Goal: Information Seeking & Learning: Find contact information

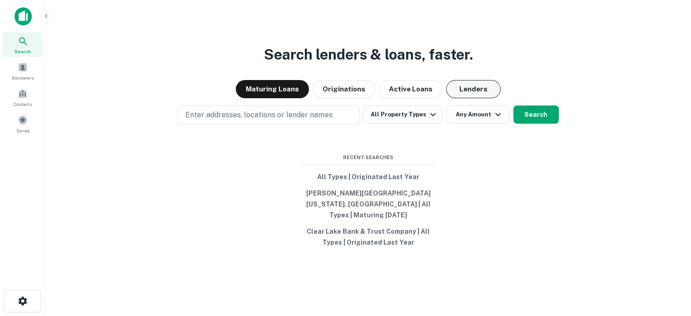
click at [458, 89] on button "Lenders" at bounding box center [473, 89] width 54 height 18
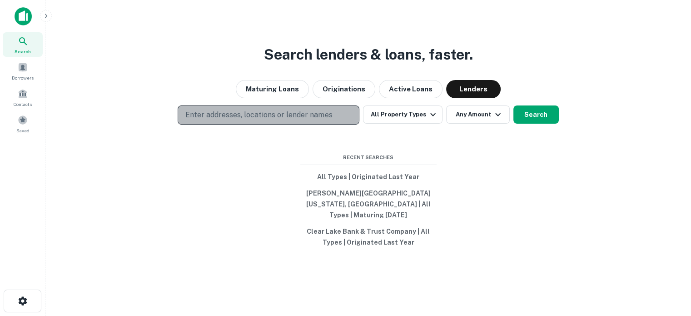
click at [298, 119] on p "Enter addresses, locations or lender names" at bounding box center [258, 114] width 147 height 11
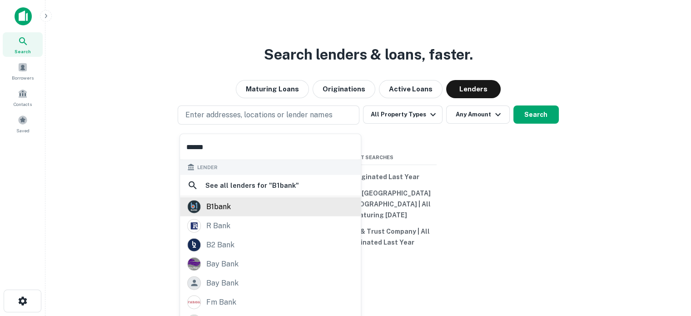
type input "******"
click at [253, 207] on div "b1bank" at bounding box center [270, 206] width 166 height 14
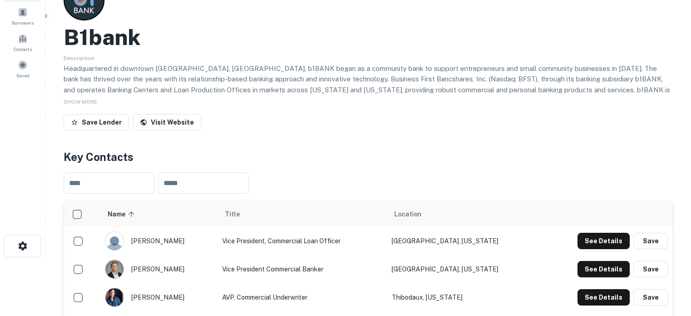
scroll to position [136, 0]
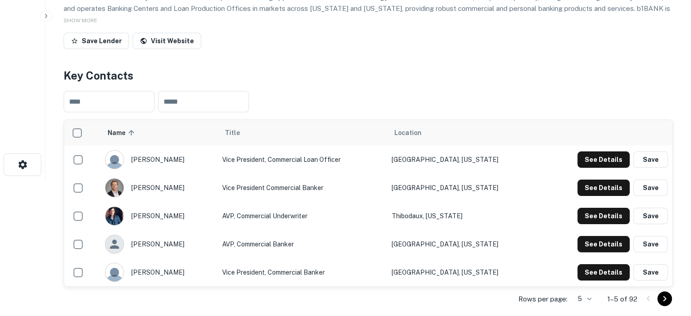
click at [590, 179] on body "Search Borrowers Contacts Saved Back to search B1bank Description Headquartered…" at bounding box center [345, 22] width 691 height 316
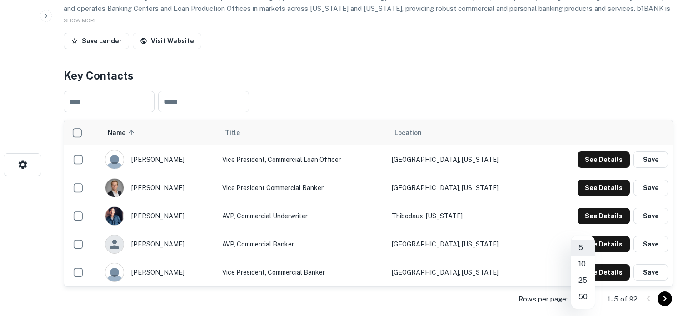
click at [585, 281] on li "25" at bounding box center [583, 280] width 24 height 16
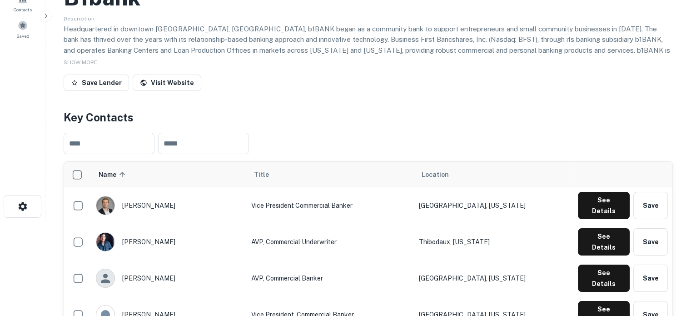
scroll to position [45, 0]
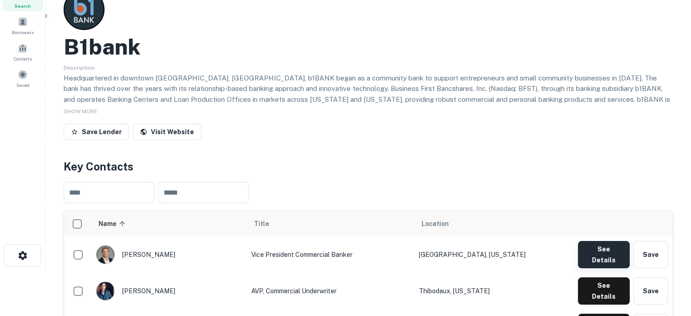
click at [579, 250] on button "See Details" at bounding box center [604, 254] width 52 height 27
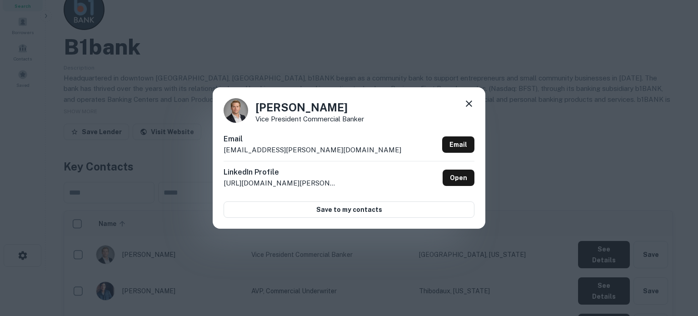
click at [270, 148] on p "alex.ainley@b1bank.com" at bounding box center [312, 149] width 178 height 11
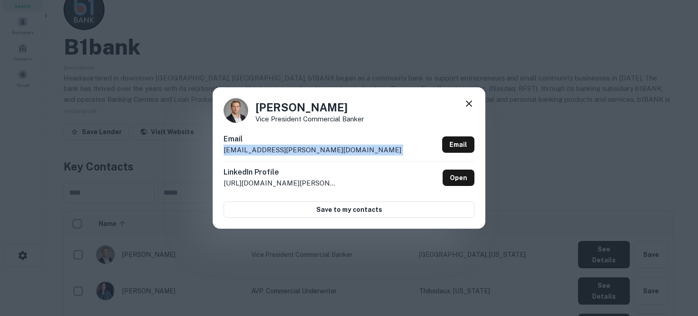
click at [270, 148] on p "alex.ainley@b1bank.com" at bounding box center [312, 149] width 178 height 11
copy div "alex.ainley@b1bank.com Email"
click at [470, 104] on icon at bounding box center [468, 103] width 11 height 11
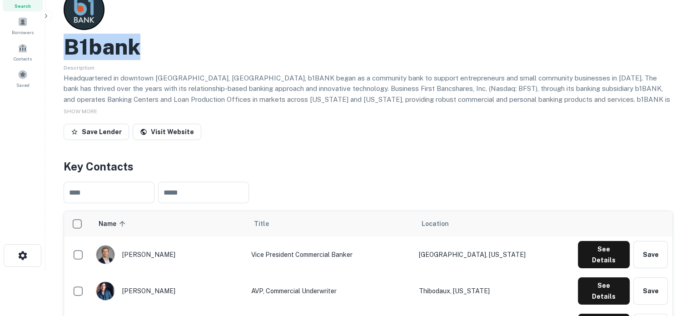
drag, startPoint x: 64, startPoint y: 56, endPoint x: 164, endPoint y: 54, distance: 100.4
click at [164, 54] on div "B1bank" at bounding box center [368, 47] width 609 height 26
copy h2 "B1bank"
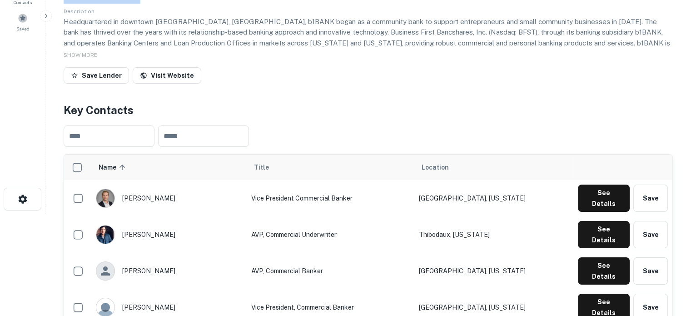
scroll to position [136, 0]
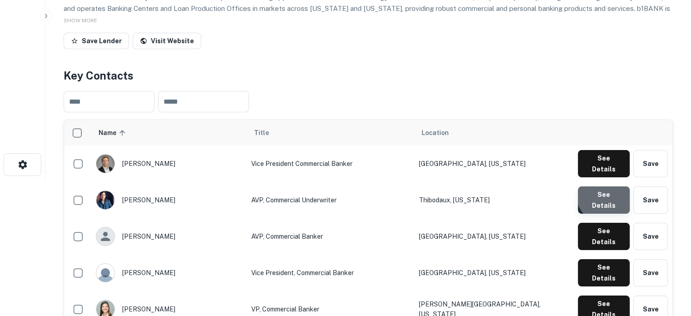
click at [609, 186] on button "See Details" at bounding box center [604, 199] width 52 height 27
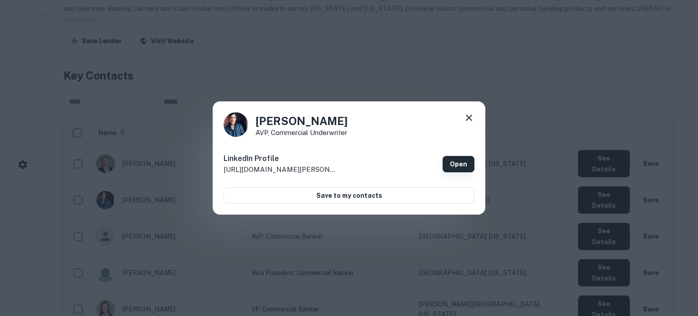
click at [463, 158] on link "Open" at bounding box center [458, 164] width 32 height 16
click at [472, 117] on icon at bounding box center [468, 117] width 11 height 11
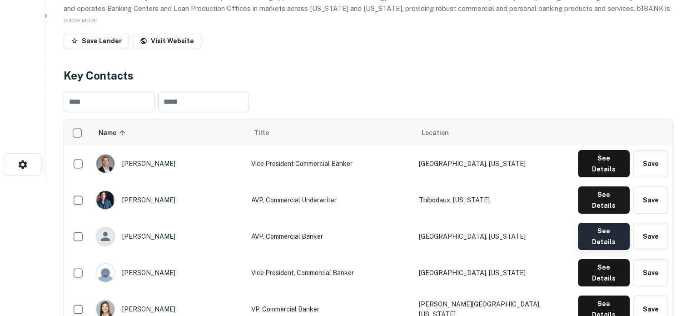
click at [599, 223] on button "See Details" at bounding box center [604, 236] width 52 height 27
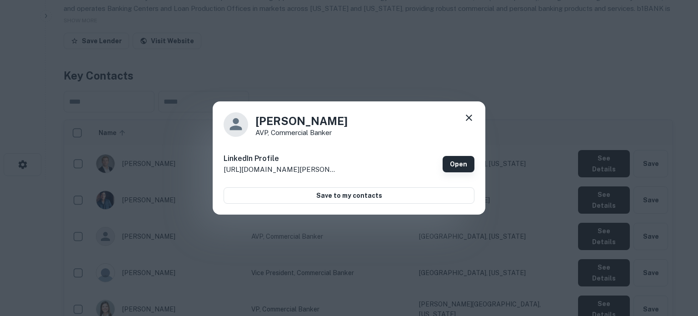
click at [450, 159] on link "Open" at bounding box center [458, 164] width 32 height 16
click at [476, 116] on div "Andrew McAlister AVP, Commercial Banker LinkedIn Profile http://www.linkedin.co…" at bounding box center [349, 158] width 272 height 114
click at [470, 118] on icon at bounding box center [468, 117] width 11 height 11
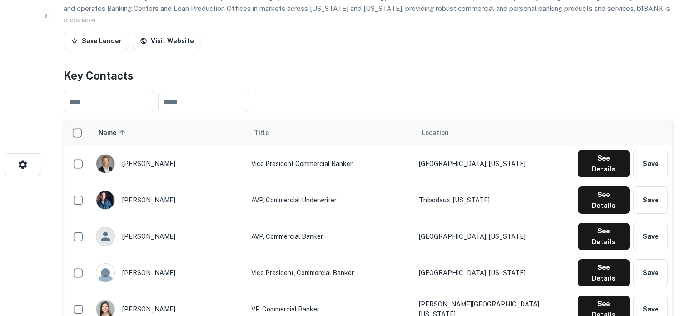
scroll to position [182, 0]
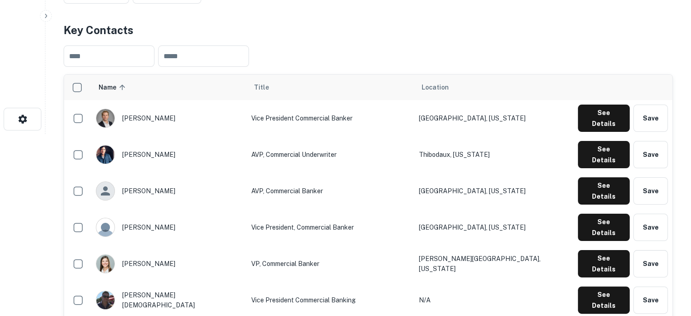
click at [387, 173] on td "AVP, Commercial Banker" at bounding box center [331, 191] width 168 height 36
click at [594, 213] on button "See Details" at bounding box center [604, 226] width 52 height 27
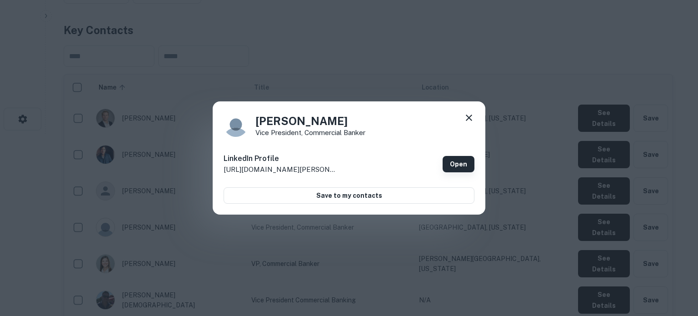
click at [450, 160] on link "Open" at bounding box center [458, 164] width 32 height 16
click at [468, 119] on icon at bounding box center [468, 117] width 11 height 11
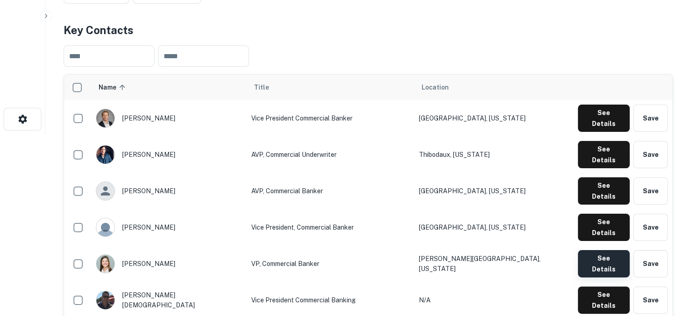
click at [594, 250] on button "See Details" at bounding box center [604, 263] width 52 height 27
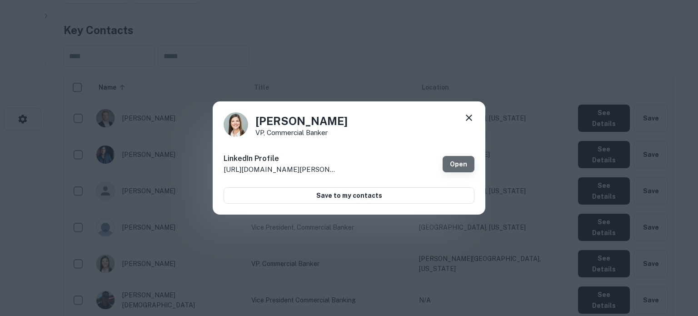
click at [460, 167] on link "Open" at bounding box center [458, 164] width 32 height 16
click at [469, 122] on icon at bounding box center [468, 117] width 11 height 11
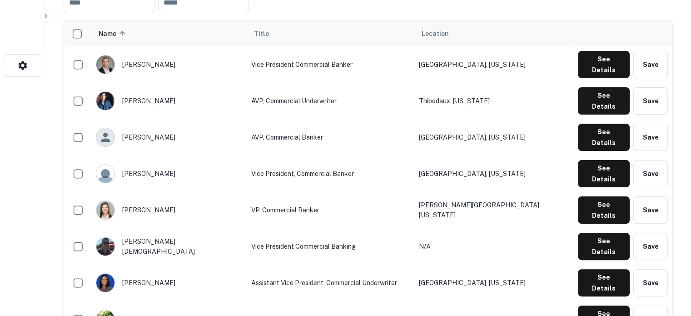
scroll to position [272, 0]
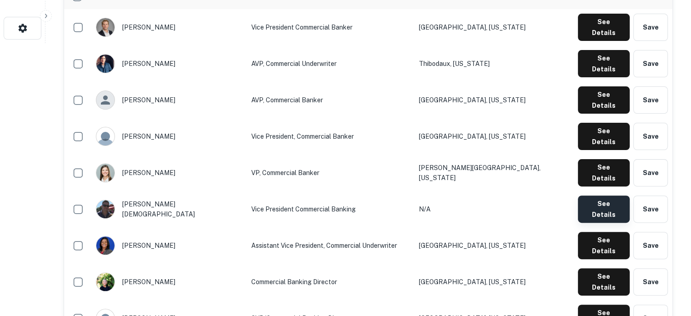
click at [598, 195] on button "See Details" at bounding box center [604, 208] width 52 height 27
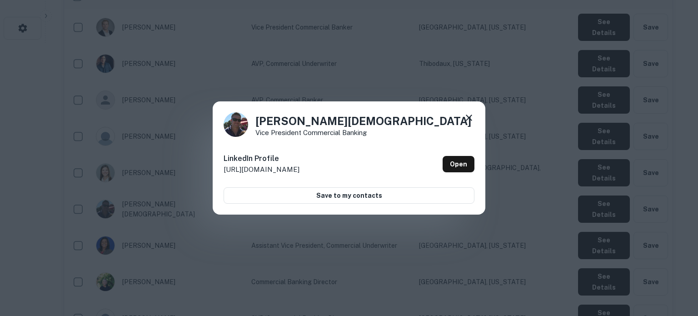
click at [468, 119] on icon at bounding box center [468, 117] width 11 height 11
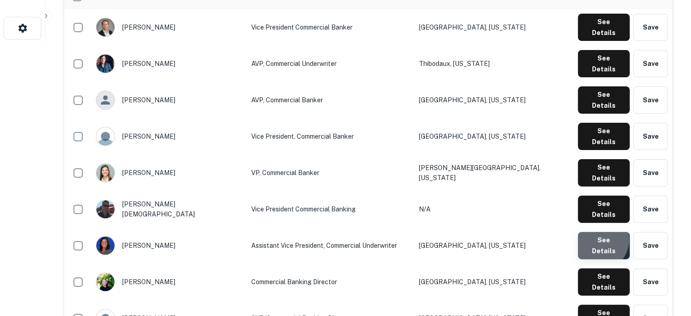
click at [597, 232] on button "See Details" at bounding box center [604, 245] width 52 height 27
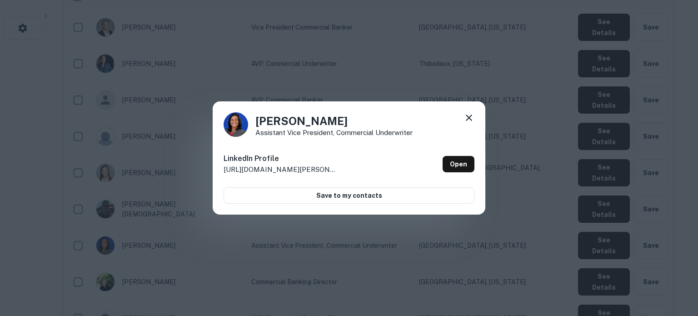
click at [474, 119] on div "Courtney White Assistant Vice President, Commercial Underwriter LinkedIn Profil…" at bounding box center [349, 158] width 272 height 114
click at [472, 119] on icon at bounding box center [468, 117] width 11 height 11
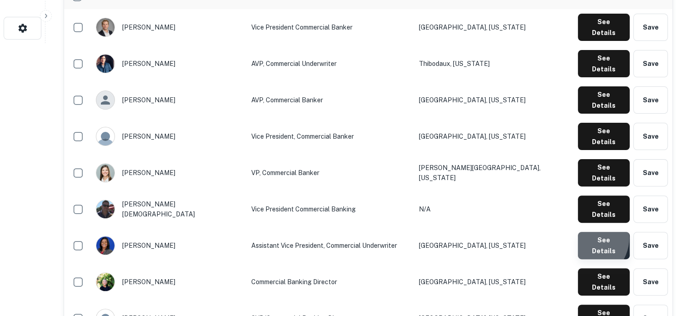
click at [587, 232] on button "See Details" at bounding box center [604, 245] width 52 height 27
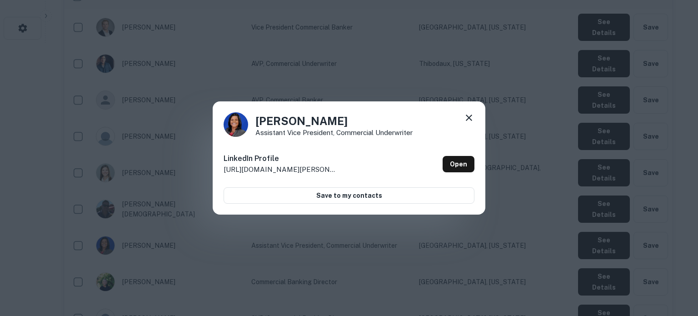
click at [467, 119] on icon at bounding box center [468, 117] width 6 height 6
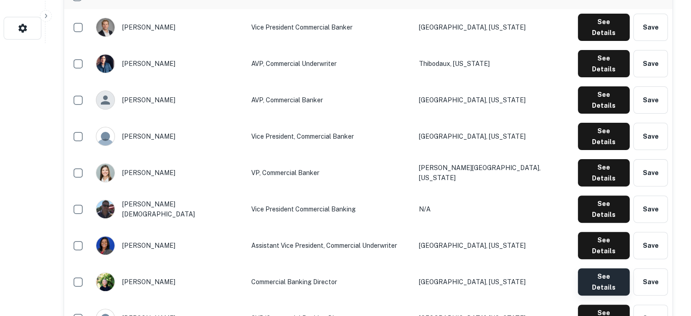
click at [585, 268] on button "See Details" at bounding box center [604, 281] width 52 height 27
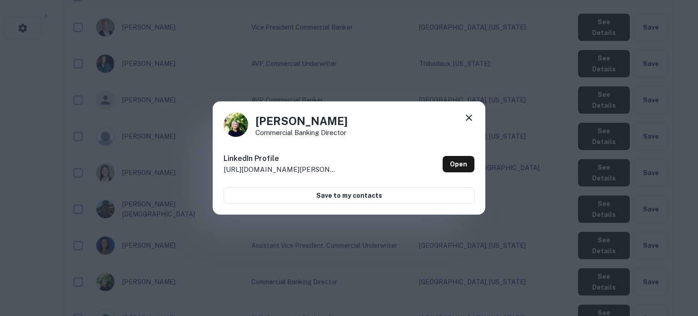
click at [469, 118] on icon at bounding box center [468, 117] width 6 height 6
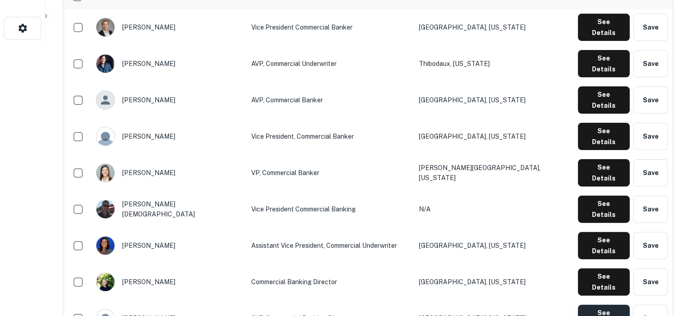
click at [599, 304] on button "See Details" at bounding box center [604, 317] width 52 height 27
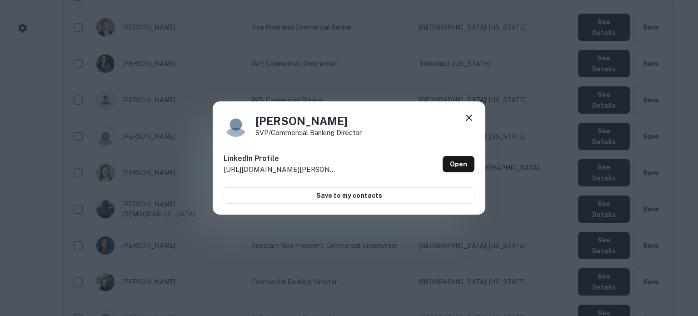
click at [467, 118] on icon at bounding box center [468, 117] width 11 height 11
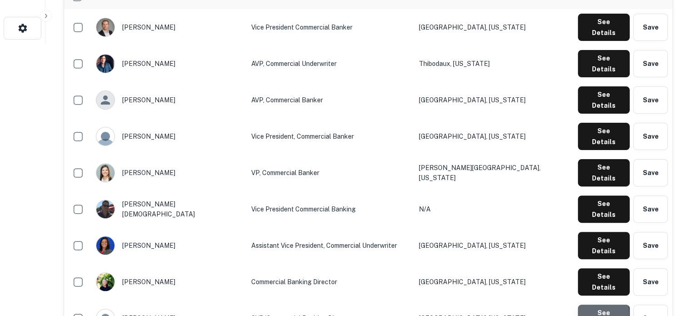
click at [587, 304] on button "See Details" at bounding box center [604, 317] width 52 height 27
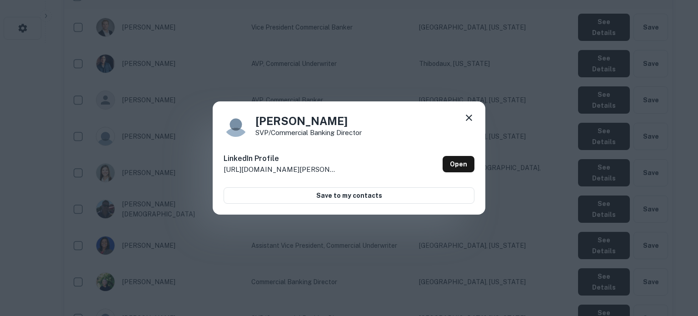
click at [466, 119] on icon at bounding box center [468, 117] width 11 height 11
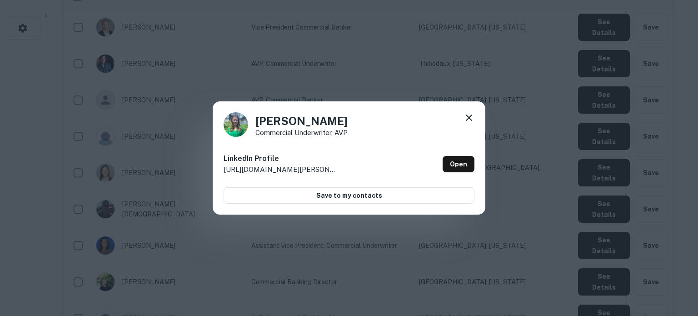
click at [466, 116] on icon at bounding box center [468, 117] width 11 height 11
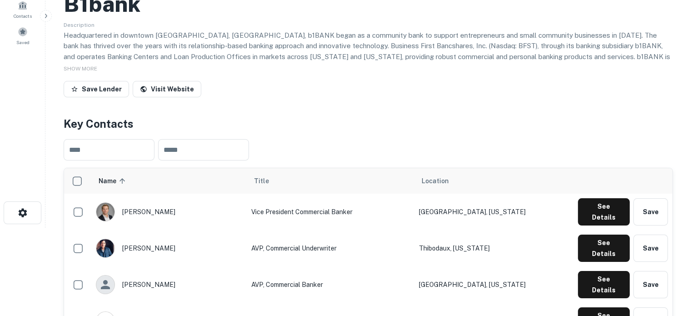
scroll to position [0, 0]
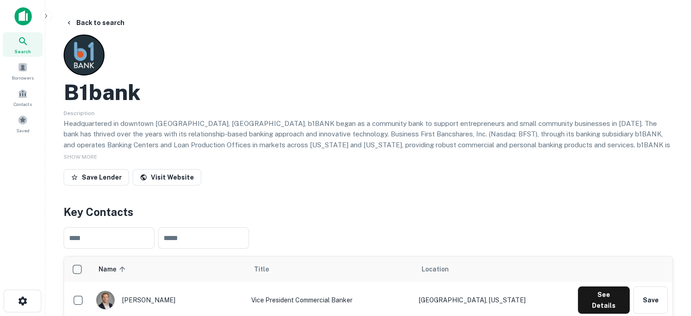
click at [20, 48] on span "Search" at bounding box center [23, 51] width 16 height 7
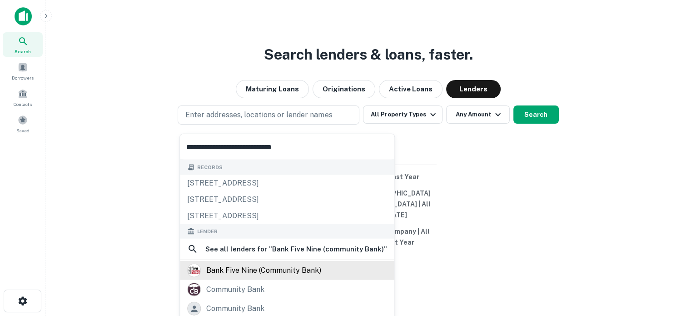
type input "**********"
click at [317, 267] on div "bank five nine (community bank)" at bounding box center [263, 270] width 115 height 14
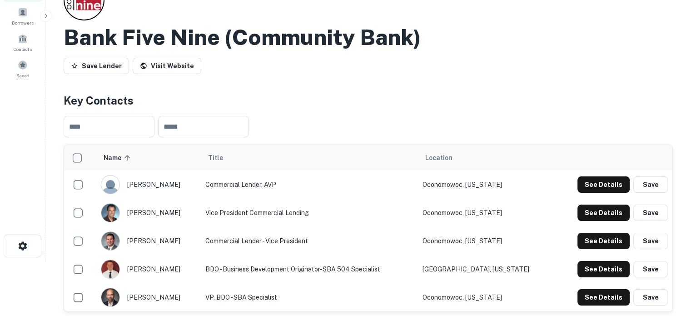
scroll to position [91, 0]
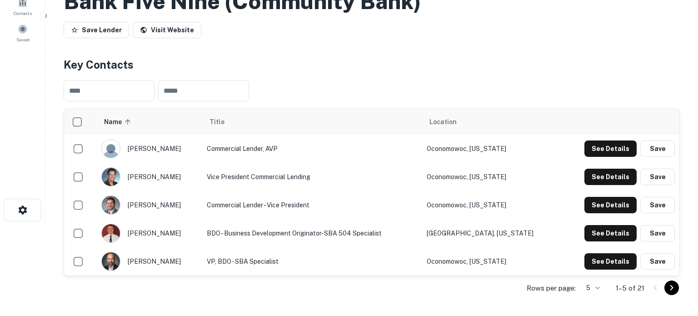
click at [584, 225] on body "Search Borrowers Contacts Saved Back to search Bank Five Nine (community Bank) …" at bounding box center [349, 67] width 698 height 316
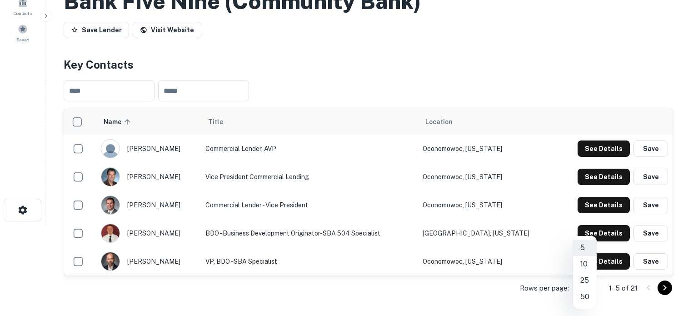
click at [584, 297] on li "50" at bounding box center [585, 296] width 24 height 16
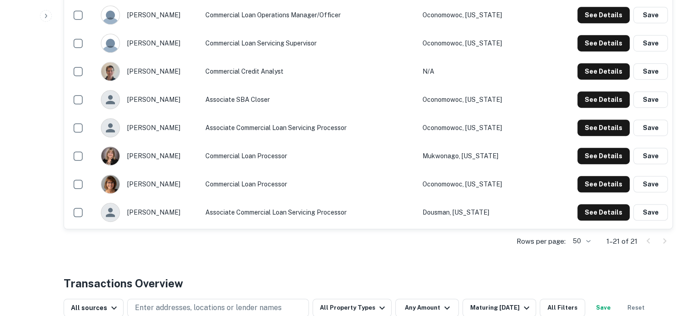
scroll to position [591, 0]
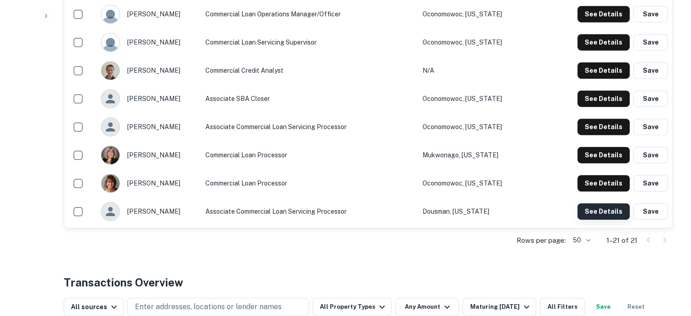
click at [591, 213] on button "See Details" at bounding box center [603, 211] width 52 height 16
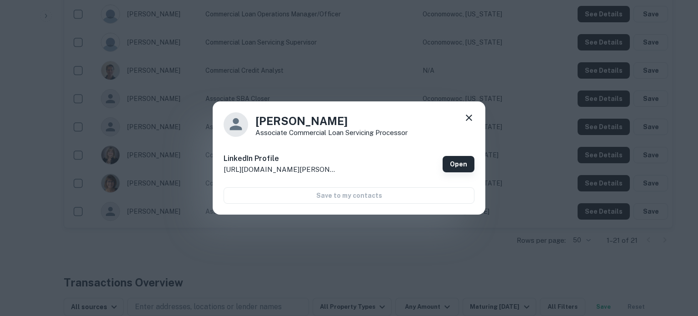
click at [455, 165] on link "Open" at bounding box center [458, 164] width 32 height 16
click at [470, 119] on icon at bounding box center [468, 117] width 11 height 11
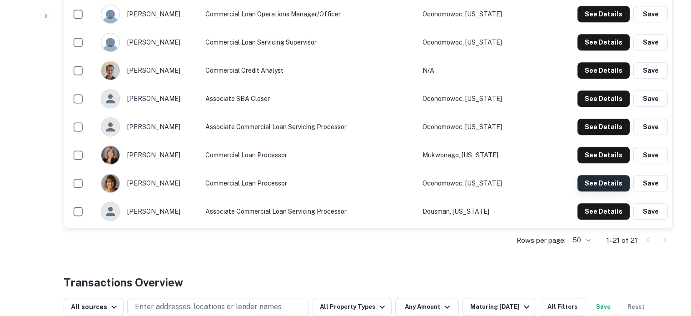
click at [592, 187] on button "See Details" at bounding box center [603, 183] width 52 height 16
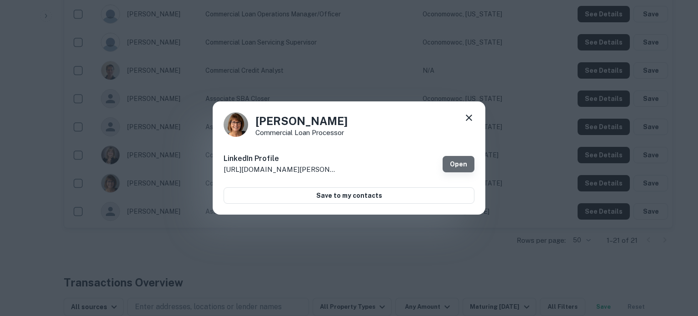
click at [462, 162] on link "Open" at bounding box center [458, 164] width 32 height 16
click at [608, 156] on div "Kimberly Kleinschmidt Commercial Loan Processor LinkedIn Profile http://www.lin…" at bounding box center [349, 158] width 698 height 316
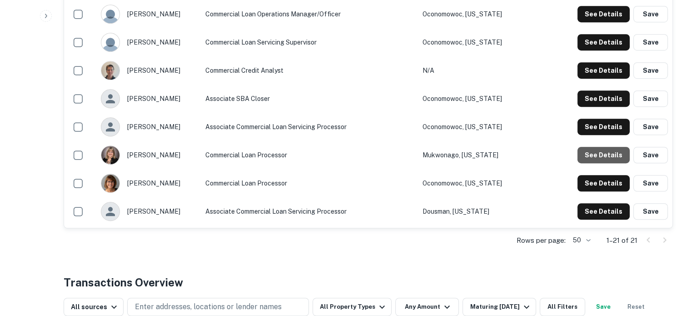
click at [608, 156] on button "See Details" at bounding box center [603, 155] width 52 height 16
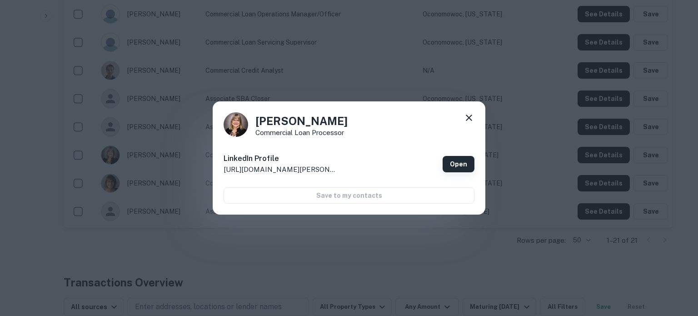
click at [463, 159] on link "Open" at bounding box center [458, 164] width 32 height 16
click at [470, 116] on icon at bounding box center [468, 117] width 6 height 6
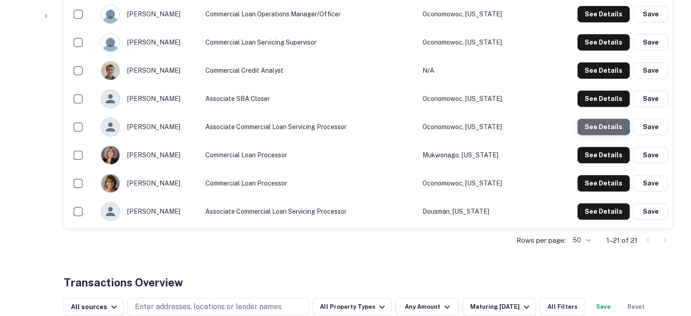
click at [603, 126] on button "See Details" at bounding box center [603, 127] width 52 height 16
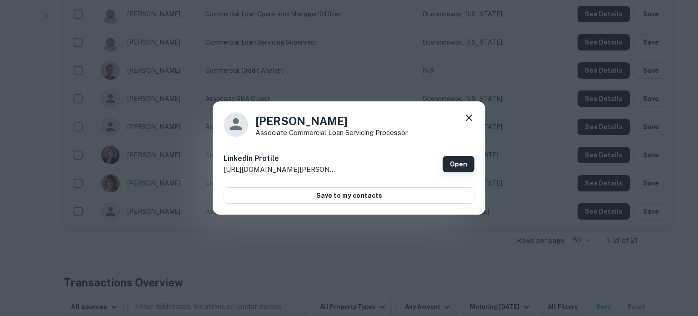
click at [453, 166] on link "Open" at bounding box center [458, 164] width 32 height 16
click at [468, 119] on icon at bounding box center [468, 117] width 11 height 11
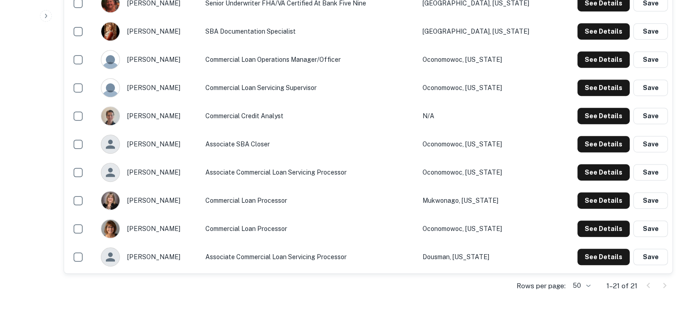
scroll to position [500, 0]
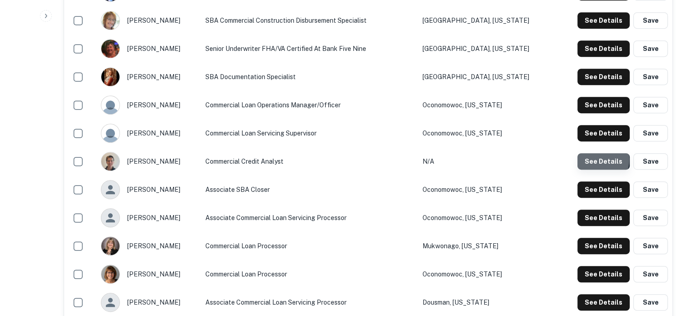
click at [591, 159] on button "See Details" at bounding box center [603, 161] width 52 height 16
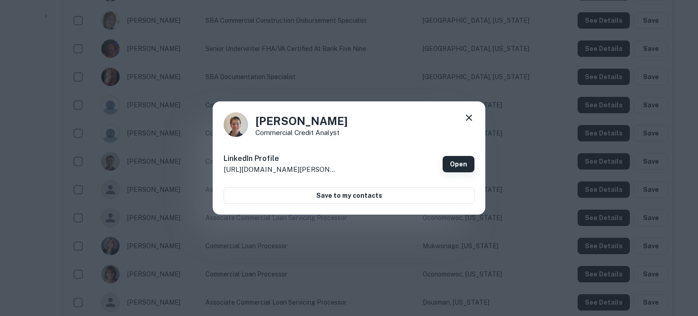
click at [462, 162] on link "Open" at bounding box center [458, 164] width 32 height 16
click at [472, 119] on icon at bounding box center [468, 117] width 11 height 11
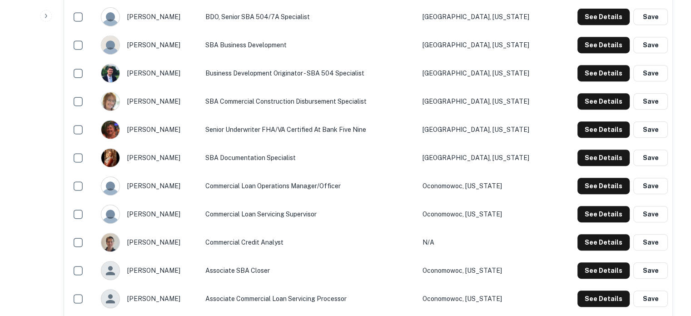
scroll to position [410, 0]
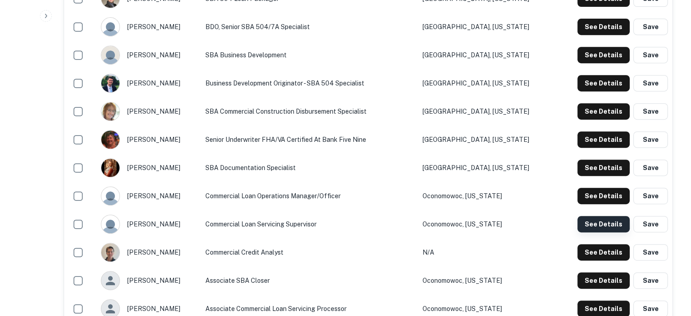
click at [592, 219] on button "See Details" at bounding box center [603, 224] width 52 height 16
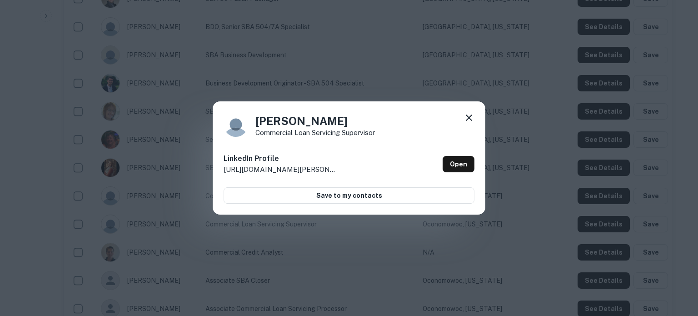
click at [442, 168] on div "LinkedIn Profile http://www.linkedin.com/in/melissa-tetzlaff-746288a7 Open" at bounding box center [348, 164] width 251 height 33
click at [445, 166] on link "Open" at bounding box center [458, 164] width 32 height 16
click at [469, 118] on icon at bounding box center [468, 117] width 6 height 6
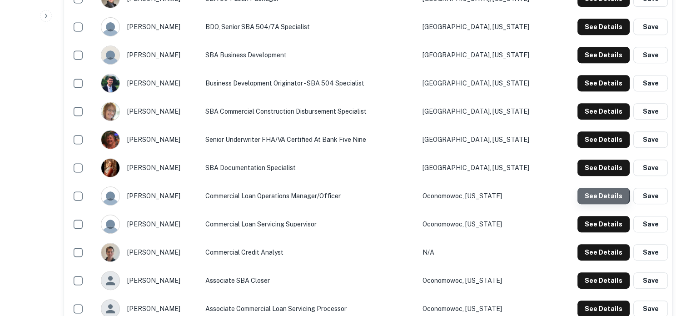
click at [591, 195] on button "See Details" at bounding box center [603, 196] width 52 height 16
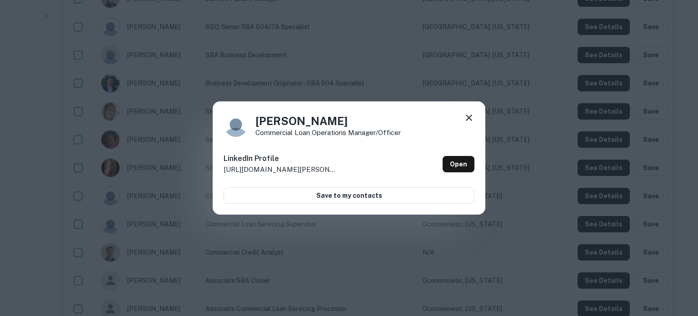
click at [467, 117] on icon at bounding box center [468, 117] width 11 height 11
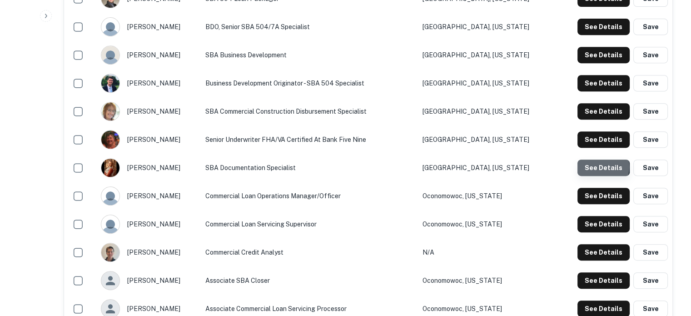
click at [592, 167] on button "See Details" at bounding box center [603, 167] width 52 height 16
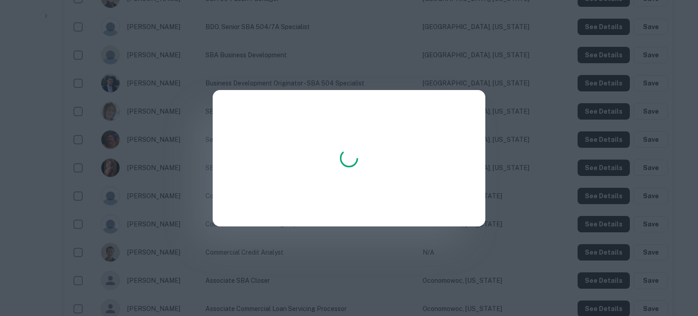
click at [500, 159] on div at bounding box center [349, 158] width 698 height 316
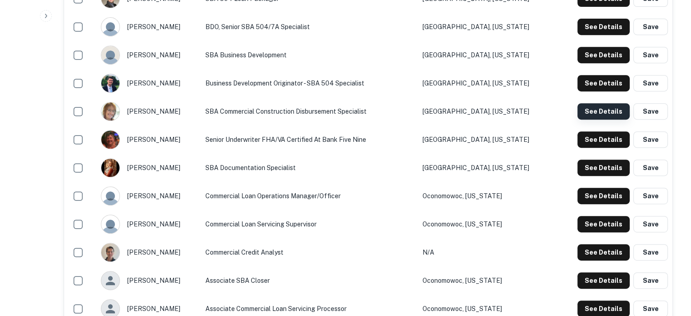
click at [612, 110] on button "See Details" at bounding box center [603, 111] width 52 height 16
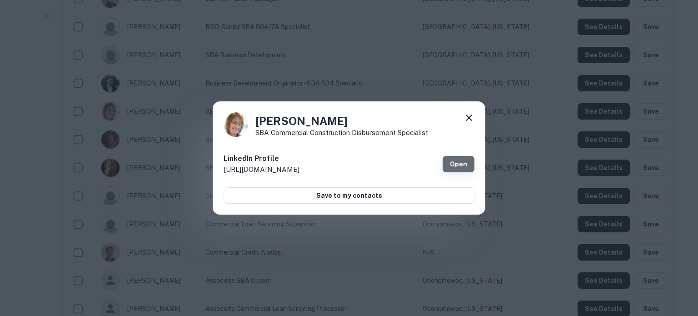
click at [455, 156] on link "Open" at bounding box center [458, 164] width 32 height 16
click at [466, 116] on icon at bounding box center [468, 117] width 11 height 11
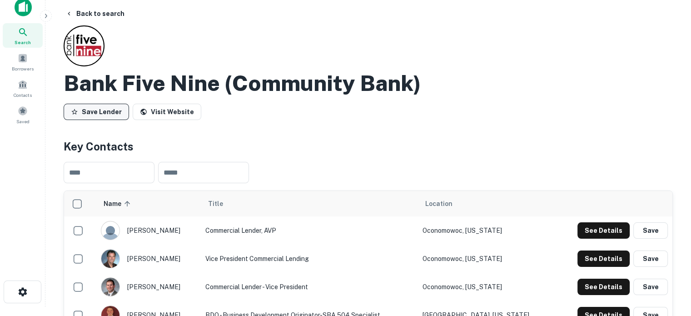
scroll to position [0, 0]
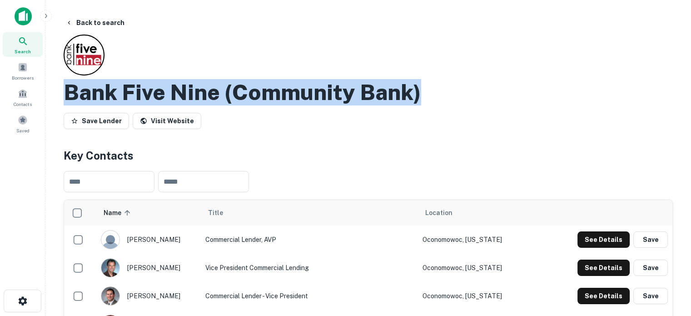
drag, startPoint x: 63, startPoint y: 89, endPoint x: 489, endPoint y: 99, distance: 426.1
copy h2 "Bank Five Nine (community Bank)"
click at [24, 43] on icon at bounding box center [23, 41] width 11 height 11
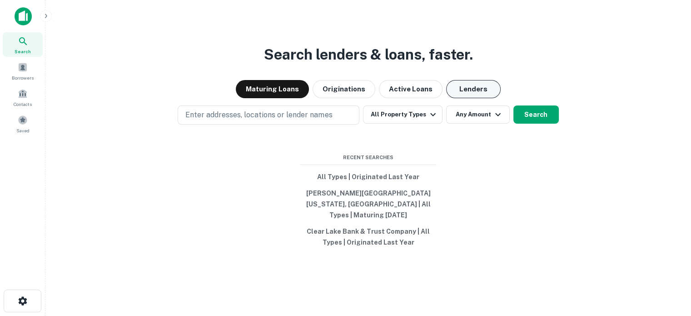
click at [446, 95] on button "Lenders" at bounding box center [473, 89] width 54 height 18
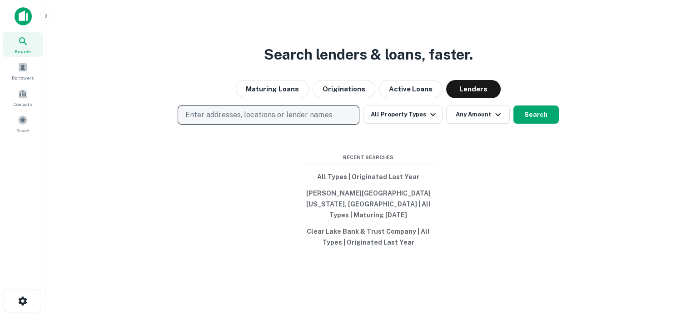
click at [262, 120] on p "Enter addresses, locations or lender names" at bounding box center [258, 114] width 147 height 11
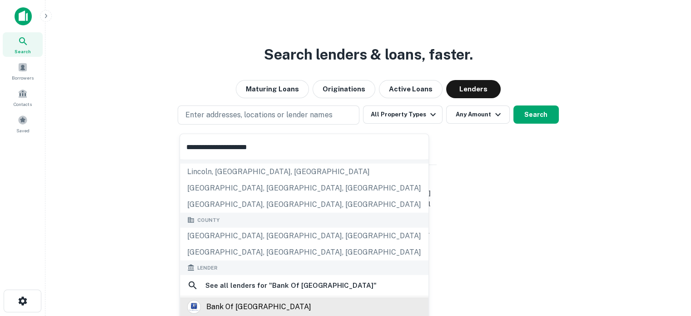
scroll to position [91, 0]
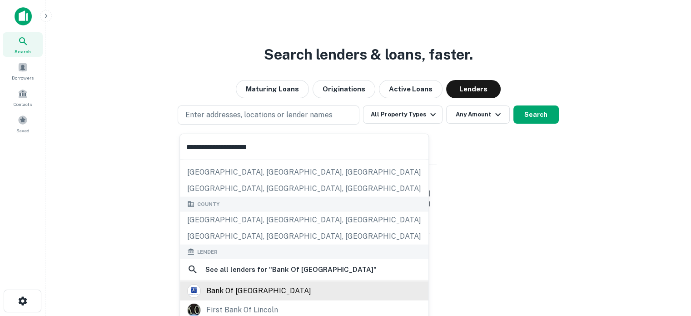
type input "**********"
click at [254, 286] on div "bank of lincoln county" at bounding box center [258, 291] width 105 height 14
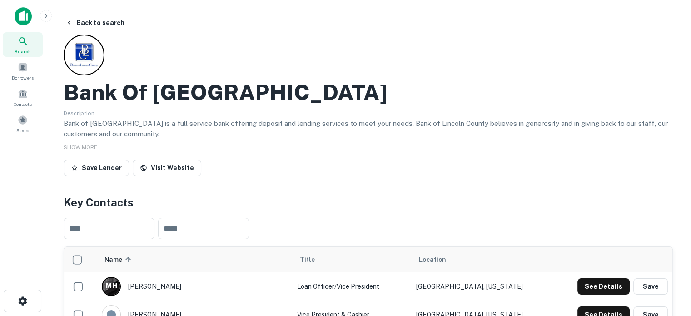
click at [391, 167] on div "Save Lender Visit Website" at bounding box center [368, 169] width 609 height 20
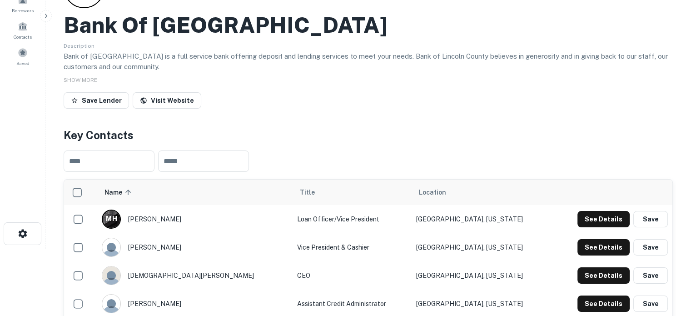
scroll to position [136, 0]
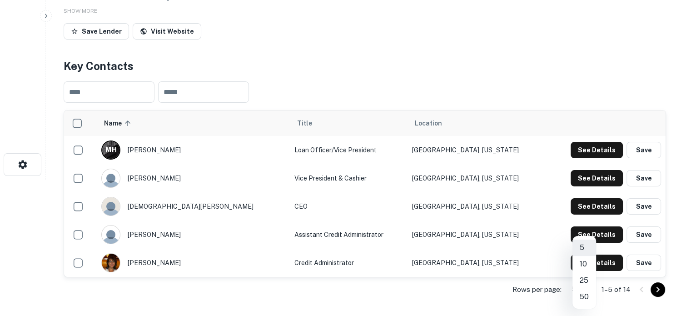
click at [590, 179] on body "Search Borrowers Contacts Saved Back to search Bank Of Lincoln County Descripti…" at bounding box center [345, 22] width 691 height 316
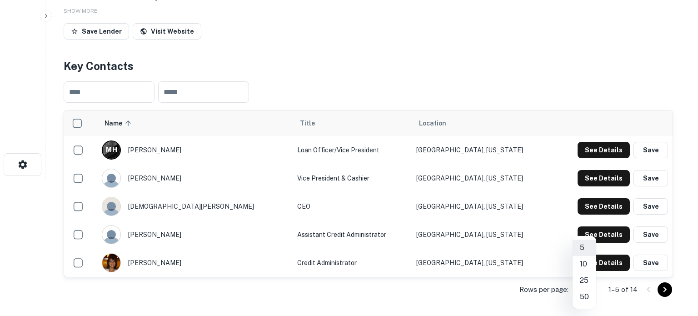
click at [587, 294] on li "50" at bounding box center [584, 296] width 24 height 16
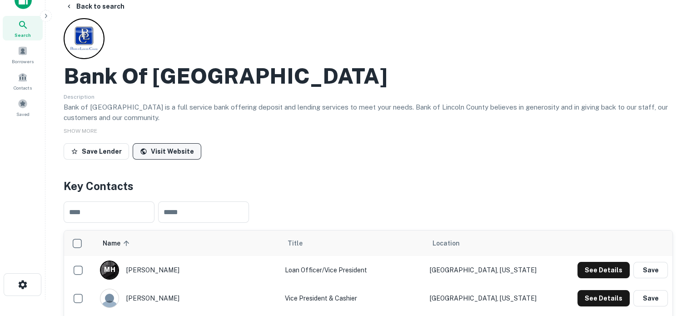
scroll to position [0, 0]
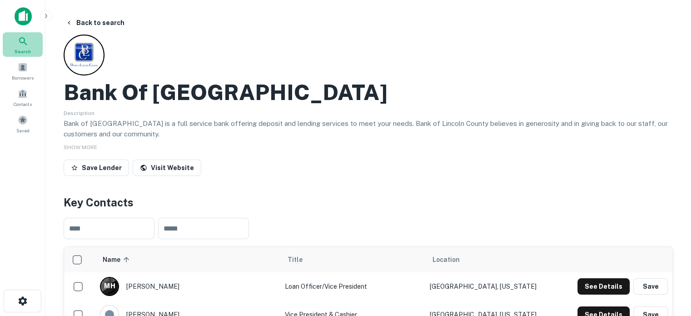
click at [35, 53] on div "Search" at bounding box center [23, 44] width 40 height 25
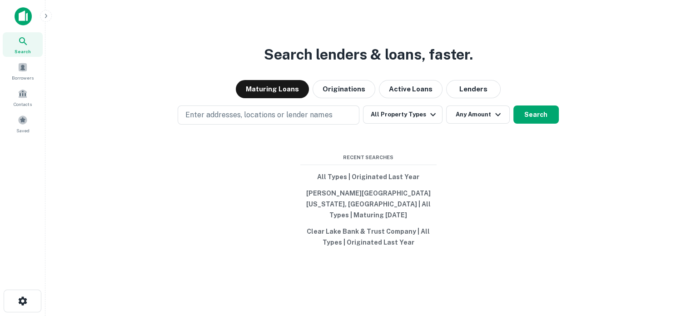
click at [471, 106] on div "Search lenders & loans, faster. Maturing Loans Originations Active Loans Lender…" at bounding box center [368, 180] width 631 height 316
click at [470, 98] on button "Lenders" at bounding box center [473, 89] width 54 height 18
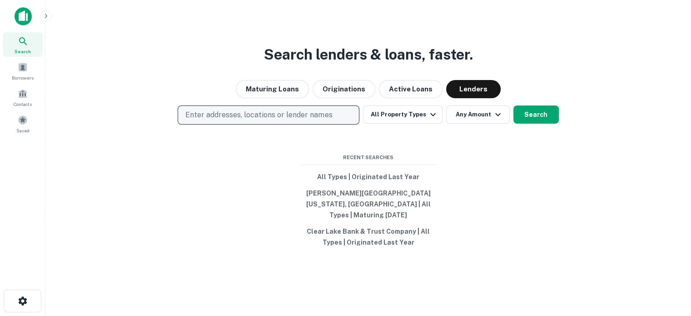
click at [283, 117] on p "Enter addresses, locations or lender names" at bounding box center [258, 114] width 147 height 11
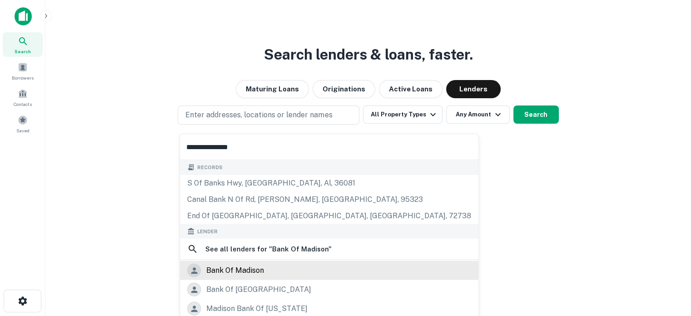
type input "**********"
click at [265, 270] on div "bank of madison" at bounding box center [329, 270] width 284 height 14
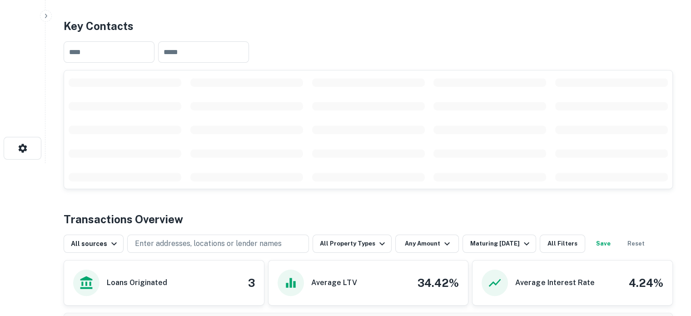
scroll to position [182, 0]
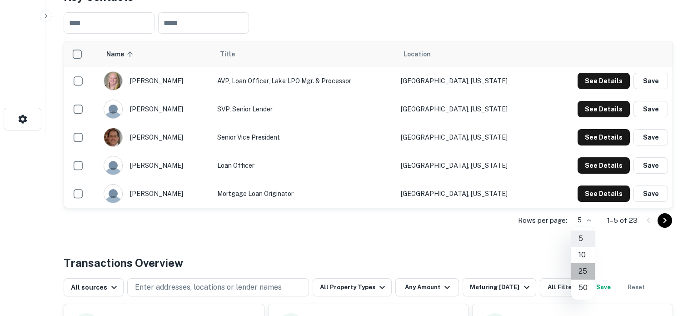
click at [584, 267] on li "25" at bounding box center [583, 271] width 24 height 16
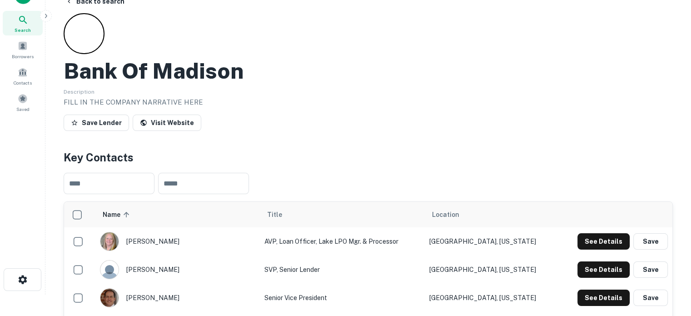
scroll to position [0, 0]
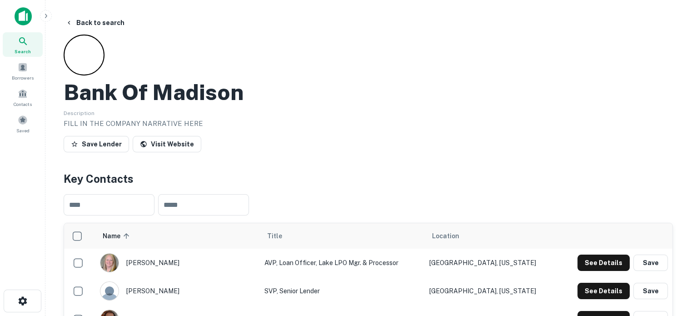
click at [31, 41] on div "Search" at bounding box center [23, 44] width 40 height 25
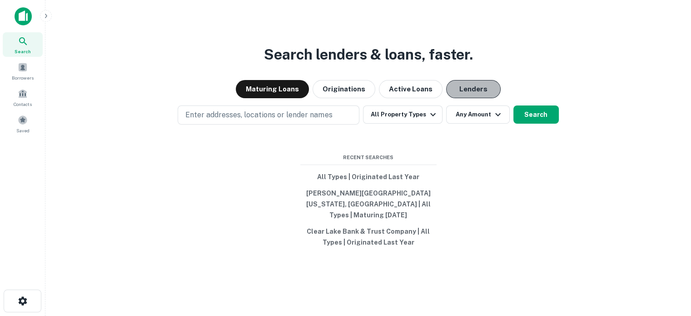
click at [461, 91] on button "Lenders" at bounding box center [473, 89] width 54 height 18
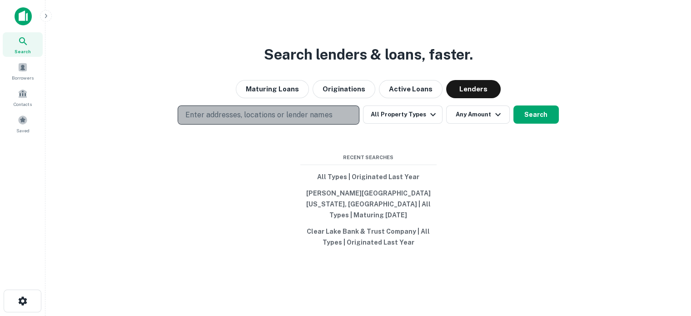
click at [322, 120] on p "Enter addresses, locations or lender names" at bounding box center [258, 114] width 147 height 11
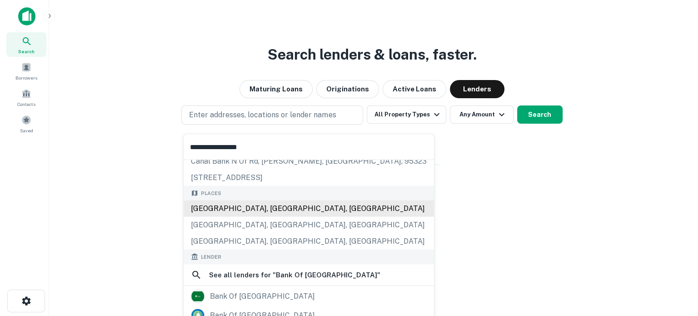
scroll to position [91, 0]
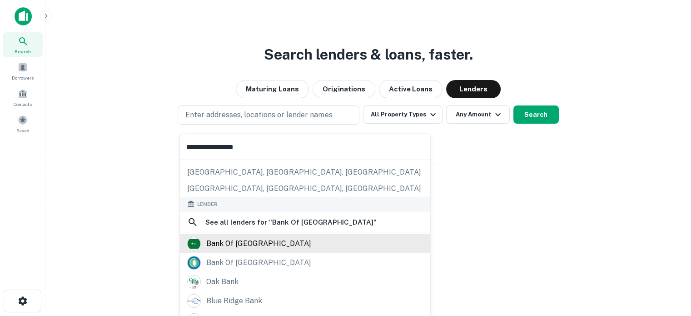
type input "**********"
click at [262, 243] on div "bank of [GEOGRAPHIC_DATA]" at bounding box center [258, 243] width 105 height 14
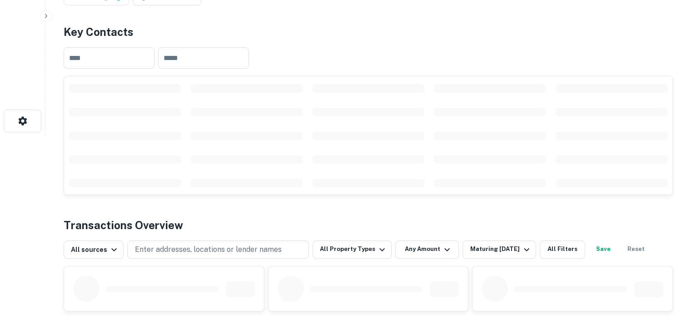
scroll to position [182, 0]
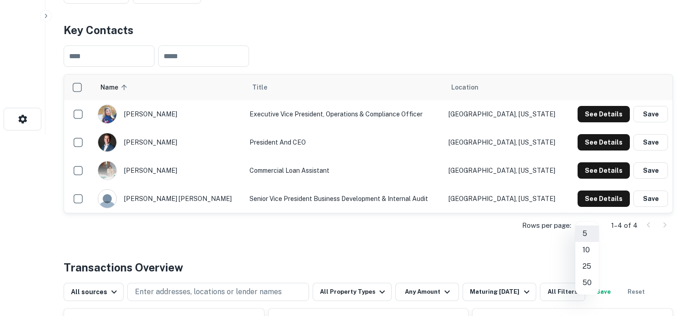
click at [295, 219] on div at bounding box center [349, 158] width 698 height 316
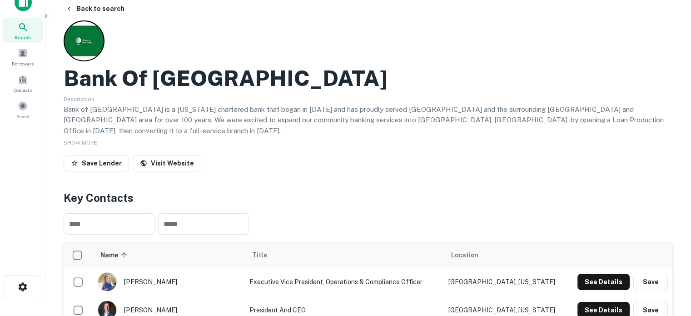
scroll to position [0, 0]
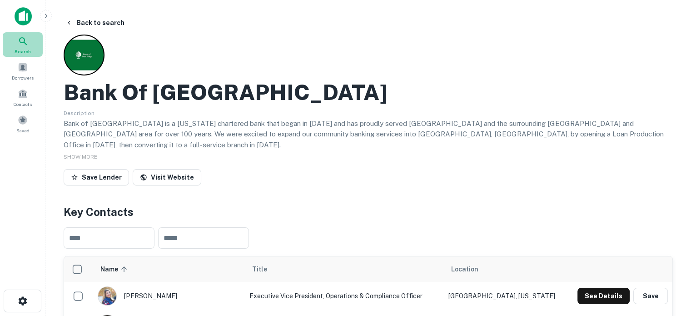
click at [30, 45] on div "Search" at bounding box center [23, 44] width 40 height 25
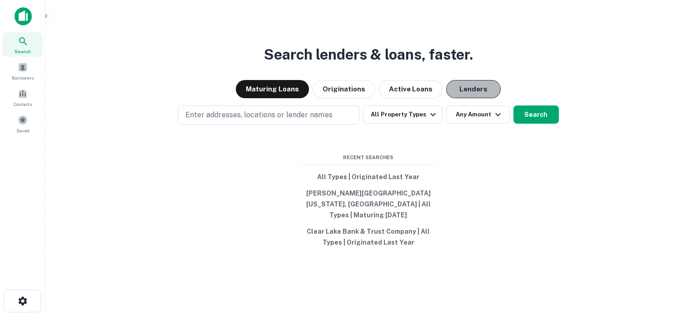
click at [474, 94] on button "Lenders" at bounding box center [473, 89] width 54 height 18
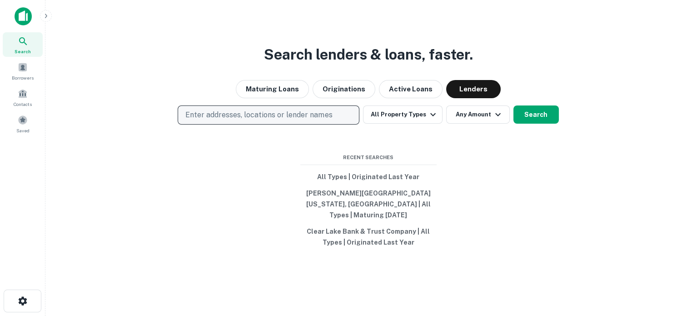
click at [296, 120] on p "Enter addresses, locations or lender names" at bounding box center [258, 114] width 147 height 11
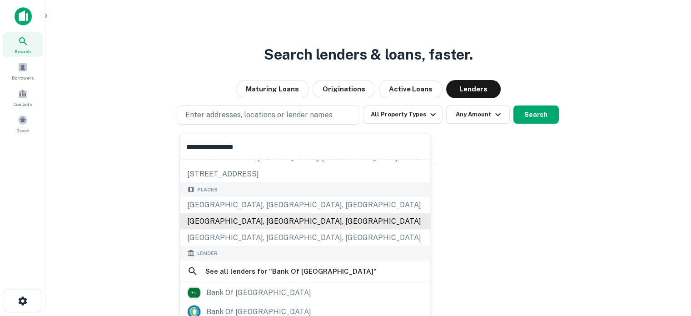
scroll to position [91, 0]
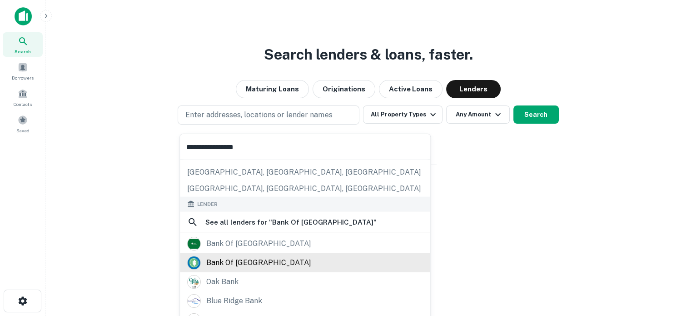
type input "**********"
click at [263, 261] on div "bank of [GEOGRAPHIC_DATA]" at bounding box center [258, 262] width 105 height 14
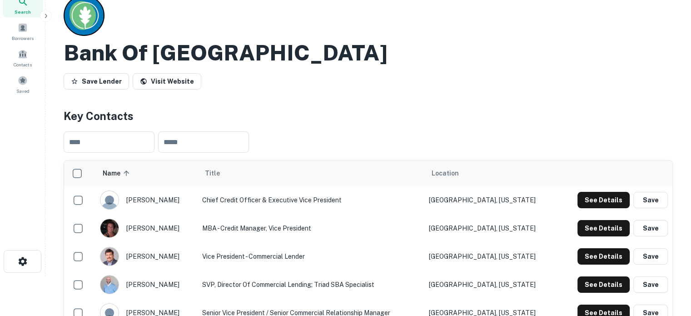
scroll to position [91, 0]
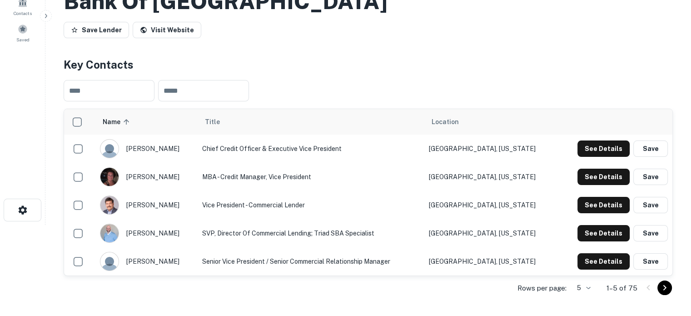
click at [589, 225] on body "Search Borrowers Contacts Saved Back to search Bank Of OAK Ridge Save Lender Vi…" at bounding box center [345, 67] width 691 height 316
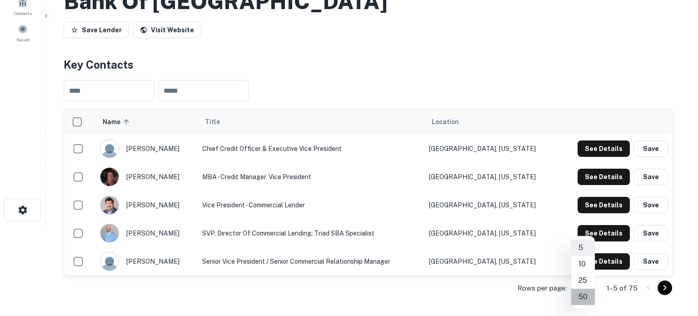
click at [585, 297] on li "50" at bounding box center [583, 296] width 24 height 16
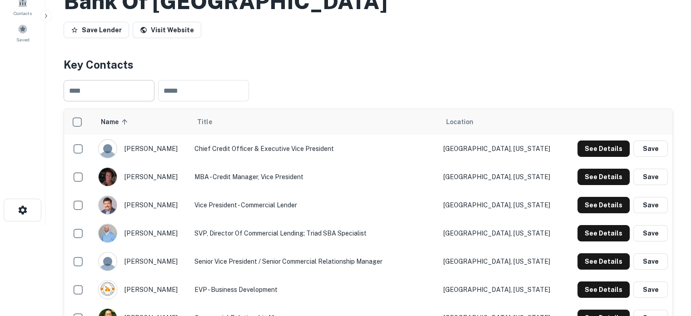
scroll to position [45, 0]
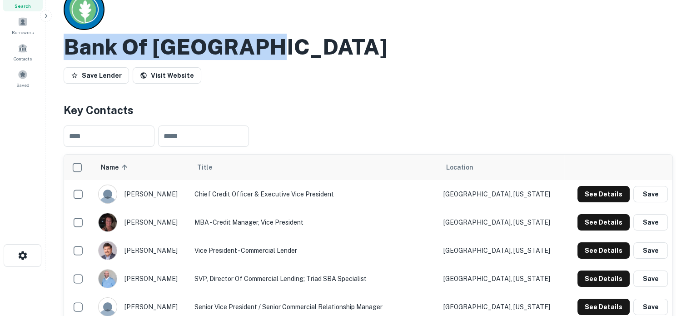
drag, startPoint x: 66, startPoint y: 49, endPoint x: 307, endPoint y: 51, distance: 240.7
click at [307, 51] on div "Bank Of [GEOGRAPHIC_DATA]" at bounding box center [368, 47] width 609 height 26
copy h2 "Bank Of [GEOGRAPHIC_DATA]"
click at [597, 256] on button "See Details" at bounding box center [603, 250] width 52 height 16
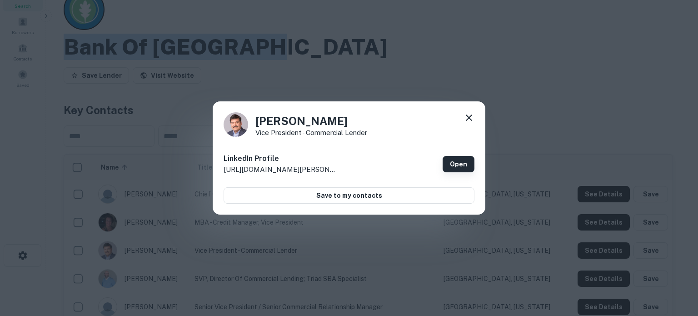
click at [465, 161] on link "Open" at bounding box center [458, 164] width 32 height 16
click at [475, 114] on div "Martin Pratt Vice President - Commercial Lender LinkedIn Profile http://www.lin…" at bounding box center [349, 158] width 272 height 114
click at [467, 118] on icon at bounding box center [468, 117] width 11 height 11
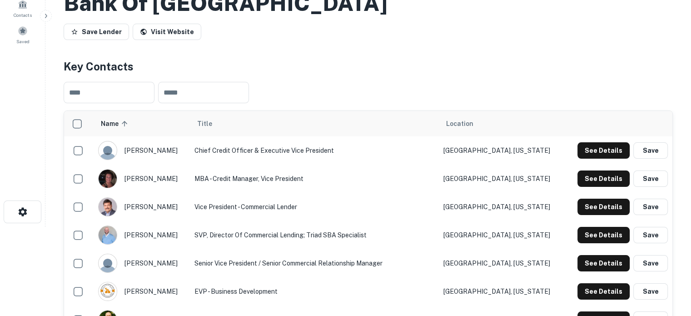
scroll to position [136, 0]
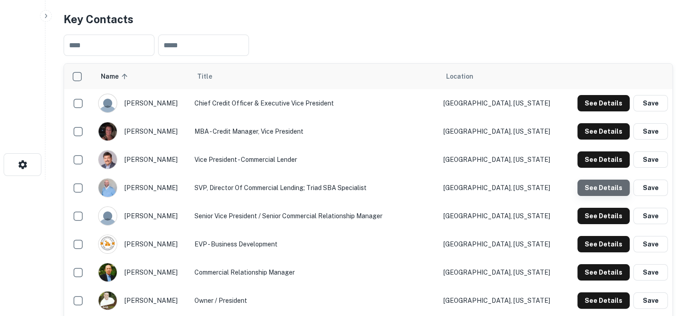
click at [609, 189] on button "See Details" at bounding box center [603, 187] width 52 height 16
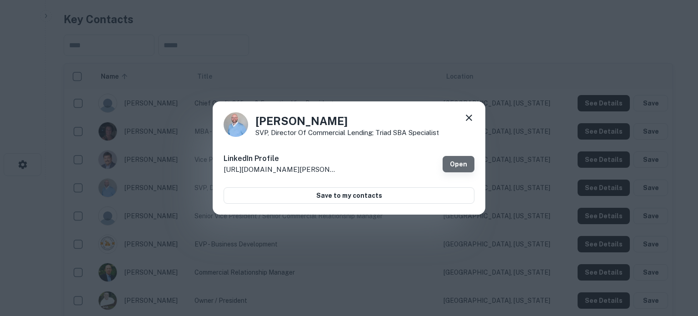
click at [465, 165] on link "Open" at bounding box center [458, 164] width 32 height 16
click at [469, 116] on icon at bounding box center [468, 117] width 11 height 11
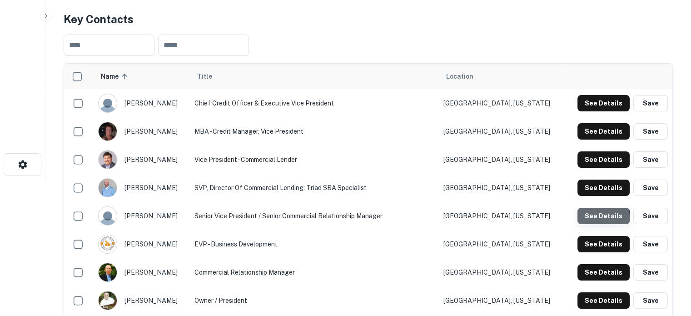
click at [587, 219] on button "See Details" at bounding box center [603, 216] width 52 height 16
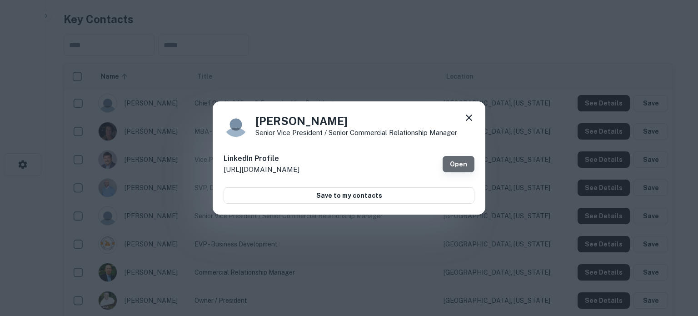
click at [467, 168] on link "Open" at bounding box center [458, 164] width 32 height 16
click at [468, 118] on icon at bounding box center [468, 117] width 6 height 6
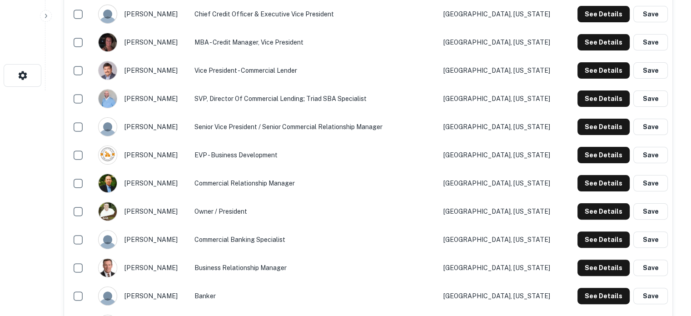
scroll to position [227, 0]
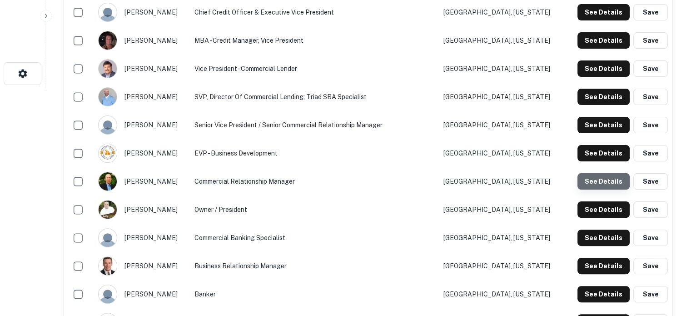
click at [604, 185] on button "See Details" at bounding box center [603, 181] width 52 height 16
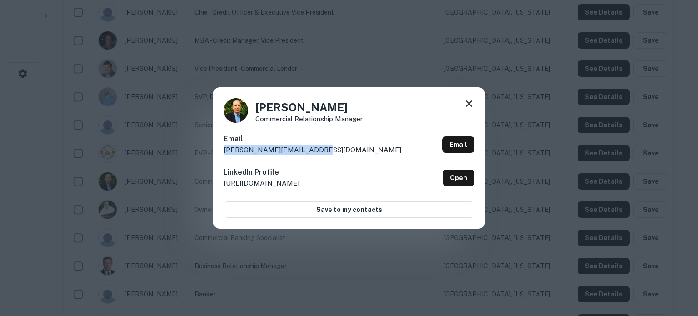
drag, startPoint x: 220, startPoint y: 151, endPoint x: 324, endPoint y: 150, distance: 104.0
click at [324, 150] on div "Bob Young Commercial Relationship Manager Email byoung@bankofoakridge.com Email…" at bounding box center [349, 157] width 272 height 141
copy p "byoung@bankofoakridge.com"
click at [467, 104] on icon at bounding box center [468, 103] width 11 height 11
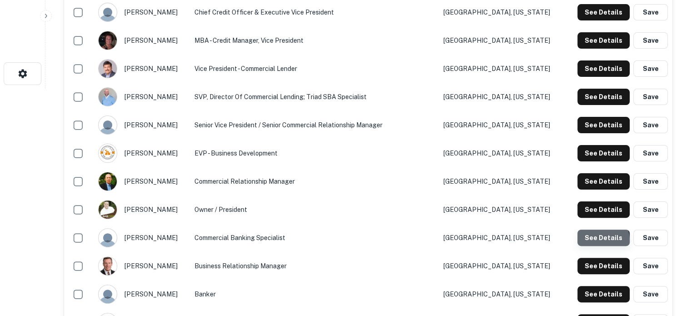
click at [596, 241] on button "See Details" at bounding box center [603, 237] width 52 height 16
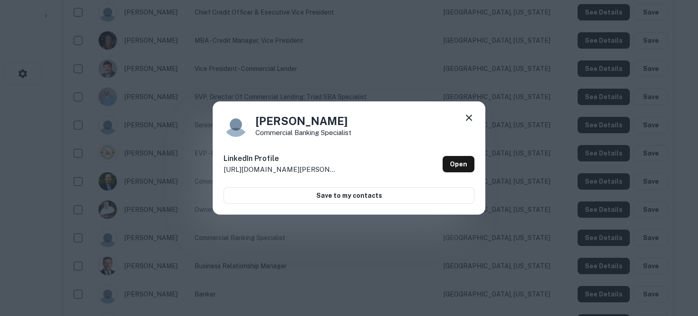
click at [473, 113] on icon at bounding box center [468, 117] width 11 height 11
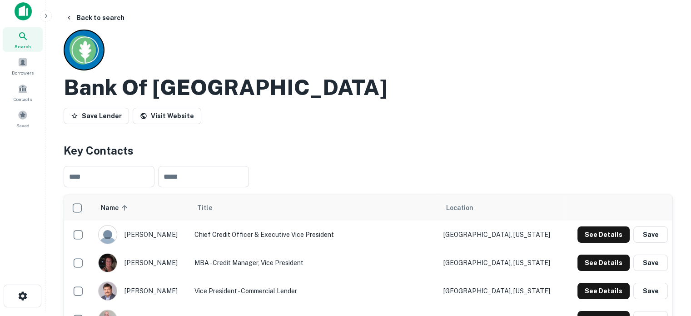
scroll to position [0, 0]
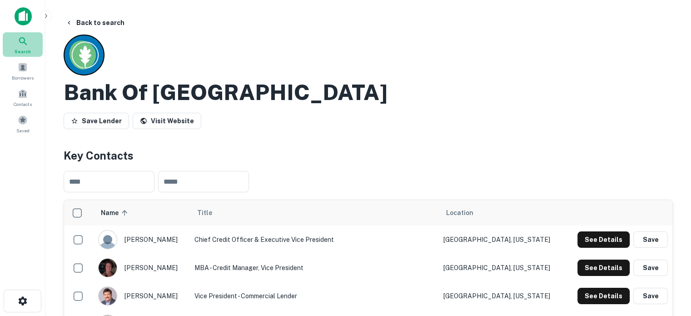
click at [26, 38] on icon at bounding box center [23, 41] width 11 height 11
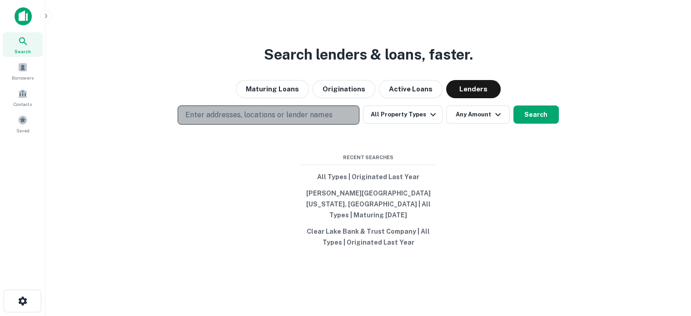
click at [229, 117] on p "Enter addresses, locations or lender names" at bounding box center [258, 114] width 147 height 11
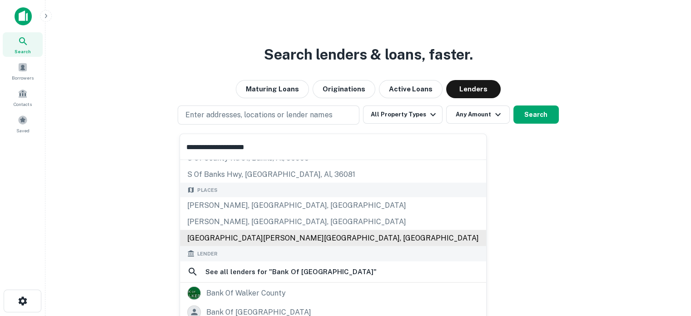
scroll to position [91, 0]
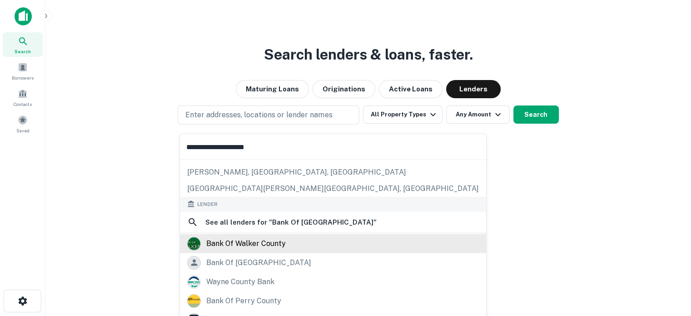
type input "**********"
click at [266, 244] on div "bank of walker county" at bounding box center [245, 243] width 79 height 14
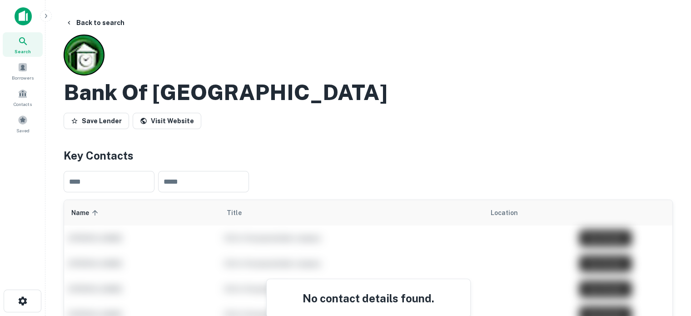
click at [45, 48] on div "Search Borrowers Contacts Saved" at bounding box center [22, 84] width 45 height 104
click at [38, 49] on div "Search" at bounding box center [23, 44] width 40 height 25
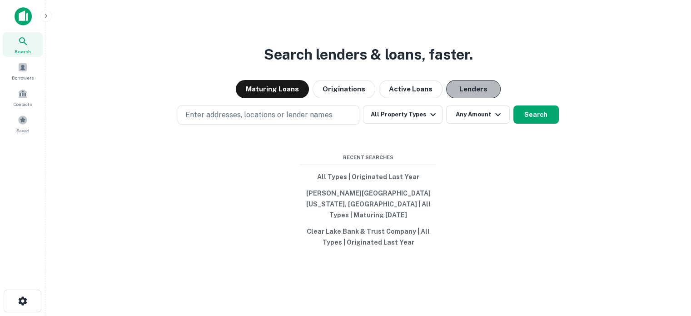
click at [472, 88] on button "Lenders" at bounding box center [473, 89] width 54 height 18
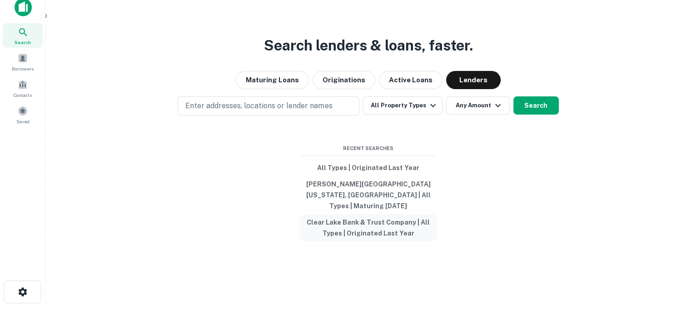
scroll to position [15, 0]
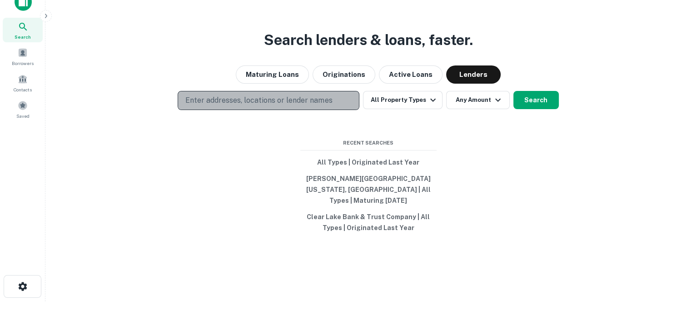
click at [304, 110] on button "Enter addresses, locations or lender names" at bounding box center [269, 100] width 182 height 19
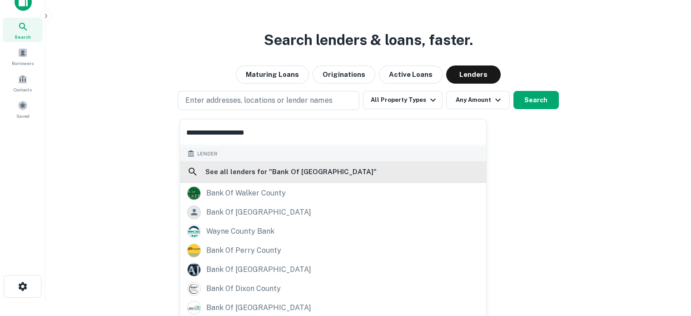
scroll to position [128, 0]
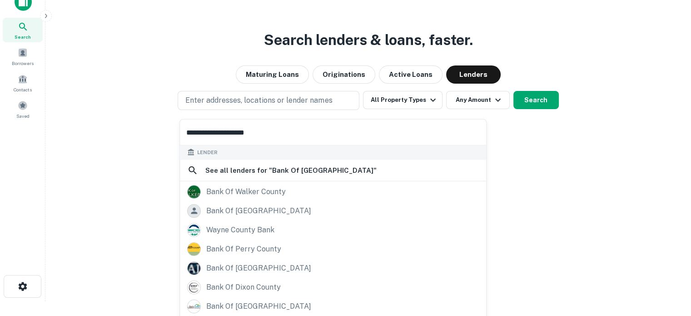
type input "**********"
drag, startPoint x: 288, startPoint y: 138, endPoint x: 117, endPoint y: 131, distance: 171.8
click at [118, 131] on body "**********" at bounding box center [345, 143] width 691 height 316
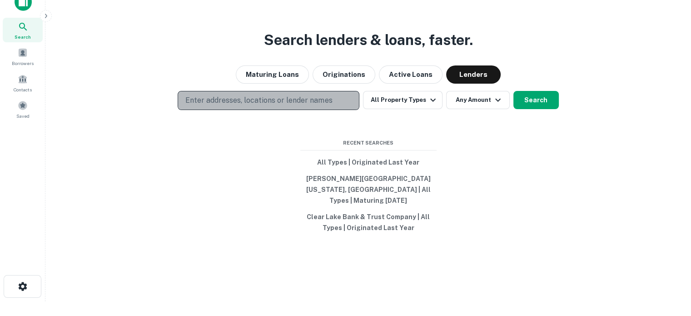
click at [275, 106] on p "Enter addresses, locations or lender names" at bounding box center [258, 100] width 147 height 11
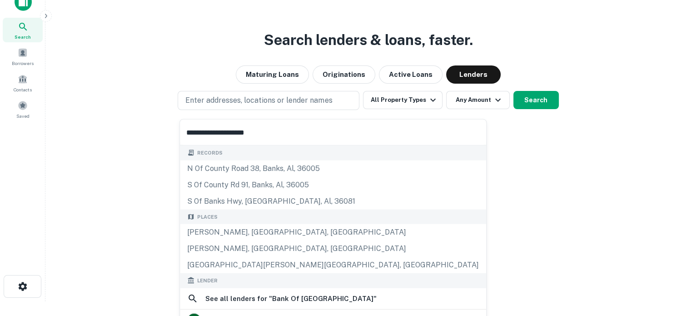
drag, startPoint x: 265, startPoint y: 129, endPoint x: 158, endPoint y: 136, distance: 107.0
click at [158, 136] on body "**********" at bounding box center [345, 143] width 691 height 316
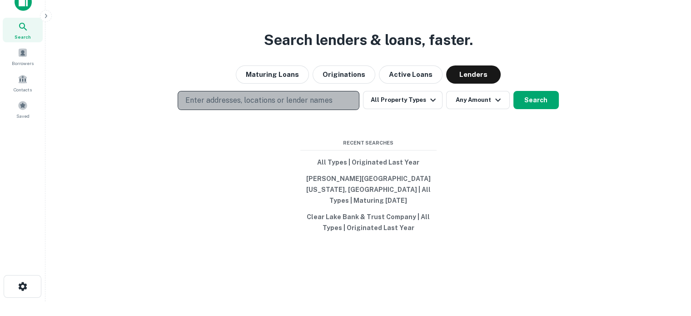
click at [236, 101] on p "Enter addresses, locations or lender names" at bounding box center [258, 100] width 147 height 11
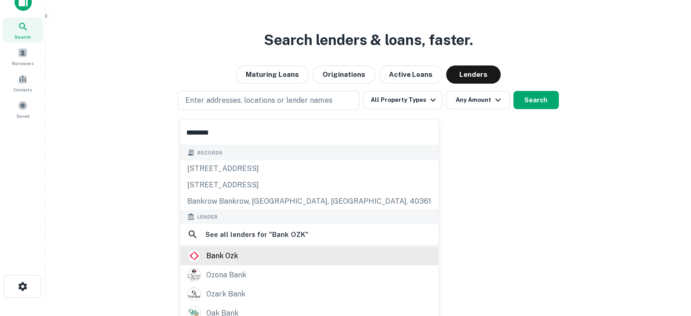
type input "********"
click at [249, 250] on div "bank ozk" at bounding box center [309, 256] width 244 height 14
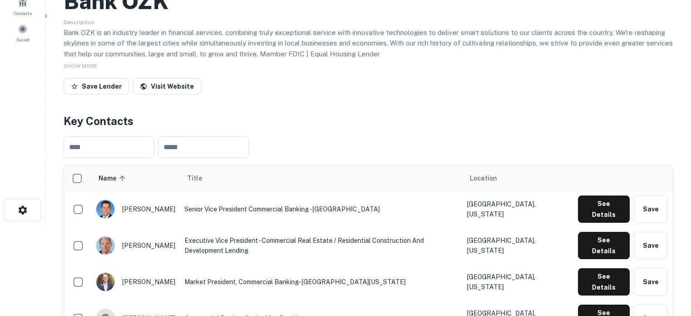
scroll to position [182, 0]
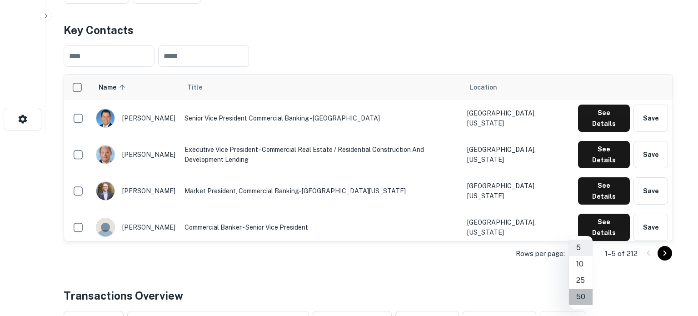
click at [582, 293] on li "50" at bounding box center [581, 296] width 24 height 16
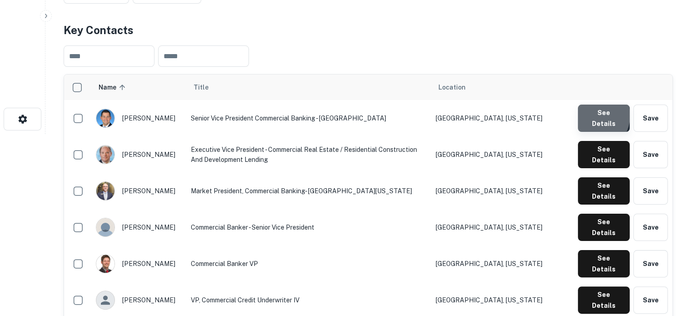
click at [591, 117] on button "See Details" at bounding box center [604, 117] width 52 height 27
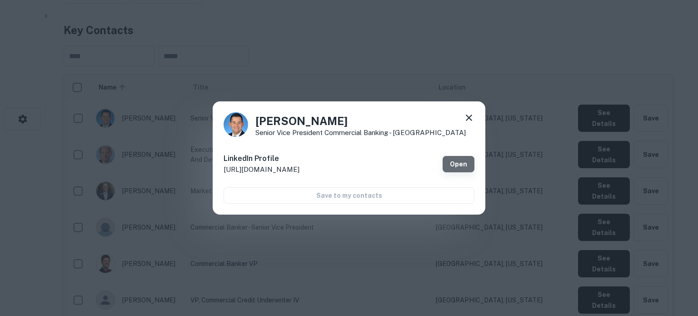
click at [464, 167] on link "Open" at bounding box center [458, 164] width 32 height 16
click at [467, 119] on icon at bounding box center [468, 117] width 6 height 6
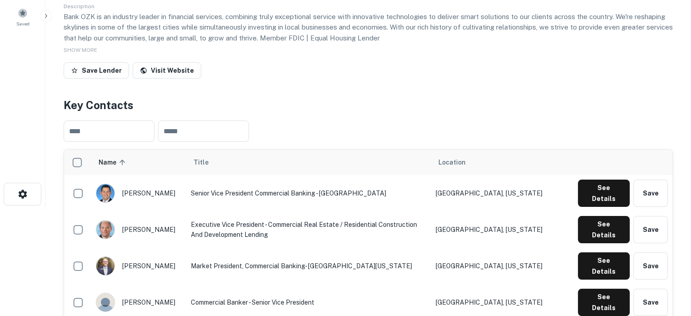
scroll to position [91, 0]
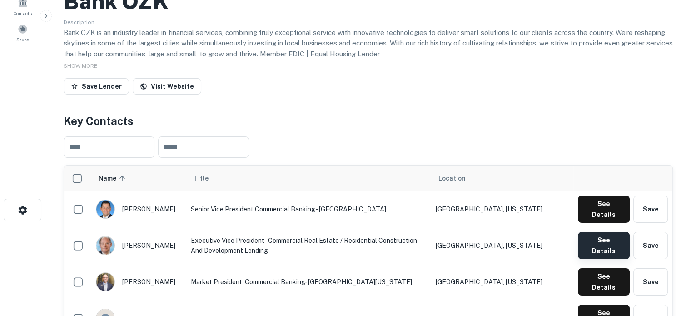
click at [603, 232] on button "See Details" at bounding box center [604, 245] width 52 height 27
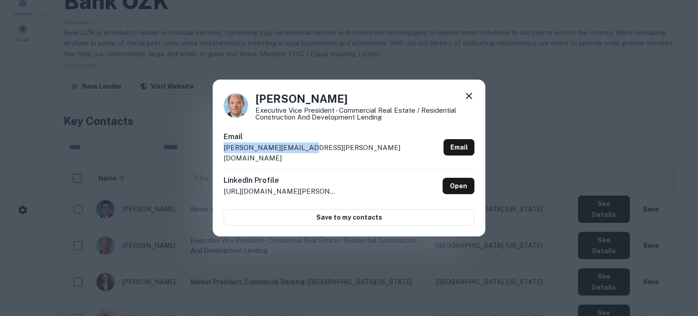
drag, startPoint x: 324, startPoint y: 156, endPoint x: 222, endPoint y: 158, distance: 102.2
click at [222, 158] on div "Al Grygiel Executive Vice President - Commercial Real Estate / Residential Cons…" at bounding box center [349, 157] width 272 height 157
copy p "alfons.grygiel@ozk.com"
click at [470, 98] on icon at bounding box center [468, 95] width 11 height 11
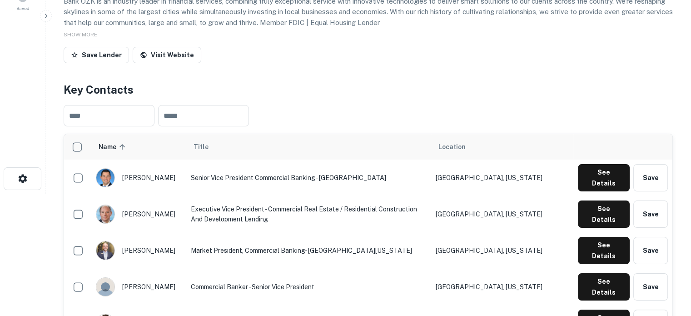
scroll to position [136, 0]
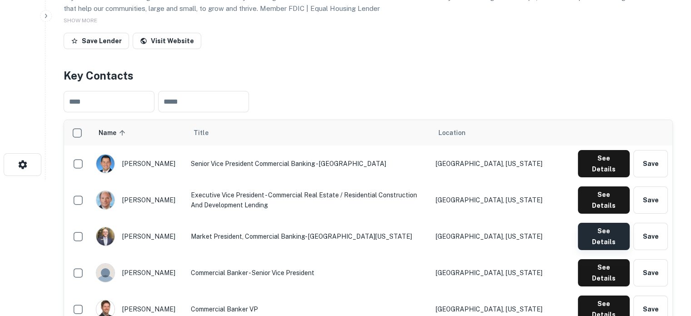
click at [583, 223] on button "See Details" at bounding box center [604, 236] width 52 height 27
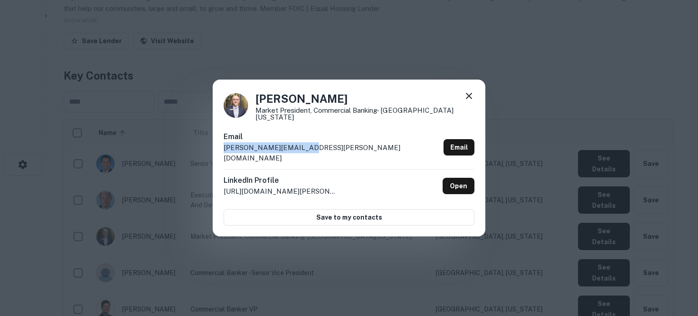
drag, startPoint x: 334, startPoint y: 149, endPoint x: 222, endPoint y: 155, distance: 111.9
click at [222, 155] on div "Audwin Vaughan Market President, Commercial Banking- Northwest Arkansas Email a…" at bounding box center [349, 157] width 272 height 157
copy p "audwin.vaughan@ozk.com"
click at [469, 101] on icon at bounding box center [468, 95] width 11 height 11
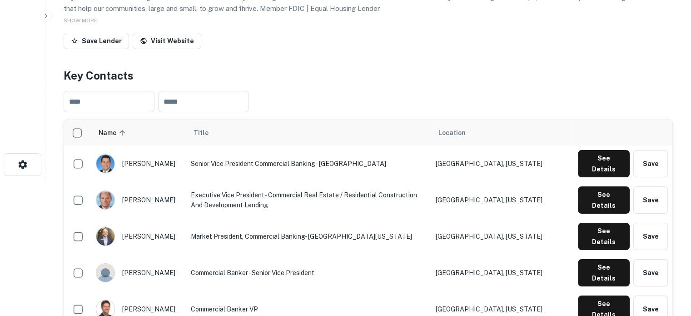
scroll to position [227, 0]
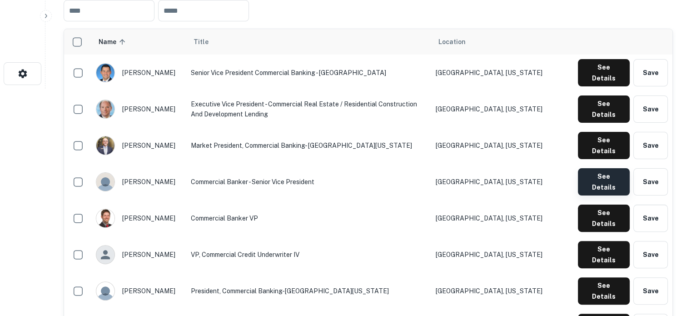
click at [614, 168] on button "See Details" at bounding box center [604, 181] width 52 height 27
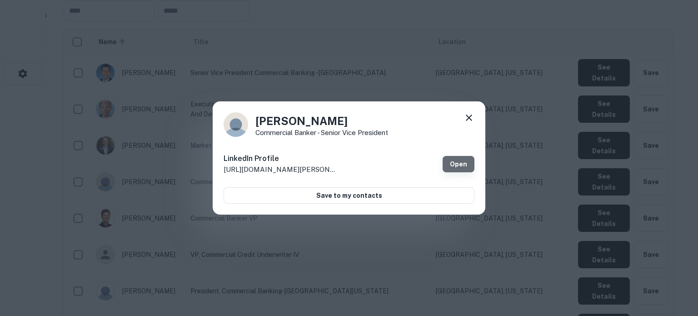
click at [455, 164] on link "Open" at bounding box center [458, 164] width 32 height 16
click at [467, 118] on icon at bounding box center [468, 117] width 11 height 11
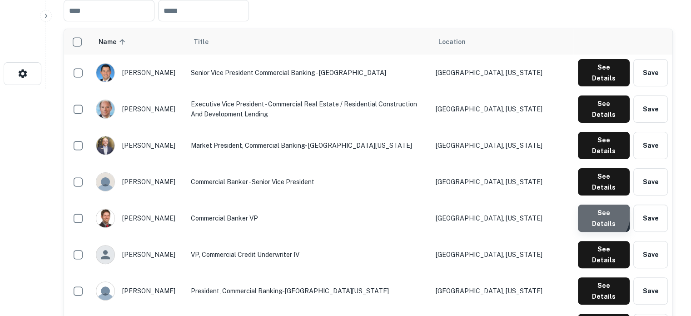
click at [594, 204] on button "See Details" at bounding box center [604, 217] width 52 height 27
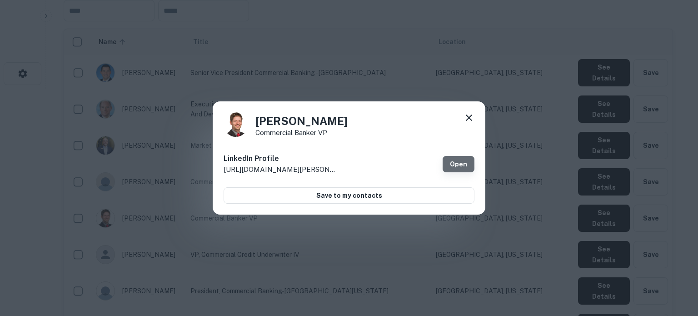
click at [453, 168] on link "Open" at bounding box center [458, 164] width 32 height 16
click at [469, 119] on icon at bounding box center [468, 117] width 11 height 11
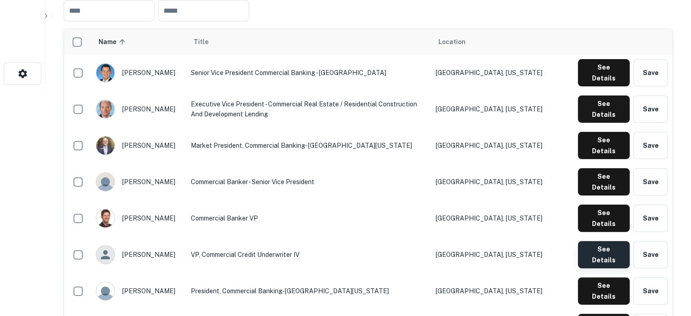
click at [589, 241] on button "See Details" at bounding box center [604, 254] width 52 height 27
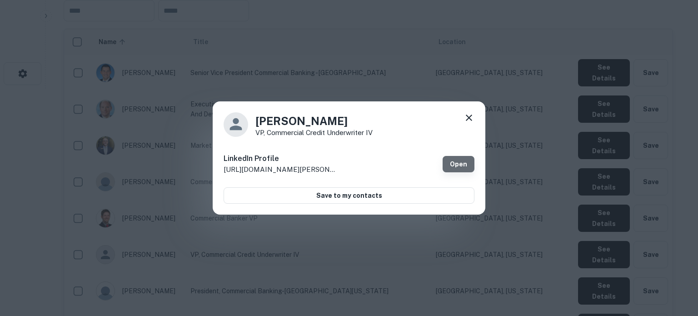
click at [473, 160] on link "Open" at bounding box center [458, 164] width 32 height 16
click at [467, 113] on icon at bounding box center [468, 117] width 11 height 11
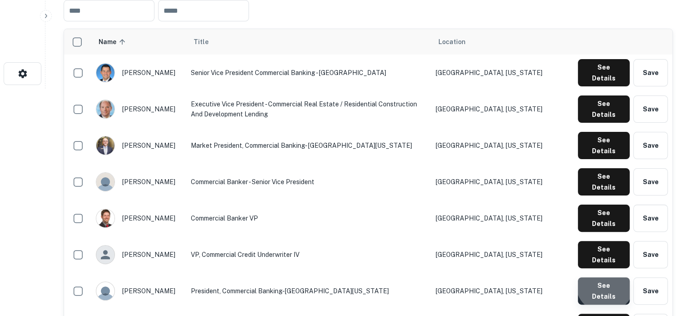
click at [605, 277] on button "See Details" at bounding box center [604, 290] width 52 height 27
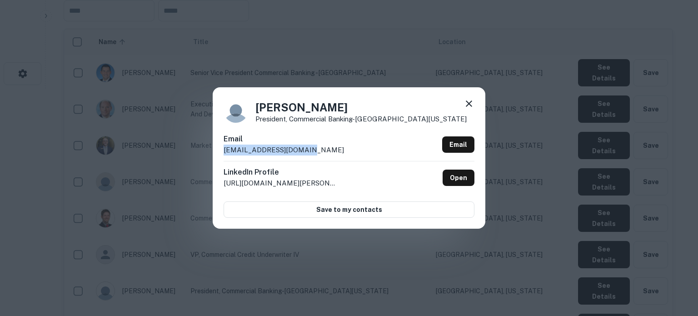
drag, startPoint x: 246, startPoint y: 150, endPoint x: 317, endPoint y: 150, distance: 70.8
click at [317, 150] on div "Email bmorgan@bankozarks.com Email" at bounding box center [348, 147] width 251 height 27
copy p "bmorgan@bankozarks.com"
click at [469, 105] on icon at bounding box center [468, 103] width 6 height 6
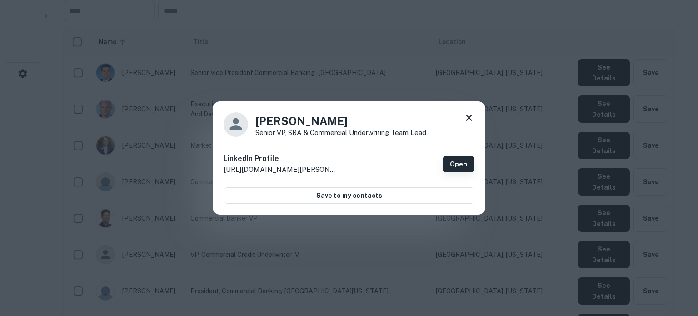
click at [454, 167] on link "Open" at bounding box center [458, 164] width 32 height 16
click at [471, 120] on icon at bounding box center [468, 117] width 6 height 6
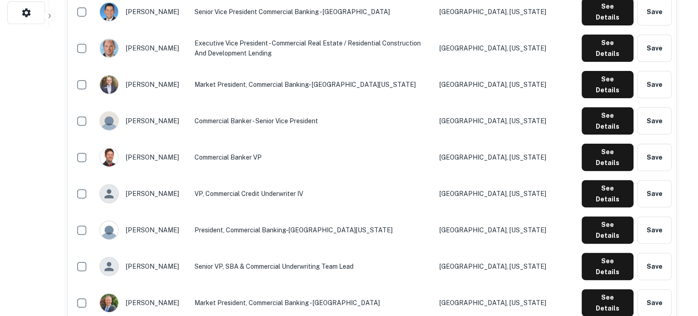
scroll to position [363, 0]
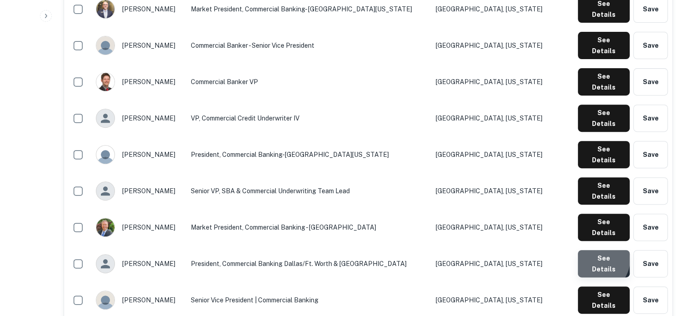
click at [596, 250] on button "See Details" at bounding box center [604, 263] width 52 height 27
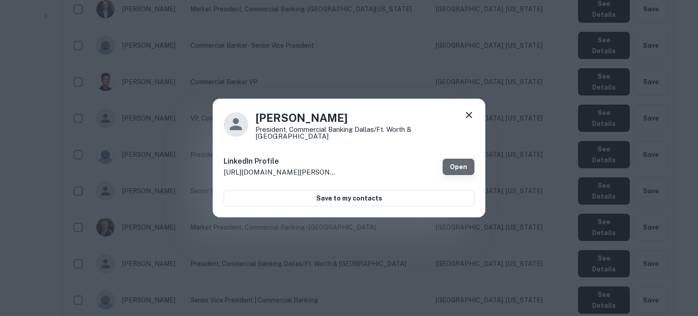
click at [454, 165] on link "Open" at bounding box center [458, 166] width 32 height 16
click at [470, 120] on icon at bounding box center [468, 114] width 11 height 11
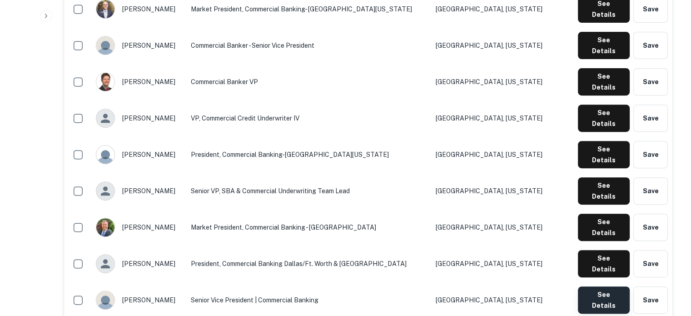
click at [585, 286] on button "See Details" at bounding box center [604, 299] width 52 height 27
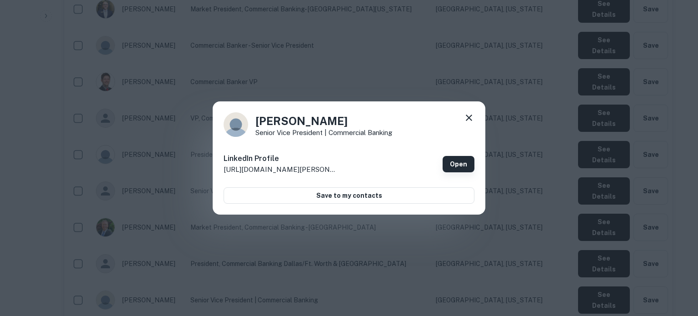
click at [452, 162] on link "Open" at bounding box center [458, 164] width 32 height 16
click at [470, 116] on icon at bounding box center [468, 117] width 6 height 6
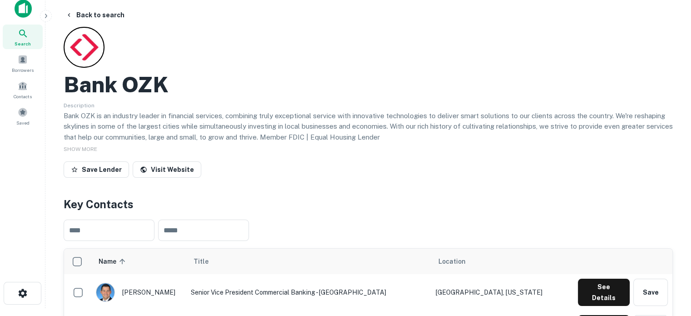
scroll to position [0, 0]
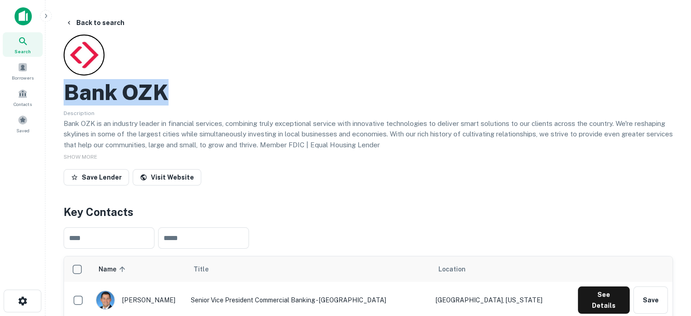
drag, startPoint x: 65, startPoint y: 86, endPoint x: 179, endPoint y: 89, distance: 114.0
click at [179, 89] on div "Bank OZK" at bounding box center [368, 92] width 609 height 26
copy h2 "Bank OZK"
click at [35, 50] on div "Search" at bounding box center [23, 44] width 40 height 25
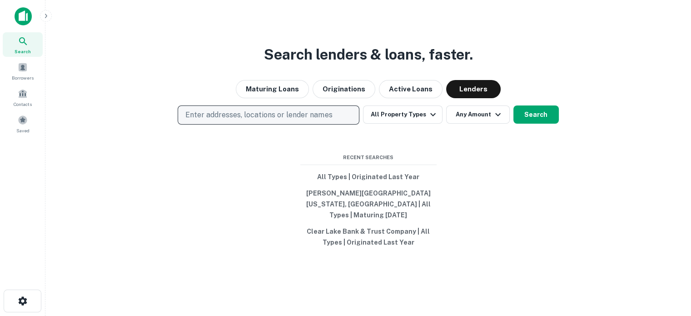
click at [322, 120] on p "Enter addresses, locations or lender names" at bounding box center [258, 114] width 147 height 11
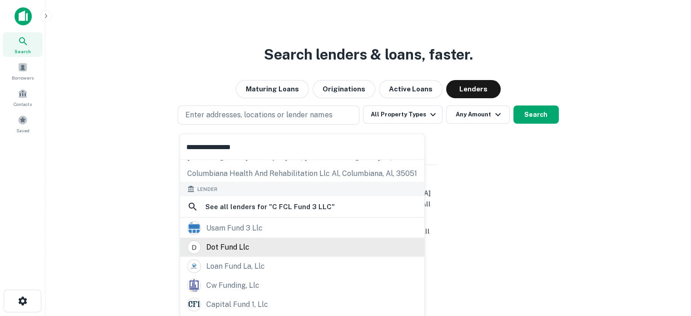
scroll to position [48, 0]
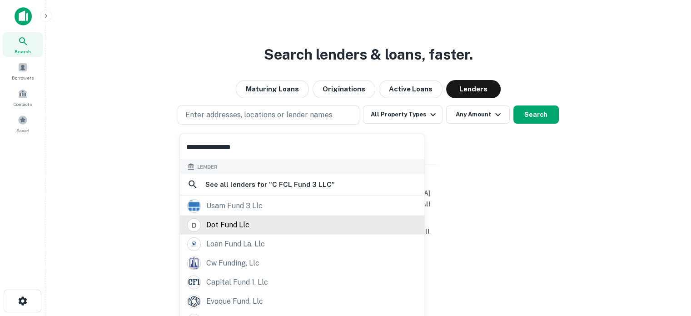
type input "**********"
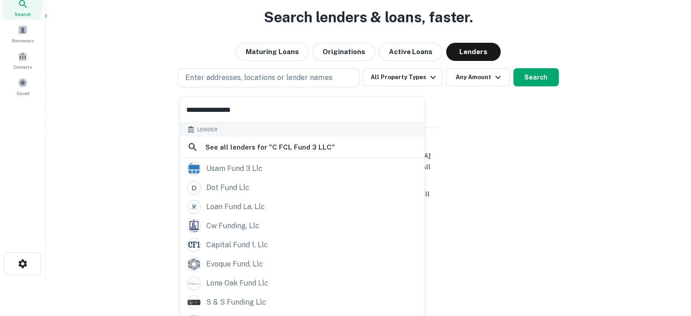
scroll to position [71, 0]
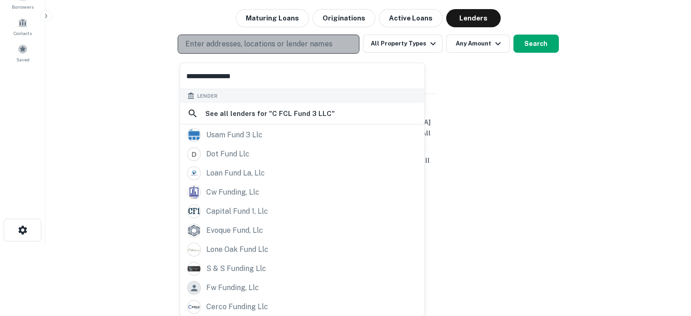
click at [314, 45] on p "Enter addresses, locations or lender names" at bounding box center [258, 44] width 147 height 11
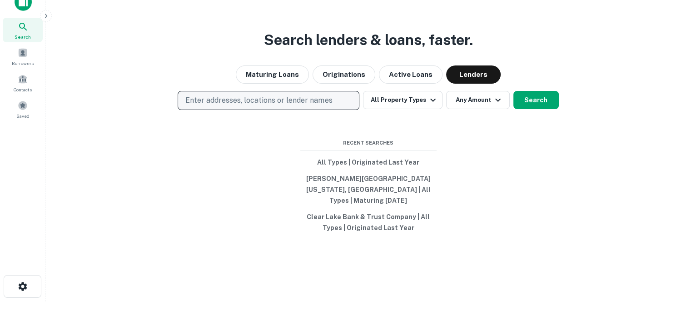
click at [292, 104] on p "Enter addresses, locations or lender names" at bounding box center [258, 100] width 147 height 11
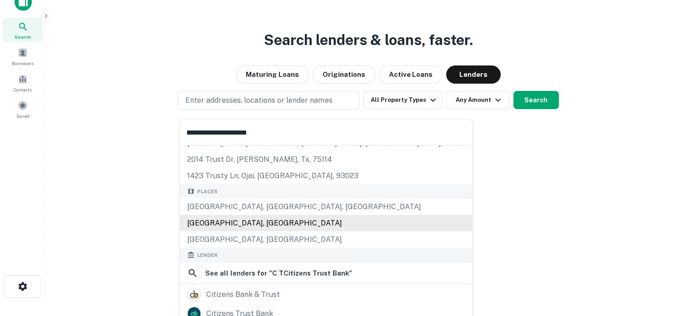
scroll to position [91, 0]
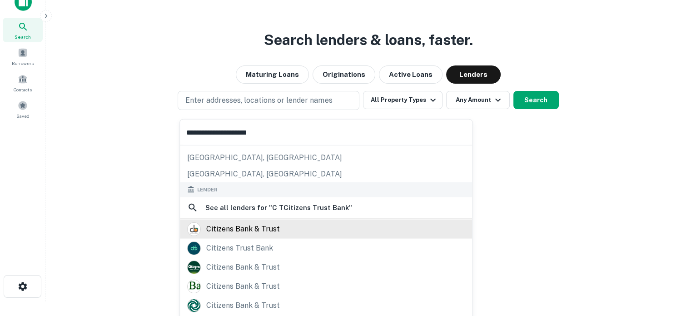
type input "**********"
click at [270, 226] on div "citizens bank & trust" at bounding box center [243, 229] width 74 height 14
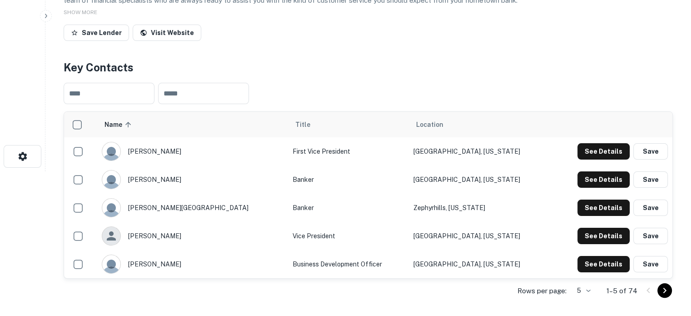
scroll to position [227, 0]
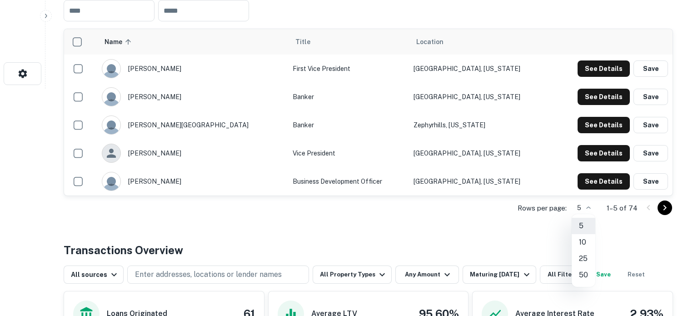
click at [580, 273] on li "50" at bounding box center [583, 275] width 24 height 16
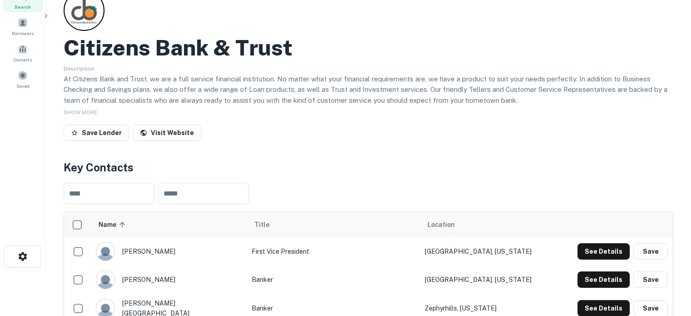
scroll to position [0, 0]
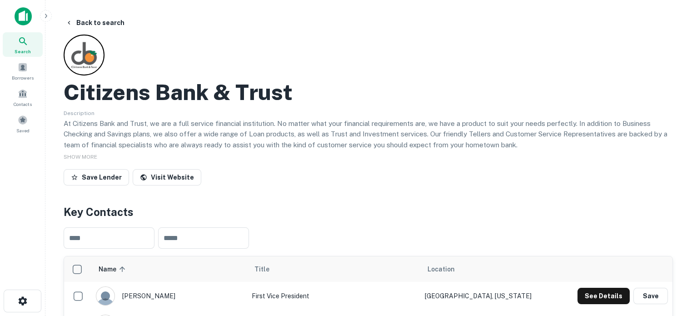
click at [34, 45] on div "Search" at bounding box center [23, 44] width 40 height 25
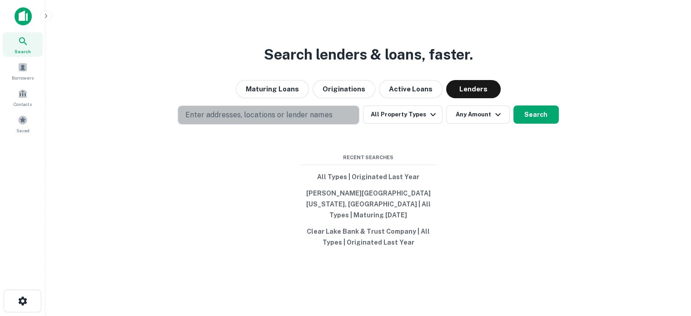
click at [322, 112] on button "Enter addresses, locations or lender names" at bounding box center [269, 114] width 182 height 19
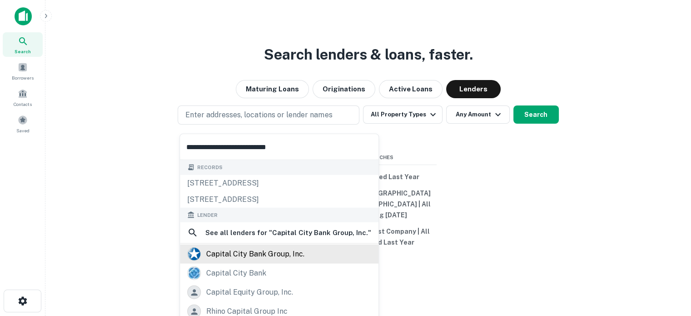
type input "**********"
click at [276, 257] on div "capital city bank group, inc." at bounding box center [255, 254] width 98 height 14
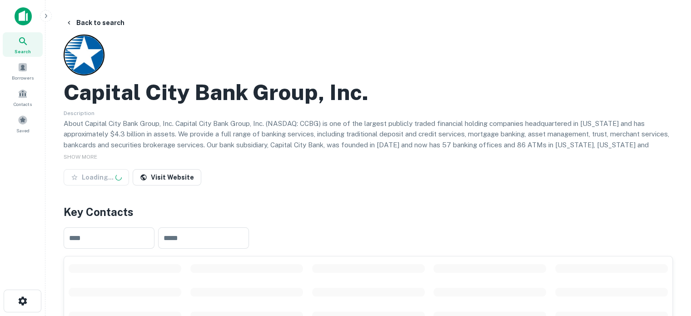
scroll to position [136, 0]
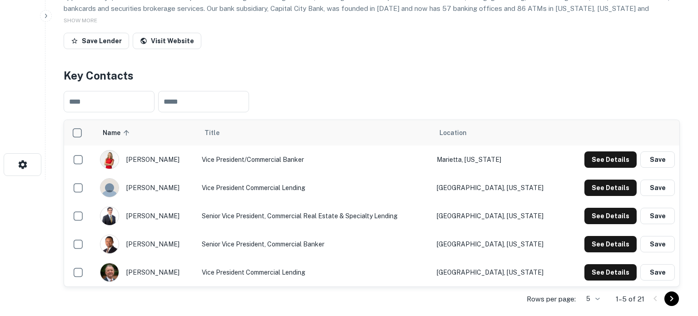
click at [590, 179] on body "Search Borrowers Contacts Saved Back to search Capital City Bank Group, Inc. De…" at bounding box center [349, 22] width 698 height 316
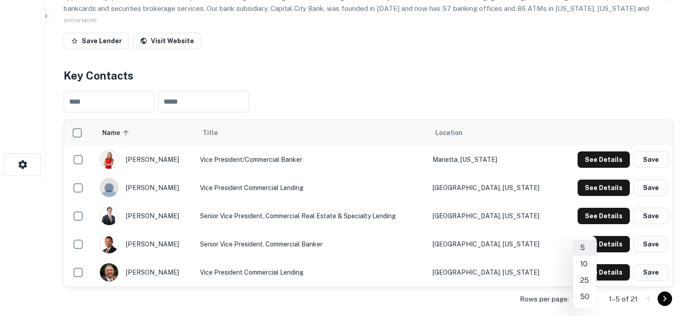
click at [586, 297] on li "50" at bounding box center [585, 296] width 24 height 16
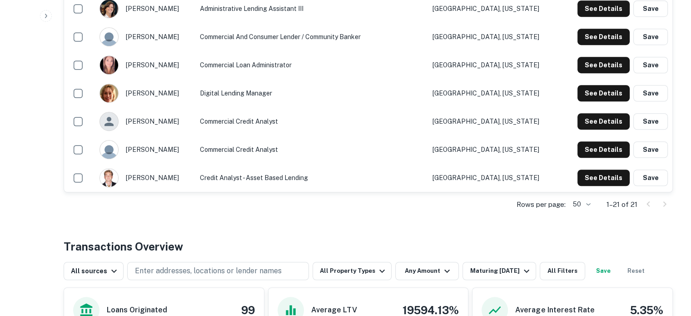
scroll to position [682, 0]
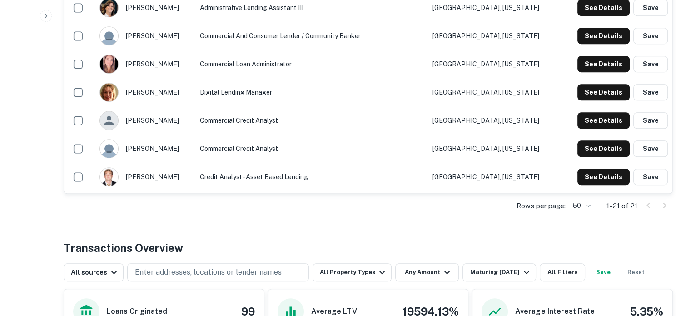
click at [610, 163] on td "See Details Save" at bounding box center [615, 148] width 113 height 28
click at [608, 152] on button "See Details" at bounding box center [603, 148] width 52 height 16
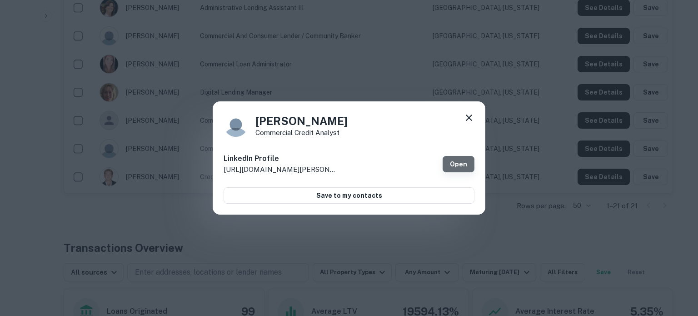
click at [463, 161] on link "Open" at bounding box center [458, 164] width 32 height 16
click at [467, 115] on icon at bounding box center [468, 117] width 11 height 11
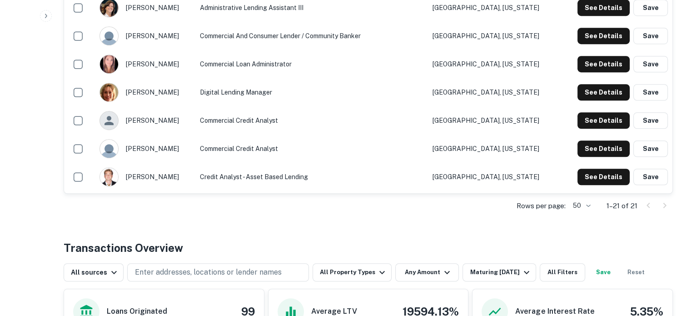
click at [574, 119] on div "See Details Save" at bounding box center [616, 120] width 104 height 16
click at [594, 121] on button "See Details" at bounding box center [603, 120] width 52 height 16
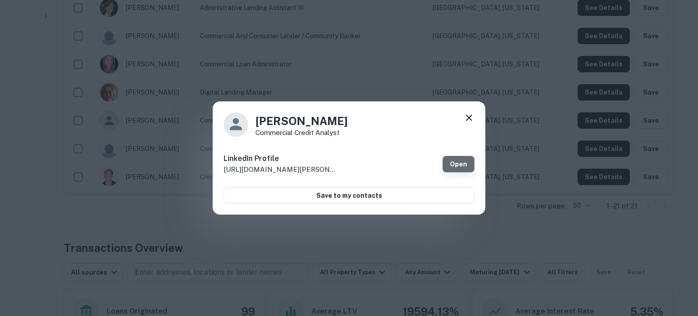
click at [465, 163] on link "Open" at bounding box center [458, 164] width 32 height 16
click at [468, 118] on icon at bounding box center [468, 117] width 6 height 6
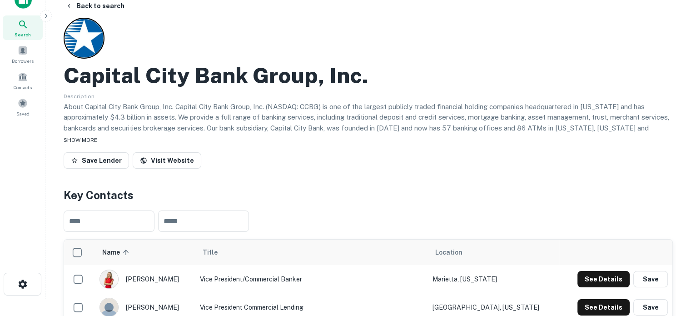
scroll to position [1, 0]
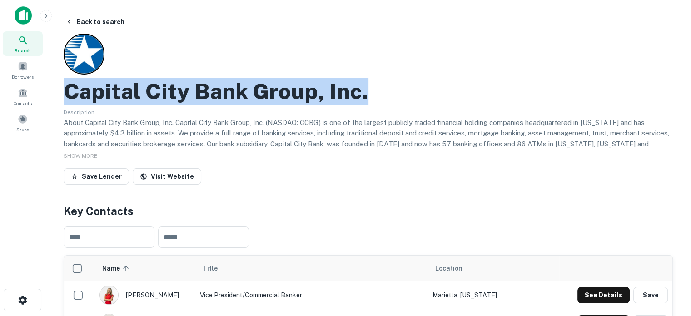
drag, startPoint x: 64, startPoint y: 95, endPoint x: 382, endPoint y: 95, distance: 317.9
click at [382, 95] on div "Capital City Bank Group, Inc." at bounding box center [368, 91] width 609 height 26
copy h2 "Capital City Bank Group, Inc."
click at [16, 50] on span "Search" at bounding box center [23, 50] width 16 height 7
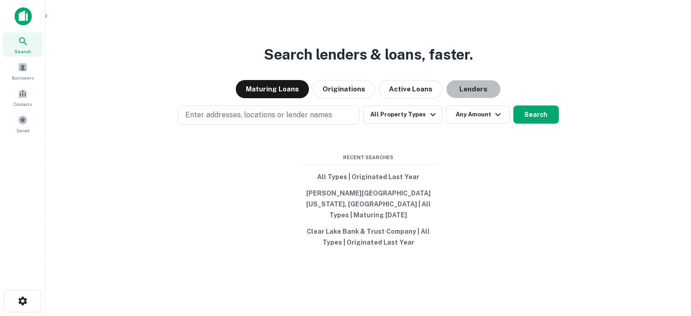
click at [475, 94] on button "Lenders" at bounding box center [473, 89] width 54 height 18
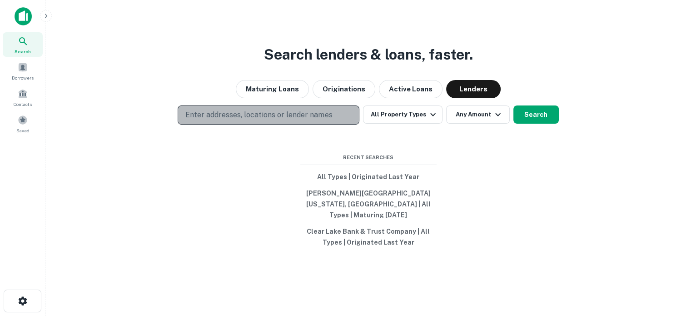
click at [312, 124] on button "Enter addresses, locations or lender names" at bounding box center [269, 114] width 182 height 19
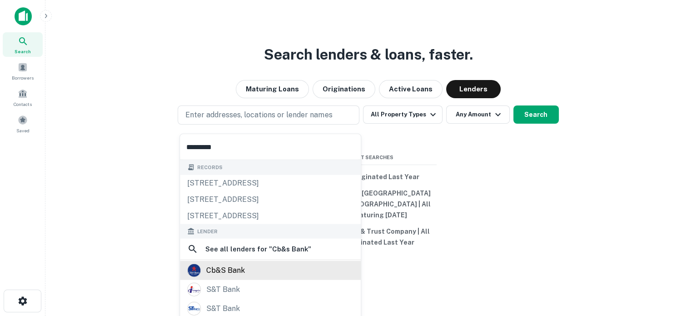
type input "*********"
click at [245, 266] on div "cb&s bank" at bounding box center [270, 270] width 166 height 14
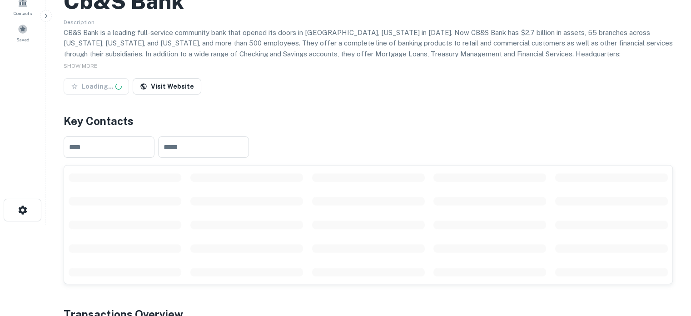
scroll to position [182, 0]
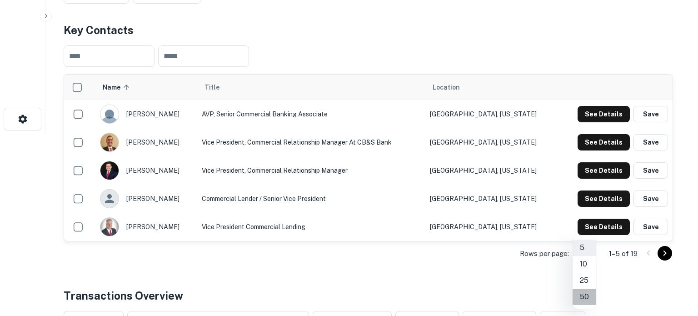
click at [586, 297] on li "50" at bounding box center [584, 296] width 24 height 16
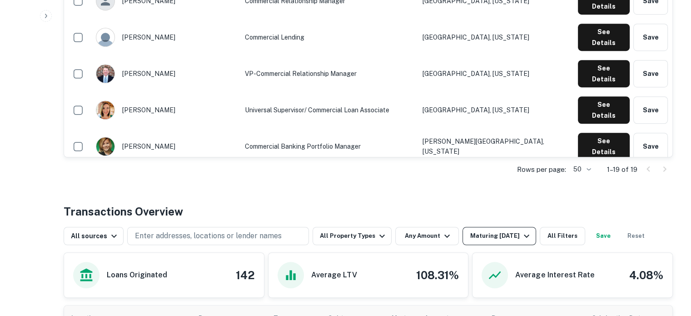
scroll to position [681, 0]
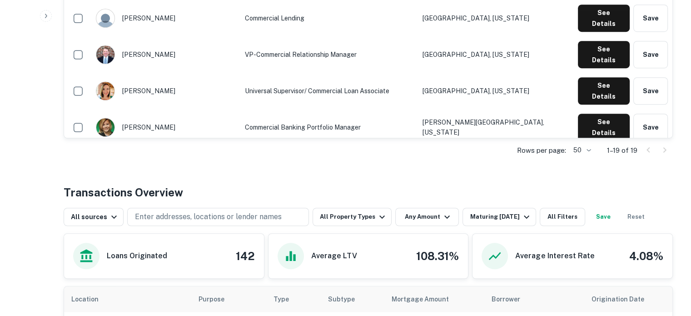
click at [593, 259] on button "See Details" at bounding box center [604, 272] width 52 height 27
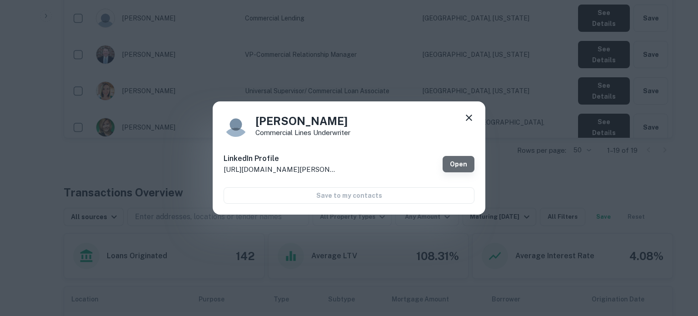
click at [453, 165] on link "Open" at bounding box center [458, 164] width 32 height 16
click at [472, 117] on icon at bounding box center [468, 117] width 11 height 11
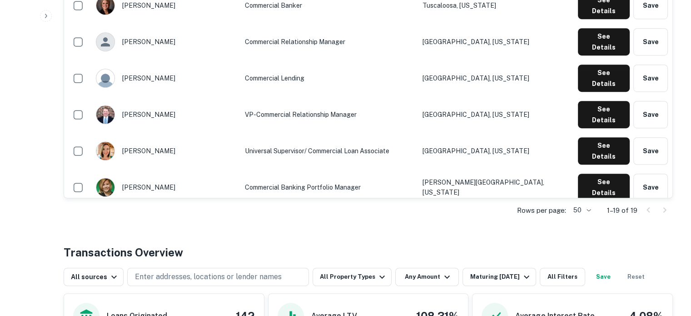
scroll to position [545, 0]
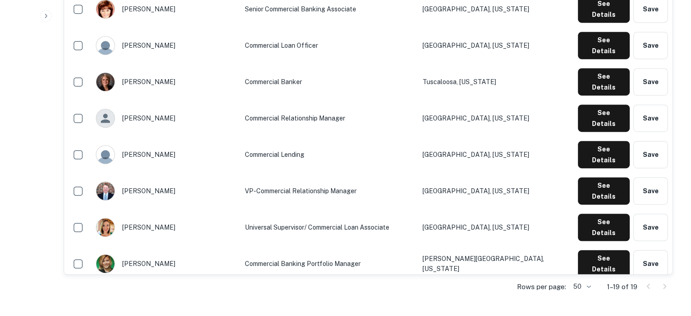
click at [603, 286] on button "See Details" at bounding box center [604, 299] width 52 height 27
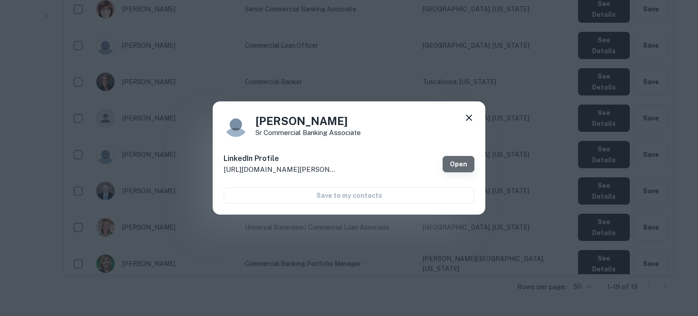
click at [463, 167] on link "Open" at bounding box center [458, 164] width 32 height 16
click at [469, 116] on icon at bounding box center [468, 117] width 11 height 11
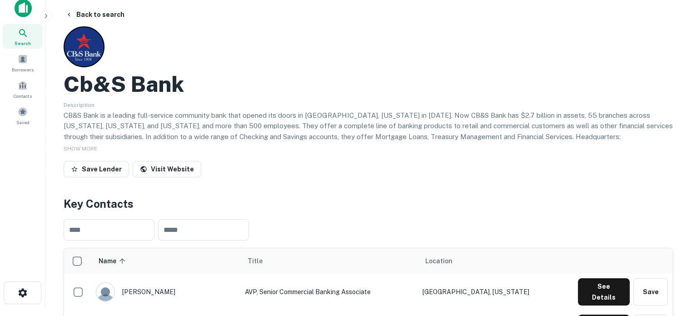
scroll to position [0, 0]
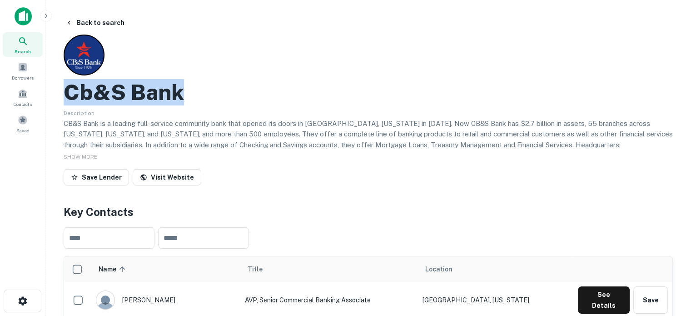
drag, startPoint x: 68, startPoint y: 90, endPoint x: 206, endPoint y: 99, distance: 137.9
click at [206, 99] on div "Cb&s Bank" at bounding box center [368, 92] width 609 height 26
copy h2 "Cb&s Bank"
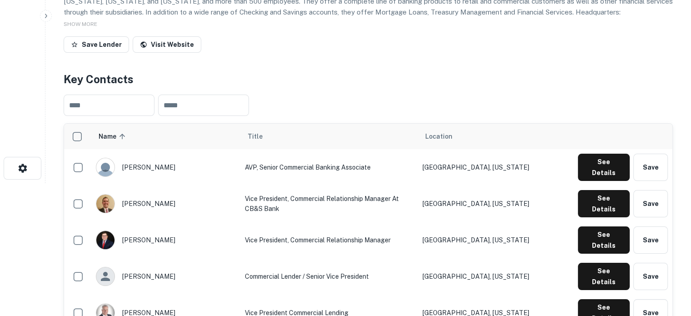
scroll to position [136, 0]
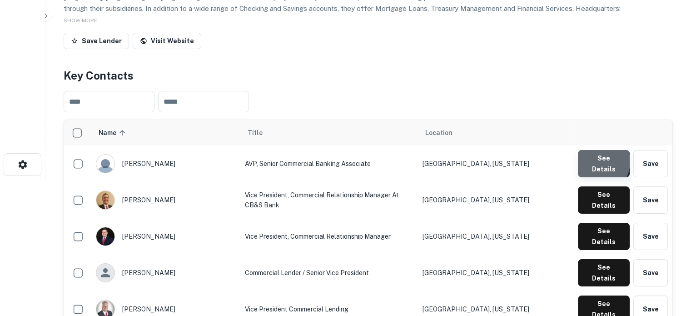
click at [594, 163] on button "See Details" at bounding box center [604, 163] width 52 height 27
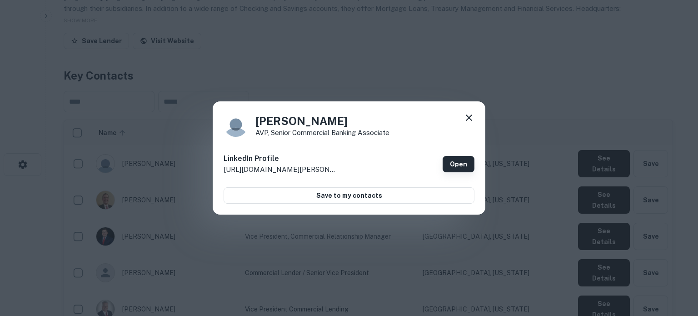
click at [455, 163] on link "Open" at bounding box center [458, 164] width 32 height 16
click at [467, 114] on icon at bounding box center [468, 117] width 11 height 11
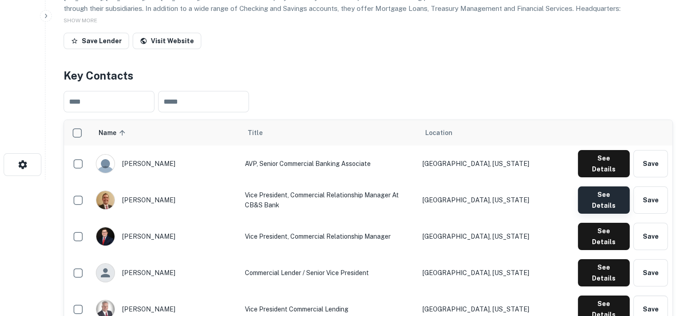
click at [587, 189] on button "See Details" at bounding box center [604, 199] width 52 height 27
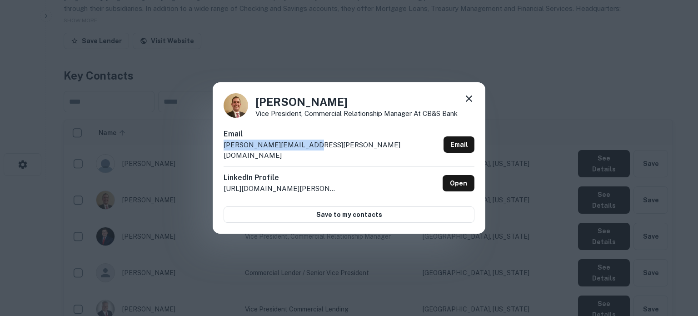
drag, startPoint x: 223, startPoint y: 152, endPoint x: 334, endPoint y: 148, distance: 110.9
click at [334, 148] on div "Chad Hutton Vice President, Commercial Relationship Manager at CB&S Bank Email …" at bounding box center [349, 158] width 272 height 152
copy p "chad.hutton@cbsbank.com"
click at [466, 102] on icon at bounding box center [468, 98] width 6 height 6
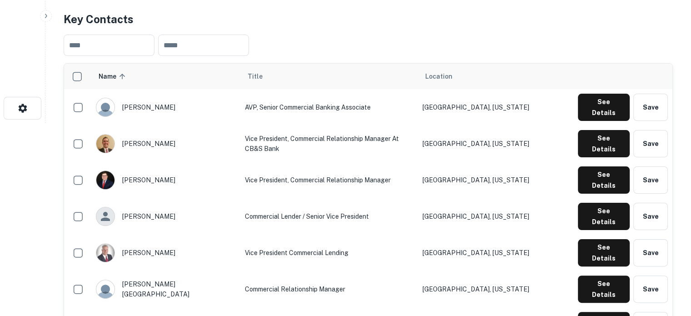
scroll to position [227, 0]
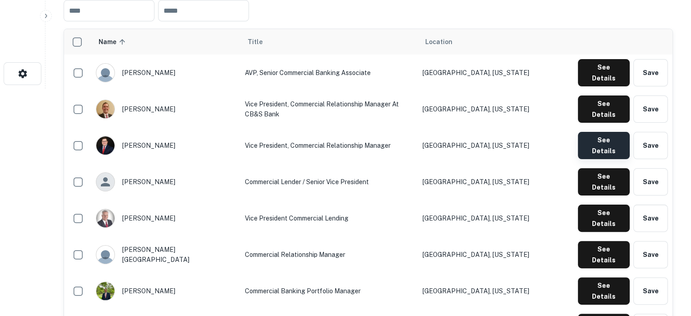
click at [594, 132] on button "See Details" at bounding box center [604, 145] width 52 height 27
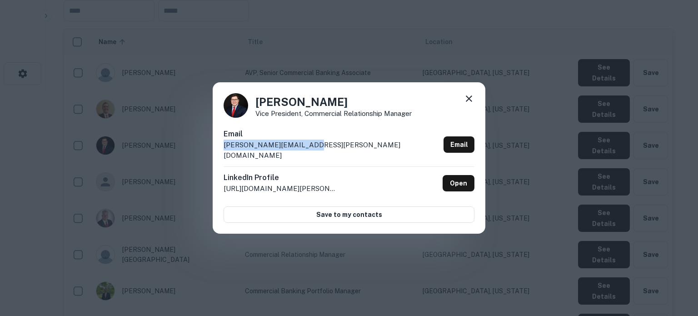
drag, startPoint x: 330, startPoint y: 147, endPoint x: 218, endPoint y: 153, distance: 111.9
click at [218, 153] on div "Chris Brown Vice President, Commercial Relationship Manager Email chris.brown@c…" at bounding box center [349, 158] width 272 height 152
copy p "chris.brown@cbsbank.net"
click at [467, 104] on icon at bounding box center [468, 98] width 11 height 11
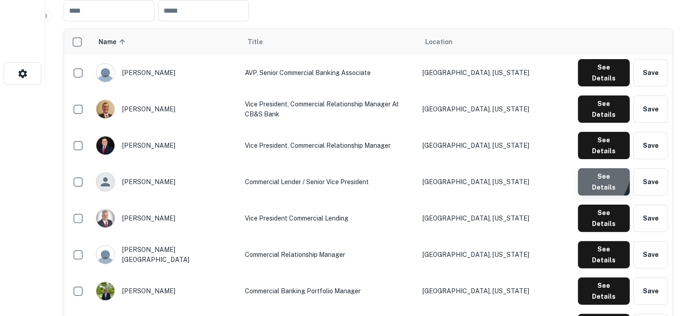
click at [589, 168] on button "See Details" at bounding box center [604, 181] width 52 height 27
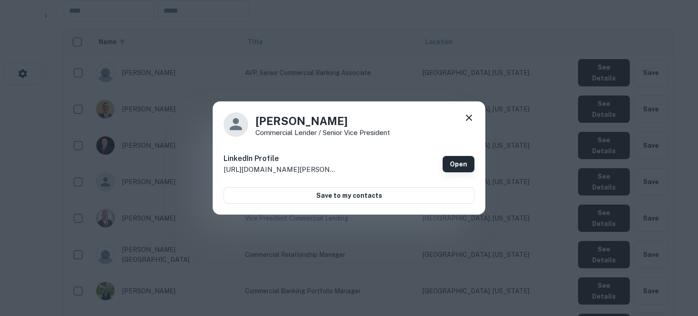
click at [458, 164] on link "Open" at bounding box center [458, 164] width 32 height 16
click at [471, 121] on icon at bounding box center [468, 117] width 11 height 11
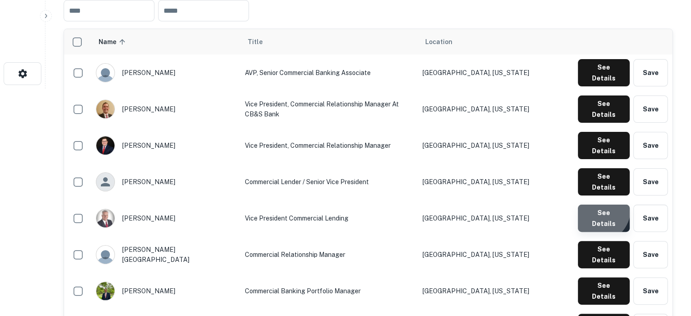
click at [597, 204] on button "See Details" at bounding box center [604, 217] width 52 height 27
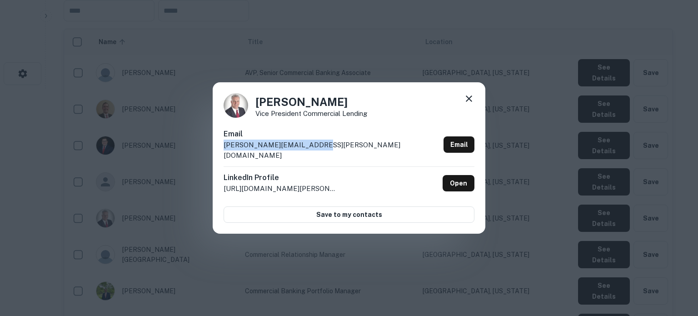
drag, startPoint x: 340, startPoint y: 152, endPoint x: 221, endPoint y: 154, distance: 119.0
click at [221, 154] on div "Tracy Whorton Vice president Commercial Lending Email tracy.whorton@cbsbank.net…" at bounding box center [349, 158] width 272 height 152
copy p "tracy.whorton@cbsbank.net"
click at [471, 103] on icon at bounding box center [468, 98] width 11 height 11
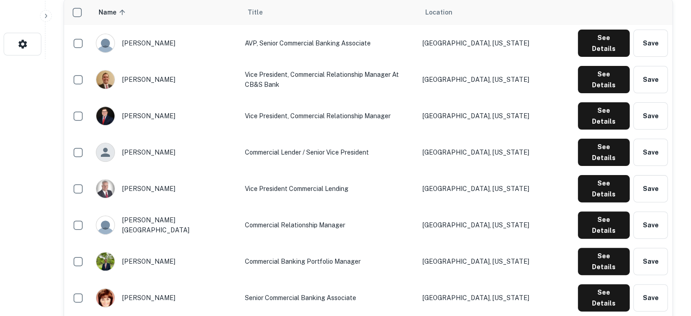
scroll to position [272, 0]
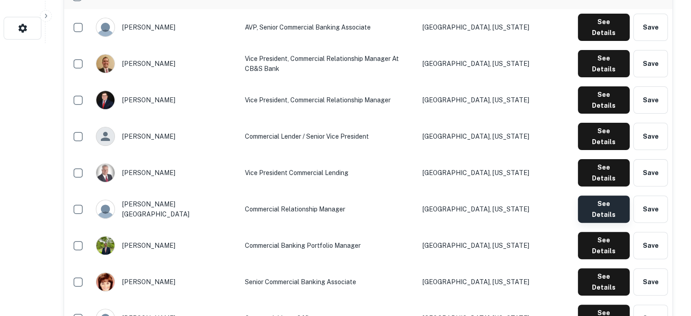
click at [599, 195] on button "See Details" at bounding box center [604, 208] width 52 height 27
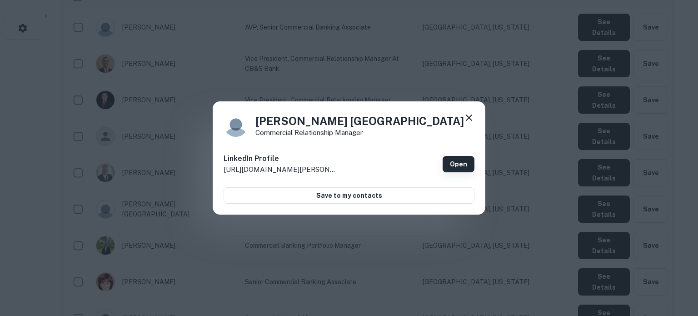
click at [458, 169] on link "Open" at bounding box center [458, 164] width 32 height 16
click at [470, 119] on icon at bounding box center [468, 117] width 6 height 6
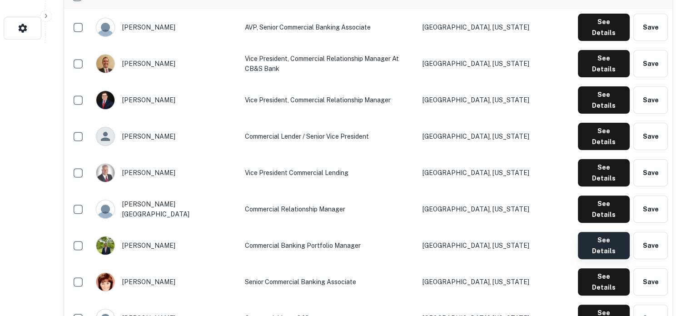
click at [595, 232] on button "See Details" at bounding box center [604, 245] width 52 height 27
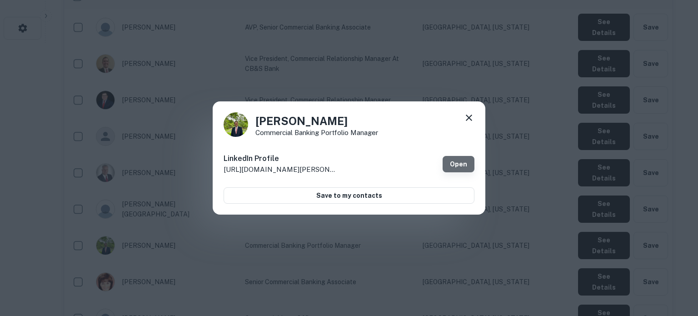
click at [453, 163] on link "Open" at bounding box center [458, 164] width 32 height 16
click at [467, 114] on icon at bounding box center [468, 117] width 11 height 11
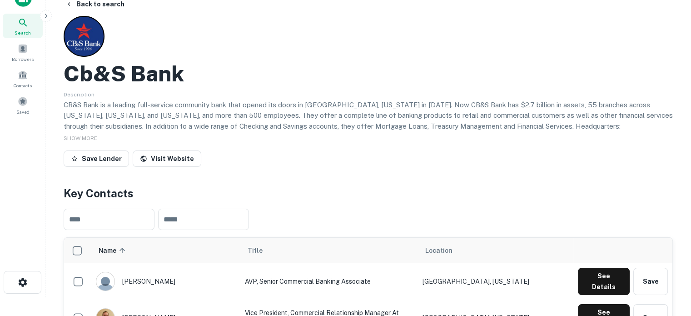
scroll to position [0, 0]
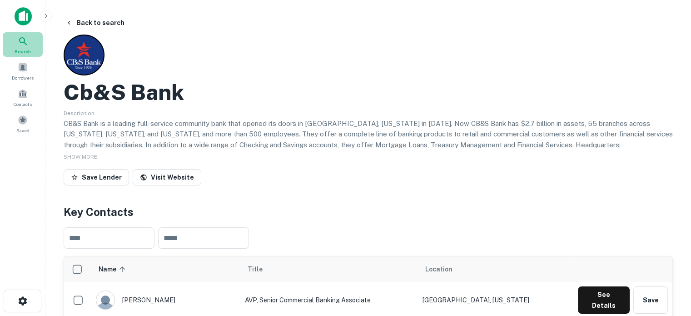
click at [39, 47] on div "Search" at bounding box center [23, 44] width 40 height 25
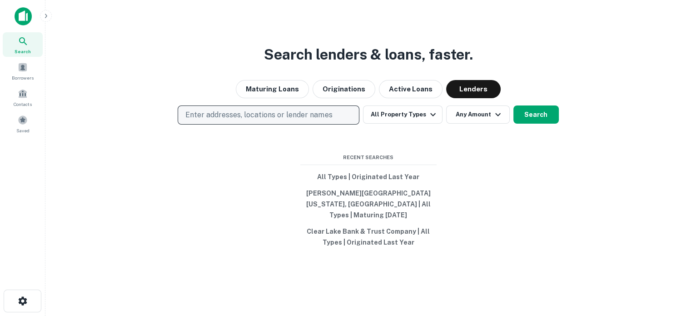
click at [262, 119] on p "Enter addresses, locations or lender names" at bounding box center [258, 114] width 147 height 11
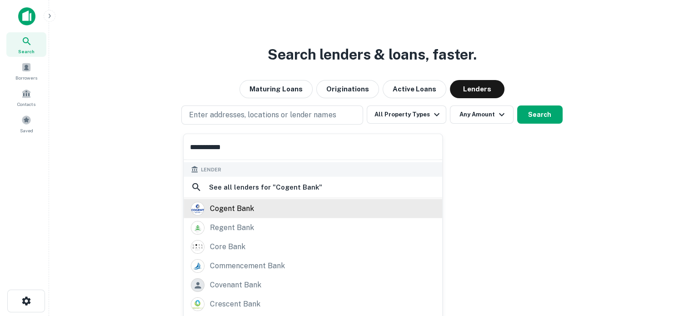
scroll to position [64, 0]
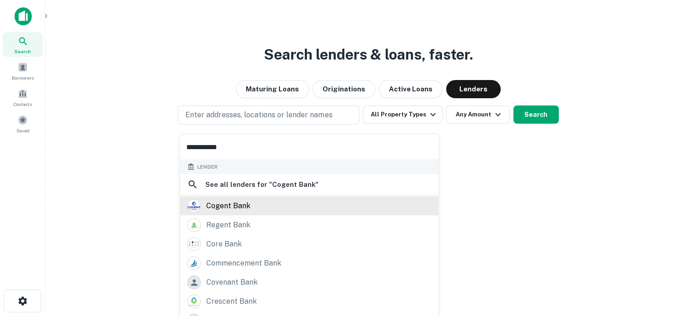
type input "**********"
click at [262, 212] on div "cogent bank" at bounding box center [309, 205] width 258 height 19
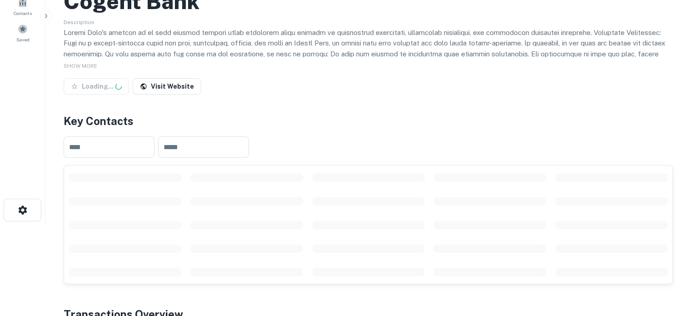
scroll to position [182, 0]
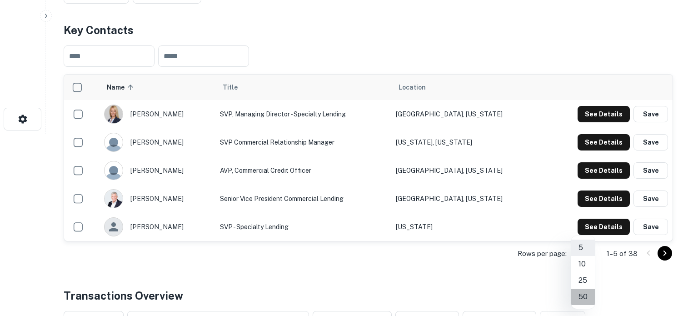
click at [582, 290] on li "50" at bounding box center [583, 296] width 24 height 16
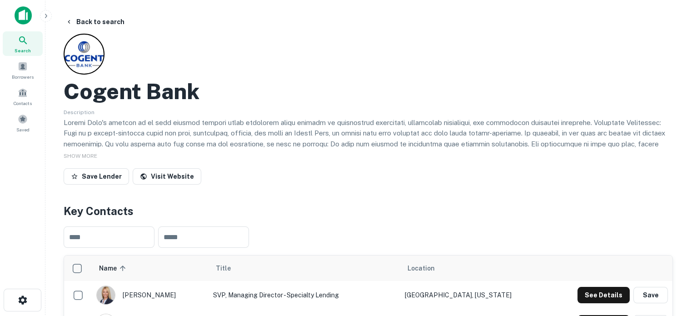
scroll to position [0, 0]
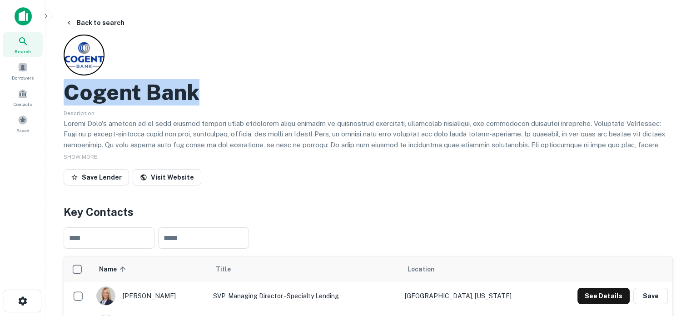
drag, startPoint x: 69, startPoint y: 95, endPoint x: 225, endPoint y: 96, distance: 155.8
click at [225, 96] on div "Cogent Bank" at bounding box center [368, 92] width 609 height 26
copy h2 "Cogent Bank"
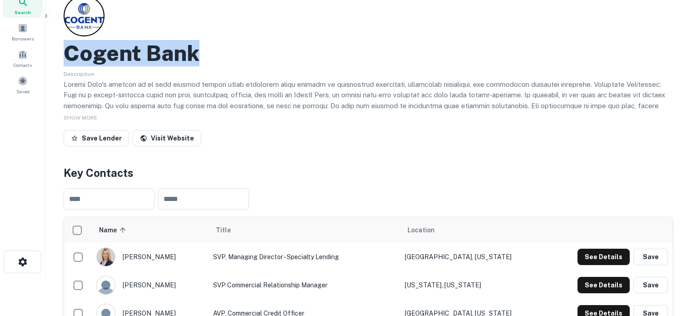
scroll to position [91, 0]
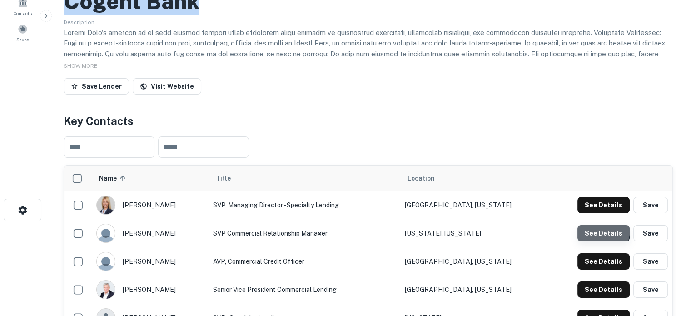
click at [594, 229] on button "See Details" at bounding box center [603, 233] width 52 height 16
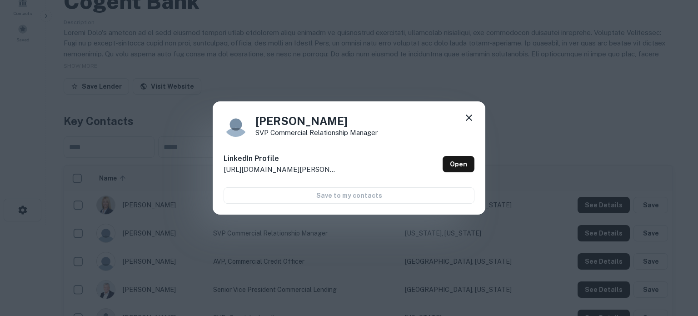
click at [440, 163] on div "LinkedIn Profile [URL][DOMAIN_NAME][PERSON_NAME] Open" at bounding box center [348, 164] width 251 height 33
click at [467, 168] on link "Open" at bounding box center [458, 164] width 32 height 16
click at [465, 119] on icon at bounding box center [468, 117] width 11 height 11
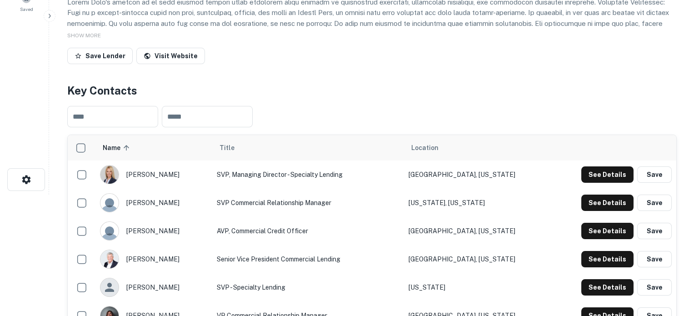
scroll to position [136, 0]
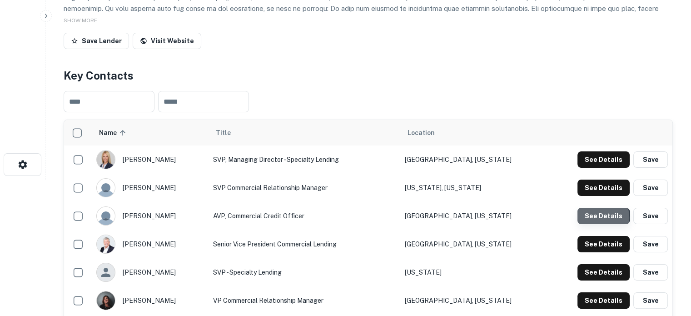
click at [589, 218] on button "See Details" at bounding box center [603, 216] width 52 height 16
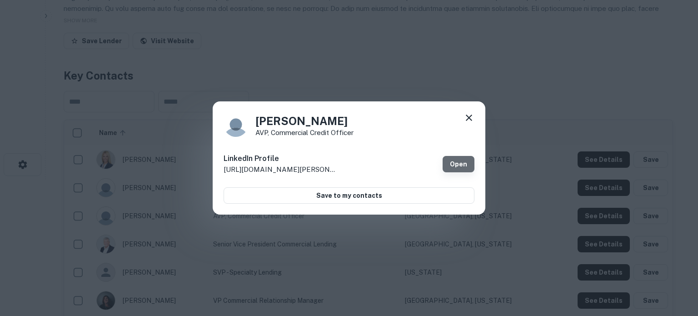
click at [452, 167] on link "Open" at bounding box center [458, 164] width 32 height 16
click at [469, 120] on icon at bounding box center [468, 117] width 11 height 11
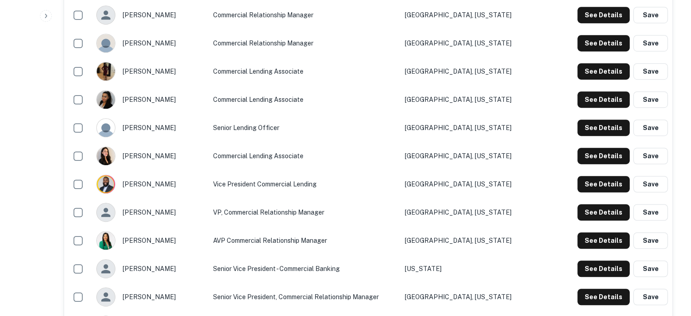
scroll to position [545, 0]
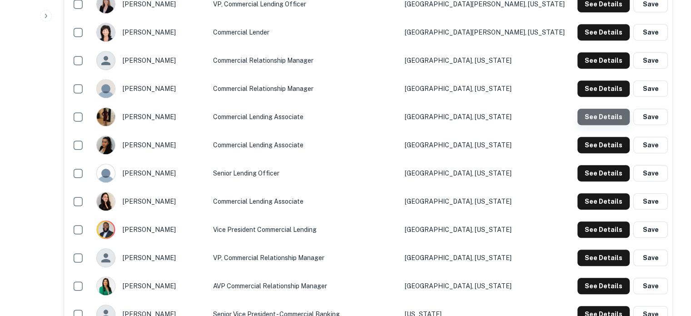
click at [609, 121] on button "See Details" at bounding box center [603, 117] width 52 height 16
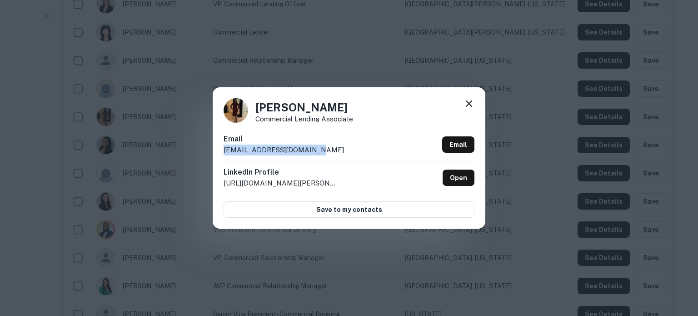
drag, startPoint x: 324, startPoint y: 154, endPoint x: 220, endPoint y: 152, distance: 104.0
click at [220, 152] on div "Deborah Kunhardt Commercial Lending Associate Email dkunhardt@cogentbank.net Em…" at bounding box center [349, 157] width 272 height 141
copy p "dkunhardt@cogentbank.net"
click at [469, 107] on icon at bounding box center [468, 103] width 11 height 11
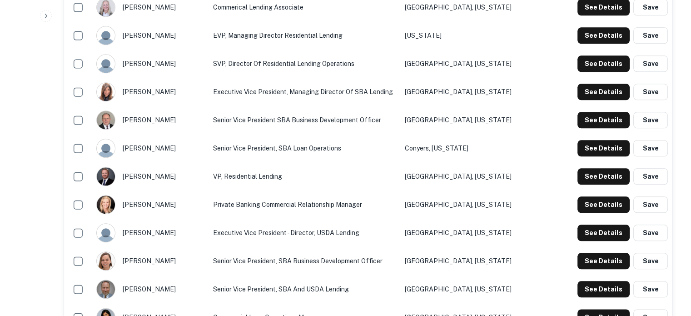
scroll to position [1044, 0]
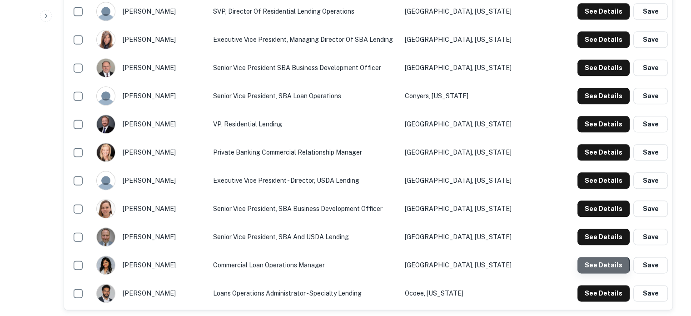
click at [586, 267] on button "See Details" at bounding box center [603, 265] width 52 height 16
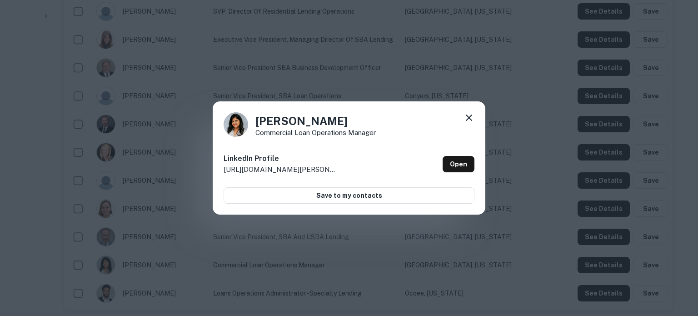
click at [470, 118] on icon at bounding box center [468, 117] width 6 height 6
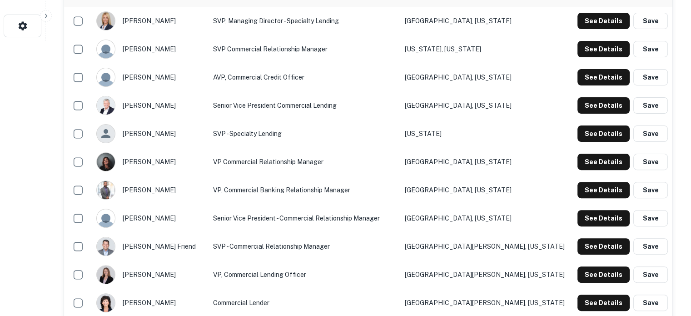
scroll to position [227, 0]
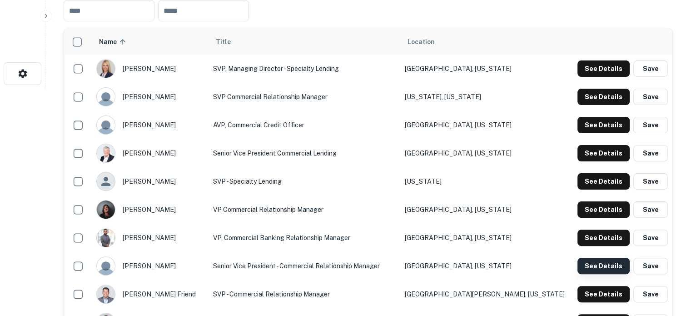
click at [587, 267] on button "See Details" at bounding box center [603, 265] width 52 height 16
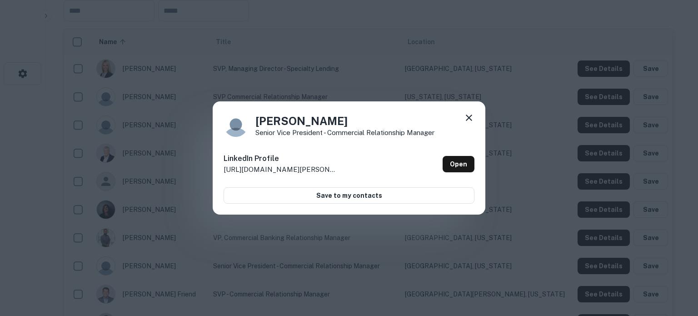
click at [467, 117] on icon at bounding box center [468, 117] width 11 height 11
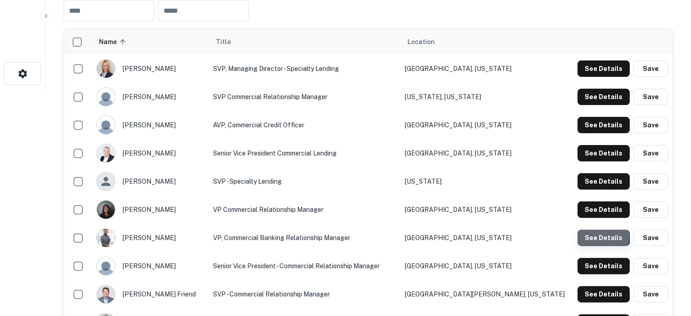
click at [587, 236] on button "See Details" at bounding box center [603, 237] width 52 height 16
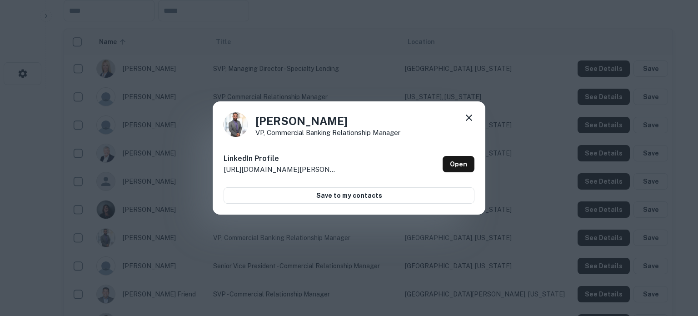
click at [464, 112] on icon at bounding box center [468, 117] width 11 height 11
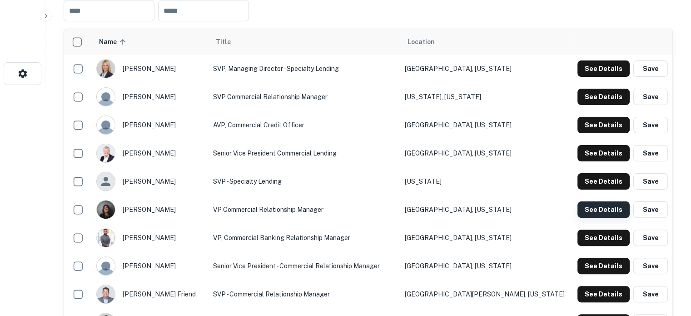
click at [590, 208] on button "See Details" at bounding box center [603, 209] width 52 height 16
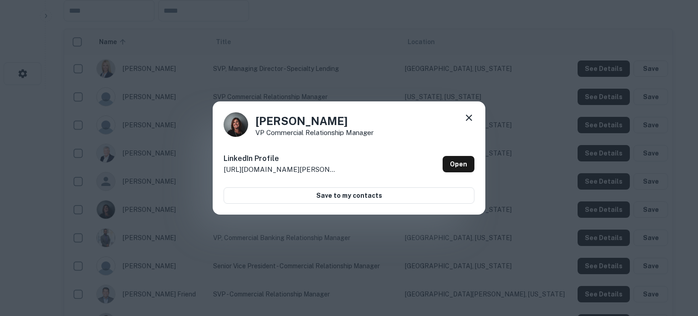
click at [469, 117] on icon at bounding box center [468, 117] width 6 height 6
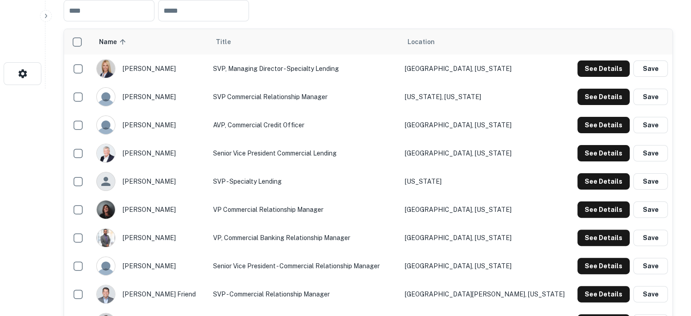
click at [591, 164] on td "See Details Save" at bounding box center [621, 153] width 101 height 28
click at [592, 162] on td "See Details Save" at bounding box center [621, 153] width 101 height 28
click at [592, 157] on button "See Details" at bounding box center [603, 153] width 52 height 16
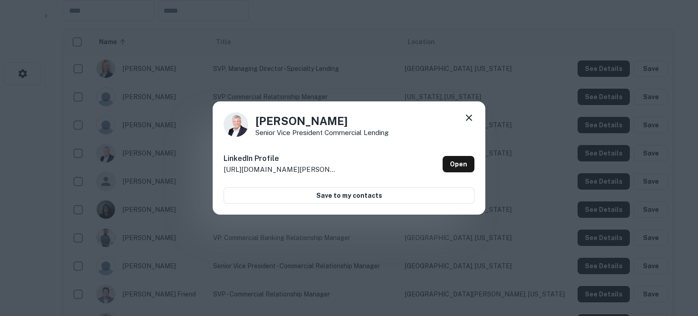
click at [470, 119] on icon at bounding box center [468, 117] width 6 height 6
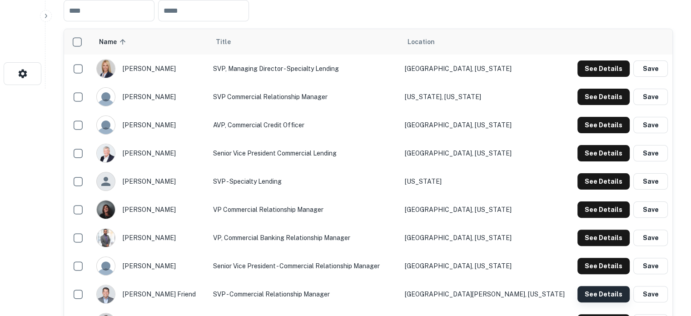
click at [614, 293] on button "See Details" at bounding box center [603, 294] width 52 height 16
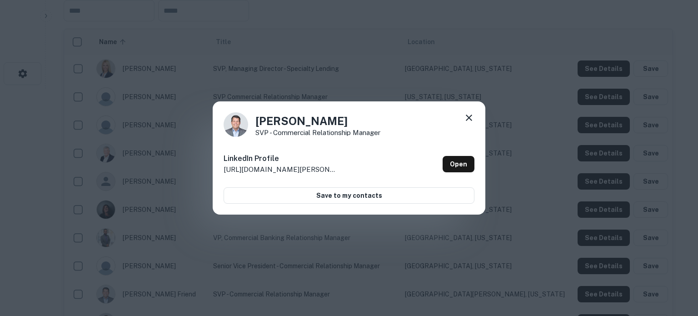
click at [469, 119] on icon at bounding box center [468, 117] width 11 height 11
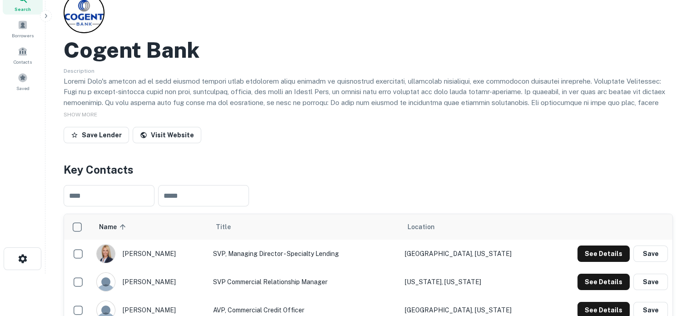
scroll to position [0, 0]
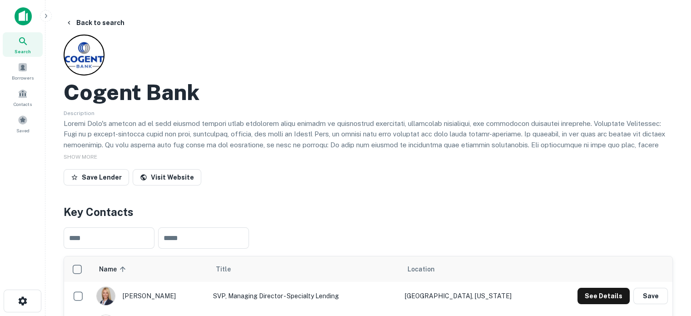
click at [33, 42] on div "Search" at bounding box center [23, 44] width 40 height 25
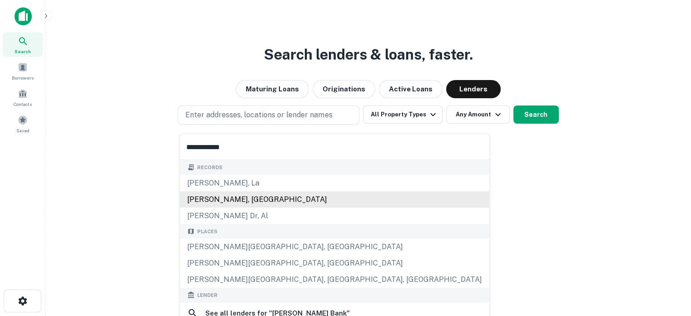
scroll to position [45, 0]
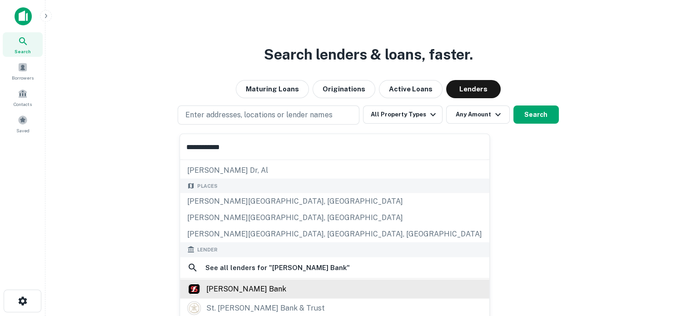
type input "**********"
click at [263, 291] on div "[PERSON_NAME] bank" at bounding box center [334, 289] width 295 height 14
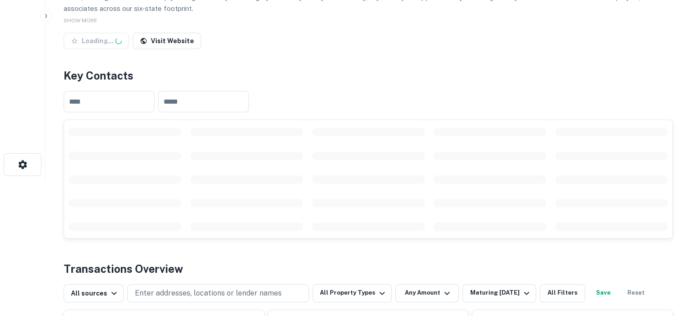
scroll to position [227, 0]
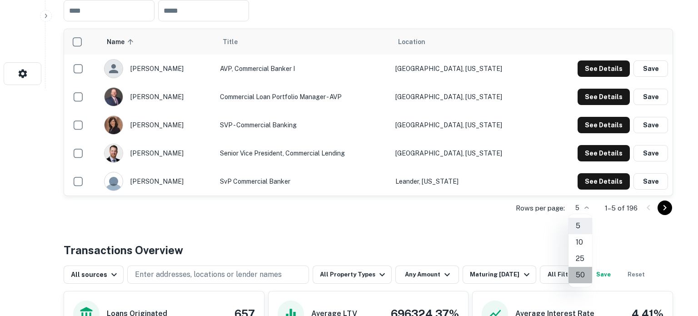
click at [580, 271] on li "50" at bounding box center [580, 275] width 24 height 16
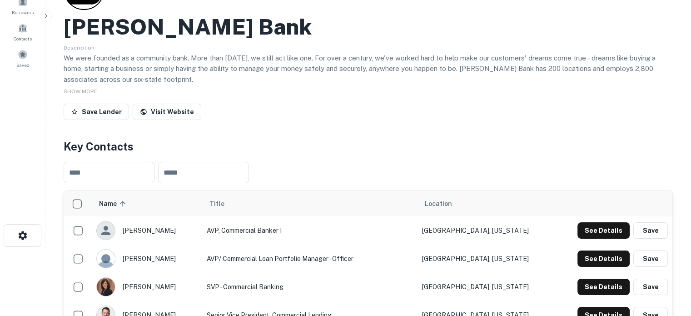
scroll to position [0, 0]
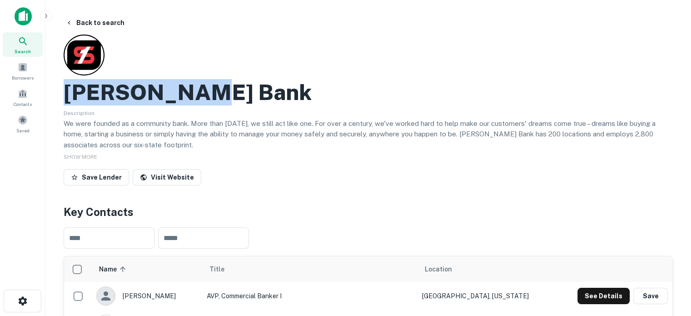
drag, startPoint x: 69, startPoint y: 92, endPoint x: 210, endPoint y: 88, distance: 141.3
click at [210, 88] on h2 "[PERSON_NAME] Bank" at bounding box center [188, 92] width 248 height 26
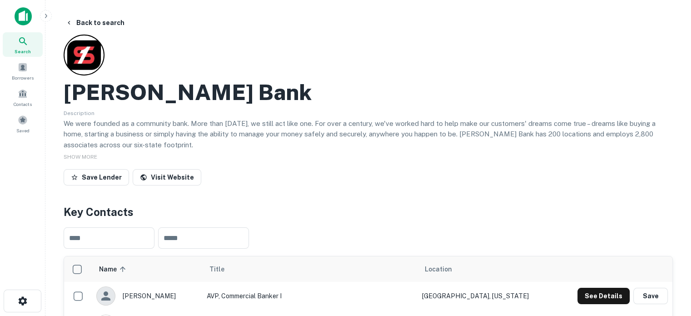
click at [231, 89] on div "[PERSON_NAME] Bank" at bounding box center [368, 92] width 609 height 26
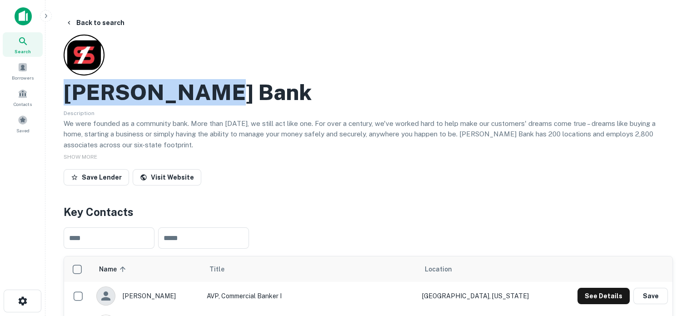
drag, startPoint x: 237, startPoint y: 90, endPoint x: 66, endPoint y: 95, distance: 170.8
click at [66, 95] on div "[PERSON_NAME] Bank" at bounding box center [368, 92] width 609 height 26
copy h2 "[PERSON_NAME] Bank"
click at [295, 87] on div "[PERSON_NAME] Bank" at bounding box center [368, 92] width 609 height 26
drag, startPoint x: 66, startPoint y: 99, endPoint x: 253, endPoint y: 95, distance: 186.7
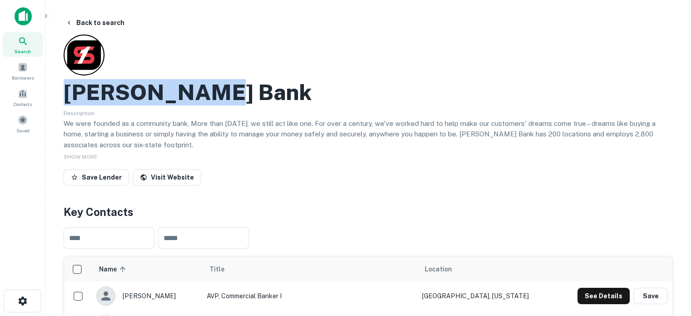
click at [253, 95] on div "[PERSON_NAME] Bank" at bounding box center [368, 92] width 609 height 26
copy h2 "[PERSON_NAME] Bank"
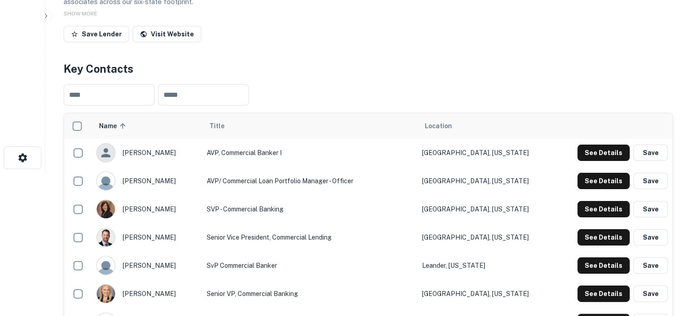
scroll to position [182, 0]
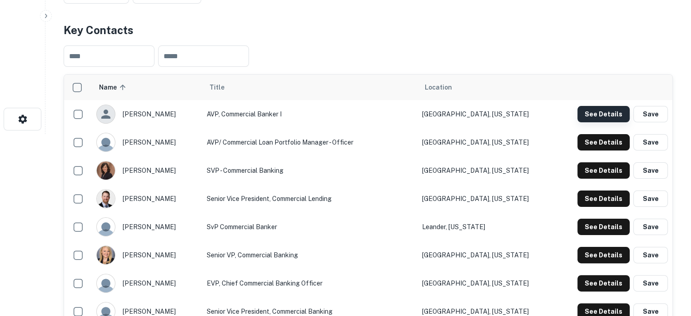
click at [607, 115] on button "See Details" at bounding box center [603, 114] width 52 height 16
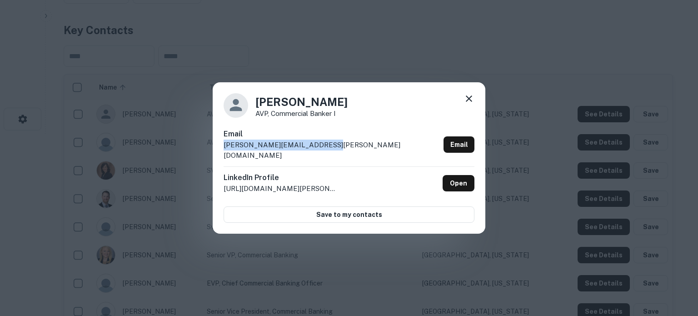
drag, startPoint x: 224, startPoint y: 152, endPoint x: 351, endPoint y: 154, distance: 126.3
click at [351, 154] on div "Email [PERSON_NAME][EMAIL_ADDRESS][PERSON_NAME][DOMAIN_NAME] Email" at bounding box center [348, 148] width 251 height 38
copy p "[PERSON_NAME][EMAIL_ADDRESS][PERSON_NAME][DOMAIN_NAME]"
click at [468, 102] on icon at bounding box center [468, 98] width 6 height 6
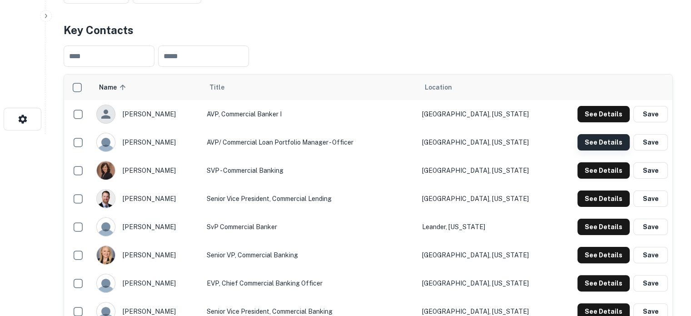
click at [605, 143] on button "See Details" at bounding box center [603, 142] width 52 height 16
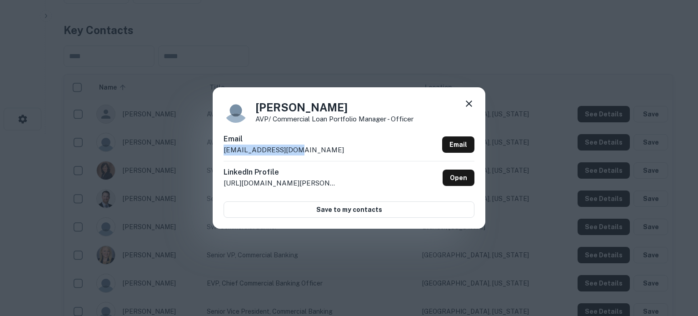
drag, startPoint x: 223, startPoint y: 153, endPoint x: 303, endPoint y: 153, distance: 80.4
click at [303, 153] on div "[PERSON_NAME] AVP/ Commercial Loan Portfolio Manager - Officer Email [EMAIL_ADD…" at bounding box center [349, 157] width 272 height 141
copy p "[EMAIL_ADDRESS][DOMAIN_NAME]"
click at [471, 103] on icon at bounding box center [468, 103] width 11 height 11
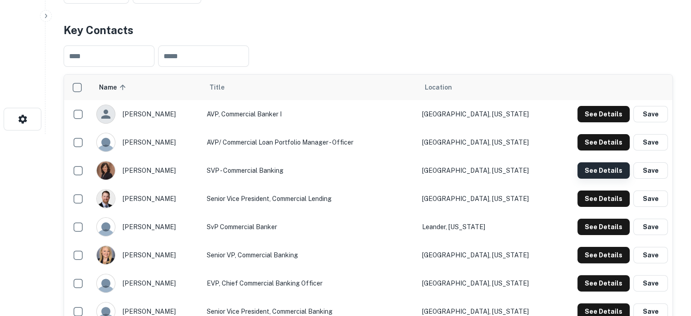
click at [594, 172] on button "See Details" at bounding box center [603, 170] width 52 height 16
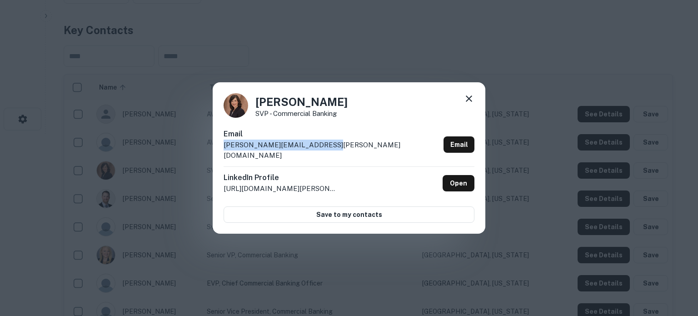
drag, startPoint x: 222, startPoint y: 152, endPoint x: 338, endPoint y: 148, distance: 116.3
click at [338, 148] on div "[PERSON_NAME] SVP - Commercial Banking Email [PERSON_NAME][EMAIL_ADDRESS][PERSO…" at bounding box center [349, 158] width 272 height 152
copy p "[PERSON_NAME][EMAIL_ADDRESS][PERSON_NAME][DOMAIN_NAME]"
click at [469, 102] on icon at bounding box center [468, 98] width 6 height 6
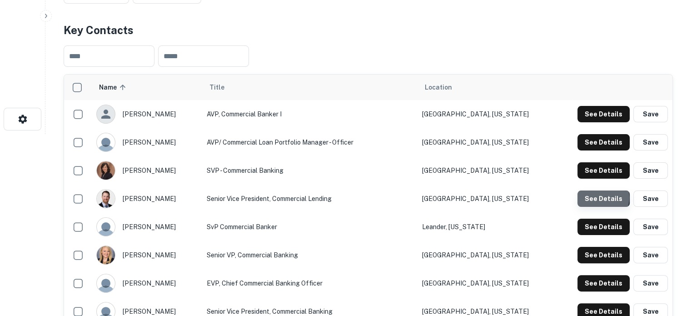
click at [599, 198] on button "See Details" at bounding box center [603, 198] width 52 height 16
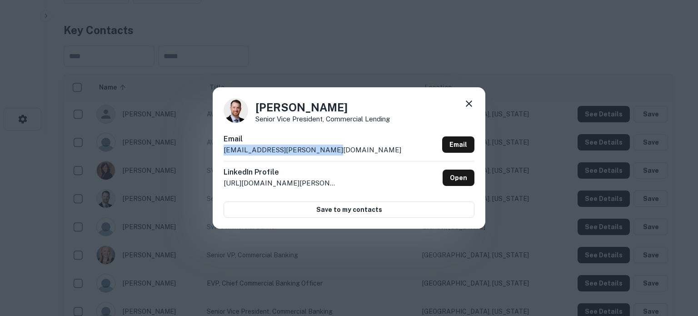
drag, startPoint x: 221, startPoint y: 153, endPoint x: 343, endPoint y: 152, distance: 122.6
click at [343, 152] on div "[PERSON_NAME] Senior Vice President, Commercial Lending Email [EMAIL_ADDRESS][P…" at bounding box center [349, 157] width 272 height 141
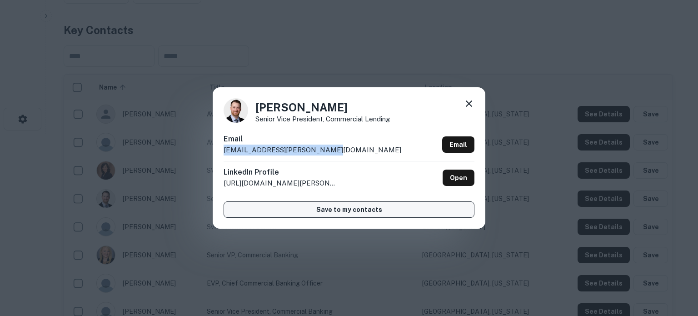
copy p "[EMAIL_ADDRESS][PERSON_NAME][DOMAIN_NAME]"
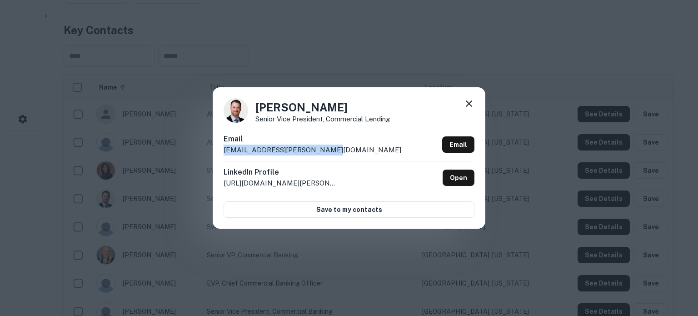
click at [465, 103] on icon at bounding box center [468, 103] width 11 height 11
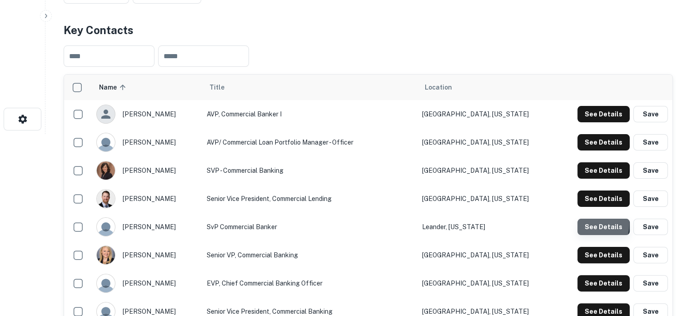
click at [581, 224] on button "See Details" at bounding box center [603, 226] width 52 height 16
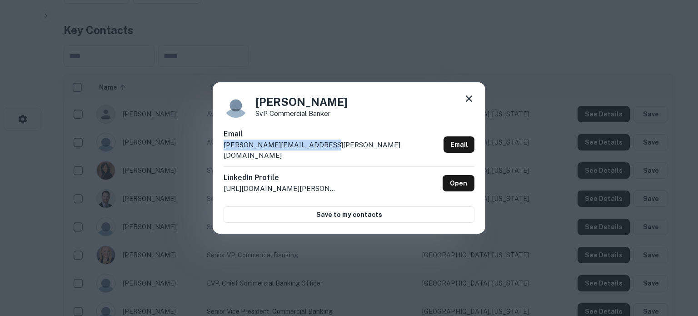
drag, startPoint x: 223, startPoint y: 151, endPoint x: 367, endPoint y: 152, distance: 144.4
click at [367, 152] on div "[PERSON_NAME] SvP Commercial Banker Email [PERSON_NAME][EMAIL_ADDRESS][PERSON_N…" at bounding box center [349, 158] width 272 height 152
copy p "[PERSON_NAME][EMAIL_ADDRESS][PERSON_NAME][DOMAIN_NAME]"
click at [470, 102] on icon at bounding box center [468, 98] width 6 height 6
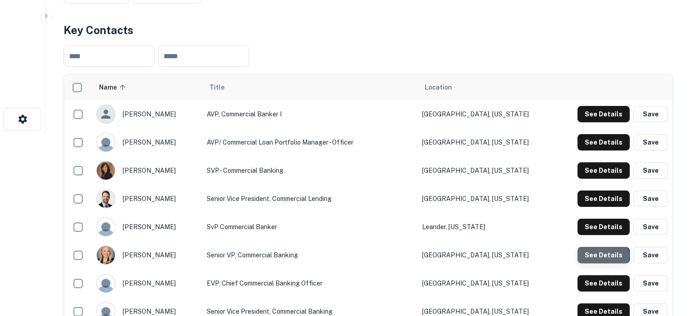
click at [597, 256] on button "See Details" at bounding box center [603, 255] width 52 height 16
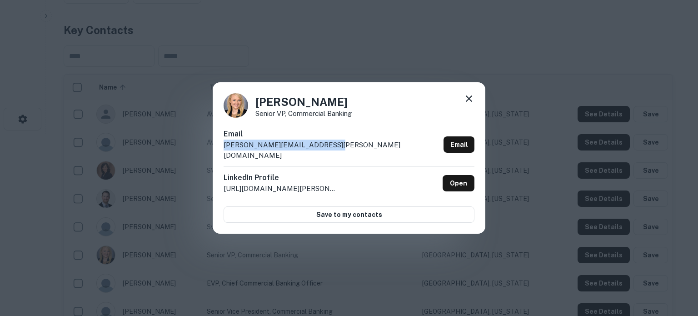
drag, startPoint x: 223, startPoint y: 154, endPoint x: 337, endPoint y: 152, distance: 113.1
click at [337, 152] on div "Email [PERSON_NAME][EMAIL_ADDRESS][PERSON_NAME][DOMAIN_NAME] Email" at bounding box center [348, 148] width 251 height 38
copy p "[PERSON_NAME][EMAIL_ADDRESS][PERSON_NAME][DOMAIN_NAME]"
click at [468, 102] on icon at bounding box center [468, 98] width 11 height 11
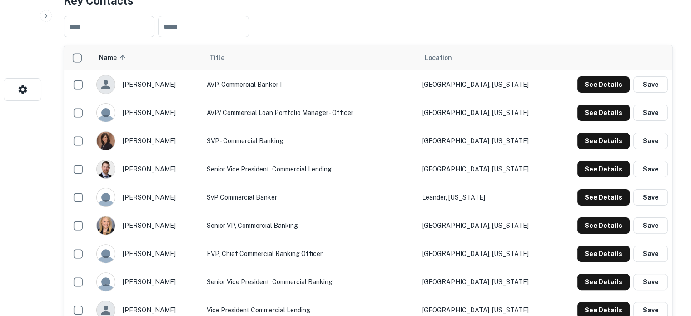
scroll to position [272, 0]
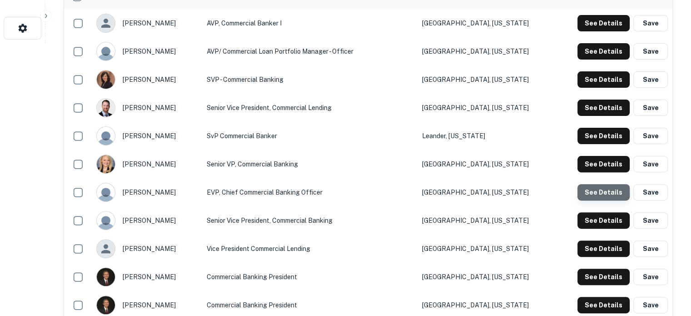
click at [607, 196] on button "See Details" at bounding box center [603, 192] width 52 height 16
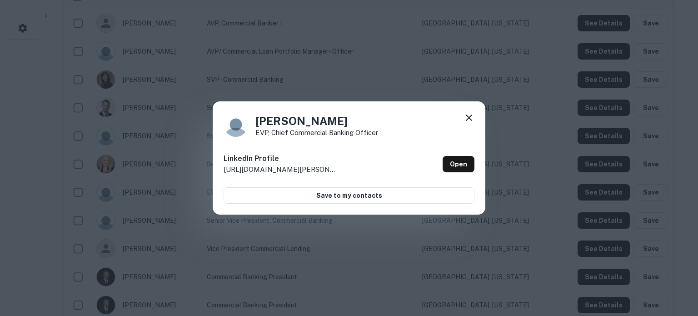
click at [468, 118] on icon at bounding box center [468, 117] width 11 height 11
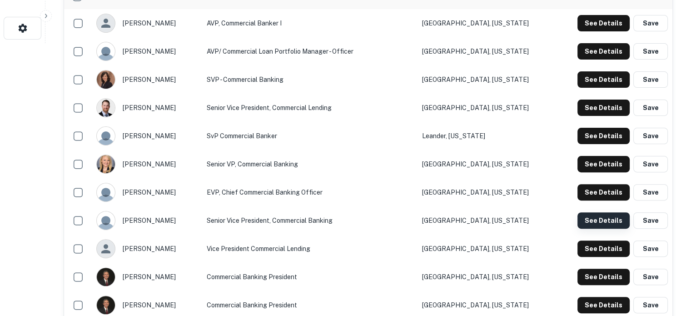
click at [587, 222] on button "See Details" at bounding box center [603, 220] width 52 height 16
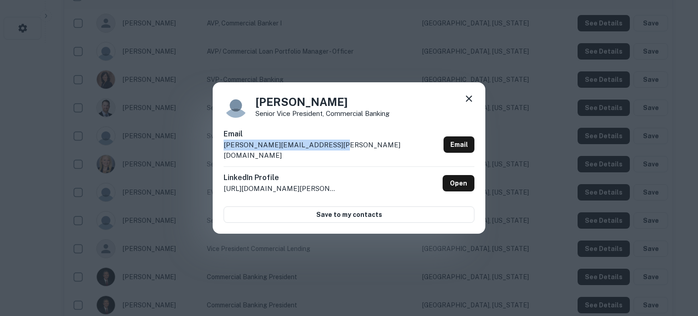
drag, startPoint x: 224, startPoint y: 152, endPoint x: 341, endPoint y: 152, distance: 116.3
click at [341, 152] on div "Email [PERSON_NAME][EMAIL_ADDRESS][PERSON_NAME][DOMAIN_NAME] Email" at bounding box center [348, 148] width 251 height 38
copy p "[PERSON_NAME][EMAIL_ADDRESS][PERSON_NAME][DOMAIN_NAME]"
click at [467, 102] on icon at bounding box center [468, 98] width 6 height 6
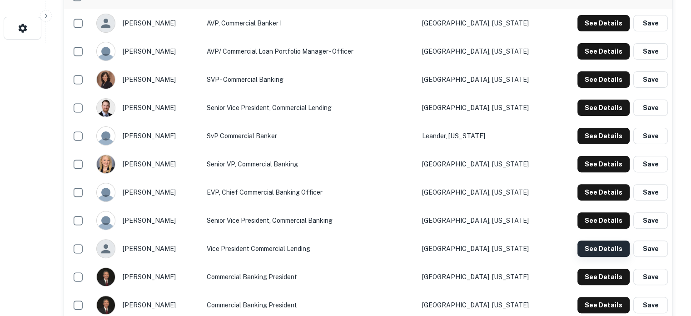
click at [596, 253] on button "See Details" at bounding box center [603, 248] width 52 height 16
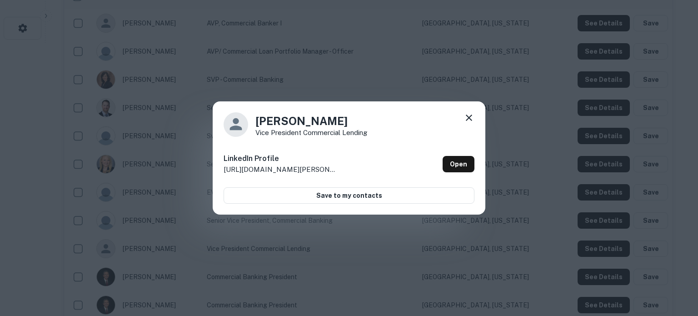
click at [470, 119] on icon at bounding box center [468, 117] width 11 height 11
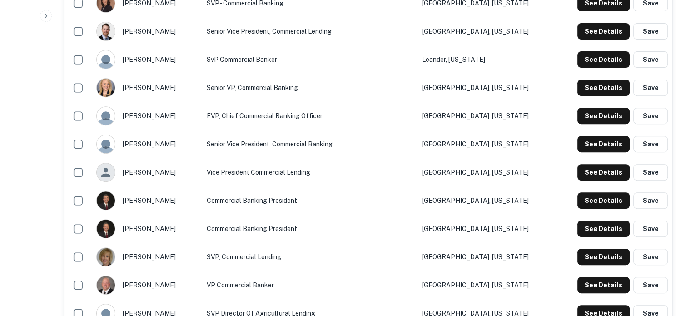
scroll to position [363, 0]
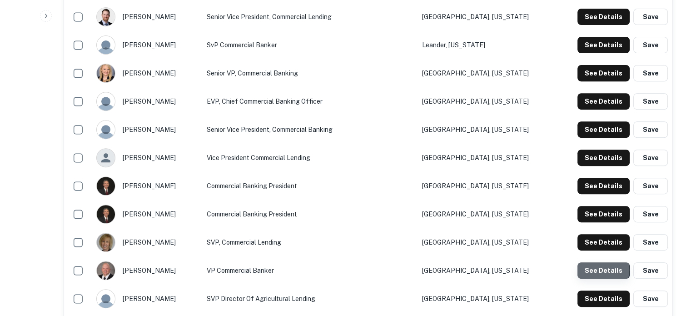
click at [596, 270] on button "See Details" at bounding box center [603, 270] width 52 height 16
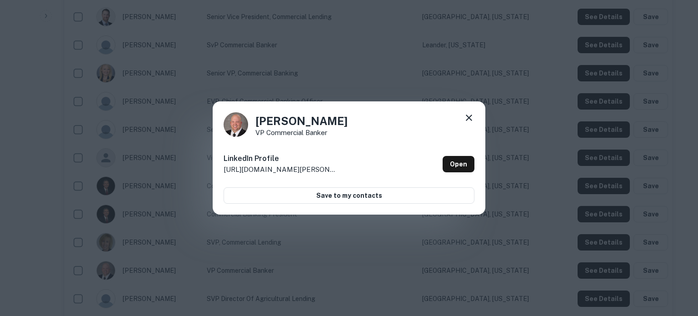
click at [465, 118] on icon at bounding box center [468, 117] width 11 height 11
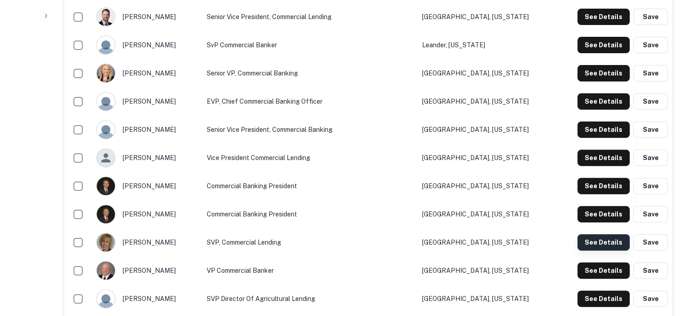
click at [584, 238] on button "See Details" at bounding box center [603, 242] width 52 height 16
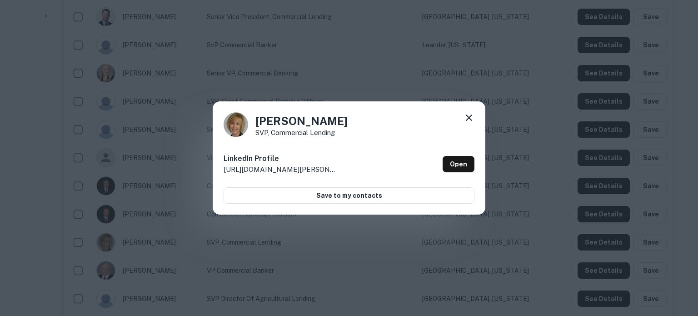
click at [471, 119] on icon at bounding box center [468, 117] width 6 height 6
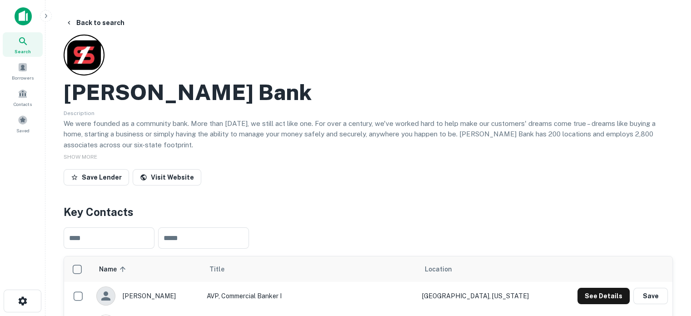
scroll to position [0, 0]
click at [26, 50] on span "Search" at bounding box center [23, 51] width 16 height 7
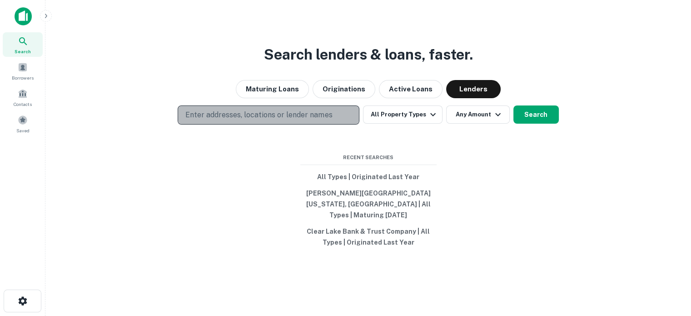
click at [267, 120] on p "Enter addresses, locations or lender names" at bounding box center [258, 114] width 147 height 11
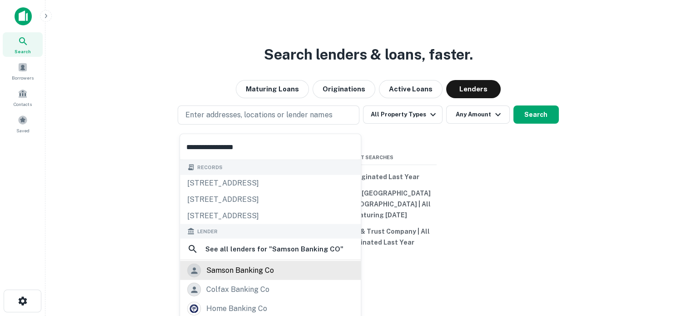
type input "**********"
click at [272, 268] on div "samson banking co" at bounding box center [240, 270] width 68 height 14
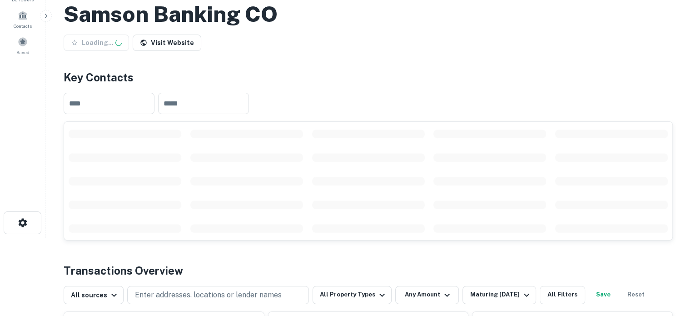
scroll to position [91, 0]
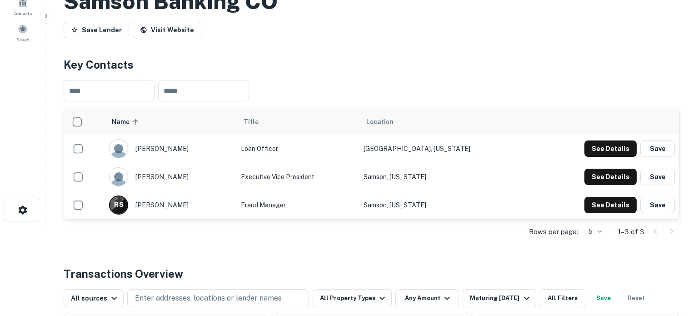
click at [590, 225] on body "Search Borrowers Contacts Saved Back to search Samson Banking CO Save Lender Vi…" at bounding box center [349, 67] width 698 height 316
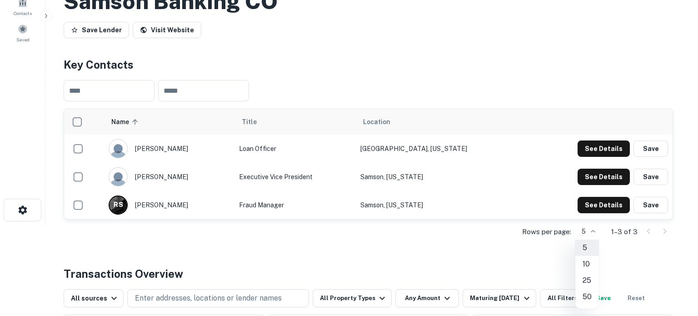
click at [392, 102] on div at bounding box center [349, 158] width 698 height 316
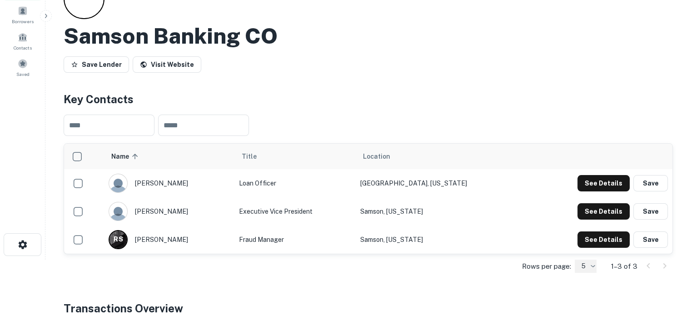
scroll to position [0, 0]
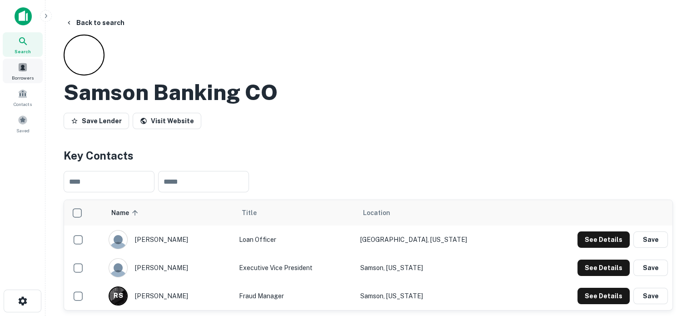
click at [20, 41] on icon at bounding box center [23, 41] width 8 height 8
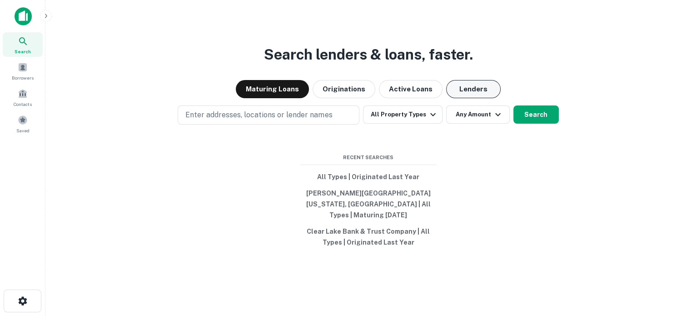
click at [485, 87] on button "Lenders" at bounding box center [473, 89] width 54 height 18
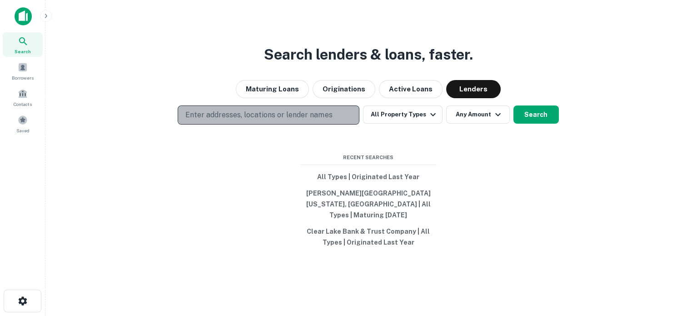
click at [290, 124] on button "Enter addresses, locations or lender names" at bounding box center [269, 114] width 182 height 19
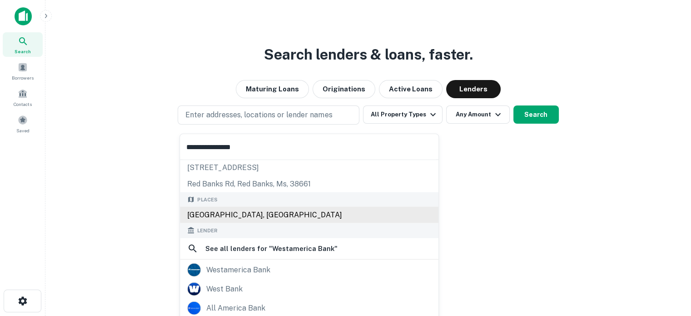
scroll to position [45, 0]
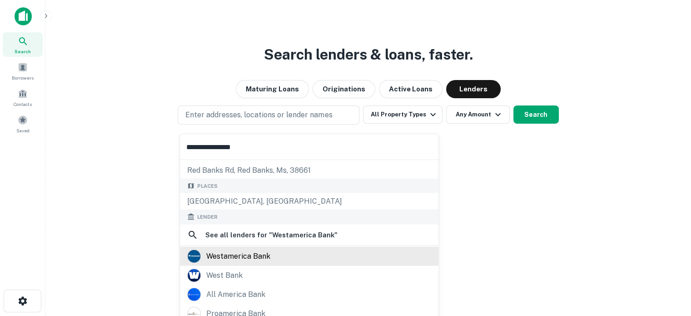
type input "**********"
click at [271, 258] on div "westamerica bank" at bounding box center [309, 256] width 244 height 14
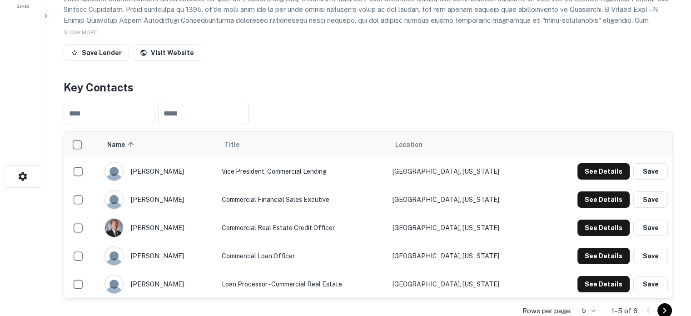
scroll to position [182, 0]
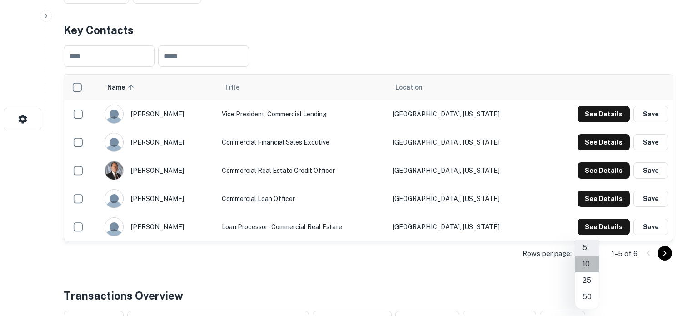
click at [590, 264] on li "10" at bounding box center [587, 264] width 24 height 16
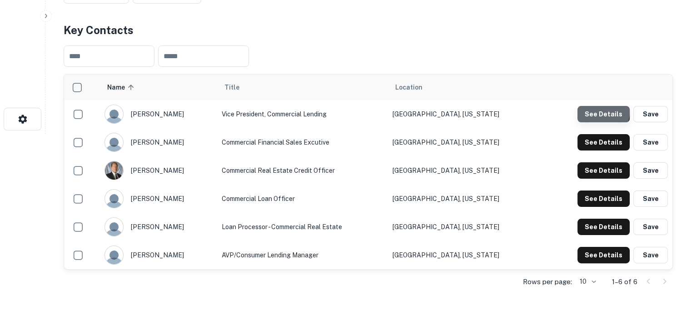
click at [600, 111] on button "See Details" at bounding box center [603, 114] width 52 height 16
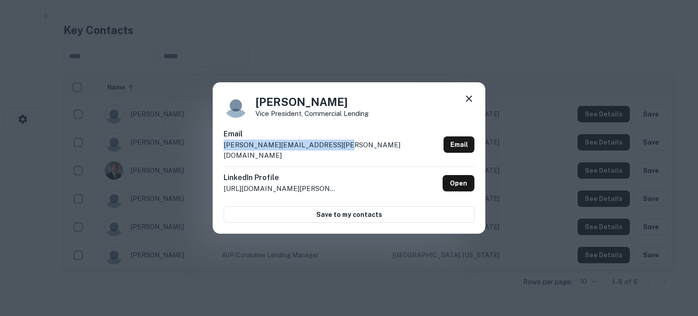
drag, startPoint x: 347, startPoint y: 150, endPoint x: 222, endPoint y: 148, distance: 125.4
click at [222, 148] on div "Carolyn Hoffman Vice President, Commercial Lending Email carolyn.hoffman@westam…" at bounding box center [349, 158] width 272 height 152
copy p "carolyn.hoffman@westamerica.com"
drag, startPoint x: 356, startPoint y: 112, endPoint x: 249, endPoint y: 112, distance: 107.6
click at [249, 112] on div "Carolyn Hoffman Vice President, Commercial Lending" at bounding box center [348, 105] width 251 height 25
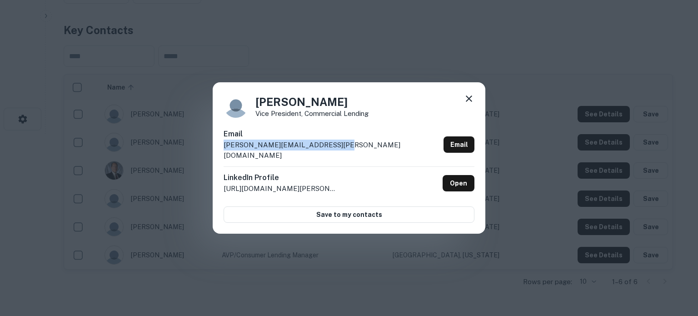
copy h4 "Carolyn Hoffman"
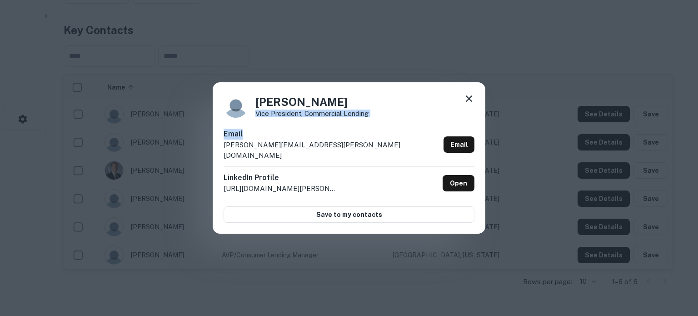
drag, startPoint x: 254, startPoint y: 120, endPoint x: 379, endPoint y: 128, distance: 125.1
click at [379, 128] on div "Carolyn Hoffman Vice President, Commercial Lending Email carolyn.hoffman@westam…" at bounding box center [349, 158] width 272 height 152
click at [381, 132] on div "Carolyn Hoffman Vice President, Commercial Lending Email carolyn.hoffman@westam…" at bounding box center [349, 158] width 272 height 152
drag, startPoint x: 260, startPoint y: 119, endPoint x: 324, endPoint y: 117, distance: 64.5
click at [324, 117] on p "Vice President, Commercial Lending" at bounding box center [311, 113] width 113 height 7
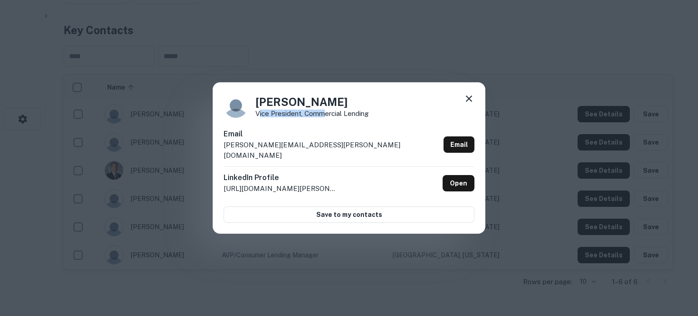
click at [311, 117] on p "Vice President, Commercial Lending" at bounding box center [311, 113] width 113 height 7
drag, startPoint x: 255, startPoint y: 119, endPoint x: 374, endPoint y: 126, distance: 119.2
click at [374, 126] on div "Carolyn Hoffman Vice President, Commercial Lending Email carolyn.hoffman@westam…" at bounding box center [349, 158] width 272 height 152
click at [372, 125] on div "Carolyn Hoffman Vice President, Commercial Lending Email carolyn.hoffman@westam…" at bounding box center [349, 158] width 272 height 152
drag, startPoint x: 376, startPoint y: 123, endPoint x: 255, endPoint y: 120, distance: 120.4
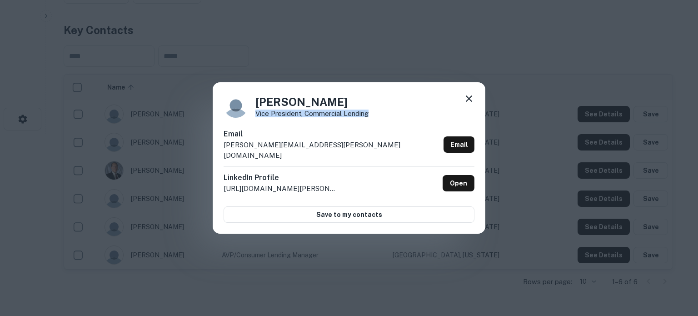
click at [255, 118] on div "Carolyn Hoffman Vice President, Commercial Lending" at bounding box center [348, 105] width 251 height 25
copy p "Vice President, Commercial Lending"
drag, startPoint x: 468, startPoint y: 106, endPoint x: 460, endPoint y: 108, distance: 8.8
click at [468, 104] on icon at bounding box center [468, 98] width 11 height 11
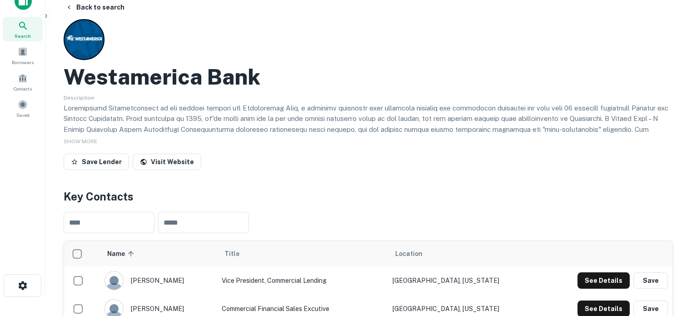
scroll to position [0, 0]
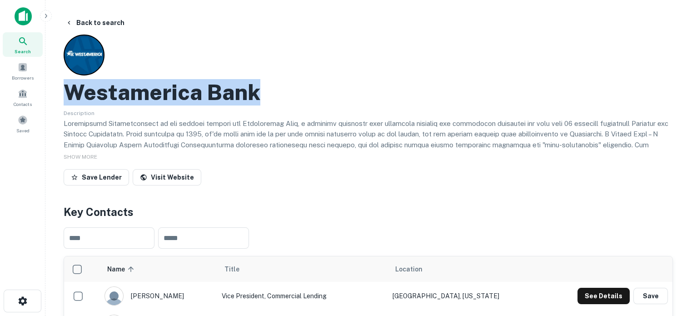
drag, startPoint x: 71, startPoint y: 90, endPoint x: 275, endPoint y: 99, distance: 204.1
click at [275, 99] on div "Westamerica Bank" at bounding box center [368, 92] width 609 height 26
copy h2 "Westamerica Bank"
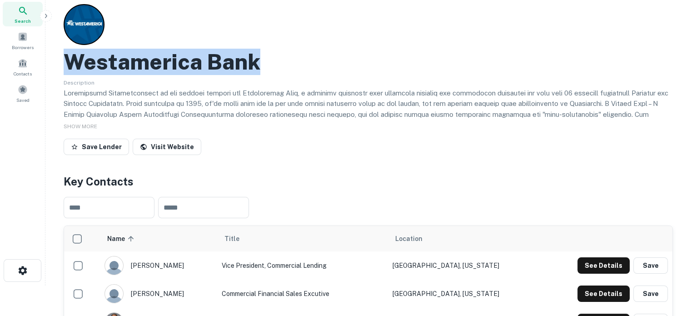
scroll to position [45, 0]
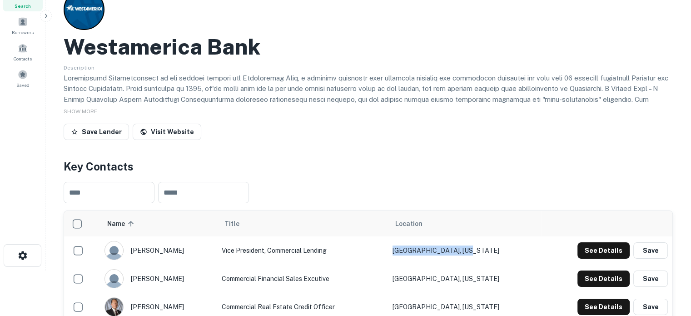
drag, startPoint x: 423, startPoint y: 245, endPoint x: 497, endPoint y: 252, distance: 73.8
click at [497, 252] on td "San Rafael, California" at bounding box center [464, 250] width 153 height 28
copy td "San Rafael, California"
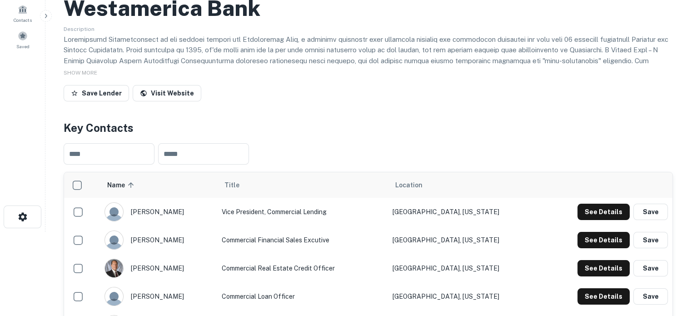
scroll to position [136, 0]
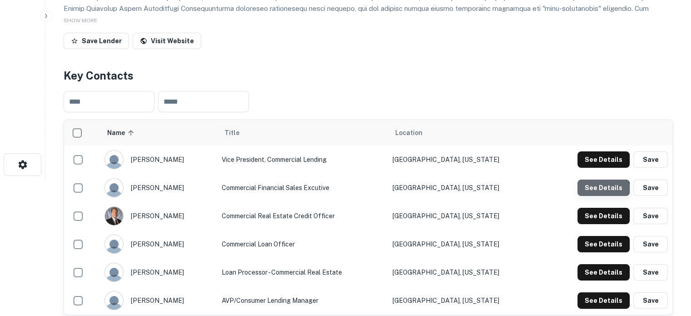
click at [599, 191] on button "See Details" at bounding box center [603, 187] width 52 height 16
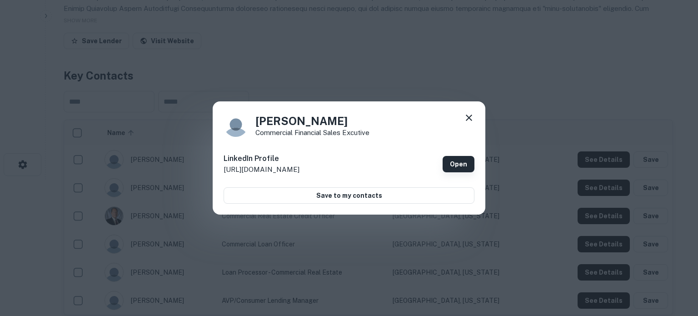
click at [457, 166] on link "Open" at bounding box center [458, 164] width 32 height 16
click at [469, 118] on icon at bounding box center [468, 117] width 6 height 6
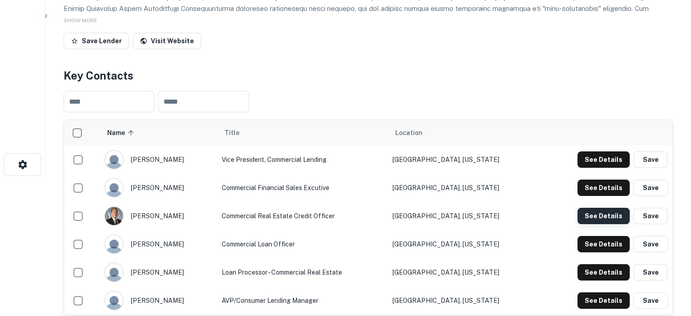
click at [594, 213] on button "See Details" at bounding box center [603, 216] width 52 height 16
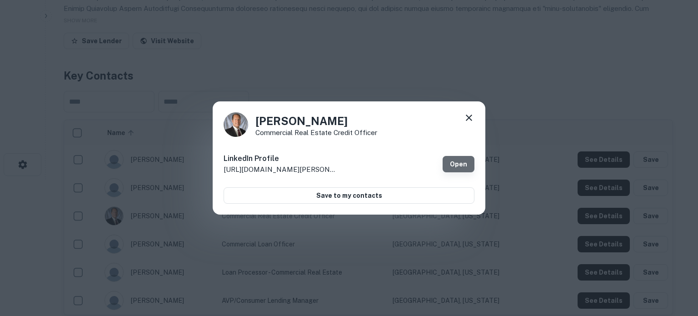
click at [460, 158] on link "Open" at bounding box center [458, 164] width 32 height 16
click at [469, 111] on div "Tom Crawley Commercial Real Estate Credit Officer LinkedIn Profile http://www.l…" at bounding box center [349, 158] width 272 height 114
click at [469, 118] on icon at bounding box center [468, 117] width 6 height 6
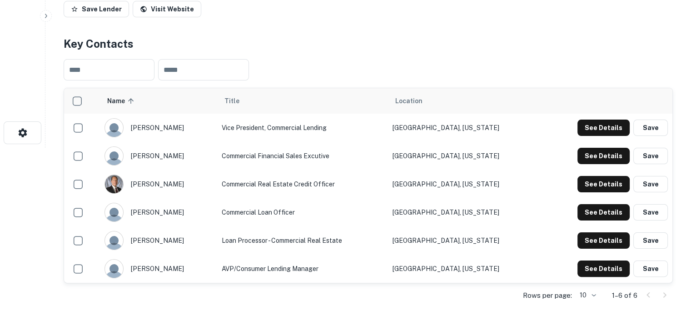
scroll to position [182, 0]
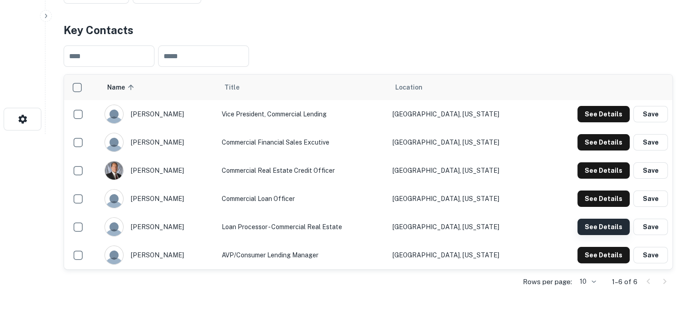
click at [592, 227] on button "See Details" at bounding box center [603, 226] width 52 height 16
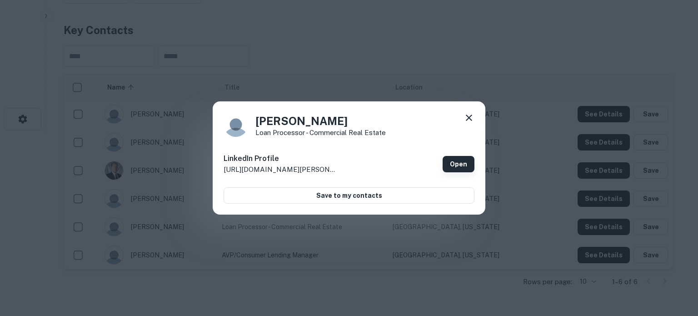
click at [456, 161] on link "Open" at bounding box center [458, 164] width 32 height 16
click at [474, 119] on icon at bounding box center [468, 117] width 11 height 11
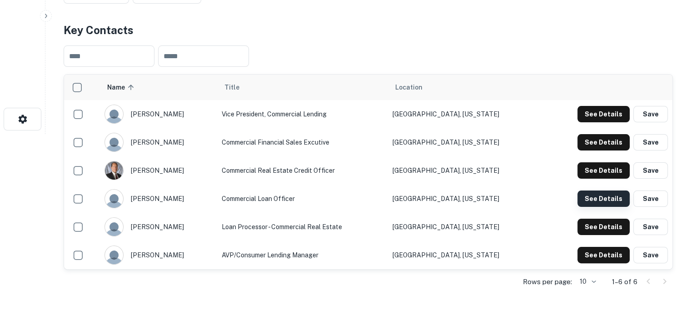
click at [613, 194] on button "See Details" at bounding box center [603, 198] width 52 height 16
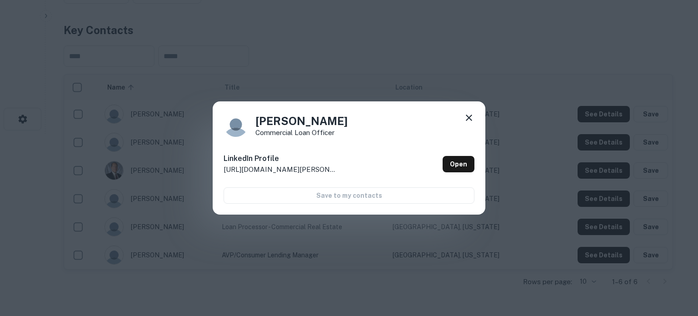
click at [471, 116] on icon at bounding box center [468, 117] width 11 height 11
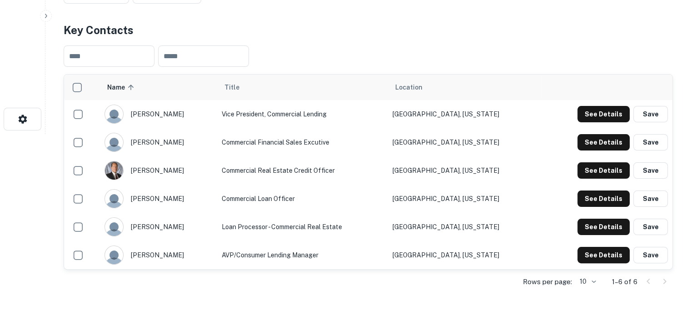
drag, startPoint x: 195, startPoint y: 140, endPoint x: 167, endPoint y: 141, distance: 28.2
click at [167, 141] on div "jyoti arora" at bounding box center [158, 142] width 108 height 19
click at [147, 143] on div "jyoti arora" at bounding box center [158, 142] width 108 height 19
drag, startPoint x: 135, startPoint y: 141, endPoint x: 165, endPoint y: 143, distance: 30.0
click at [165, 143] on div "jyoti arora" at bounding box center [158, 142] width 108 height 19
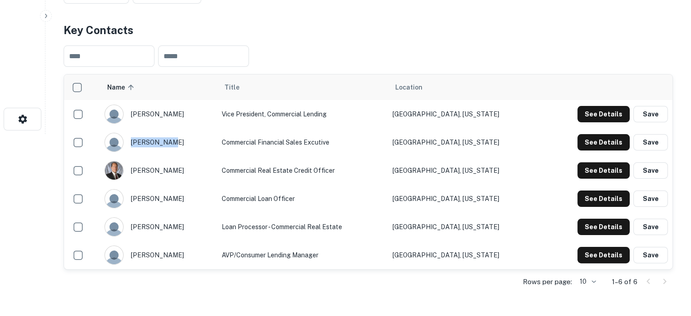
copy div "jyoti arora"
drag, startPoint x: 238, startPoint y: 142, endPoint x: 355, endPoint y: 148, distance: 117.8
click at [355, 148] on td "Commercial Financial Sales Excutive" at bounding box center [302, 142] width 171 height 28
click at [349, 149] on td "Commercial Financial Sales Excutive" at bounding box center [302, 142] width 171 height 28
click at [305, 150] on td "Commercial Financial Sales Excutive" at bounding box center [302, 142] width 171 height 28
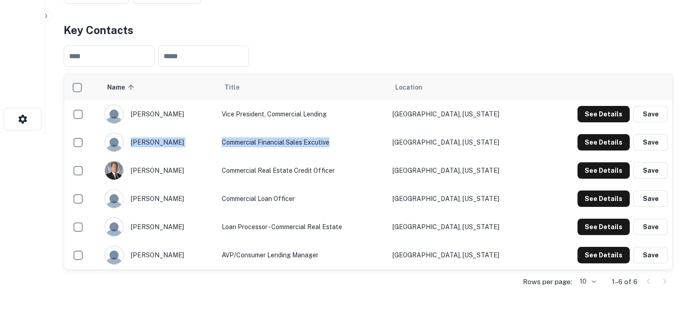
drag, startPoint x: 229, startPoint y: 142, endPoint x: 357, endPoint y: 147, distance: 128.6
click at [357, 147] on tr "jyoti arora Commercial Financial Sales Excutive Fresno, California See Details …" at bounding box center [368, 142] width 608 height 28
click at [360, 161] on td "Commercial Real Estate Credit Officer" at bounding box center [302, 170] width 171 height 28
drag, startPoint x: 233, startPoint y: 143, endPoint x: 346, endPoint y: 144, distance: 113.5
click at [346, 144] on td "Commercial Financial Sales Excutive" at bounding box center [302, 142] width 171 height 28
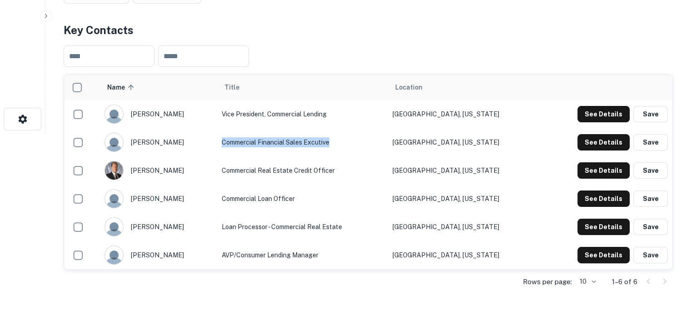
copy td "Commercial Financial Sales Excutive"
click at [432, 176] on td "Turlock, California" at bounding box center [464, 170] width 153 height 28
drag, startPoint x: 421, startPoint y: 148, endPoint x: 490, endPoint y: 145, distance: 69.6
click at [490, 145] on td "Fresno, California" at bounding box center [464, 142] width 153 height 28
copy td "Fresno, California"
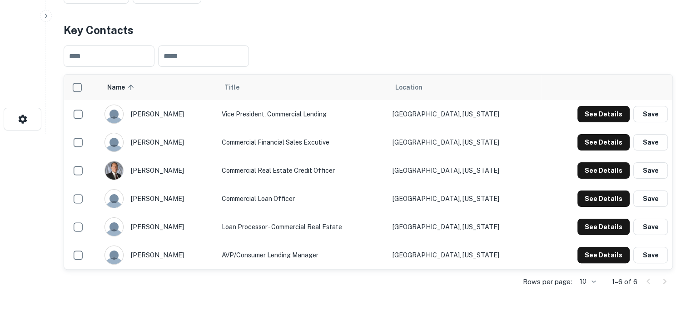
drag, startPoint x: 135, startPoint y: 173, endPoint x: 179, endPoint y: 173, distance: 44.0
click at [179, 173] on div "tom crawley" at bounding box center [158, 170] width 108 height 19
drag, startPoint x: 199, startPoint y: 179, endPoint x: 144, endPoint y: 174, distance: 55.6
click at [144, 174] on div "tom crawley" at bounding box center [158, 170] width 108 height 19
drag, startPoint x: 134, startPoint y: 168, endPoint x: 173, endPoint y: 170, distance: 39.1
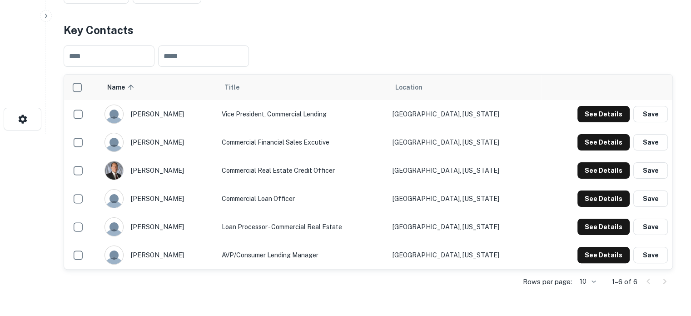
click at [173, 170] on div "tom crawley" at bounding box center [158, 170] width 108 height 19
click at [213, 178] on div "tom crawley" at bounding box center [158, 170] width 108 height 19
drag, startPoint x: 135, startPoint y: 168, endPoint x: 173, endPoint y: 172, distance: 38.8
click at [173, 172] on div "tom crawley" at bounding box center [158, 170] width 108 height 19
click at [175, 170] on div "tom crawley" at bounding box center [158, 170] width 108 height 19
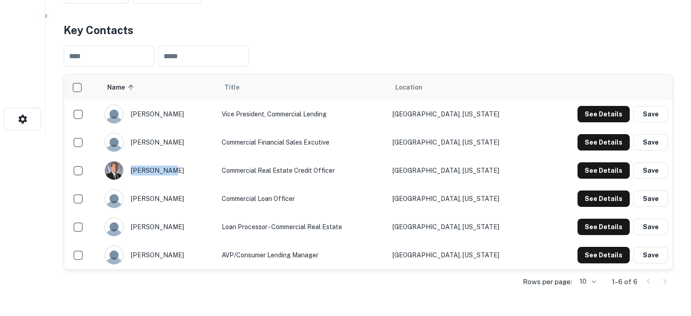
drag, startPoint x: 174, startPoint y: 170, endPoint x: 158, endPoint y: 170, distance: 16.3
click at [158, 170] on div "tom crawley" at bounding box center [158, 170] width 108 height 19
copy div "tom crawley"
click at [353, 232] on td "Loan Processor - Commercial Real Estate" at bounding box center [302, 227] width 171 height 28
drag, startPoint x: 233, startPoint y: 170, endPoint x: 348, endPoint y: 175, distance: 114.5
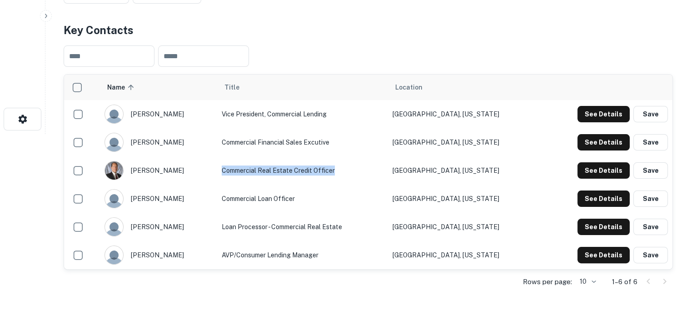
click at [348, 175] on td "Commercial Real Estate Credit Officer" at bounding box center [302, 170] width 171 height 28
copy td "Commercial Real Estate Credit Officer"
click at [483, 170] on td "Turlock, California" at bounding box center [464, 170] width 153 height 28
drag, startPoint x: 483, startPoint y: 170, endPoint x: 426, endPoint y: 170, distance: 56.8
click at [426, 170] on td "Turlock, California" at bounding box center [464, 170] width 153 height 28
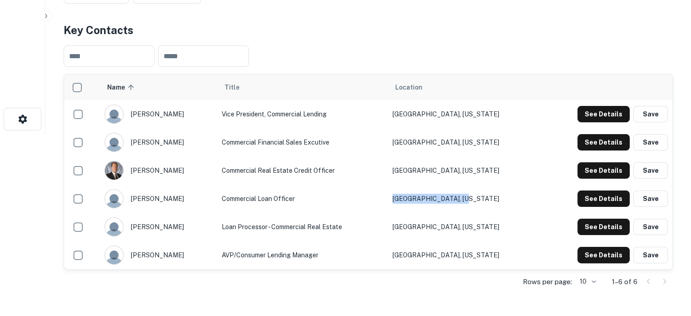
drag, startPoint x: 424, startPoint y: 202, endPoint x: 485, endPoint y: 200, distance: 60.9
click at [485, 200] on td "Fairfield, California" at bounding box center [464, 198] width 153 height 28
drag, startPoint x: 421, startPoint y: 229, endPoint x: 486, endPoint y: 228, distance: 64.9
click at [486, 228] on td "Fresno, California" at bounding box center [464, 227] width 153 height 28
drag, startPoint x: 430, startPoint y: 288, endPoint x: 440, endPoint y: 290, distance: 10.1
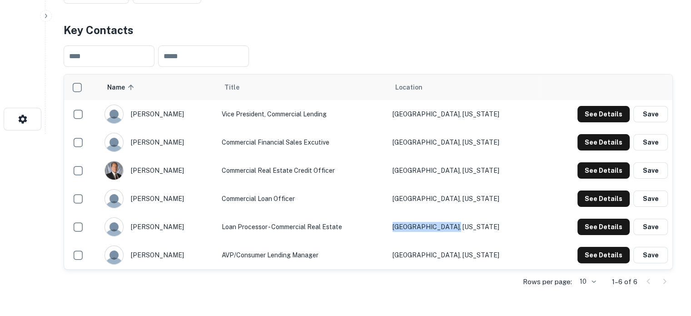
click at [430, 288] on div "Rows per page: 10 ** 1–6 of 6" at bounding box center [368, 281] width 609 height 25
drag, startPoint x: 136, startPoint y: 228, endPoint x: 180, endPoint y: 225, distance: 44.2
click at [180, 225] on div "ann thompson" at bounding box center [158, 226] width 108 height 19
drag, startPoint x: 136, startPoint y: 227, endPoint x: 178, endPoint y: 223, distance: 42.0
click at [178, 223] on div "ann thompson" at bounding box center [158, 226] width 108 height 19
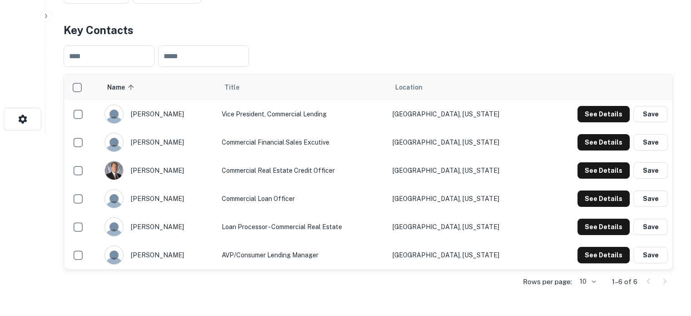
drag, startPoint x: 134, startPoint y: 201, endPoint x: 176, endPoint y: 199, distance: 41.8
click at [176, 199] on div "leticia aldava" at bounding box center [158, 198] width 108 height 19
click at [174, 196] on div "leticia aldava" at bounding box center [158, 198] width 108 height 19
drag, startPoint x: 235, startPoint y: 226, endPoint x: 361, endPoint y: 227, distance: 125.8
click at [361, 227] on td "Loan Processor - Commercial Real Estate" at bounding box center [302, 227] width 171 height 28
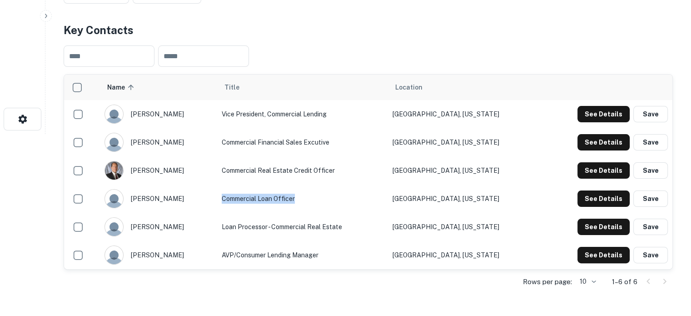
drag, startPoint x: 235, startPoint y: 198, endPoint x: 313, endPoint y: 201, distance: 77.7
click at [313, 201] on td "Commercial Loan Officer" at bounding box center [302, 198] width 171 height 28
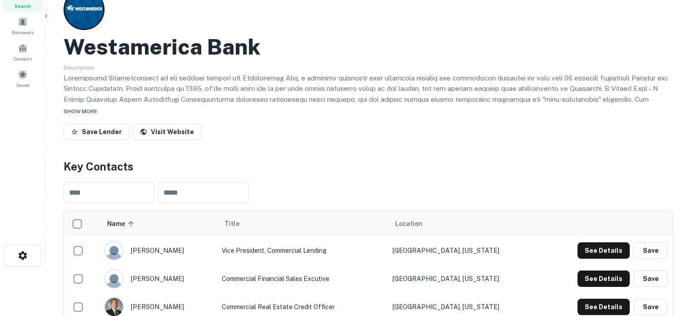
scroll to position [0, 0]
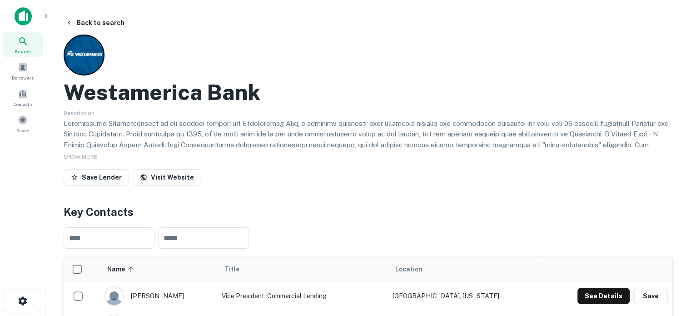
click at [31, 45] on div "Search" at bounding box center [23, 44] width 40 height 25
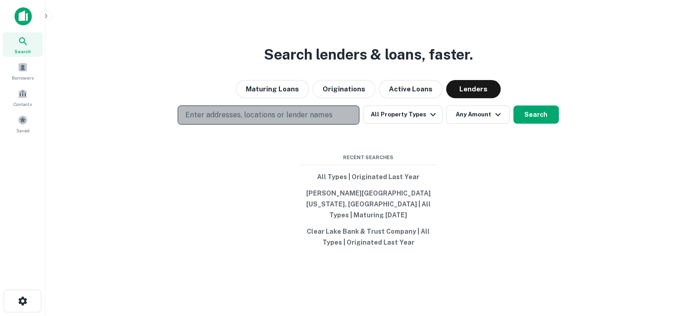
click at [314, 116] on p "Enter addresses, locations or lender names" at bounding box center [258, 114] width 147 height 11
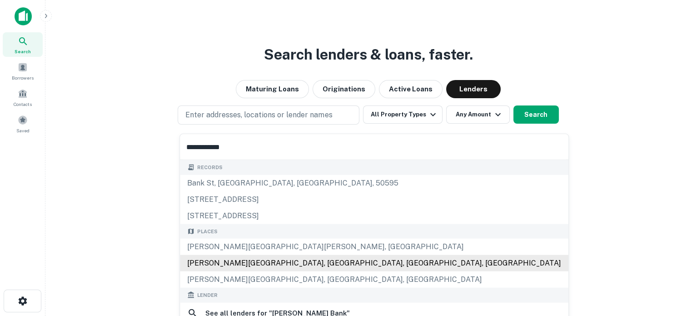
scroll to position [91, 0]
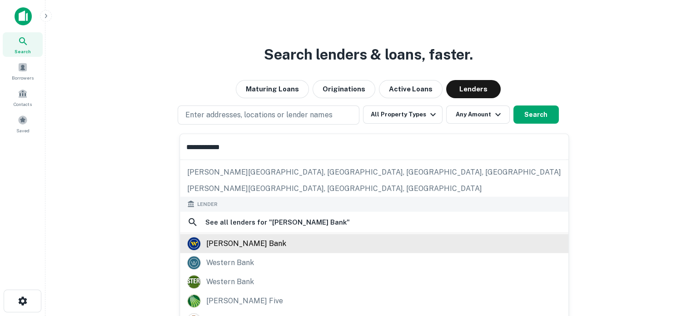
type input "**********"
click at [254, 244] on div "[PERSON_NAME] bank" at bounding box center [374, 243] width 374 height 14
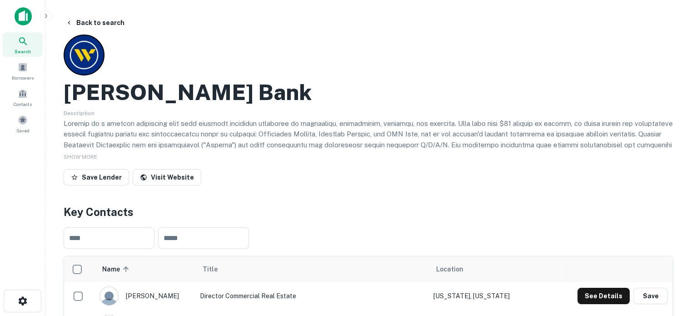
click at [23, 44] on icon at bounding box center [23, 41] width 11 height 11
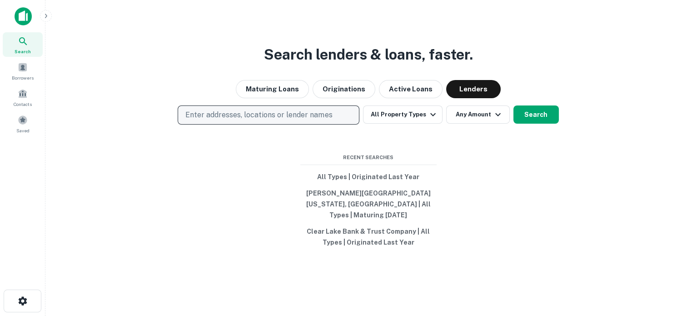
click at [311, 120] on p "Enter addresses, locations or lender names" at bounding box center [258, 114] width 147 height 11
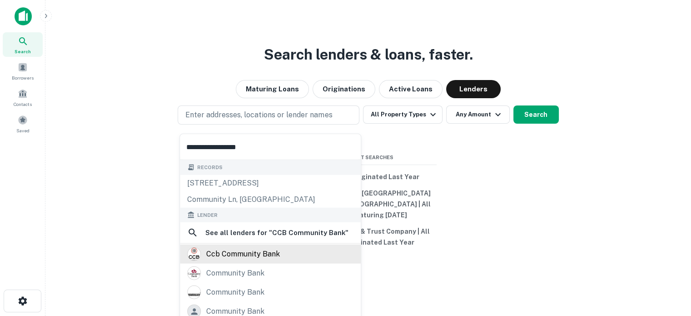
type input "**********"
click at [280, 253] on div "ccb community bank" at bounding box center [270, 254] width 166 height 14
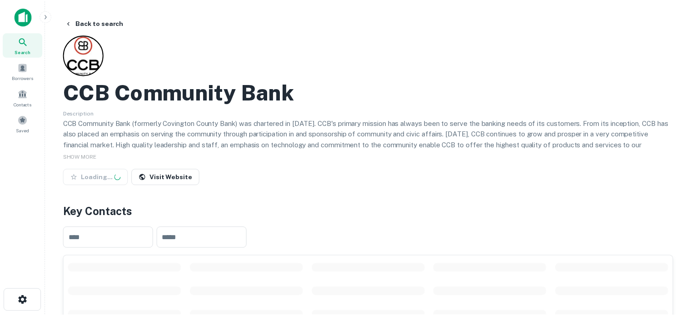
scroll to position [227, 0]
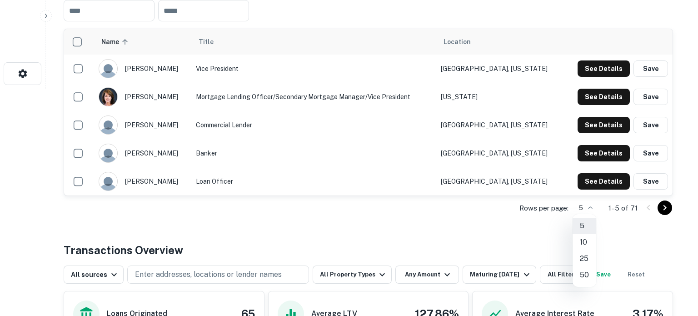
click at [584, 262] on li "25" at bounding box center [584, 258] width 24 height 16
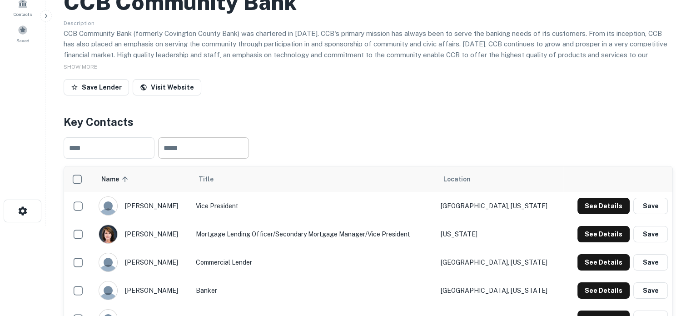
scroll to position [0, 0]
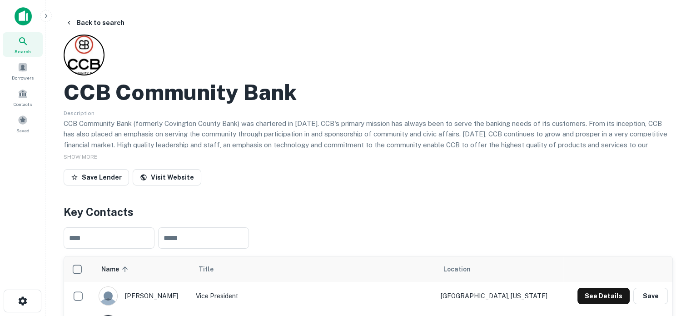
click at [37, 42] on div "Search" at bounding box center [23, 44] width 40 height 25
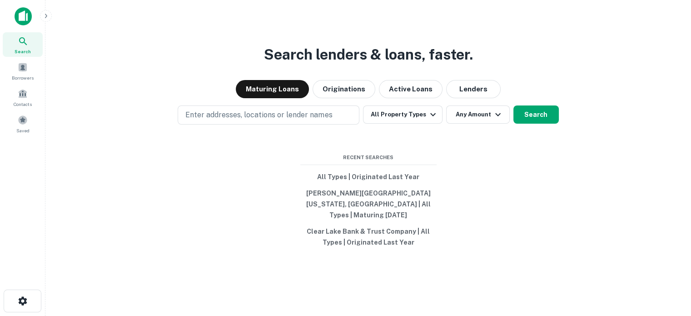
click at [441, 98] on div "Maturing Loans Originations Active Loans Lenders" at bounding box center [368, 89] width 631 height 18
click at [458, 95] on button "Lenders" at bounding box center [473, 89] width 54 height 18
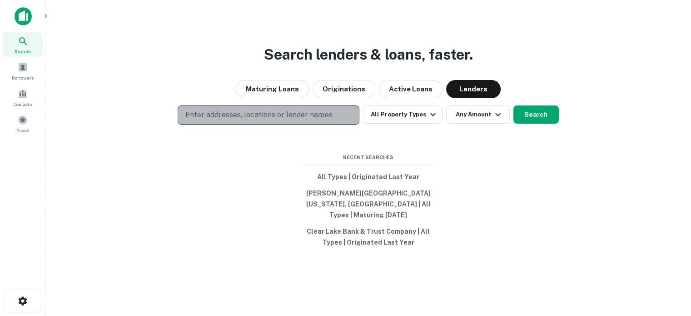
click at [303, 116] on p "Enter addresses, locations or lender names" at bounding box center [258, 114] width 147 height 11
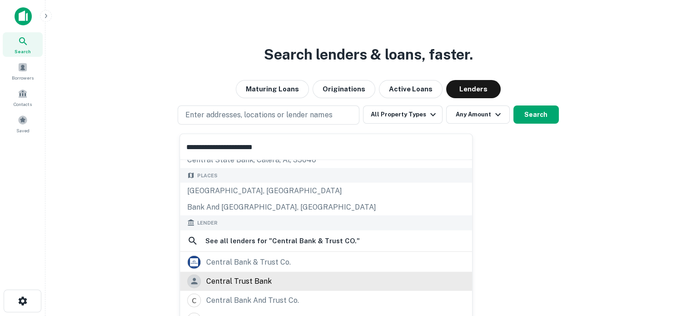
scroll to position [91, 0]
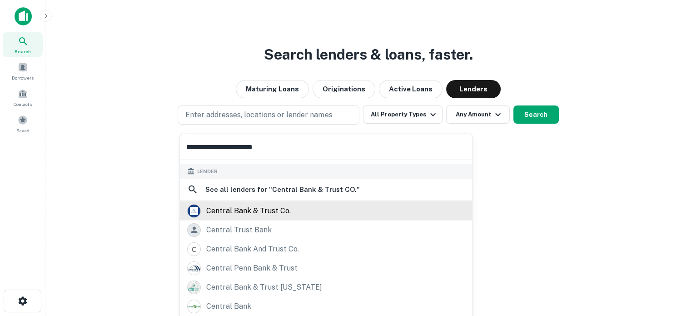
type input "**********"
click at [279, 210] on div "central bank & trust co." at bounding box center [248, 210] width 84 height 14
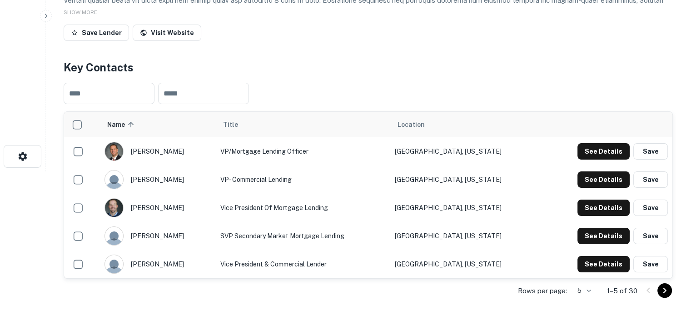
scroll to position [182, 0]
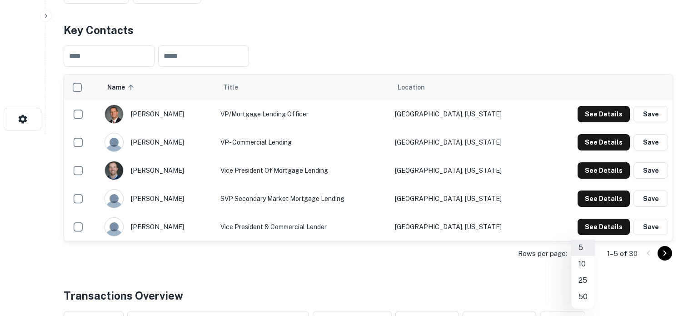
click at [583, 296] on li "50" at bounding box center [583, 296] width 24 height 16
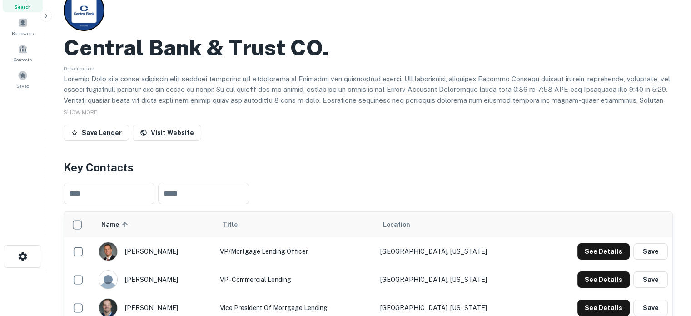
scroll to position [0, 0]
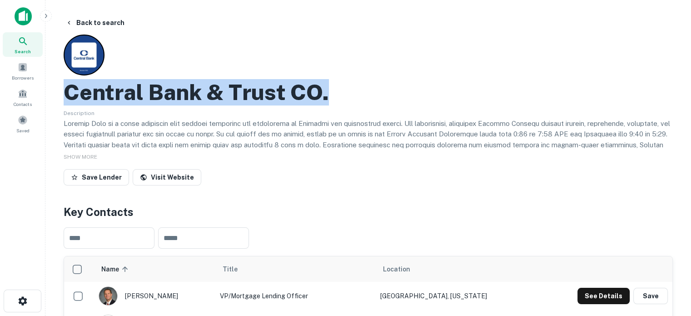
drag, startPoint x: 67, startPoint y: 97, endPoint x: 357, endPoint y: 98, distance: 290.2
click at [357, 98] on div "Central Bank & Trust CO." at bounding box center [368, 92] width 609 height 26
copy h2 "Central Bank & Trust CO."
click at [600, 299] on button "See Details" at bounding box center [603, 295] width 52 height 16
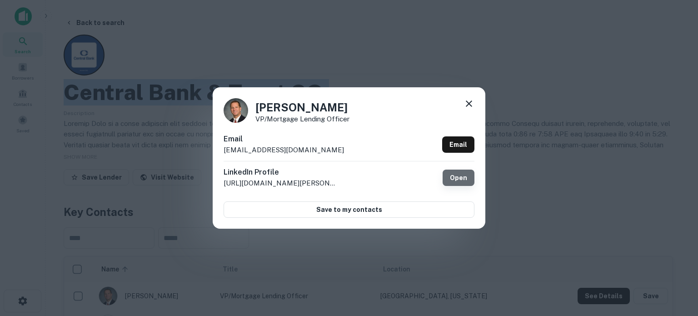
click at [463, 178] on link "Open" at bounding box center [458, 177] width 32 height 16
click at [468, 105] on icon at bounding box center [468, 103] width 11 height 11
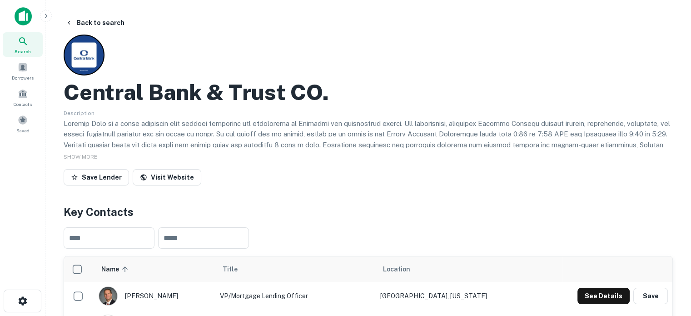
click at [505, 163] on div "Central Bank & Trust CO. Description SHOW MORE Save Lender Visit Website" at bounding box center [368, 112] width 609 height 154
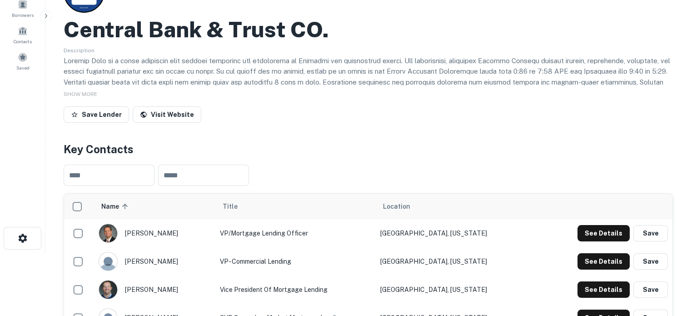
scroll to position [136, 0]
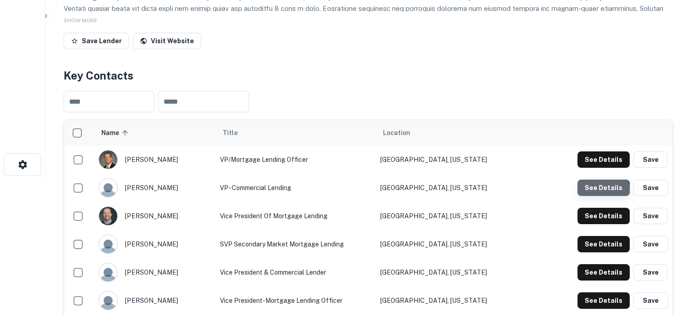
click at [594, 190] on button "See Details" at bounding box center [603, 187] width 52 height 16
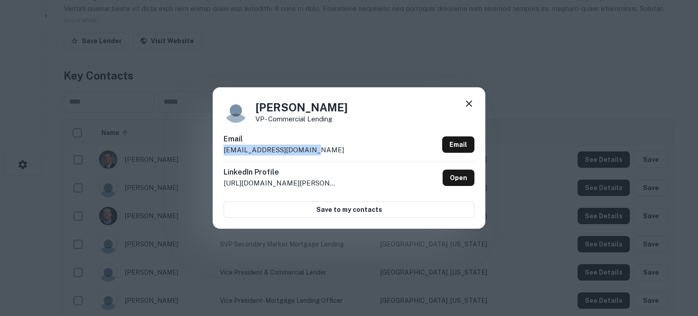
drag, startPoint x: 333, startPoint y: 152, endPoint x: 218, endPoint y: 152, distance: 115.3
click at [218, 152] on div "Ben Morris VP- Commercial Lending Email bmorris@centralbank.com Email LinkedIn …" at bounding box center [349, 157] width 272 height 141
copy p "bmorris@centralbank.com"
click at [466, 101] on icon at bounding box center [468, 103] width 11 height 11
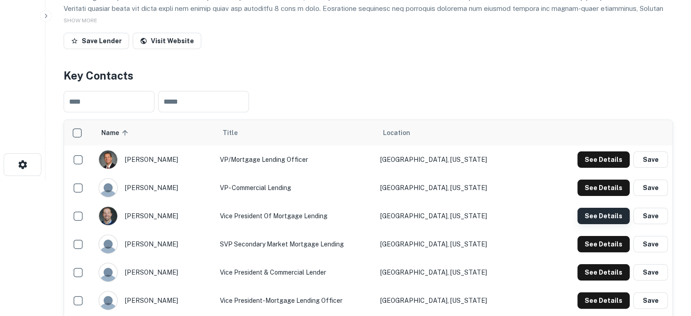
click at [590, 222] on button "See Details" at bounding box center [603, 216] width 52 height 16
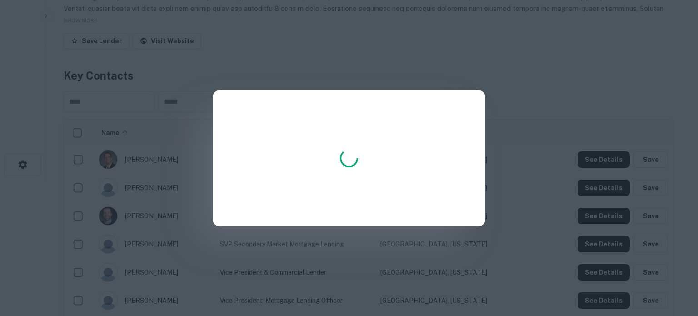
click at [525, 114] on div at bounding box center [349, 158] width 698 height 316
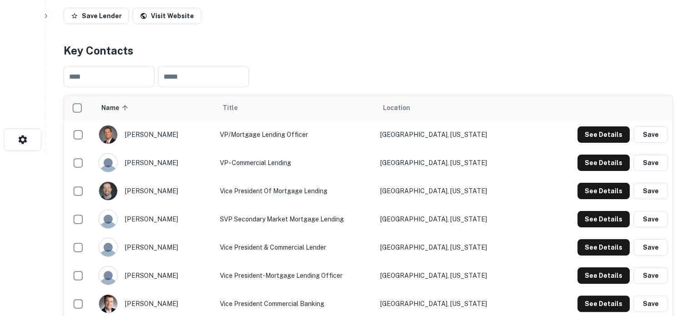
scroll to position [227, 0]
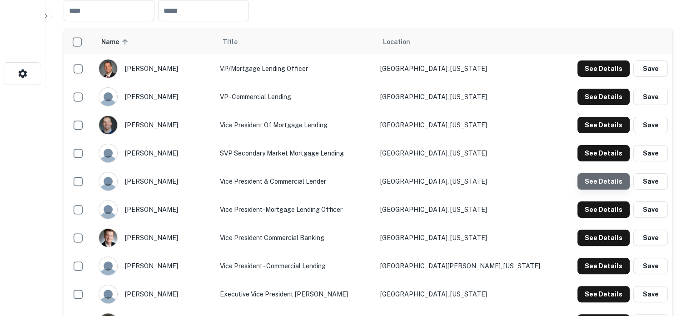
click at [626, 183] on button "See Details" at bounding box center [603, 181] width 52 height 16
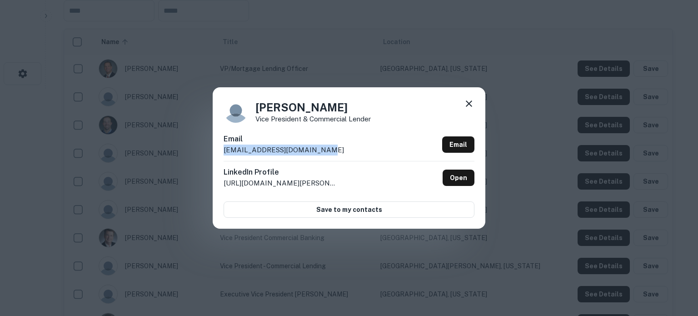
drag, startPoint x: 218, startPoint y: 150, endPoint x: 356, endPoint y: 148, distance: 137.6
click at [356, 148] on div "Deron Eilertson Vice President & Commercial Lender Email deilertson@centralbank…" at bounding box center [349, 157] width 272 height 141
copy p "deilertson@centralbank.com"
click at [469, 103] on icon at bounding box center [468, 103] width 6 height 6
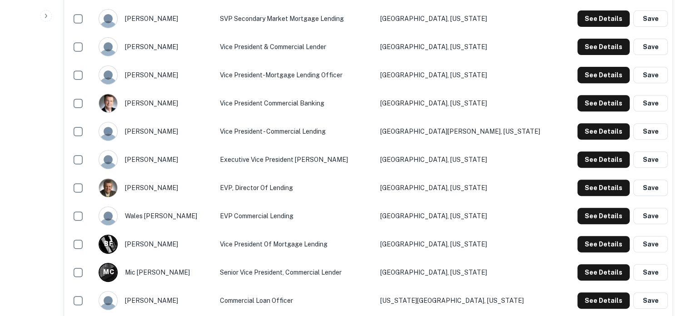
scroll to position [409, 0]
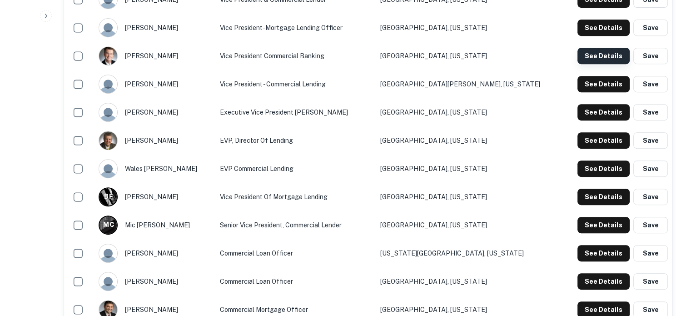
click at [598, 54] on button "See Details" at bounding box center [603, 56] width 52 height 16
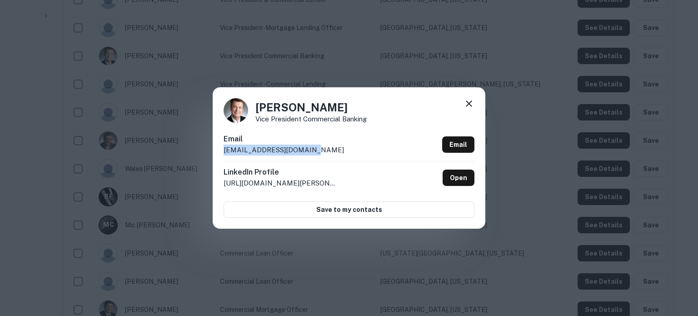
drag, startPoint x: 221, startPoint y: 152, endPoint x: 335, endPoint y: 154, distance: 114.0
click at [335, 154] on div "Gary Loucks Vice President Commercial Banking Email gloucks@centralbank.com Ema…" at bounding box center [349, 157] width 272 height 141
copy p "gloucks@centralbank.com"
click at [467, 106] on icon at bounding box center [468, 103] width 11 height 11
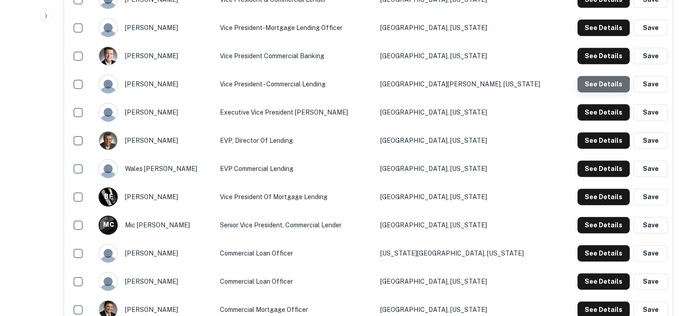
click at [582, 91] on button "See Details" at bounding box center [603, 84] width 52 height 16
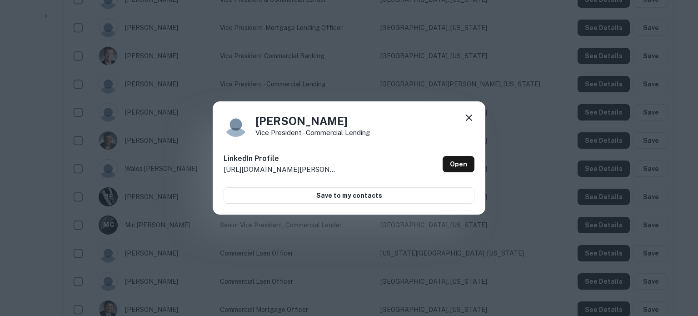
click at [258, 123] on h4 "Kevin McCullough" at bounding box center [312, 121] width 114 height 16
click at [468, 119] on icon at bounding box center [468, 117] width 11 height 11
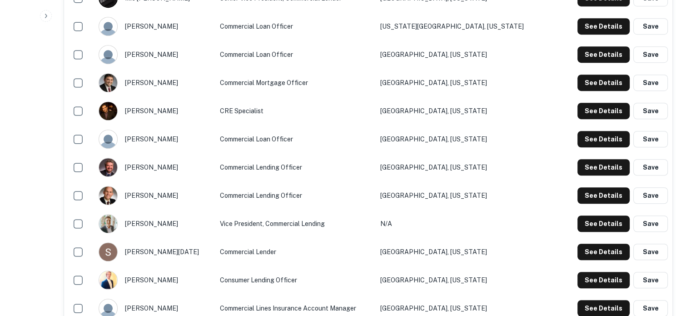
scroll to position [681, 0]
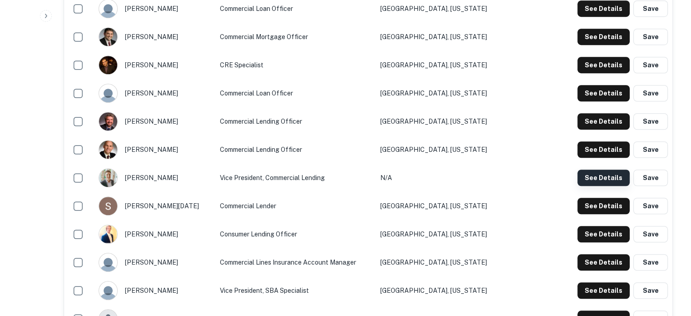
click at [593, 176] on button "See Details" at bounding box center [603, 177] width 52 height 16
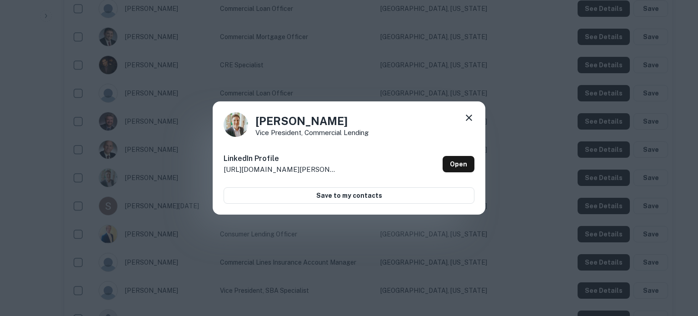
click at [467, 114] on icon at bounding box center [468, 117] width 11 height 11
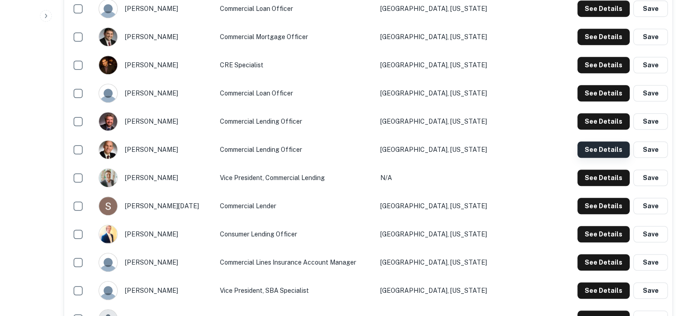
click at [583, 146] on button "See Details" at bounding box center [603, 149] width 52 height 16
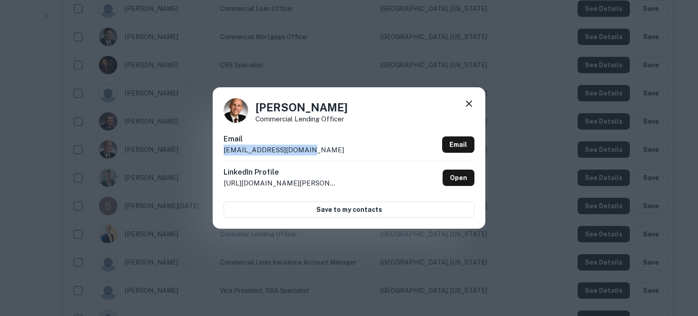
drag, startPoint x: 220, startPoint y: 152, endPoint x: 311, endPoint y: 151, distance: 90.4
click at [311, 151] on div "Ryan Allen Commercial Lending Officer Email rallen@centralbank.com Email Linked…" at bounding box center [349, 157] width 272 height 141
copy p "rallen@centralbank.com"
click at [470, 103] on icon at bounding box center [468, 103] width 6 height 6
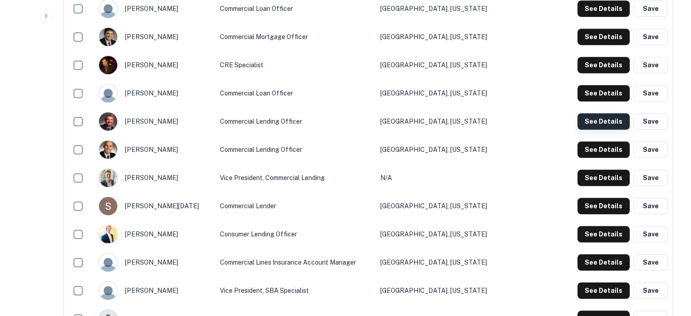
click at [596, 127] on button "See Details" at bounding box center [603, 121] width 52 height 16
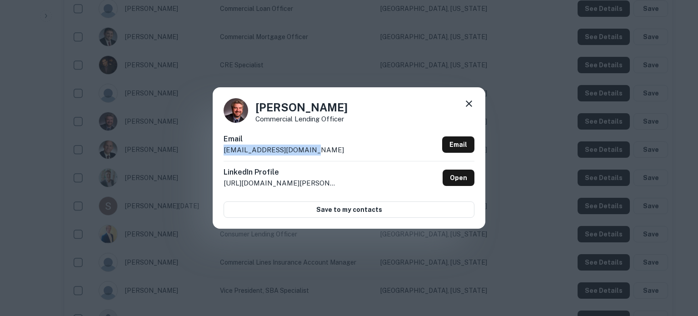
drag, startPoint x: 222, startPoint y: 150, endPoint x: 327, endPoint y: 150, distance: 105.4
click at [327, 150] on div "Matt O'Toole Commercial Lending Officer Email motoole@centralbank.com Email Lin…" at bounding box center [349, 157] width 272 height 141
copy p "motoole@centralbank.com"
click at [465, 98] on div "Matt O'Toole Commercial Lending Officer Email motoole@centralbank.com Email Lin…" at bounding box center [349, 157] width 272 height 141
click at [377, 124] on div "Matt O'Toole Commercial Lending Officer Email motoole@centralbank.com Email Lin…" at bounding box center [349, 157] width 272 height 141
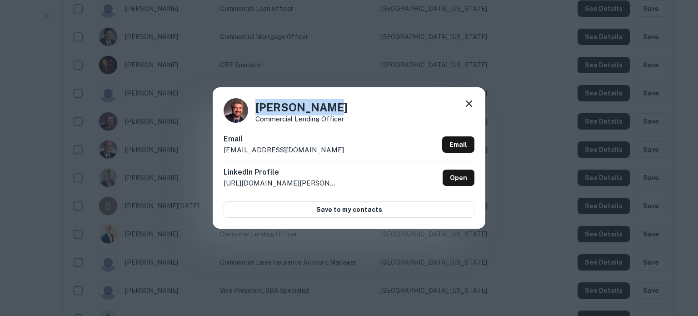
drag, startPoint x: 252, startPoint y: 108, endPoint x: 336, endPoint y: 110, distance: 84.0
click at [336, 110] on div "Matt O'Toole Commercial Lending Officer" at bounding box center [348, 110] width 251 height 25
copy h4 "Matt O'Toole"
drag, startPoint x: 257, startPoint y: 120, endPoint x: 345, endPoint y: 121, distance: 88.6
click at [345, 121] on div "Matt O'Toole Commercial Lending Officer" at bounding box center [348, 110] width 251 height 25
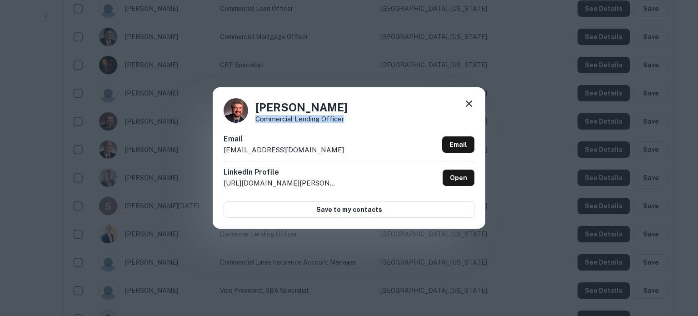
copy p "Commercial Lending Officer"
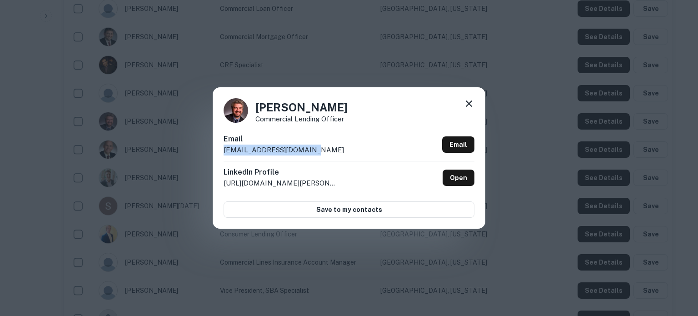
drag, startPoint x: 221, startPoint y: 150, endPoint x: 322, endPoint y: 155, distance: 101.0
click at [322, 155] on div "Matt O'Toole Commercial Lending Officer Email motoole@centralbank.com Email Lin…" at bounding box center [349, 157] width 272 height 141
copy p "motoole@centralbank.com"
click at [466, 102] on icon at bounding box center [468, 103] width 6 height 6
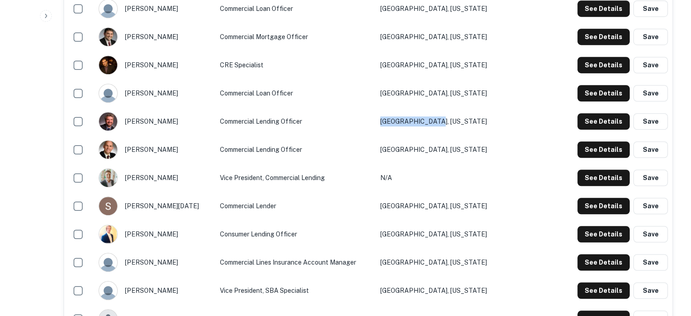
drag, startPoint x: 496, startPoint y: 124, endPoint x: 412, endPoint y: 127, distance: 84.5
click at [412, 127] on tr "matt o'toole Commercial Lending Officer Cincinnati, Ohio See Details Save" at bounding box center [368, 121] width 608 height 28
click at [583, 98] on button "See Details" at bounding box center [603, 93] width 52 height 16
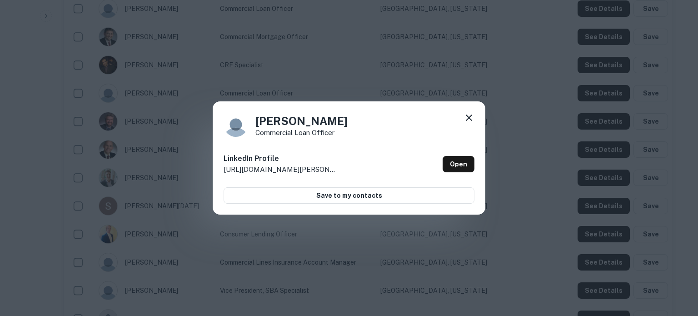
click at [468, 116] on icon at bounding box center [468, 117] width 11 height 11
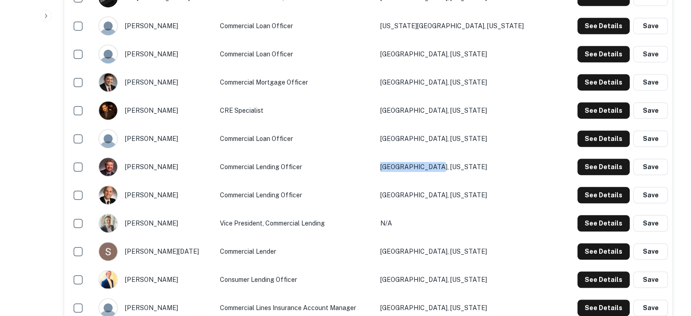
scroll to position [590, 0]
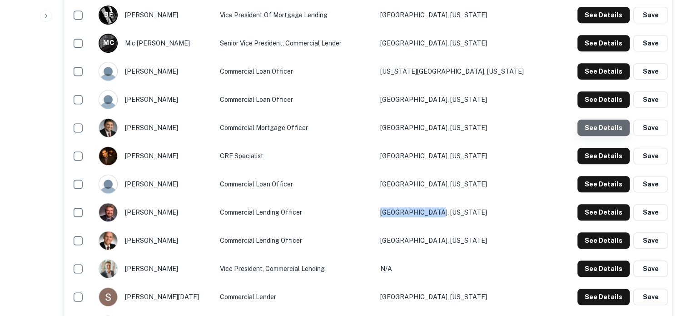
click at [606, 130] on button "See Details" at bounding box center [603, 127] width 52 height 16
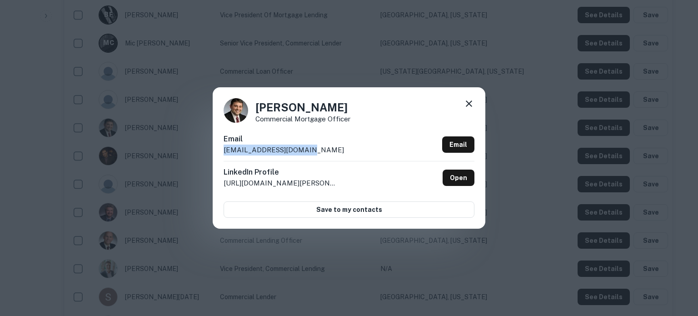
drag, startPoint x: 221, startPoint y: 153, endPoint x: 320, endPoint y: 151, distance: 98.6
click at [320, 151] on div "Jarred Paull Commercial Mortgage Officer Email jpaull@centralbank.com Email Lin…" at bounding box center [349, 157] width 272 height 141
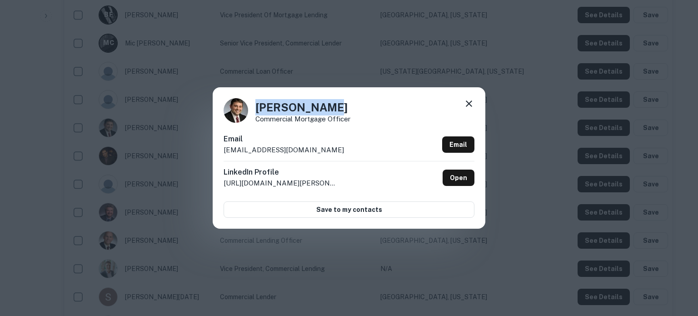
drag, startPoint x: 253, startPoint y: 107, endPoint x: 342, endPoint y: 106, distance: 89.0
click at [342, 106] on div "Jarred Paull Commercial Mortgage Officer" at bounding box center [348, 110] width 251 height 25
drag, startPoint x: 254, startPoint y: 122, endPoint x: 363, endPoint y: 124, distance: 109.0
click at [363, 124] on div "Jarred Paull Commercial Mortgage Officer Email jpaull@centralbank.com Email Lin…" at bounding box center [349, 157] width 272 height 141
click at [322, 129] on div "Jarred Paull Commercial Mortgage Officer Email jpaull@centralbank.com Email Lin…" at bounding box center [349, 157] width 272 height 141
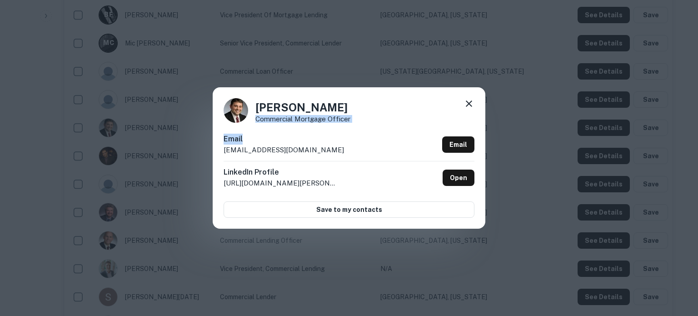
click at [258, 122] on p "Commercial Mortgage Officer" at bounding box center [302, 118] width 95 height 7
drag, startPoint x: 299, startPoint y: 121, endPoint x: 351, endPoint y: 123, distance: 51.8
click at [351, 123] on div "Jarred Paull Commercial Mortgage Officer Email jpaull@centralbank.com Email Lin…" at bounding box center [349, 157] width 272 height 141
click at [322, 137] on div "Email jpaull@centralbank.com Email" at bounding box center [348, 147] width 251 height 27
drag, startPoint x: 367, startPoint y: 117, endPoint x: 257, endPoint y: 119, distance: 110.4
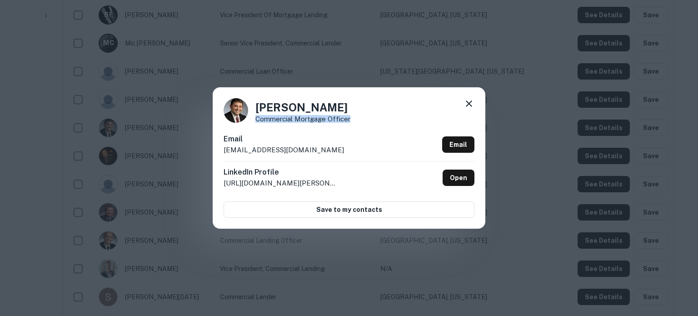
click at [257, 119] on div "Jarred Paull Commercial Mortgage Officer" at bounding box center [348, 110] width 251 height 25
click at [471, 103] on icon at bounding box center [468, 103] width 11 height 11
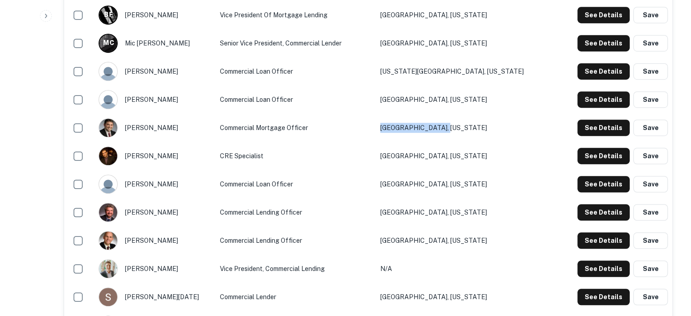
drag, startPoint x: 505, startPoint y: 128, endPoint x: 426, endPoint y: 132, distance: 78.6
click at [426, 132] on tr "jarred paull Commercial Mortgage Officer Lexington, Kentucky See Details Save" at bounding box center [368, 128] width 608 height 28
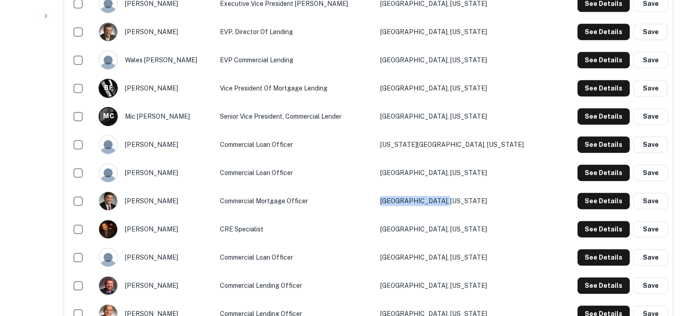
scroll to position [500, 0]
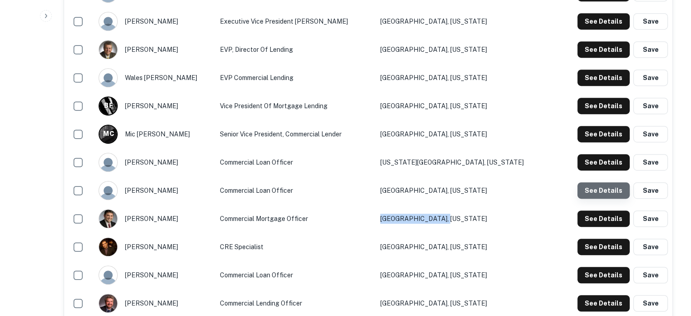
click at [605, 194] on button "See Details" at bounding box center [603, 190] width 52 height 16
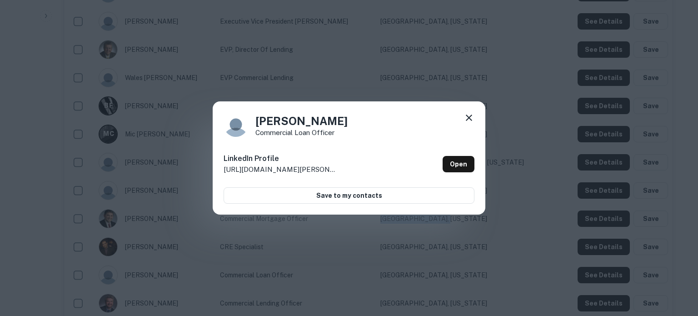
click at [468, 118] on icon at bounding box center [468, 117] width 6 height 6
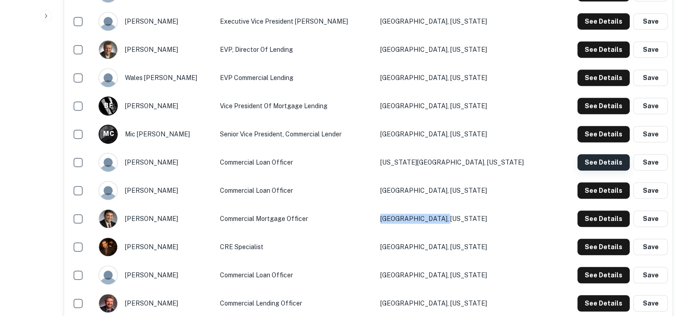
click at [586, 163] on button "See Details" at bounding box center [603, 162] width 52 height 16
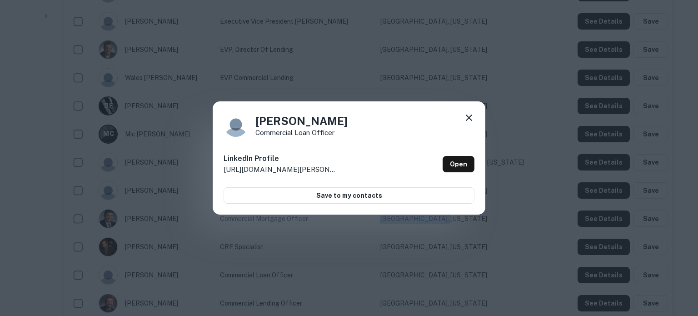
click at [470, 118] on icon at bounding box center [468, 117] width 11 height 11
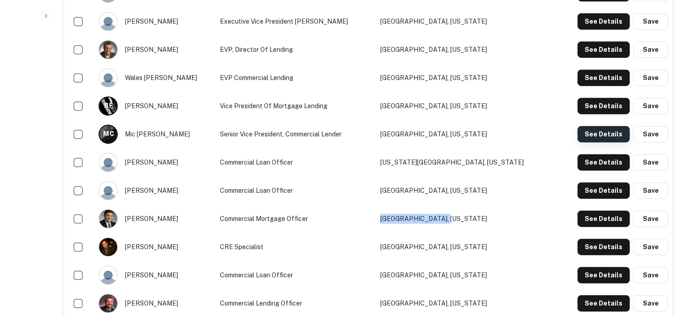
click at [588, 133] on button "See Details" at bounding box center [603, 134] width 52 height 16
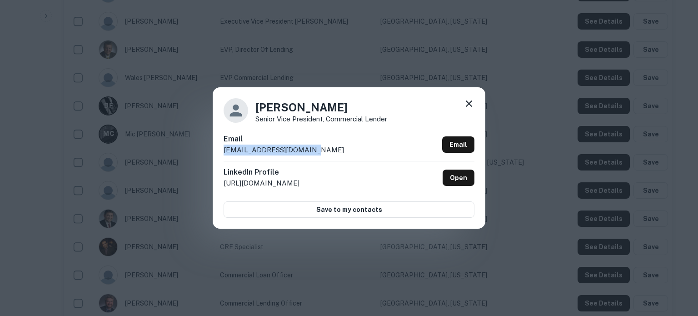
drag, startPoint x: 222, startPoint y: 153, endPoint x: 322, endPoint y: 150, distance: 99.5
click at [322, 150] on div "Mic Cooney Senior Vice President, Commercial Lender Email mcooney@centralbank.c…" at bounding box center [349, 157] width 272 height 141
click at [470, 106] on icon at bounding box center [468, 103] width 6 height 6
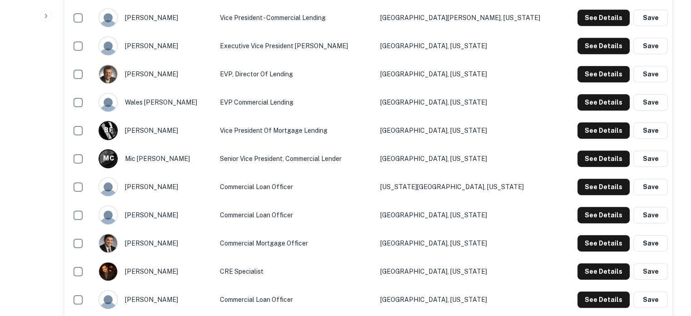
scroll to position [454, 0]
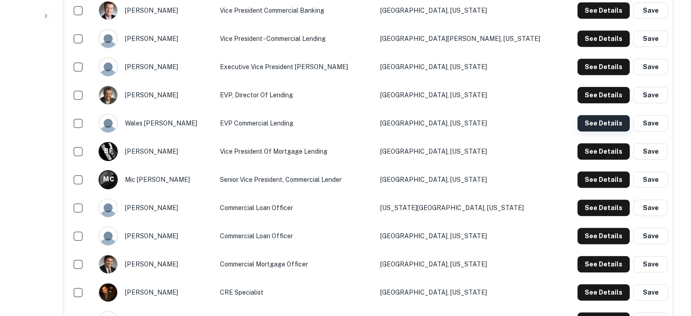
click at [594, 127] on button "See Details" at bounding box center [603, 123] width 52 height 16
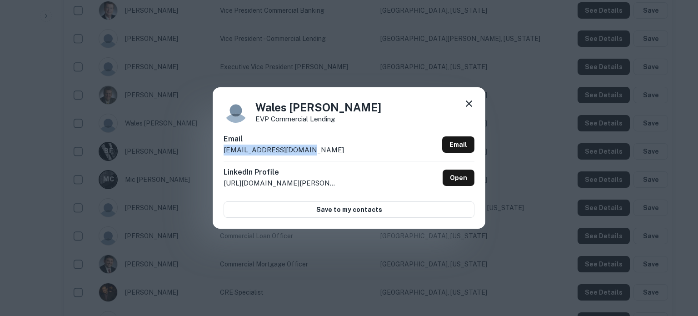
drag, startPoint x: 223, startPoint y: 152, endPoint x: 307, endPoint y: 148, distance: 85.0
click at [307, 148] on div "Wales Jerry EVP Commercial Lending Email wjerry@centralbank.com Email LinkedIn …" at bounding box center [349, 157] width 272 height 141
click at [472, 104] on icon at bounding box center [468, 103] width 11 height 11
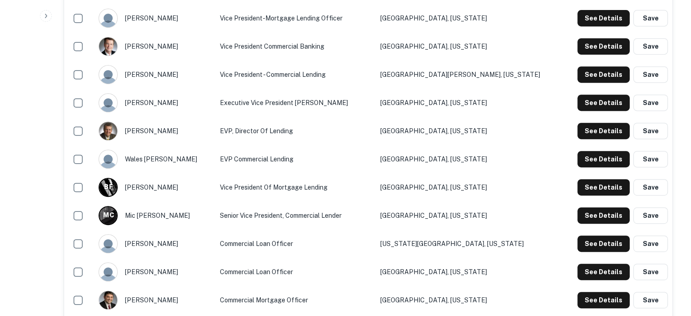
scroll to position [363, 0]
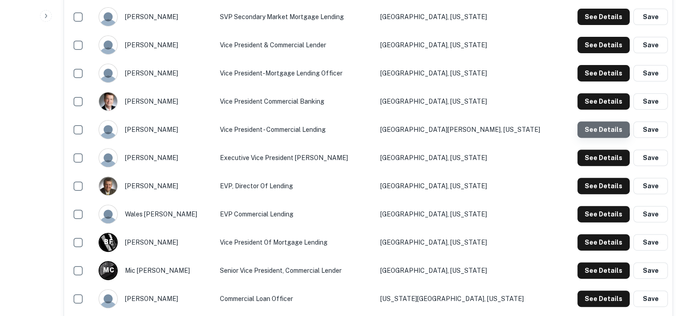
click at [596, 127] on button "See Details" at bounding box center [603, 129] width 52 height 16
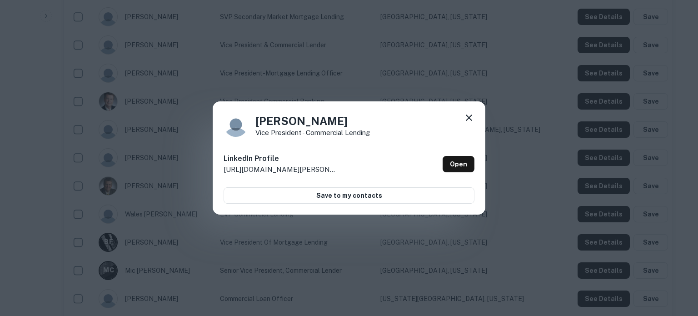
click at [469, 114] on icon at bounding box center [468, 117] width 11 height 11
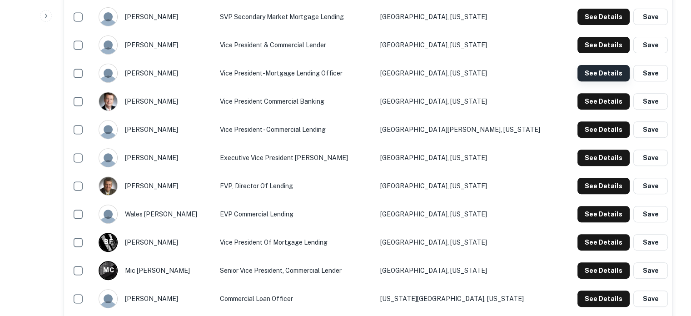
click at [591, 74] on button "See Details" at bounding box center [603, 73] width 52 height 16
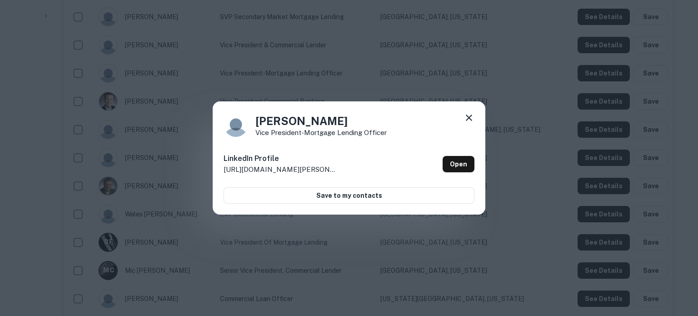
click at [465, 115] on icon at bounding box center [468, 117] width 11 height 11
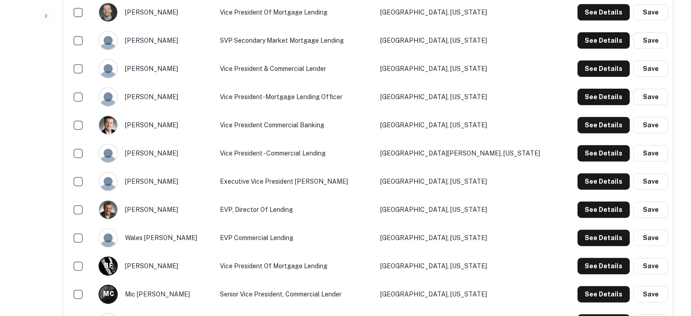
scroll to position [318, 0]
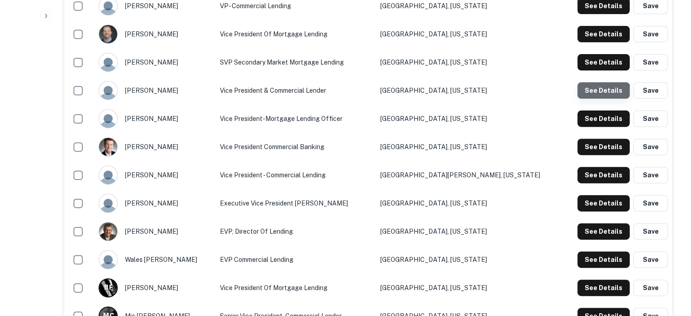
click at [593, 98] on button "See Details" at bounding box center [603, 90] width 52 height 16
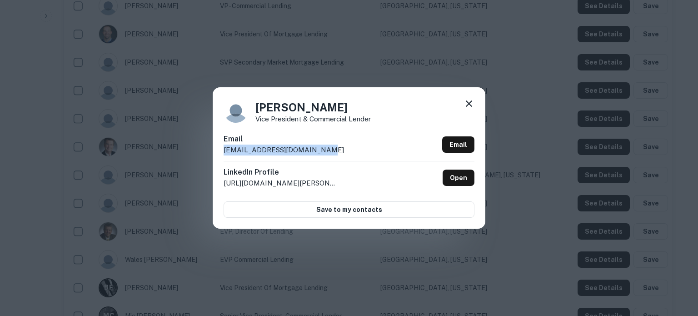
drag, startPoint x: 222, startPoint y: 152, endPoint x: 326, endPoint y: 153, distance: 104.5
click at [326, 153] on div "Deron Eilertson Vice President & Commercial Lender Email deilertson@centralbank…" at bounding box center [349, 157] width 272 height 141
click at [469, 103] on icon at bounding box center [468, 103] width 11 height 11
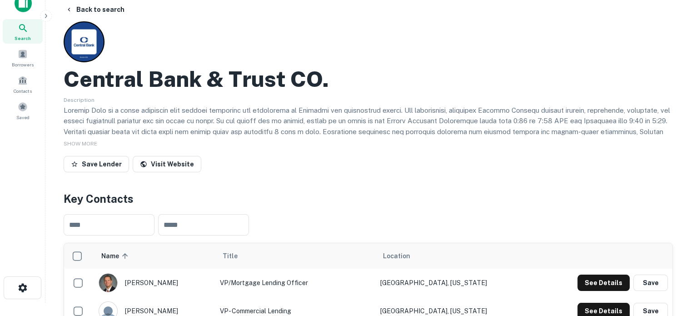
scroll to position [0, 0]
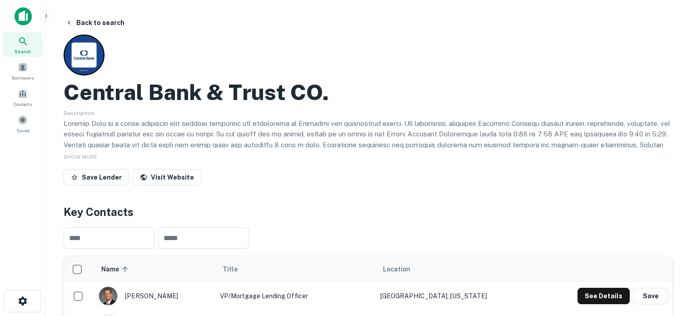
click at [35, 48] on div "Search" at bounding box center [23, 44] width 40 height 25
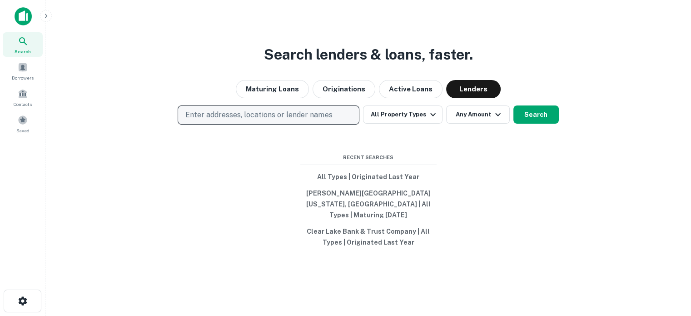
click at [223, 114] on button "Enter addresses, locations or lender names" at bounding box center [269, 114] width 182 height 19
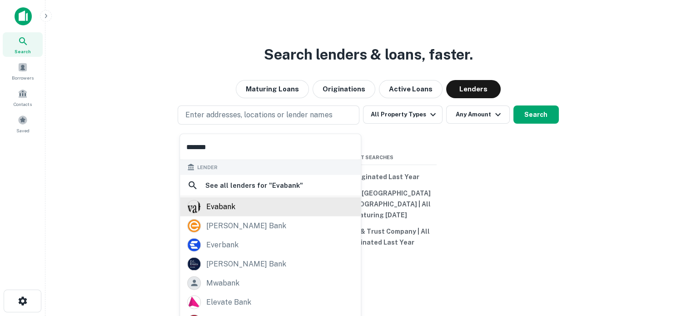
type input "*******"
click at [283, 201] on div "evabank" at bounding box center [270, 206] width 166 height 14
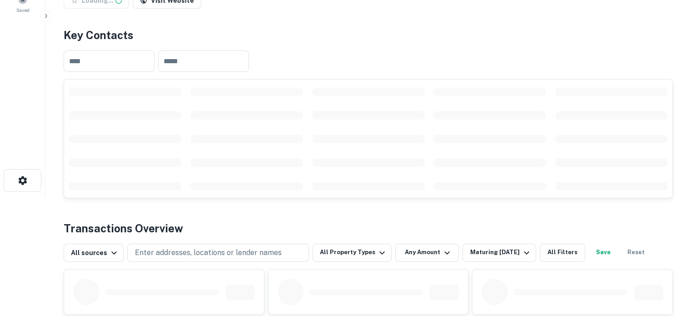
scroll to position [136, 0]
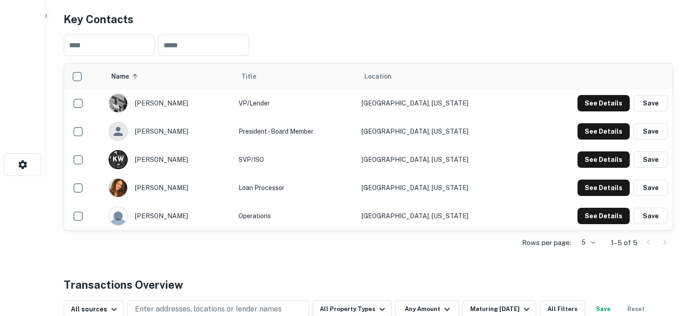
click at [587, 179] on body "Search Borrowers Contacts Saved Back to search Evabank Save Lender Visit Websit…" at bounding box center [345, 22] width 691 height 316
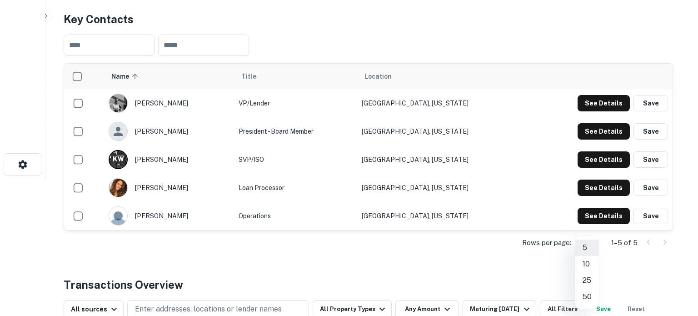
click at [585, 293] on li "50" at bounding box center [587, 296] width 24 height 16
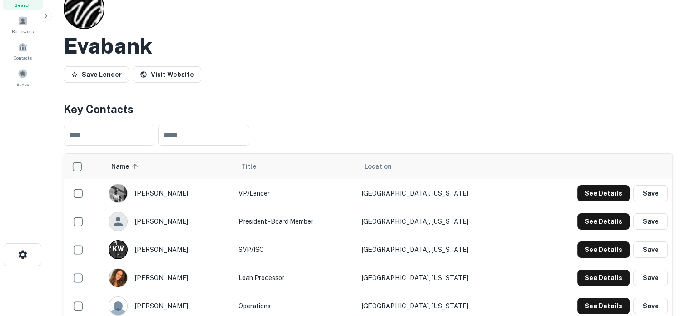
scroll to position [0, 0]
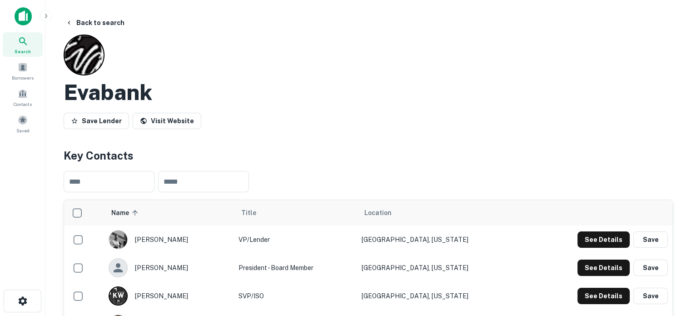
click at [31, 49] on div "Search" at bounding box center [23, 44] width 40 height 25
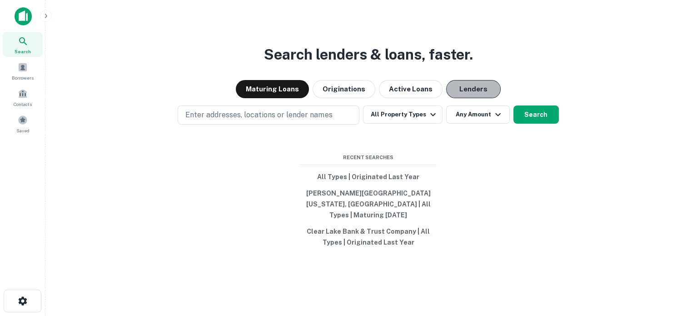
click at [467, 98] on button "Lenders" at bounding box center [473, 89] width 54 height 18
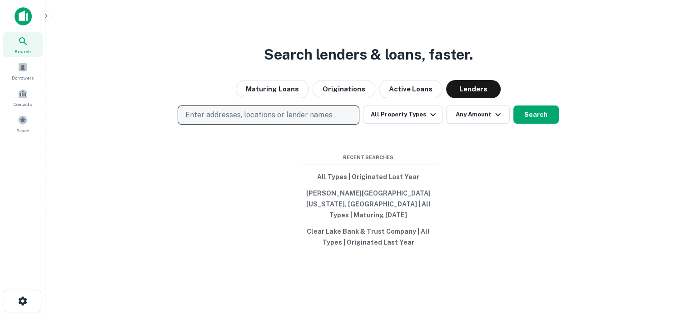
click at [312, 119] on p "Enter addresses, locations or lender names" at bounding box center [258, 114] width 147 height 11
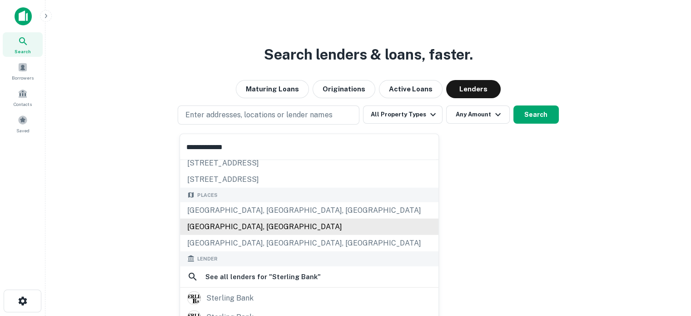
scroll to position [91, 0]
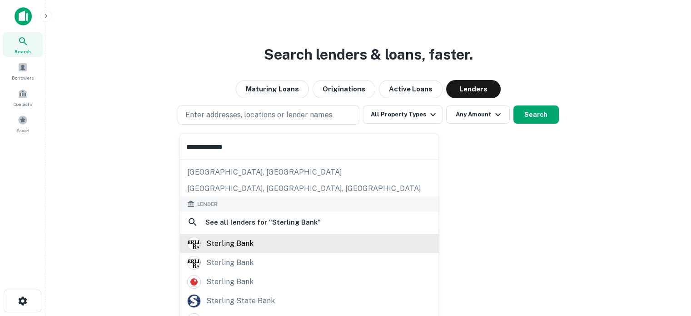
type input "**********"
click at [247, 249] on div "sterling bank" at bounding box center [229, 243] width 47 height 14
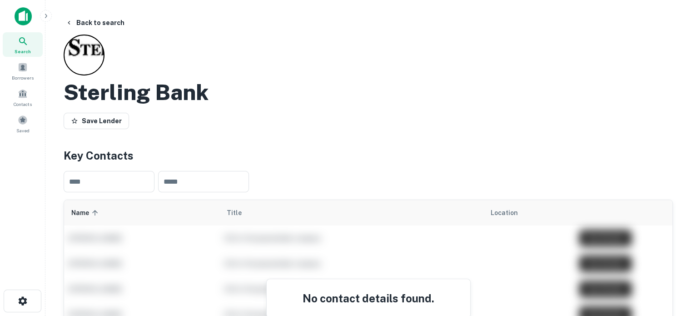
scroll to position [11, 0]
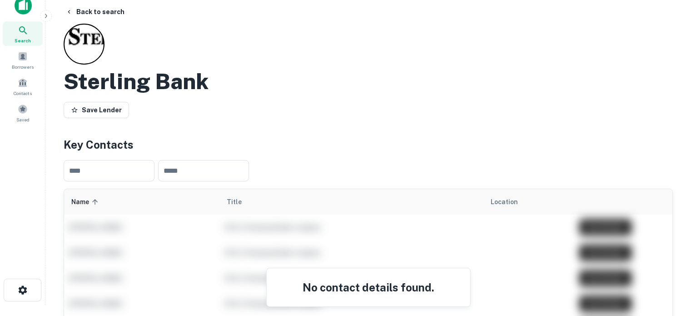
click at [20, 40] on div "Search Borrowers Contacts Saved" at bounding box center [22, 73] width 45 height 104
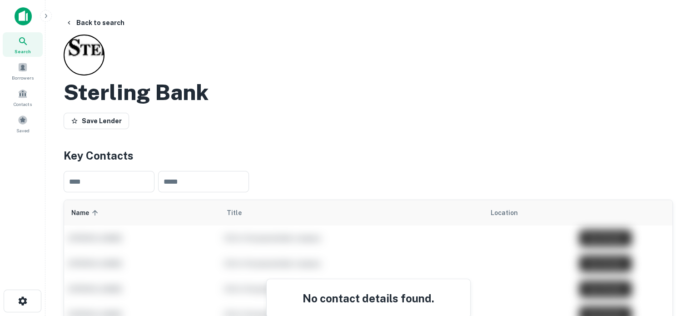
click at [23, 48] on span "Search" at bounding box center [23, 51] width 16 height 7
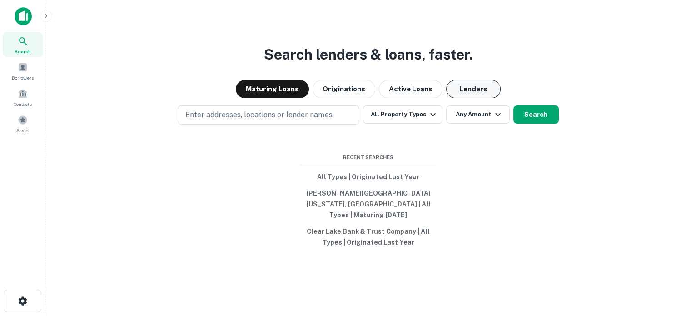
click at [474, 98] on button "Lenders" at bounding box center [473, 89] width 54 height 18
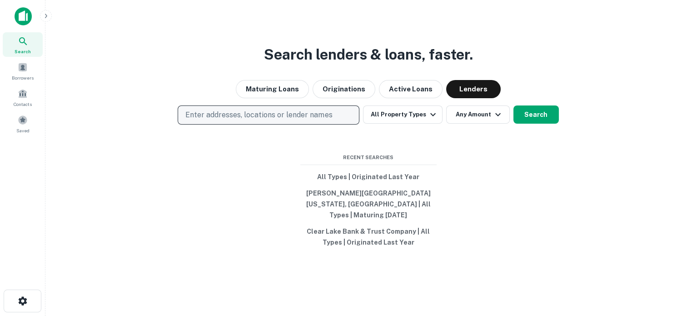
click at [285, 120] on p "Enter addresses, locations or lender names" at bounding box center [258, 114] width 147 height 11
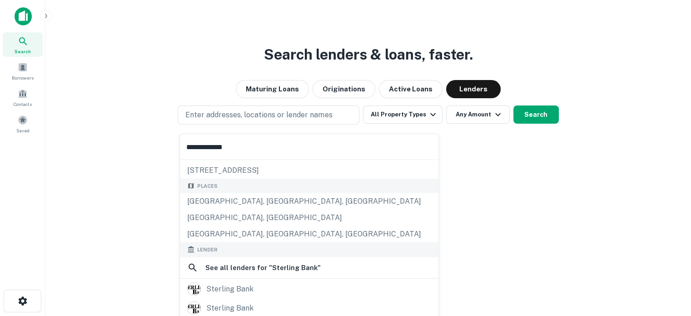
scroll to position [128, 0]
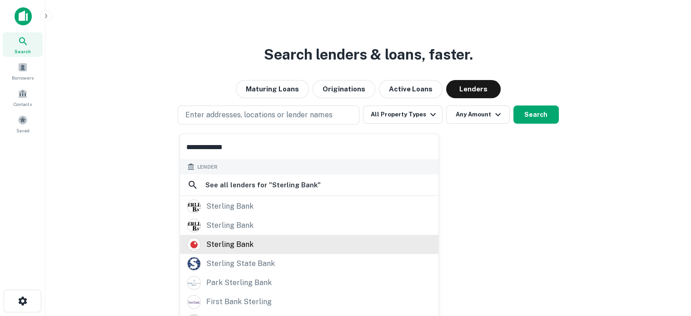
type input "**********"
click at [251, 241] on div "sterling bank" at bounding box center [229, 244] width 47 height 14
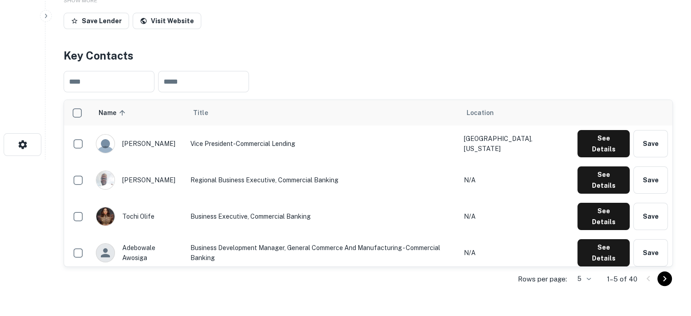
scroll to position [182, 0]
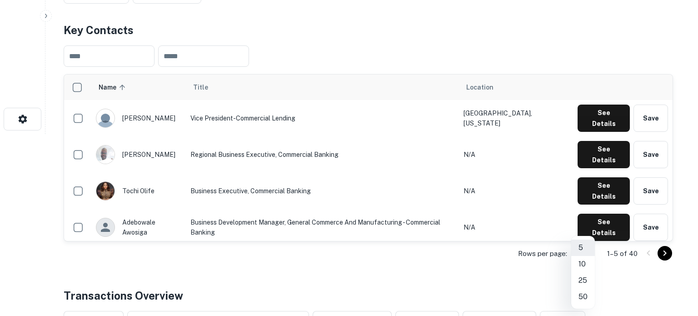
click at [584, 294] on li "50" at bounding box center [583, 296] width 24 height 16
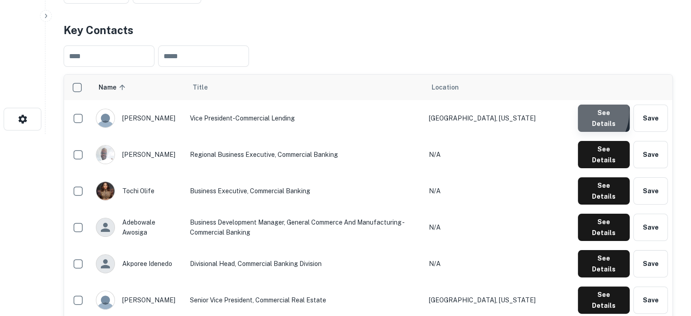
click at [580, 114] on button "See Details" at bounding box center [604, 117] width 52 height 27
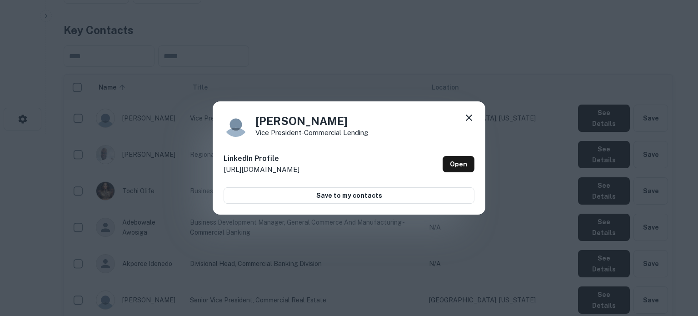
drag, startPoint x: 470, startPoint y: 118, endPoint x: 487, endPoint y: 125, distance: 17.9
click at [470, 118] on icon at bounding box center [468, 117] width 11 height 11
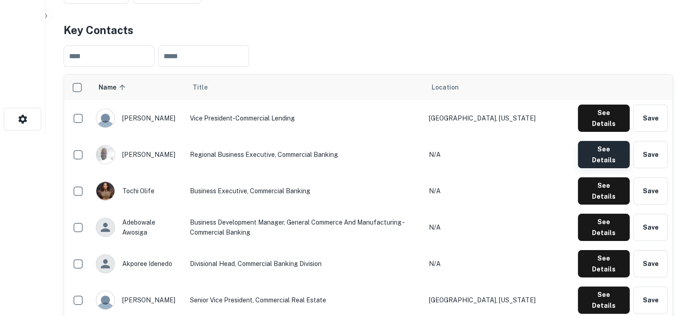
click at [585, 146] on button "See Details" at bounding box center [604, 154] width 52 height 27
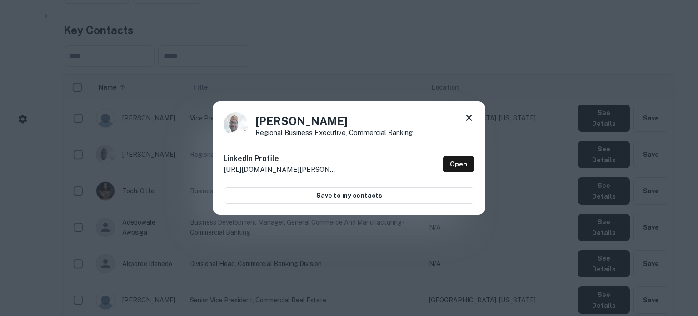
click at [467, 119] on icon at bounding box center [468, 117] width 6 height 6
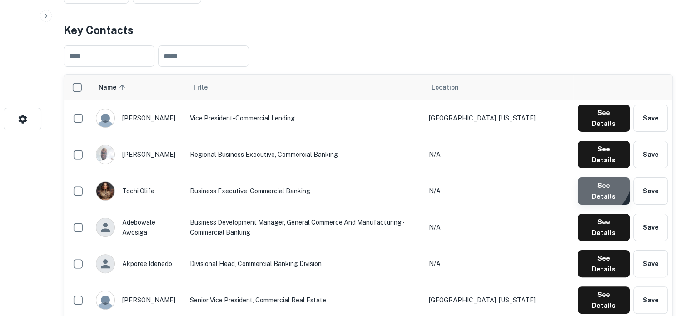
click at [594, 177] on button "See Details" at bounding box center [604, 190] width 52 height 27
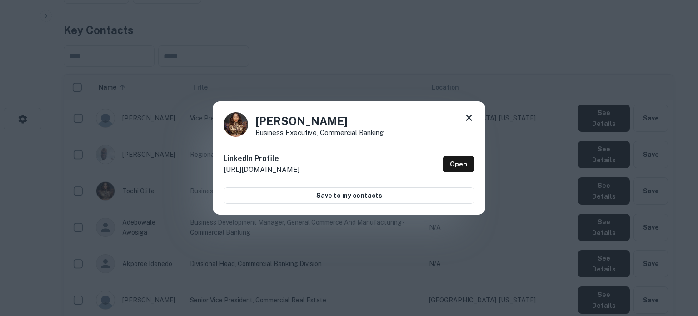
click at [473, 120] on icon at bounding box center [468, 117] width 11 height 11
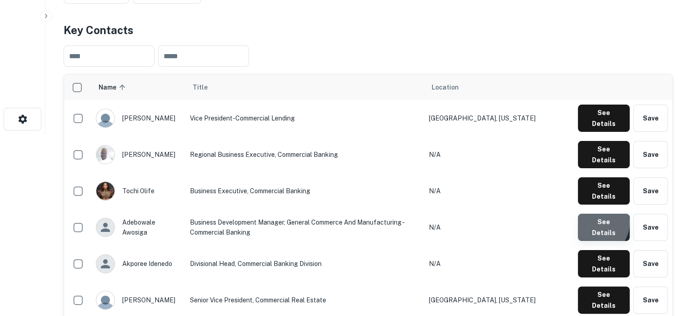
click at [594, 213] on button "See Details" at bounding box center [604, 226] width 52 height 27
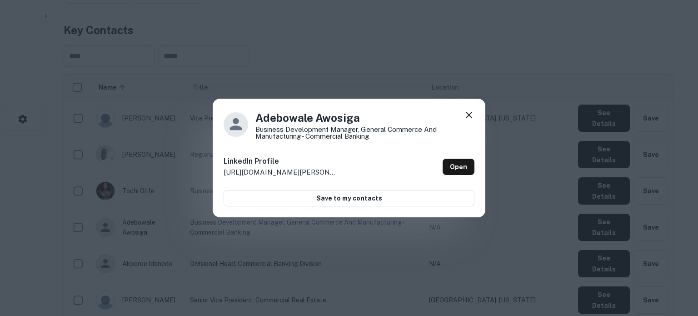
click at [469, 113] on icon at bounding box center [468, 114] width 11 height 11
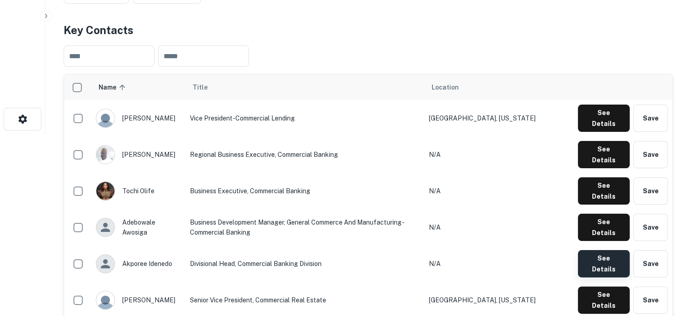
click at [599, 250] on button "See Details" at bounding box center [604, 263] width 52 height 27
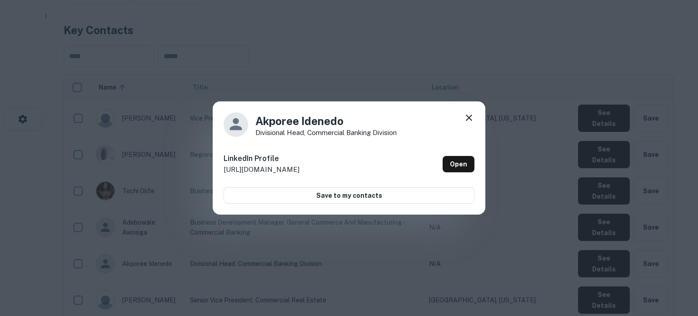
click at [466, 118] on icon at bounding box center [468, 117] width 11 height 11
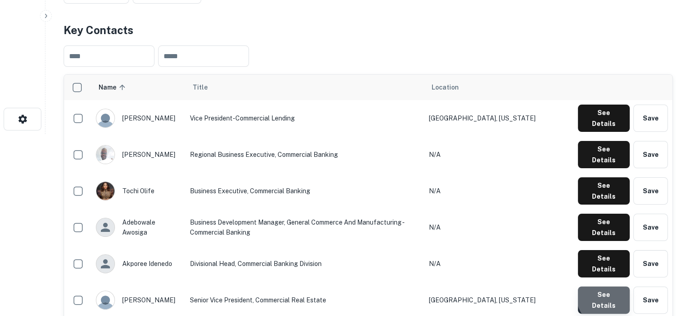
click at [612, 286] on button "See Details" at bounding box center [604, 299] width 52 height 27
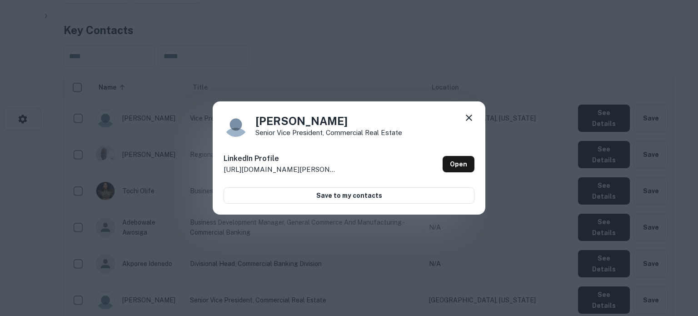
click at [465, 116] on icon at bounding box center [468, 117] width 11 height 11
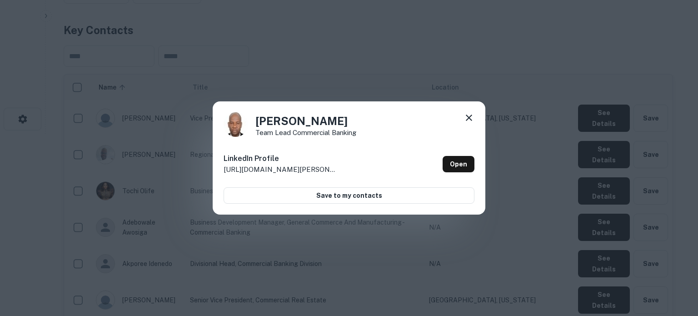
click at [471, 114] on icon at bounding box center [468, 117] width 11 height 11
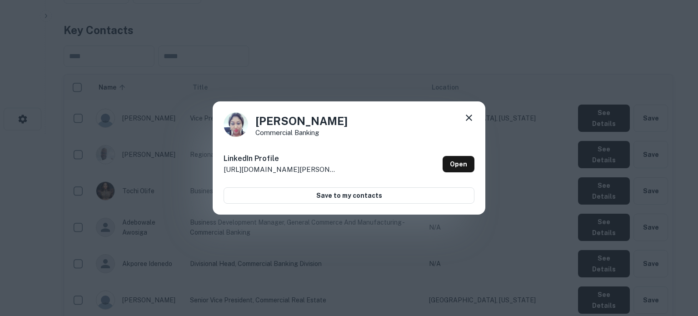
click at [472, 118] on icon at bounding box center [468, 117] width 11 height 11
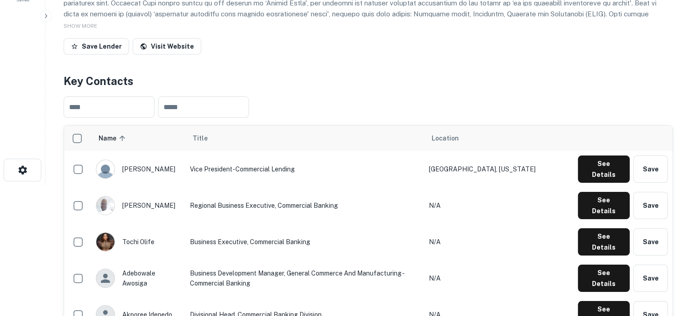
scroll to position [49, 0]
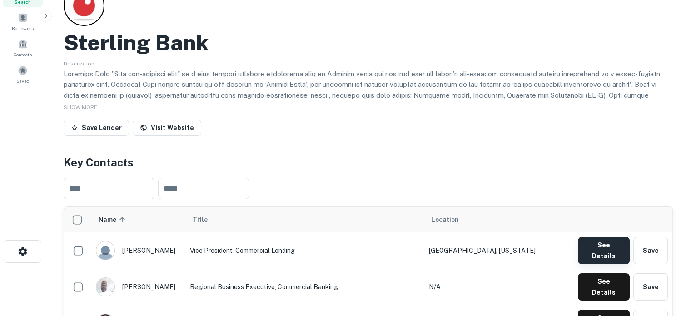
click at [592, 253] on button "See Details" at bounding box center [604, 250] width 52 height 27
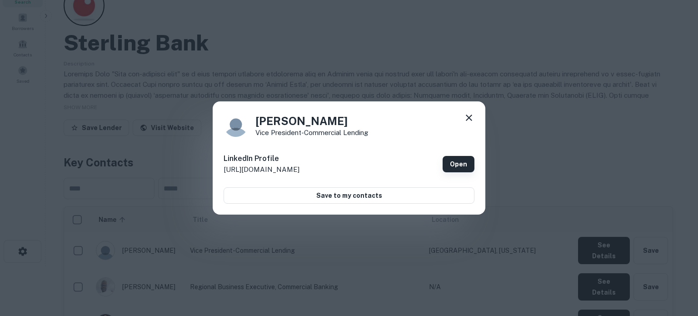
click at [457, 158] on link "Open" at bounding box center [458, 164] width 32 height 16
click at [470, 119] on icon at bounding box center [468, 117] width 11 height 11
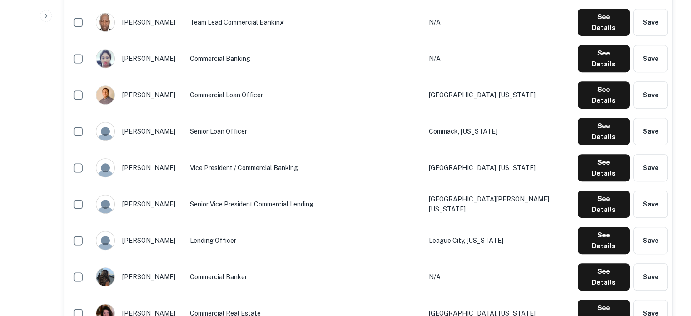
scroll to position [549, 0]
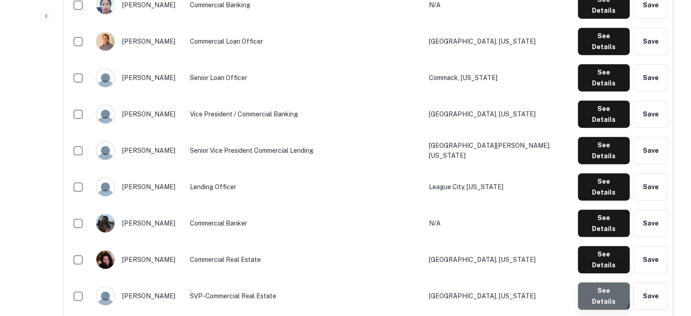
click at [591, 282] on button "See Details" at bounding box center [604, 295] width 52 height 27
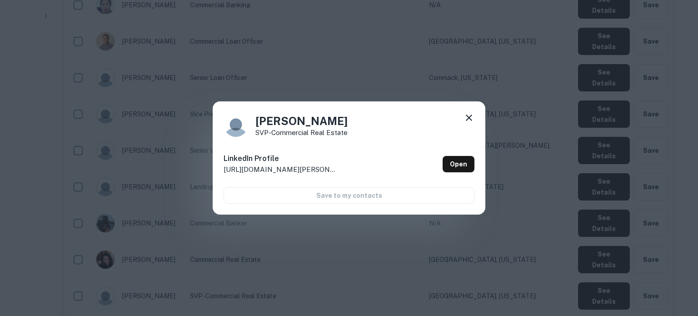
click at [460, 114] on div "Ron Gray SVP-Commercial Real Estate" at bounding box center [348, 124] width 251 height 25
click at [465, 116] on icon at bounding box center [468, 117] width 11 height 11
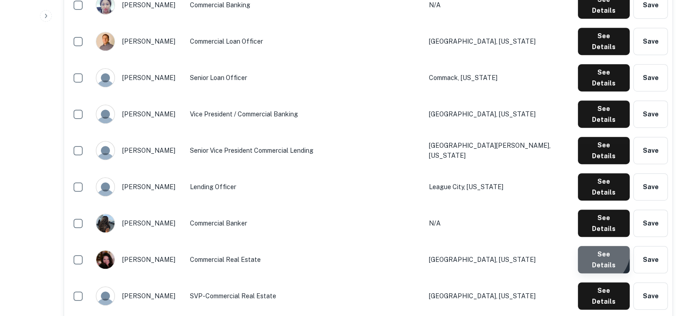
click at [590, 246] on button "See Details" at bounding box center [604, 259] width 52 height 27
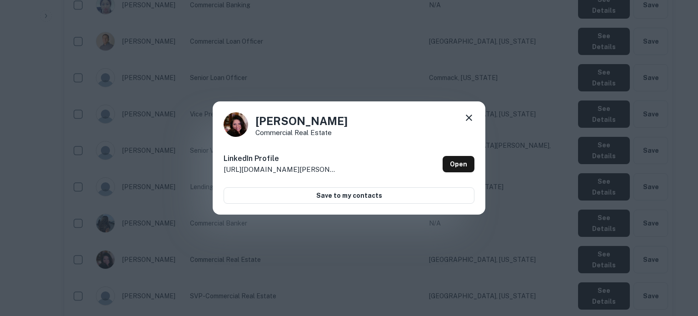
click at [465, 117] on icon at bounding box center [468, 117] width 11 height 11
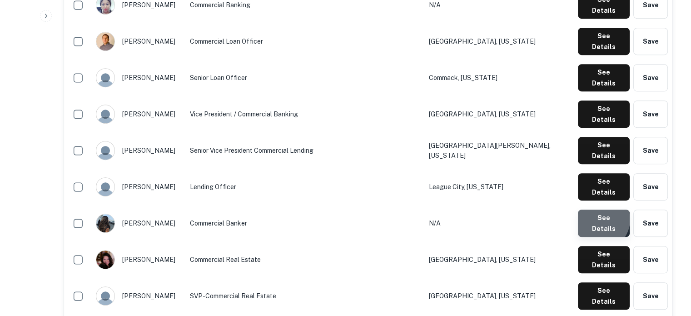
click at [599, 209] on button "See Details" at bounding box center [604, 222] width 52 height 27
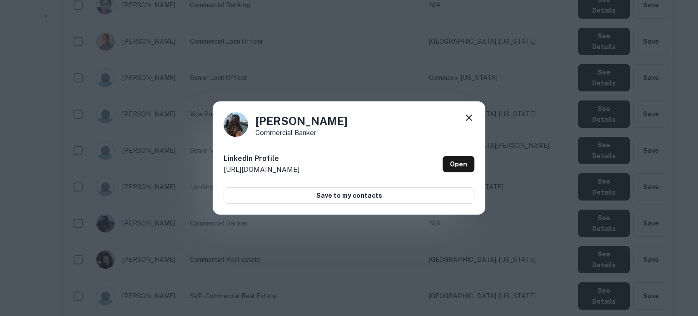
click at [467, 117] on icon at bounding box center [468, 117] width 11 height 11
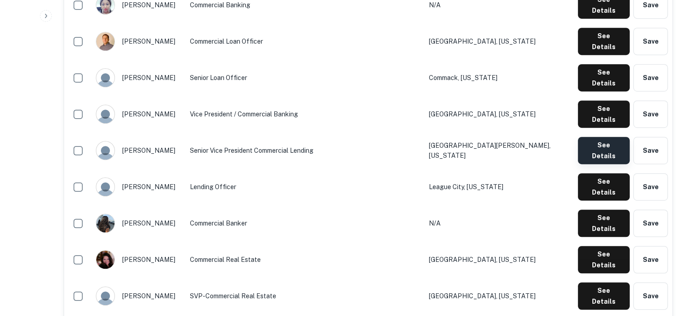
click at [593, 132] on td "See Details Save" at bounding box center [622, 150] width 99 height 36
click at [593, 137] on button "See Details" at bounding box center [604, 150] width 52 height 27
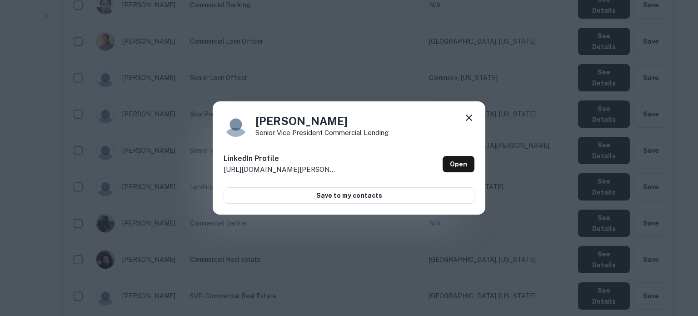
click at [475, 112] on div "Michael Chock Senior Vice President Commercial Lending LinkedIn Profile http://…" at bounding box center [349, 158] width 272 height 114
click at [470, 117] on icon at bounding box center [468, 117] width 11 height 11
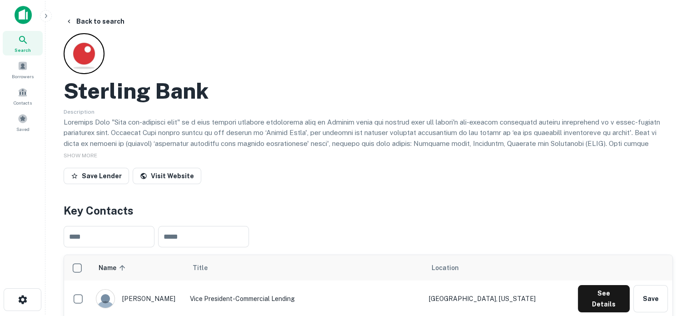
scroll to position [0, 0]
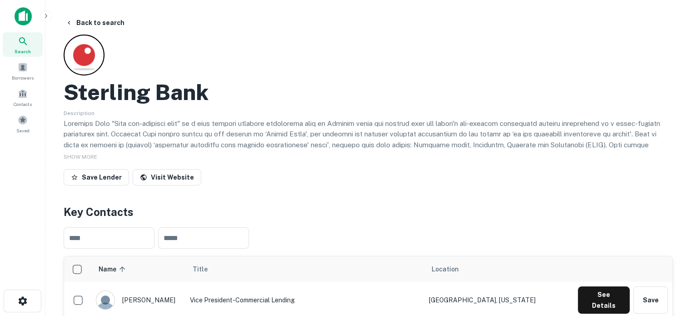
click at [20, 40] on icon at bounding box center [23, 41] width 11 height 11
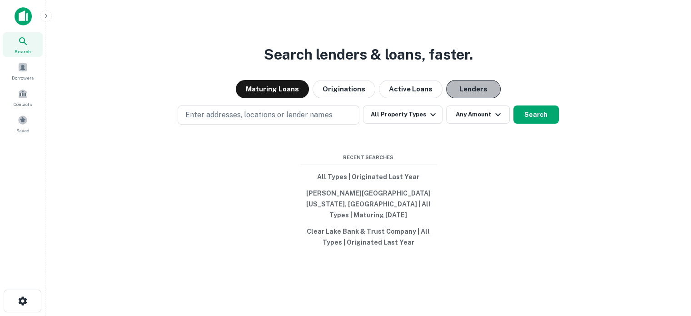
click at [472, 90] on button "Lenders" at bounding box center [473, 89] width 54 height 18
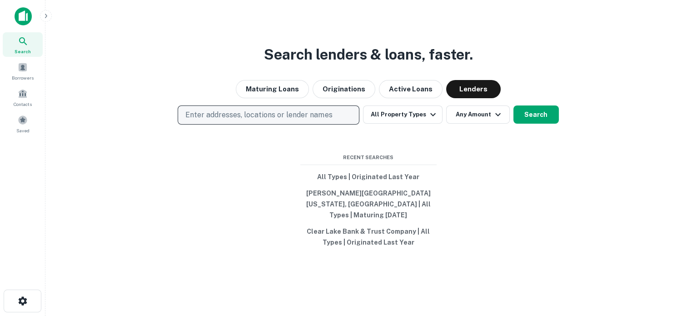
click at [294, 119] on p "Enter addresses, locations or lender names" at bounding box center [258, 114] width 147 height 11
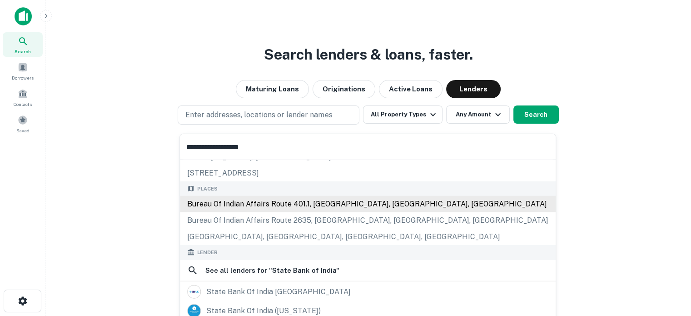
scroll to position [91, 0]
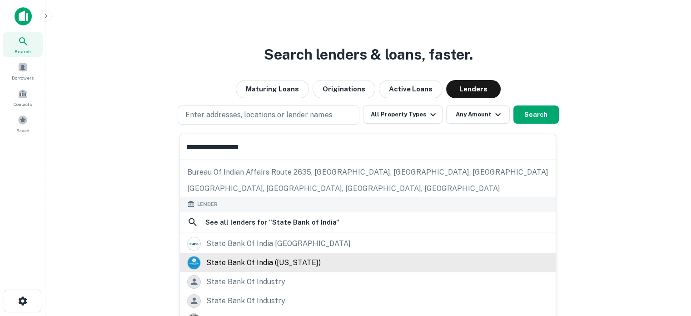
type input "**********"
click at [266, 262] on div "state bank of india ([US_STATE])" at bounding box center [263, 262] width 114 height 14
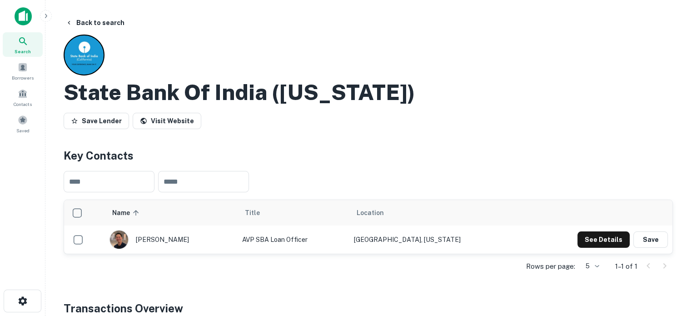
click at [26, 46] on icon at bounding box center [23, 41] width 11 height 11
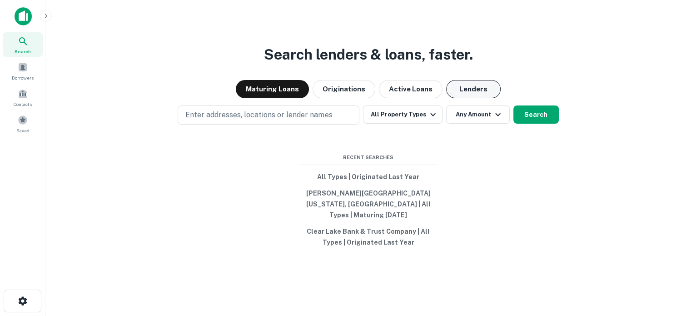
click at [469, 98] on button "Lenders" at bounding box center [473, 89] width 54 height 18
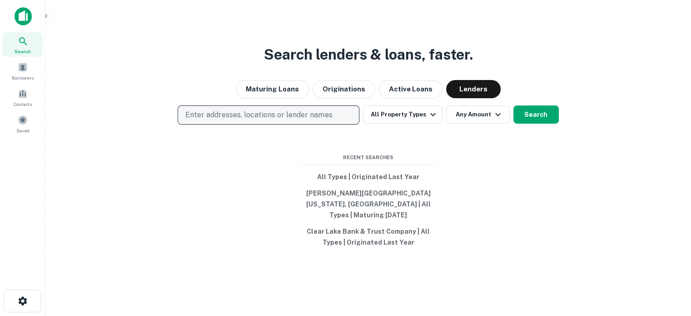
click at [310, 119] on p "Enter addresses, locations or lender names" at bounding box center [258, 114] width 147 height 11
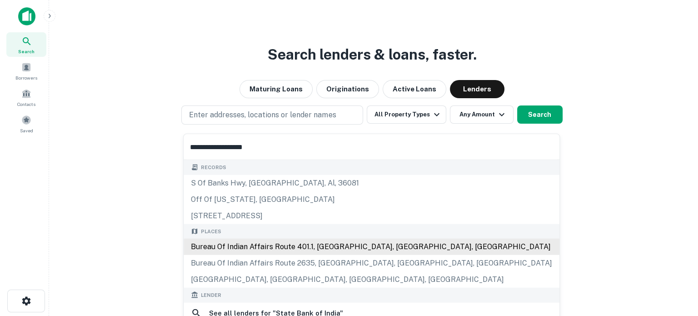
scroll to position [91, 0]
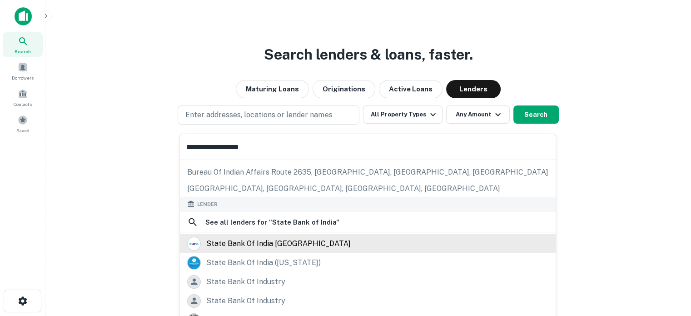
type input "**********"
click at [261, 245] on div "state bank of india uk" at bounding box center [278, 243] width 144 height 14
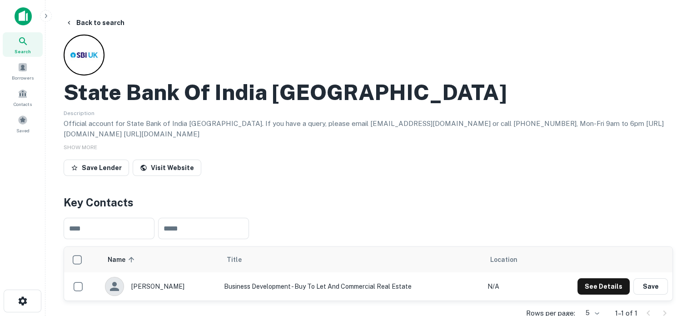
click at [31, 50] on div "Search" at bounding box center [23, 44] width 40 height 25
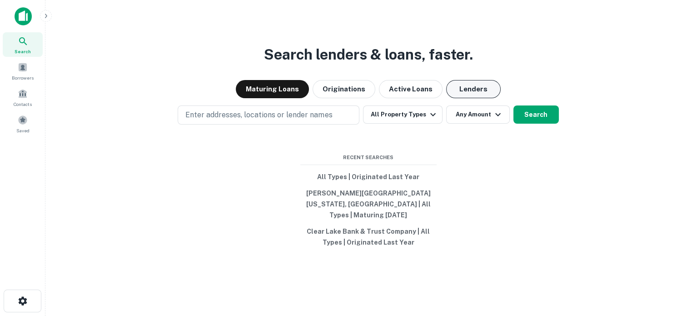
click at [485, 98] on button "Lenders" at bounding box center [473, 89] width 54 height 18
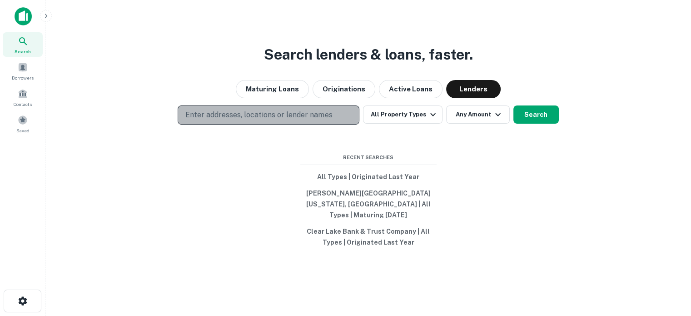
click at [333, 120] on button "Enter addresses, locations or lender names" at bounding box center [269, 114] width 182 height 19
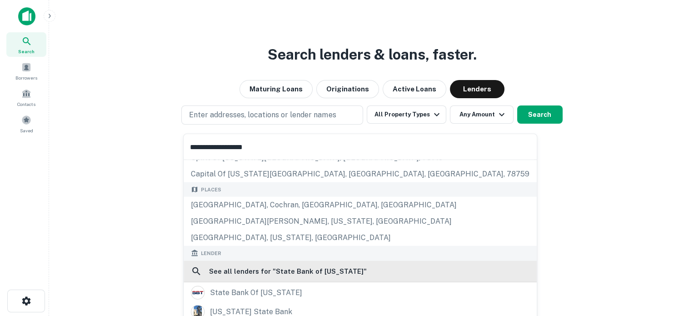
scroll to position [91, 0]
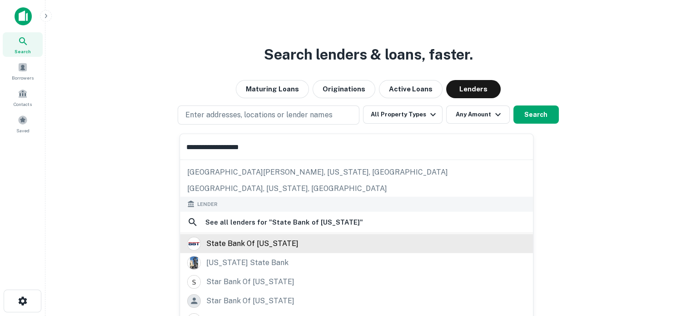
type input "**********"
click at [269, 244] on div "state bank of [US_STATE]" at bounding box center [252, 243] width 92 height 14
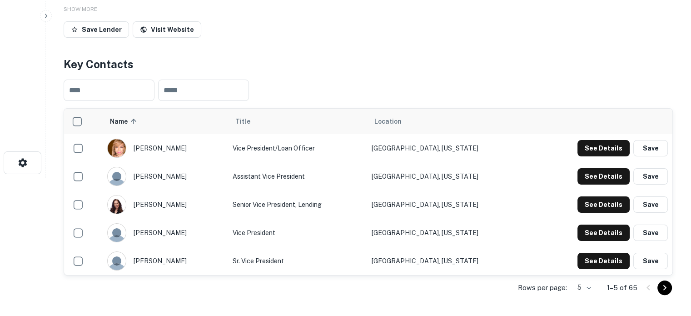
scroll to position [182, 0]
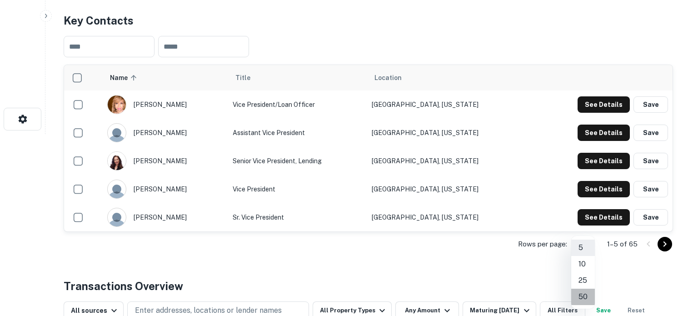
click at [580, 297] on li "50" at bounding box center [583, 296] width 24 height 16
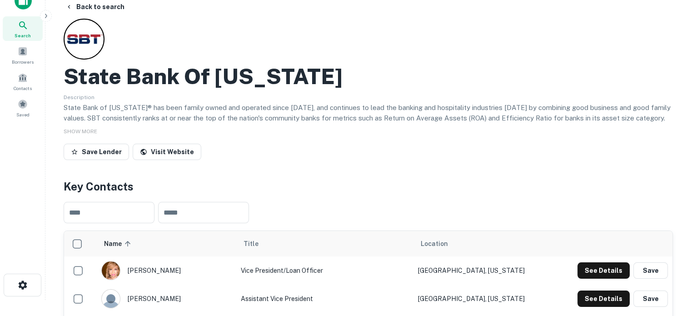
scroll to position [0, 0]
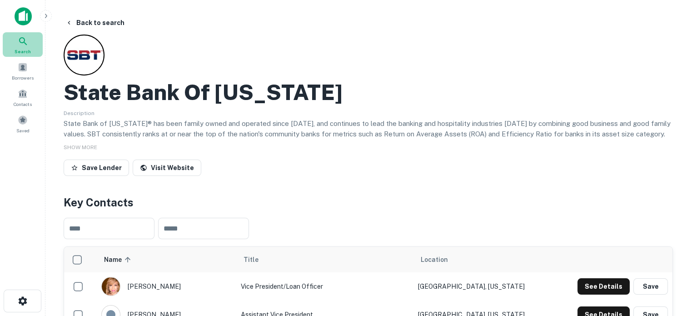
click at [31, 45] on div "Search" at bounding box center [23, 44] width 40 height 25
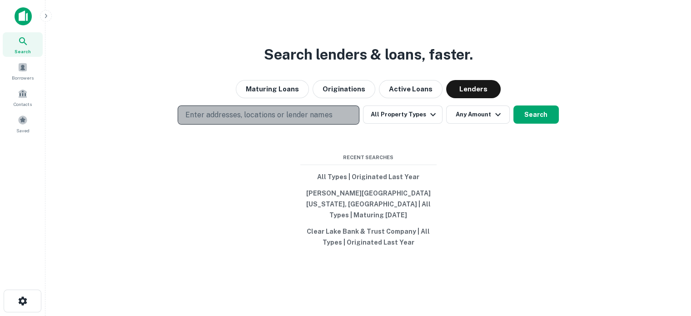
click at [274, 120] on p "Enter addresses, locations or lender names" at bounding box center [258, 114] width 147 height 11
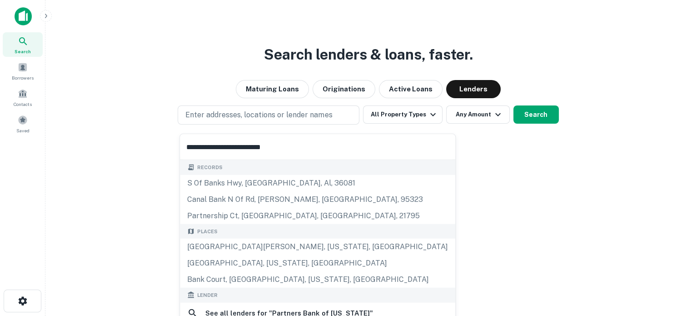
scroll to position [91, 0]
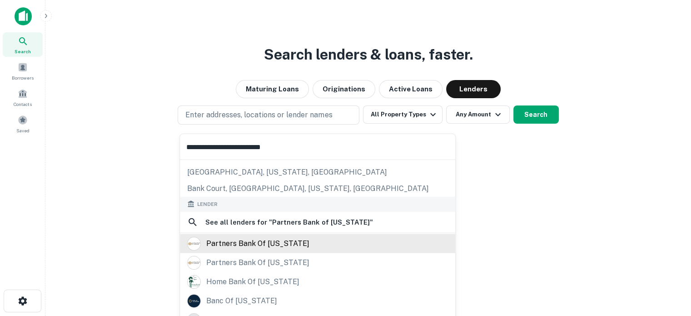
type input "**********"
click at [243, 243] on div "partners bank of [US_STATE]" at bounding box center [257, 243] width 103 height 14
click at [242, 247] on div "partners bank of [US_STATE]" at bounding box center [257, 243] width 103 height 14
click at [292, 238] on div "partners bank of [US_STATE]" at bounding box center [257, 243] width 103 height 14
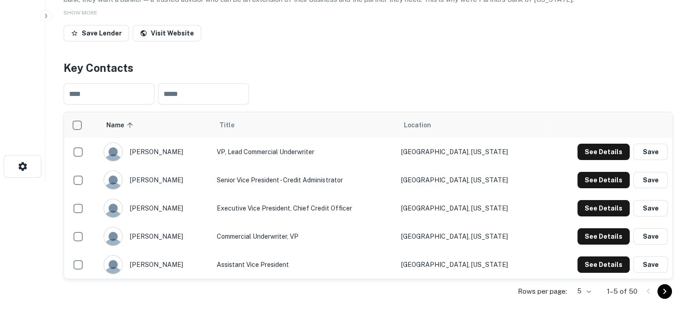
scroll to position [182, 0]
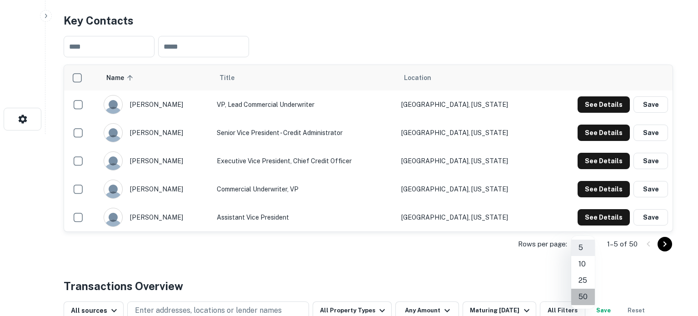
click at [586, 296] on li "50" at bounding box center [583, 296] width 24 height 16
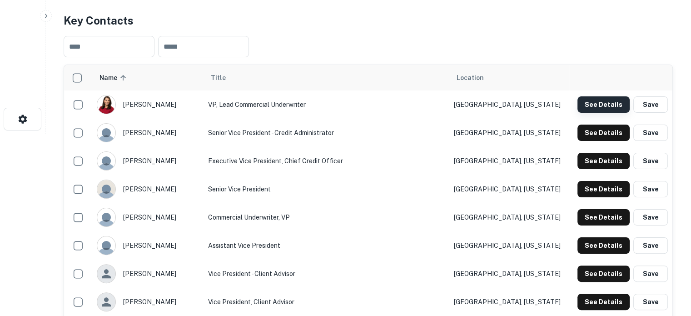
click at [614, 101] on button "See Details" at bounding box center [603, 104] width 52 height 16
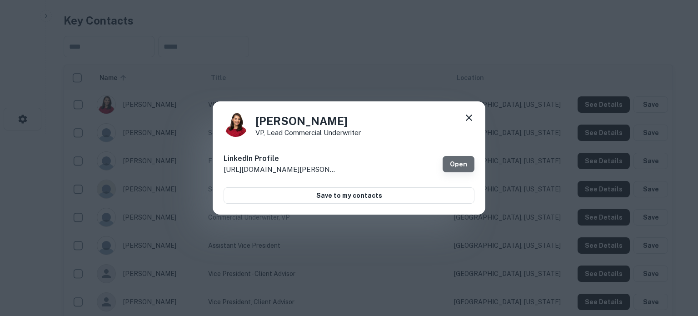
click at [452, 164] on link "Open" at bounding box center [458, 164] width 32 height 16
click at [472, 121] on icon at bounding box center [468, 117] width 11 height 11
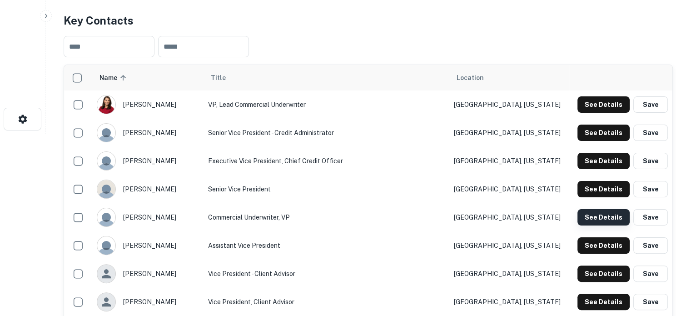
click at [591, 213] on button "See Details" at bounding box center [603, 217] width 52 height 16
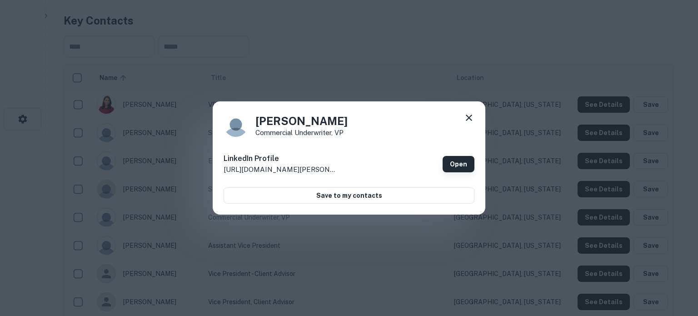
click at [455, 164] on link "Open" at bounding box center [458, 164] width 32 height 16
drag, startPoint x: 468, startPoint y: 118, endPoint x: 463, endPoint y: 120, distance: 5.3
click at [468, 118] on icon at bounding box center [468, 117] width 6 height 6
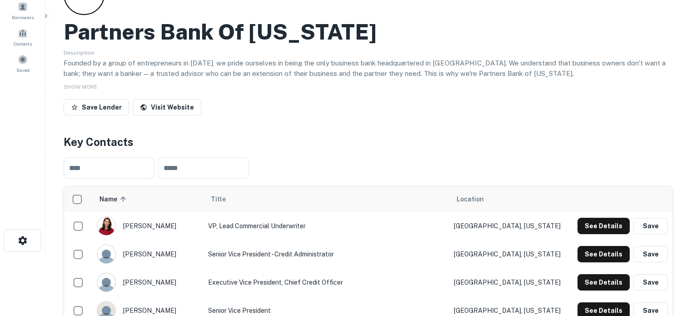
scroll to position [45, 0]
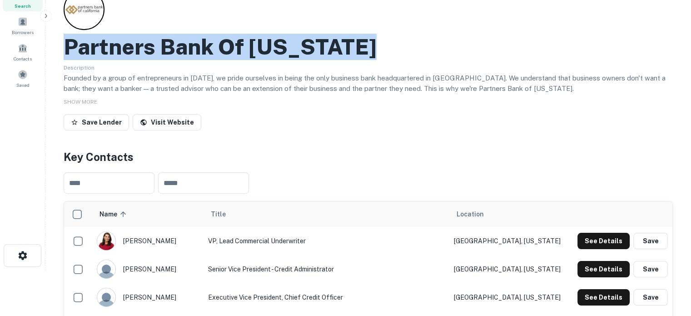
drag, startPoint x: 64, startPoint y: 49, endPoint x: 378, endPoint y: 45, distance: 313.8
click at [378, 45] on div "Partners Bank Of California" at bounding box center [368, 47] width 609 height 26
copy h2 "Partners Bank Of California"
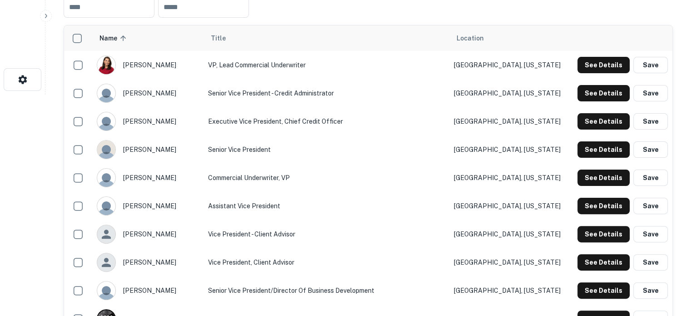
scroll to position [227, 0]
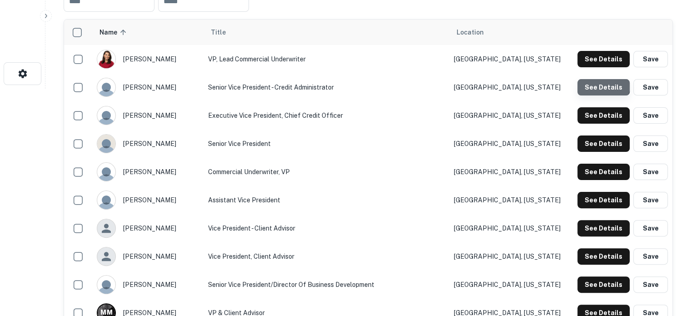
click at [588, 79] on button "See Details" at bounding box center [603, 87] width 52 height 16
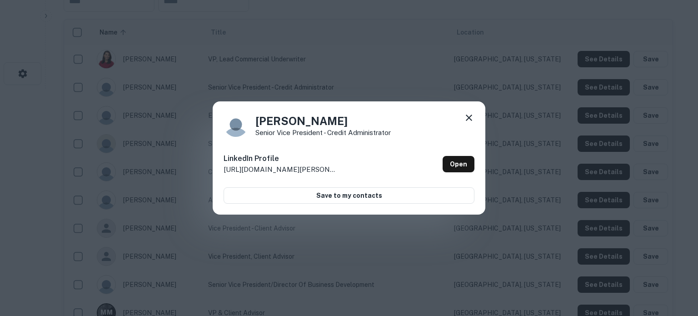
click at [470, 119] on icon at bounding box center [468, 117] width 11 height 11
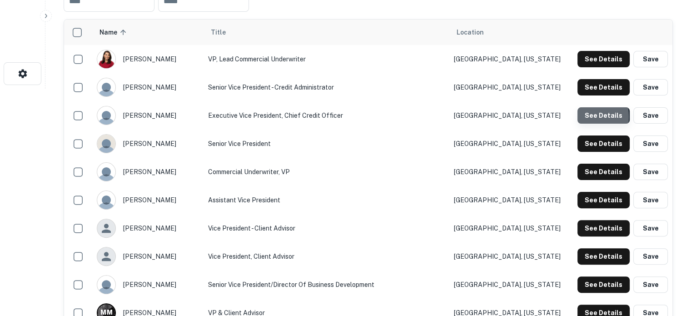
click at [581, 118] on button "See Details" at bounding box center [603, 115] width 52 height 16
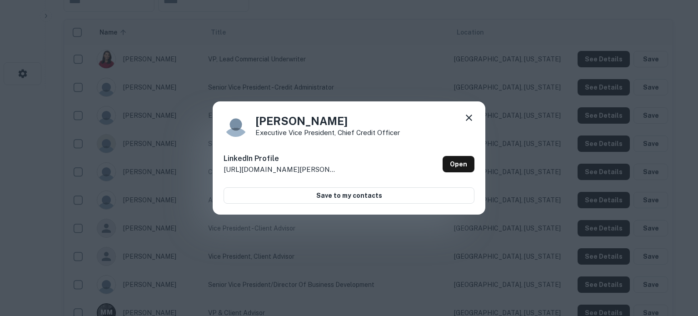
click at [465, 119] on icon at bounding box center [468, 117] width 11 height 11
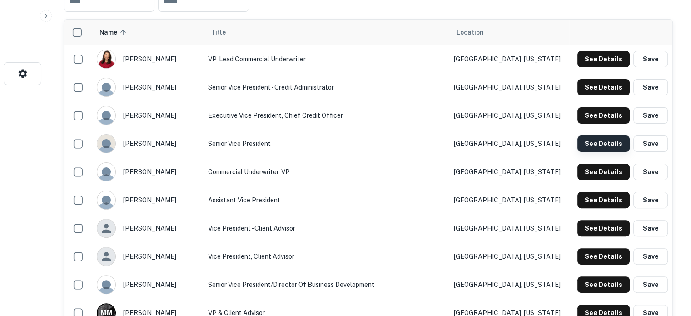
click at [611, 149] on button "See Details" at bounding box center [603, 143] width 52 height 16
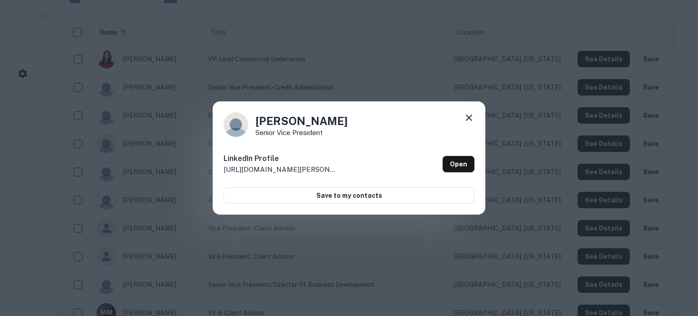
click at [472, 117] on icon at bounding box center [468, 117] width 11 height 11
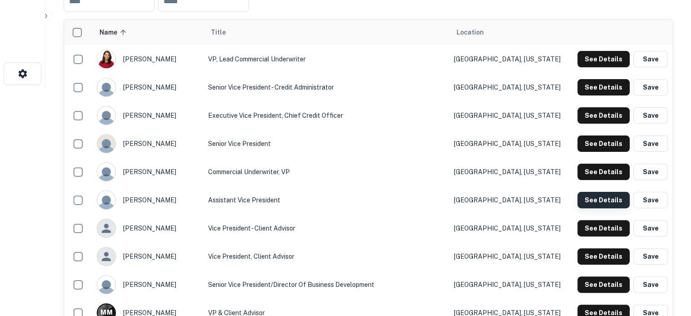
click at [594, 203] on button "See Details" at bounding box center [603, 200] width 52 height 16
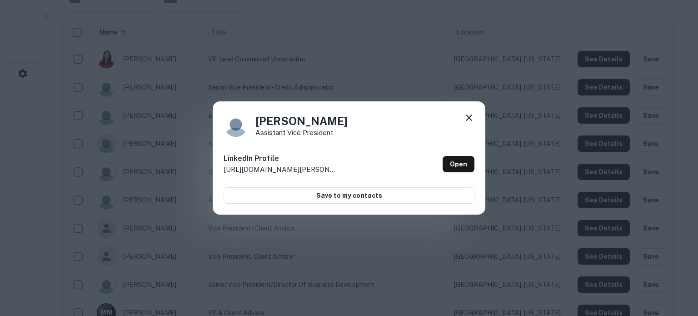
click at [466, 118] on icon at bounding box center [468, 117] width 11 height 11
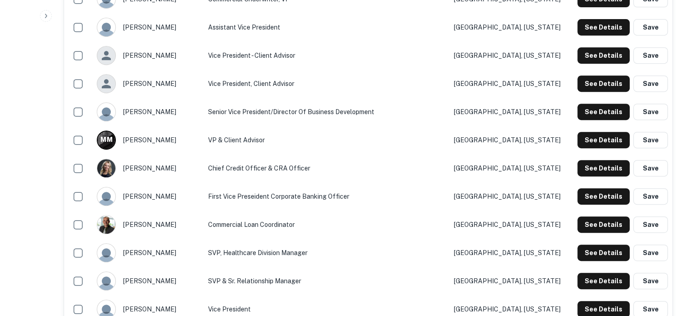
scroll to position [409, 0]
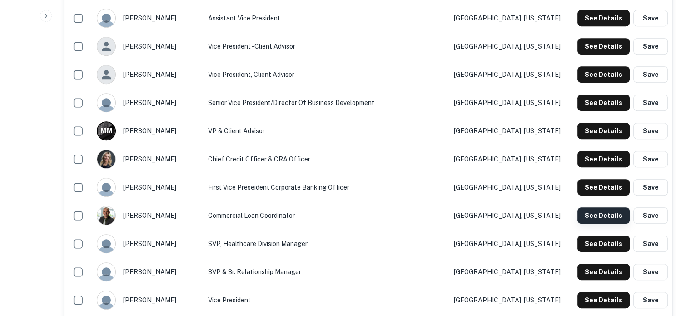
click at [587, 219] on button "See Details" at bounding box center [603, 215] width 52 height 16
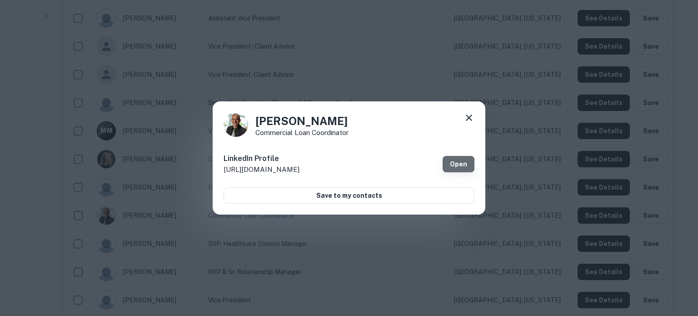
click at [454, 162] on link "Open" at bounding box center [458, 164] width 32 height 16
click at [472, 118] on icon at bounding box center [468, 117] width 11 height 11
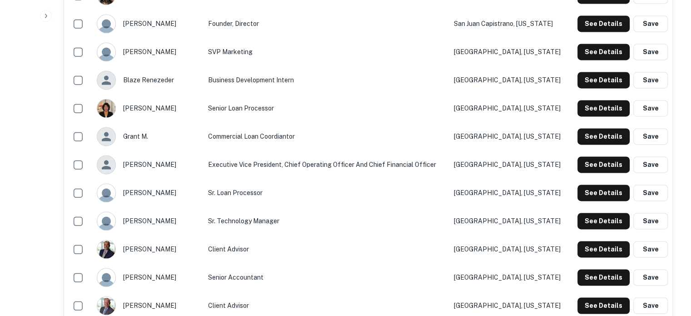
scroll to position [1362, 0]
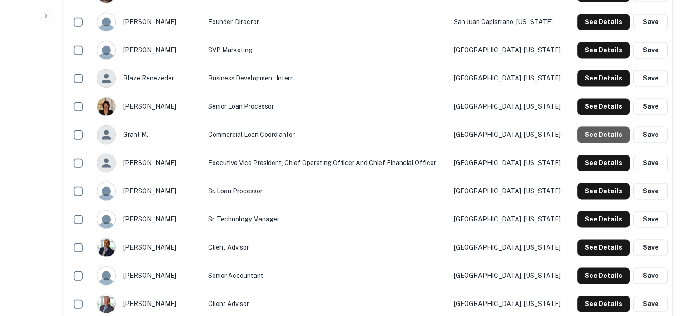
click at [596, 143] on button "See Details" at bounding box center [603, 134] width 52 height 16
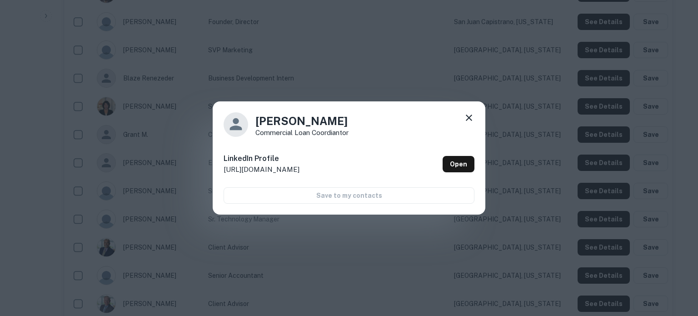
click at [470, 118] on icon at bounding box center [468, 117] width 11 height 11
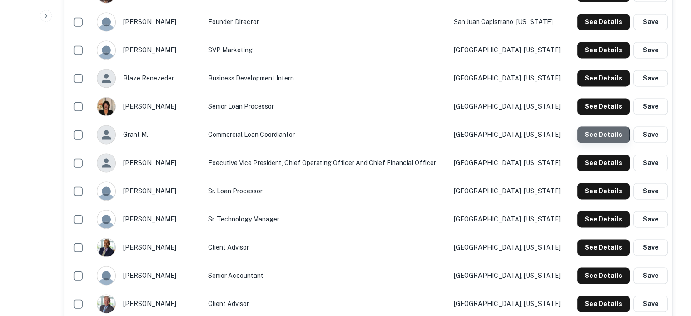
click at [600, 136] on button "See Details" at bounding box center [603, 134] width 52 height 16
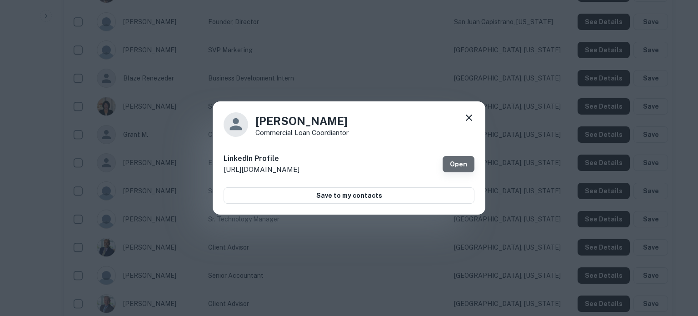
click at [450, 169] on link "Open" at bounding box center [458, 164] width 32 height 16
click at [470, 116] on icon at bounding box center [468, 117] width 6 height 6
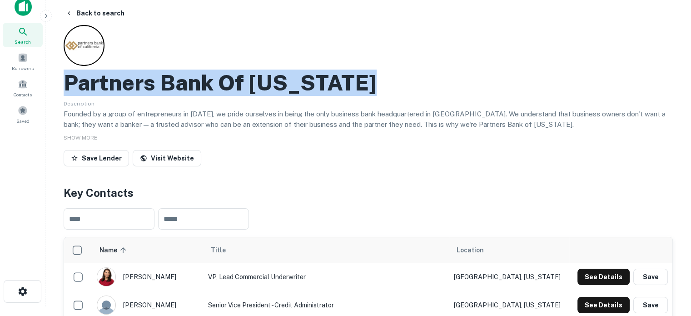
scroll to position [0, 0]
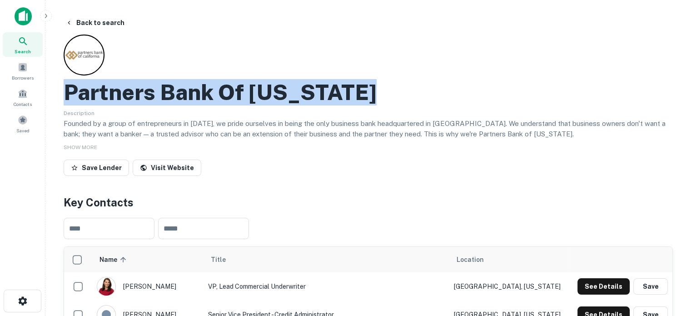
click at [33, 49] on div "Search" at bounding box center [23, 44] width 40 height 25
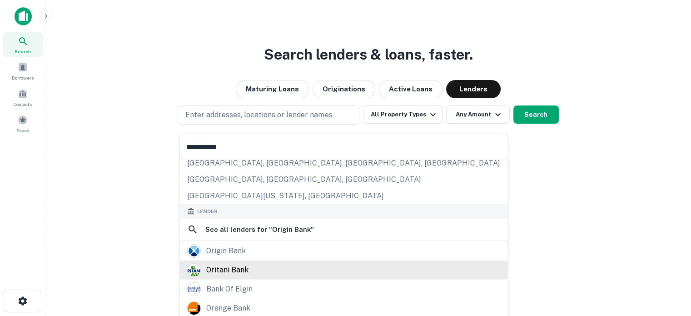
scroll to position [128, 0]
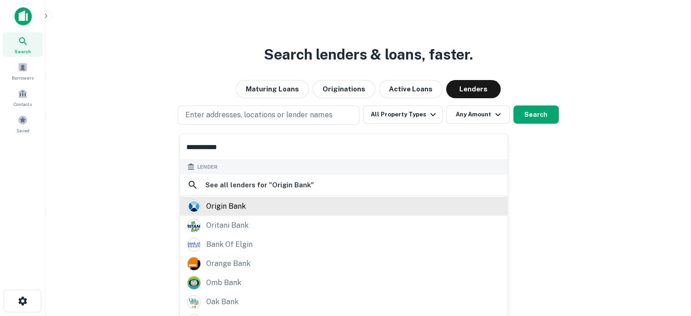
type input "**********"
click at [257, 209] on div "origin bank" at bounding box center [343, 206] width 313 height 14
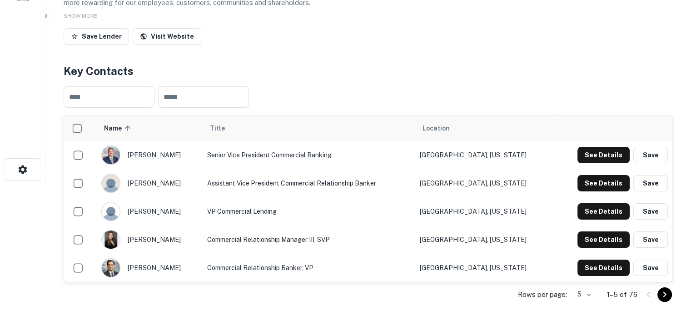
scroll to position [136, 0]
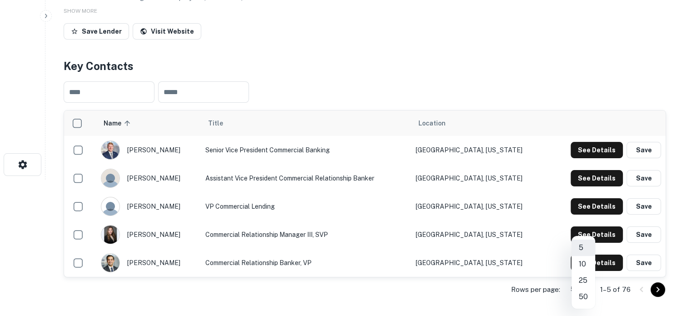
click at [589, 179] on body "Search Borrowers Contacts Saved Back to search Origin Bank Description Member F…" at bounding box center [345, 22] width 691 height 316
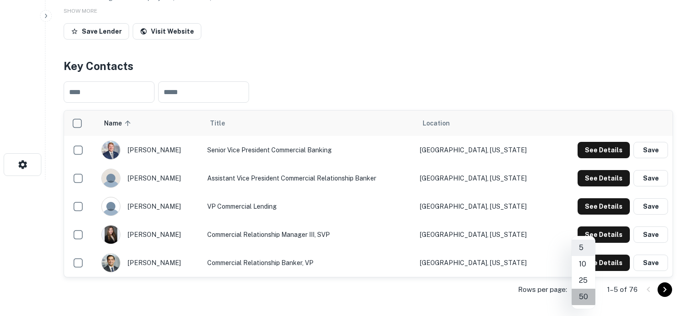
click at [585, 298] on li "50" at bounding box center [583, 296] width 24 height 16
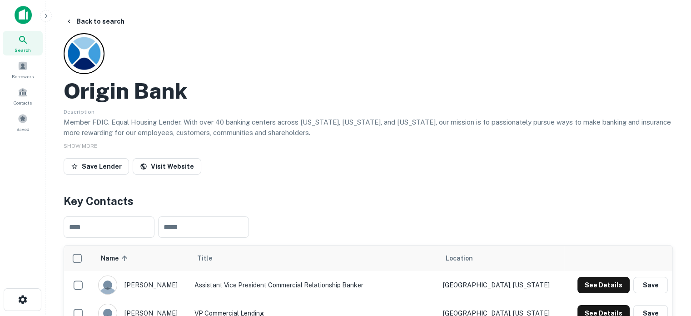
scroll to position [0, 0]
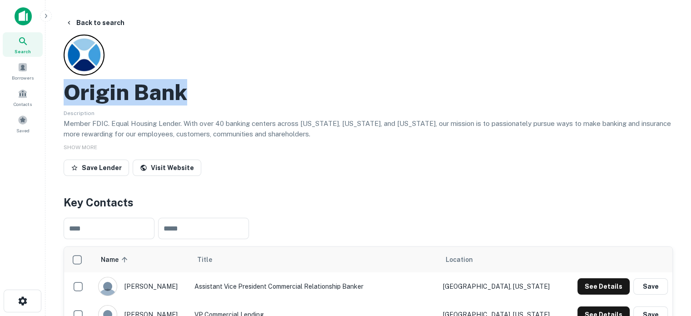
drag, startPoint x: 62, startPoint y: 87, endPoint x: 187, endPoint y: 83, distance: 125.0
copy h2 "Origin Bank"
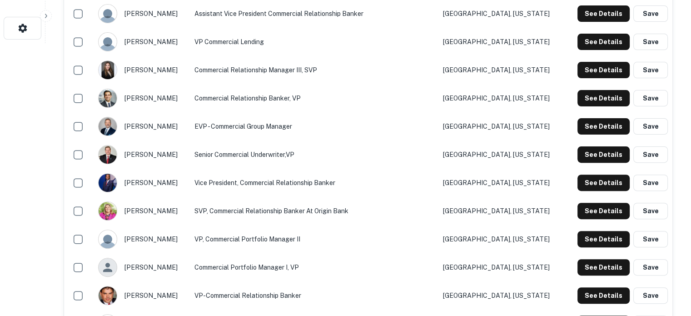
scroll to position [182, 0]
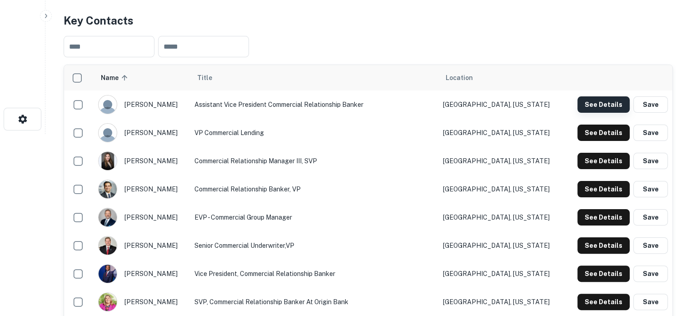
click at [588, 110] on button "See Details" at bounding box center [603, 104] width 52 height 16
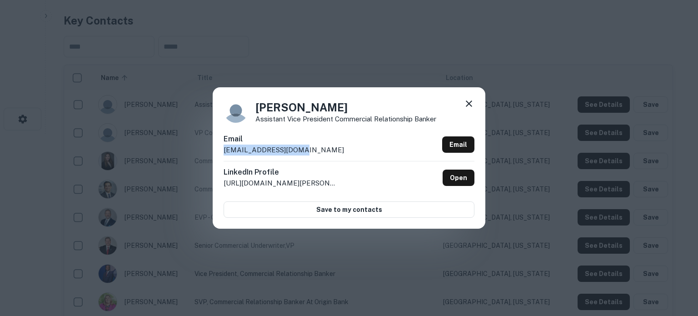
drag, startPoint x: 223, startPoint y: 153, endPoint x: 307, endPoint y: 147, distance: 83.8
click at [307, 147] on div "Email [EMAIL_ADDRESS][DOMAIN_NAME] Email" at bounding box center [348, 147] width 251 height 27
copy p "[EMAIL_ADDRESS][DOMAIN_NAME]"
click at [473, 103] on icon at bounding box center [468, 103] width 11 height 11
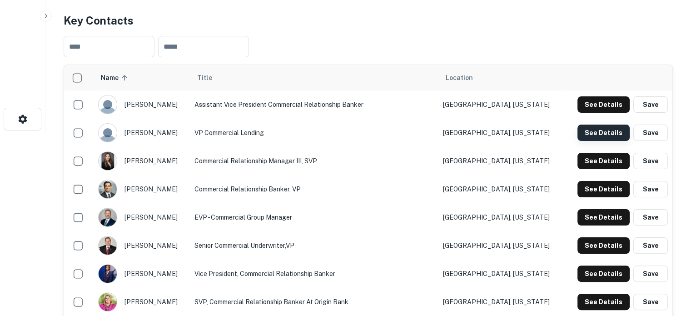
click at [599, 134] on button "See Details" at bounding box center [603, 132] width 52 height 16
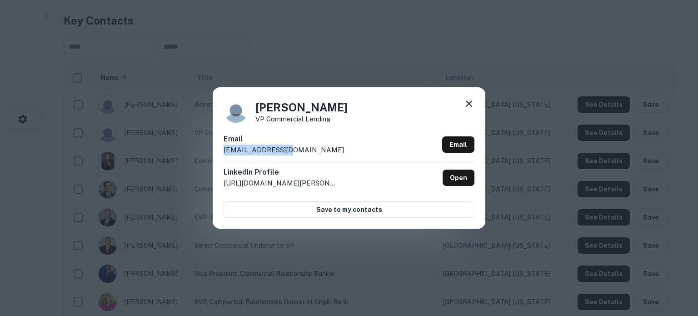
drag, startPoint x: 324, startPoint y: 150, endPoint x: 223, endPoint y: 150, distance: 100.4
click at [223, 150] on div "Email abaum@origin.bank Email" at bounding box center [348, 147] width 251 height 27
copy p "abaum@origin.bank"
click at [466, 102] on icon at bounding box center [468, 103] width 6 height 6
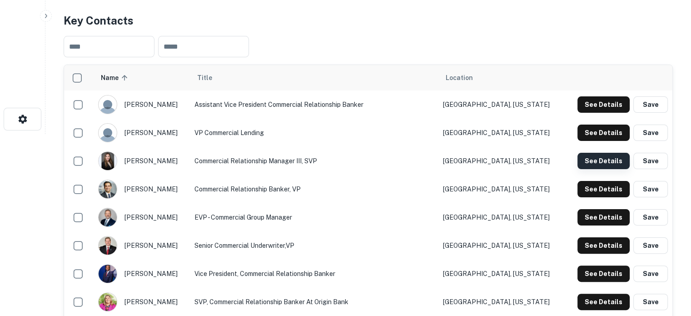
click at [598, 163] on button "See Details" at bounding box center [603, 161] width 52 height 16
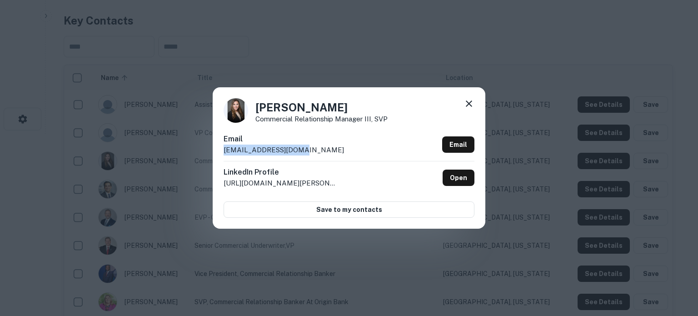
drag, startPoint x: 346, startPoint y: 147, endPoint x: 225, endPoint y: 152, distance: 120.4
click at [225, 152] on div "Email aangelle@origin.bank Email" at bounding box center [348, 147] width 251 height 27
copy p "aangelle@origin.bank"
click at [466, 103] on icon at bounding box center [468, 103] width 11 height 11
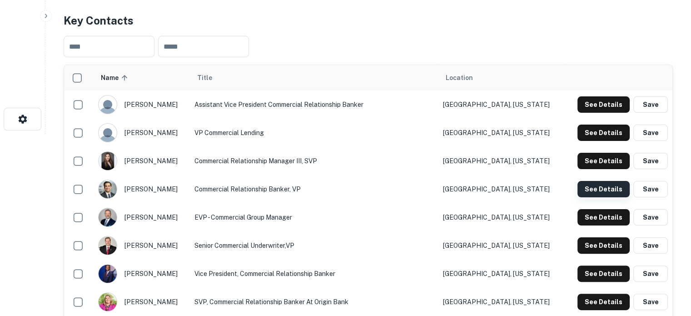
click at [589, 191] on button "See Details" at bounding box center [603, 189] width 52 height 16
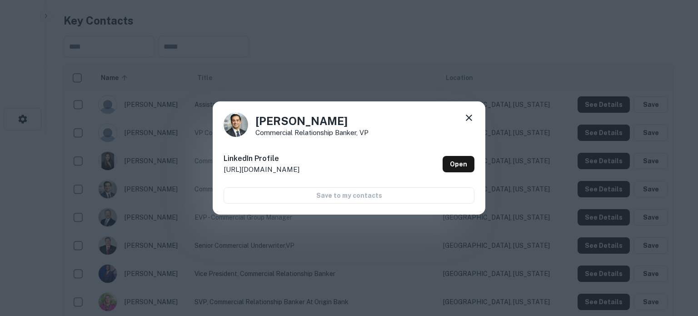
click at [467, 116] on icon at bounding box center [468, 117] width 6 height 6
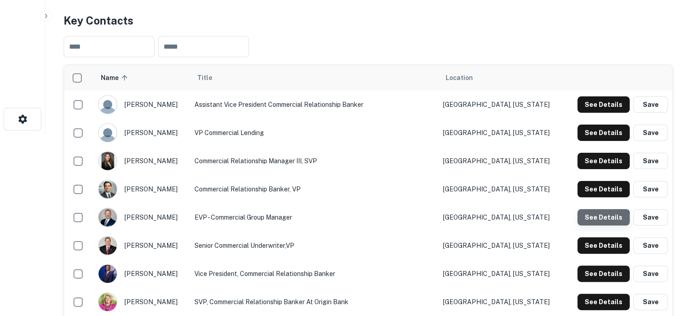
click at [596, 223] on button "See Details" at bounding box center [603, 217] width 52 height 16
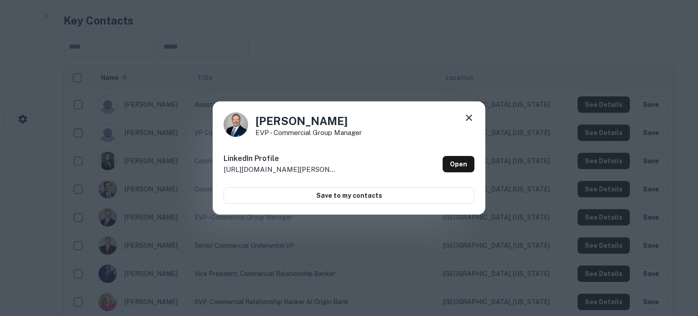
click at [467, 116] on icon at bounding box center [468, 117] width 6 height 6
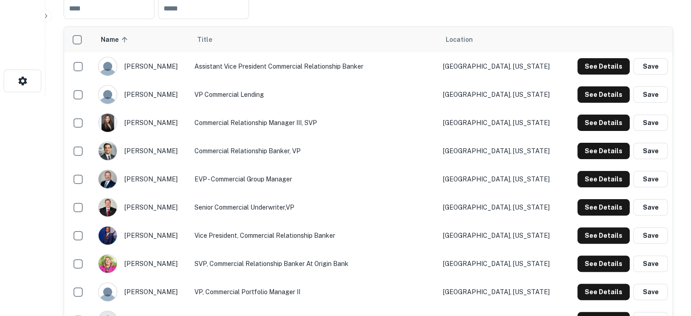
scroll to position [272, 0]
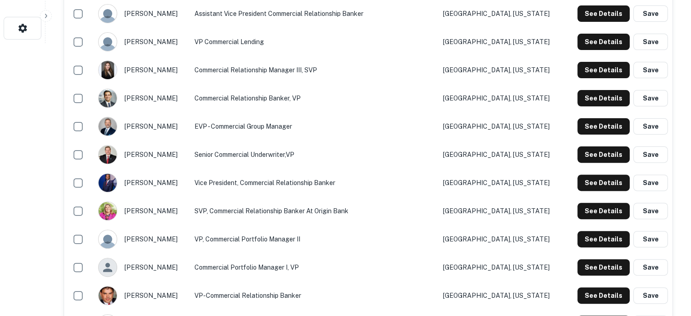
click at [598, 163] on td "See Details Save" at bounding box center [618, 154] width 108 height 28
click at [598, 159] on button "See Details" at bounding box center [603, 154] width 52 height 16
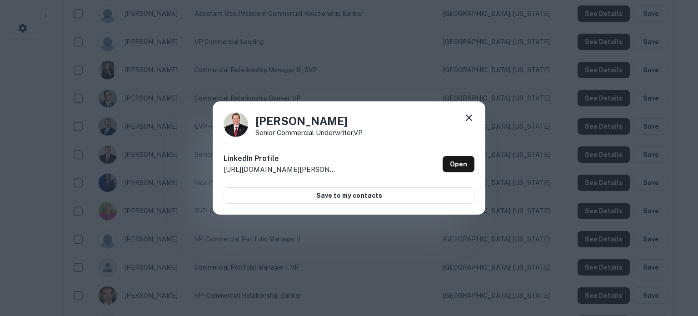
click at [466, 115] on icon at bounding box center [468, 117] width 6 height 6
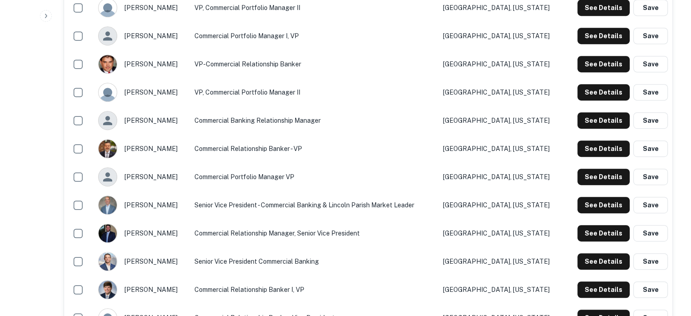
scroll to position [500, 0]
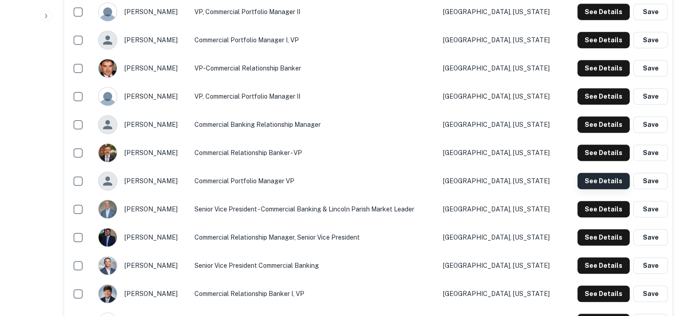
click at [581, 177] on button "See Details" at bounding box center [603, 181] width 52 height 16
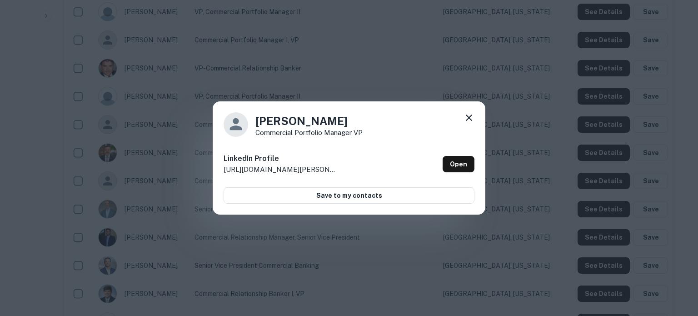
click at [468, 116] on icon at bounding box center [468, 117] width 11 height 11
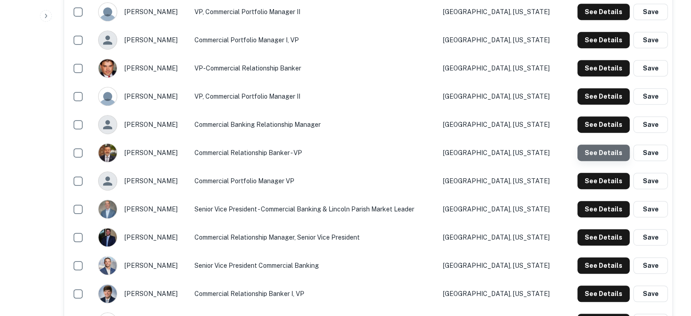
click at [609, 153] on button "See Details" at bounding box center [603, 152] width 52 height 16
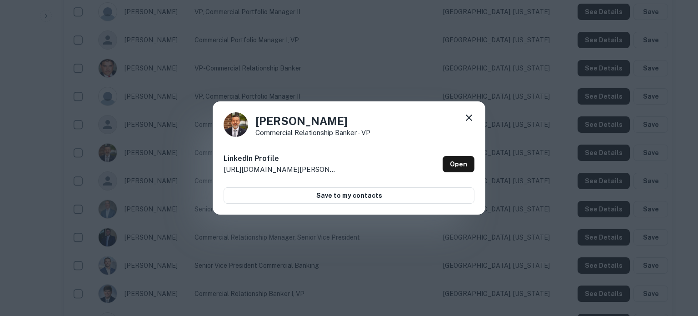
click at [470, 118] on icon at bounding box center [468, 117] width 11 height 11
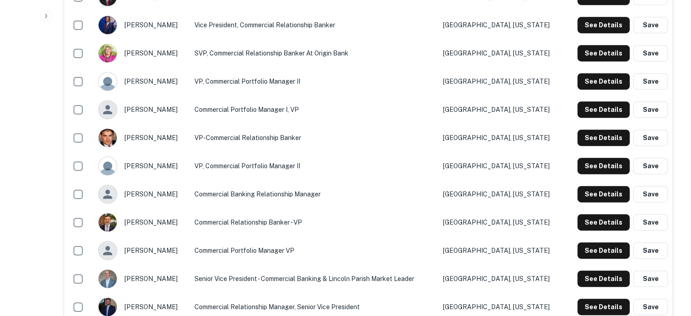
scroll to position [409, 0]
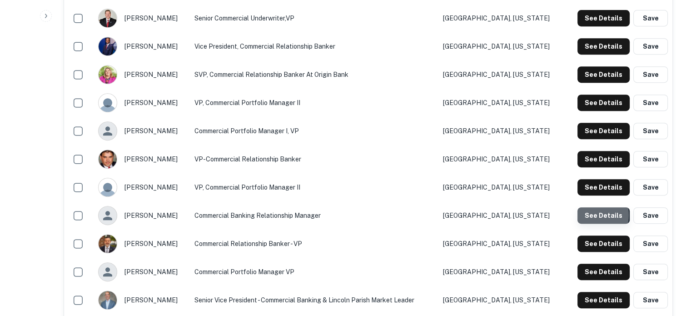
click at [589, 216] on button "See Details" at bounding box center [603, 215] width 52 height 16
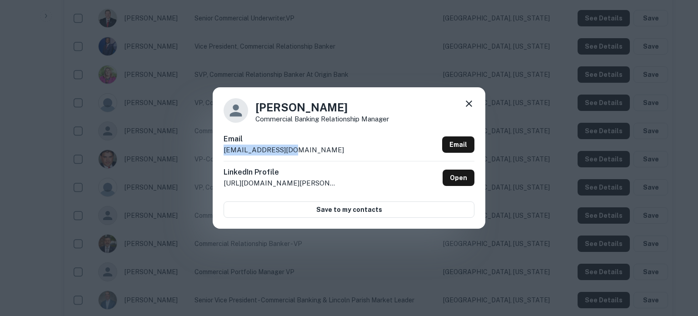
drag, startPoint x: 316, startPoint y: 153, endPoint x: 223, endPoint y: 152, distance: 92.7
click at [223, 152] on div "Email dpoore@origin.bank Email" at bounding box center [348, 147] width 251 height 27
copy p "dpoore@origin.bank"
drag, startPoint x: 467, startPoint y: 101, endPoint x: 466, endPoint y: 109, distance: 7.4
click at [467, 101] on icon at bounding box center [468, 103] width 11 height 11
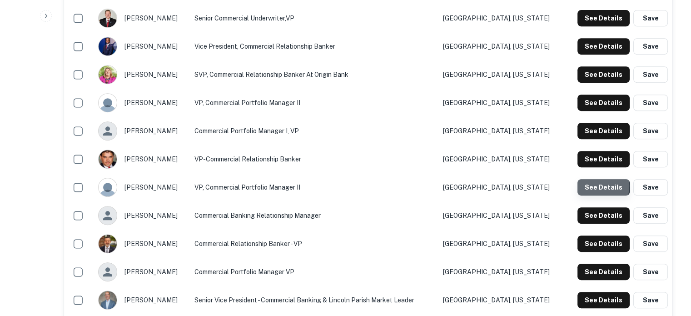
click at [589, 187] on button "See Details" at bounding box center [603, 187] width 52 height 16
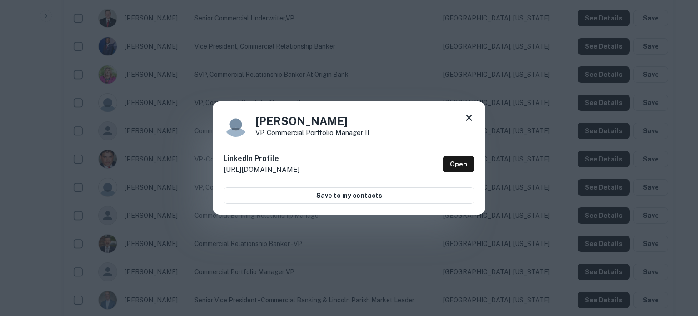
click at [467, 119] on icon at bounding box center [468, 117] width 11 height 11
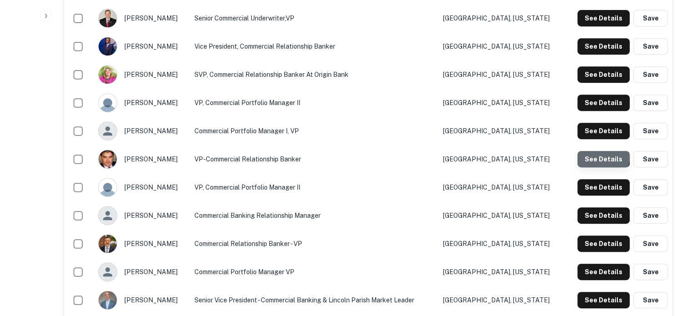
click at [594, 155] on button "See Details" at bounding box center [603, 159] width 52 height 16
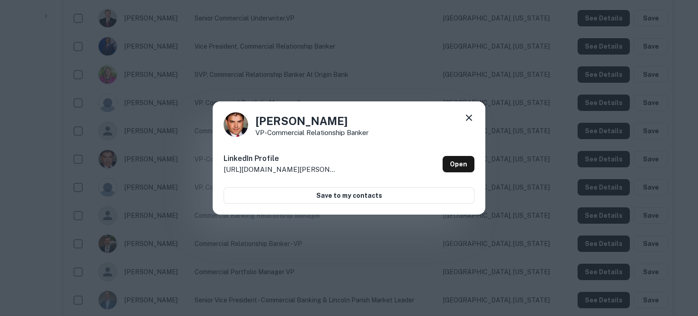
click at [470, 119] on icon at bounding box center [468, 117] width 6 height 6
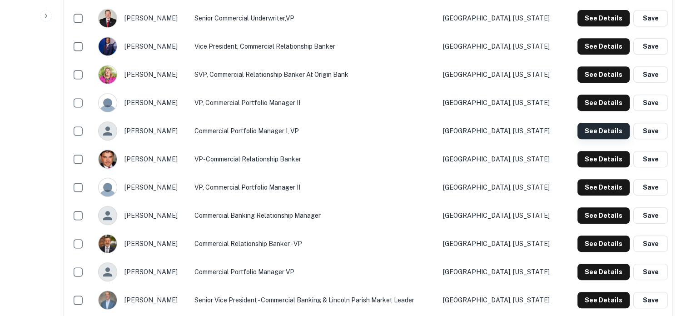
click at [592, 134] on button "See Details" at bounding box center [603, 131] width 52 height 16
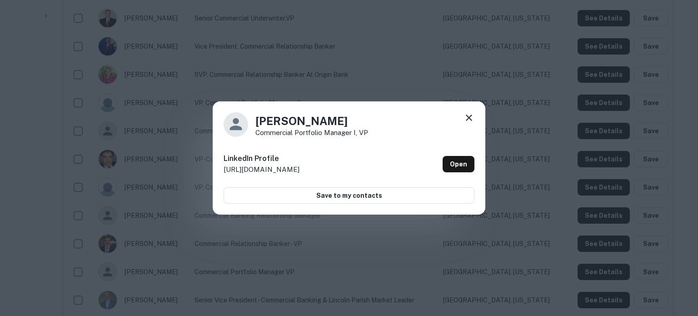
click at [466, 119] on icon at bounding box center [468, 117] width 11 height 11
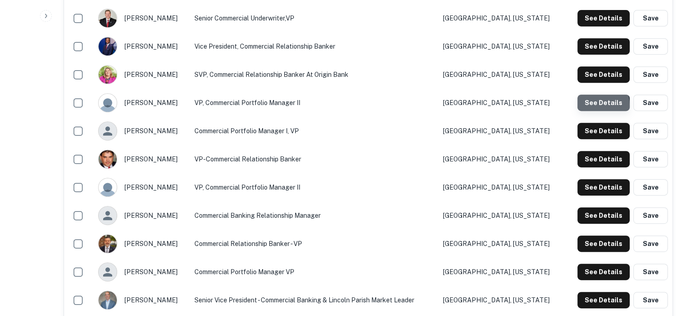
click at [589, 107] on button "See Details" at bounding box center [603, 102] width 52 height 16
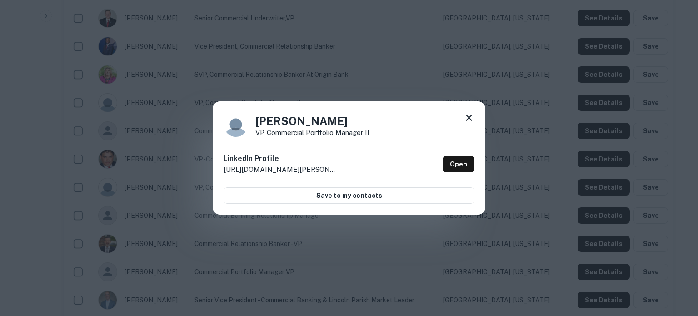
click at [468, 117] on icon at bounding box center [468, 117] width 6 height 6
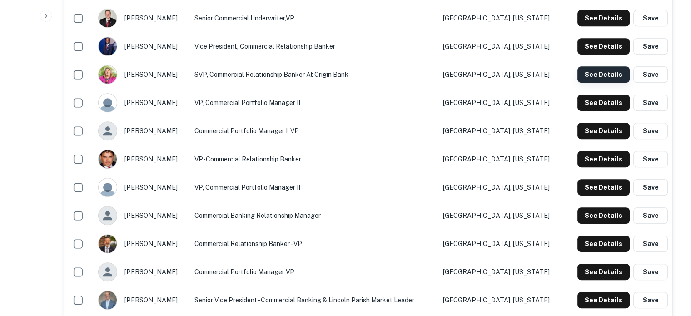
click at [585, 82] on button "See Details" at bounding box center [603, 74] width 52 height 16
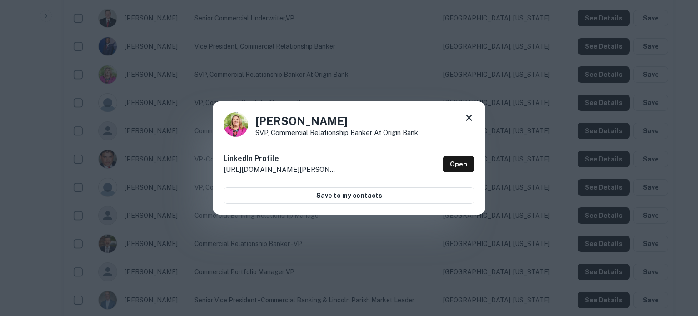
click at [465, 116] on icon at bounding box center [468, 117] width 11 height 11
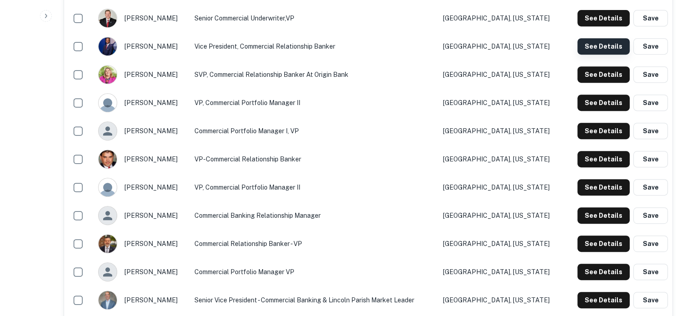
click at [603, 45] on button "See Details" at bounding box center [603, 46] width 52 height 16
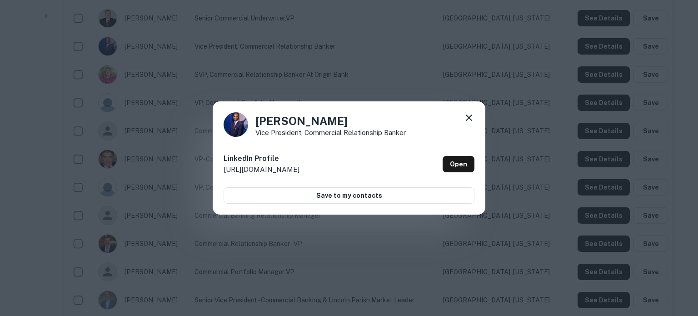
click at [394, 148] on div "LinkedIn Profile http://www.linkedin.com/in/brucerushing Open" at bounding box center [348, 164] width 251 height 33
click at [469, 120] on icon at bounding box center [468, 117] width 11 height 11
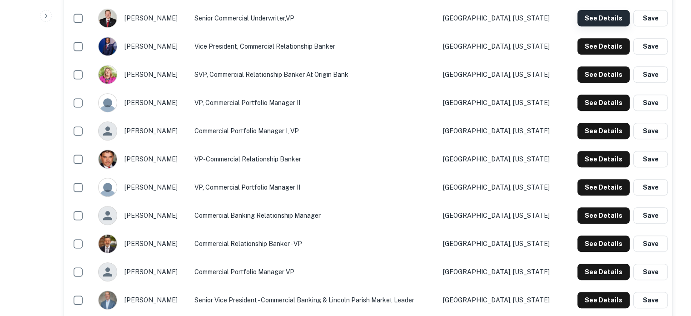
click at [584, 23] on button "See Details" at bounding box center [603, 18] width 52 height 16
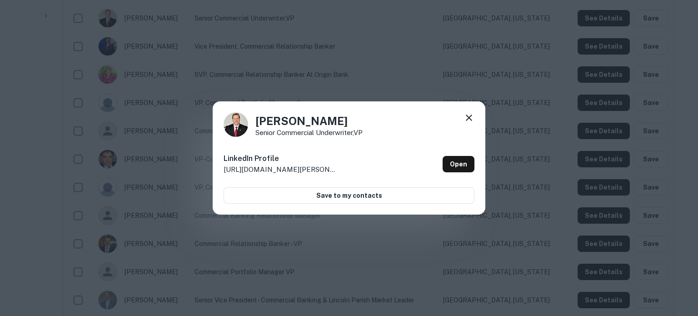
click at [469, 120] on icon at bounding box center [468, 117] width 11 height 11
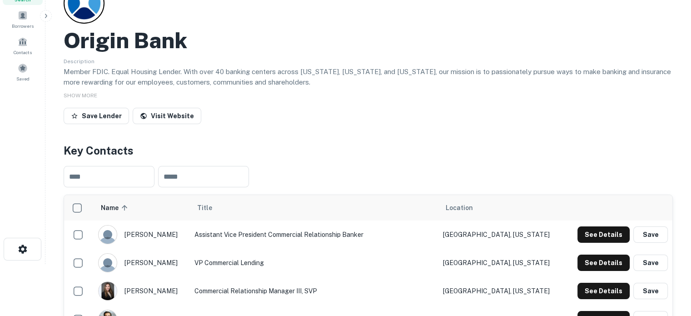
scroll to position [91, 0]
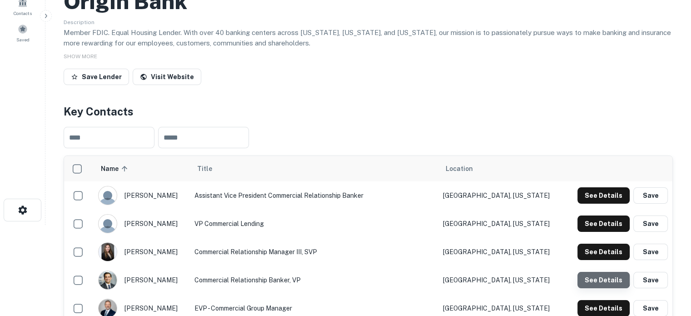
click at [599, 276] on button "See Details" at bounding box center [603, 280] width 52 height 16
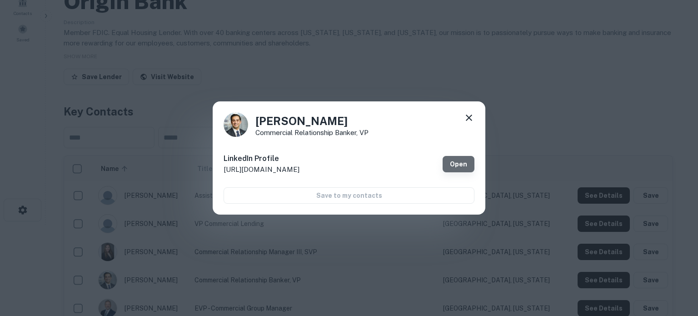
click at [469, 163] on link "Open" at bounding box center [458, 164] width 32 height 16
click at [465, 118] on icon at bounding box center [468, 117] width 11 height 11
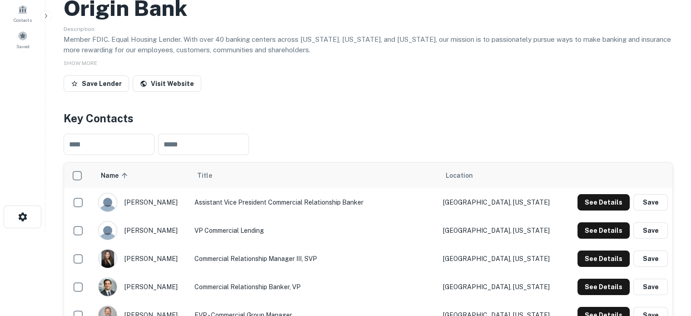
scroll to position [0, 0]
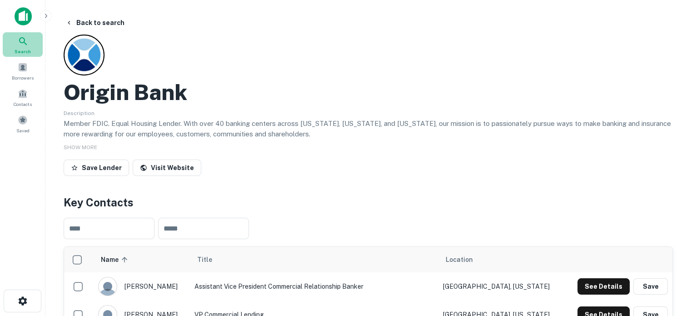
click at [31, 45] on div "Search" at bounding box center [23, 44] width 40 height 25
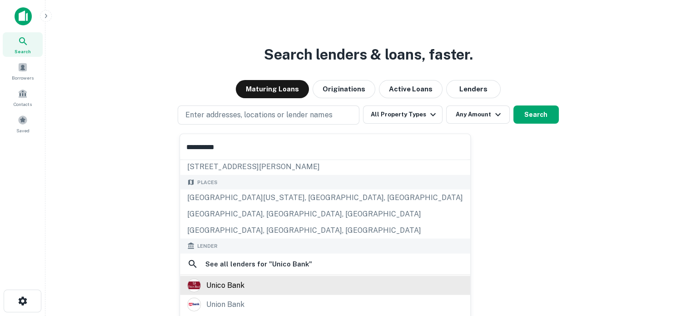
scroll to position [91, 0]
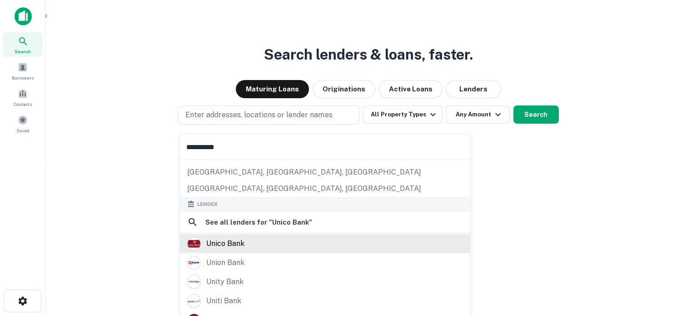
type input "**********"
click at [308, 247] on div "unico bank" at bounding box center [325, 243] width 276 height 14
click at [252, 242] on div "unico bank" at bounding box center [325, 243] width 276 height 14
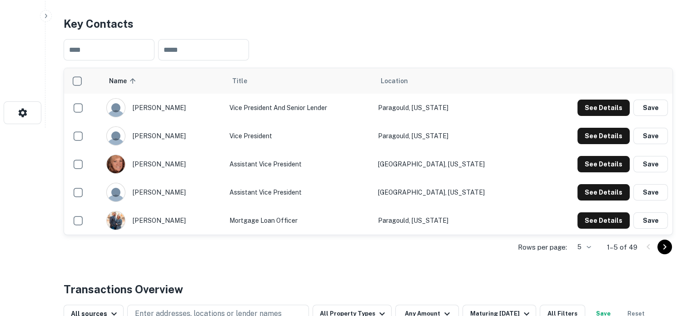
scroll to position [227, 0]
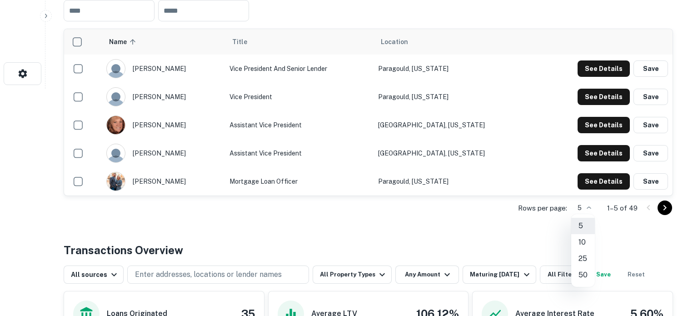
click at [581, 276] on li "50" at bounding box center [583, 275] width 24 height 16
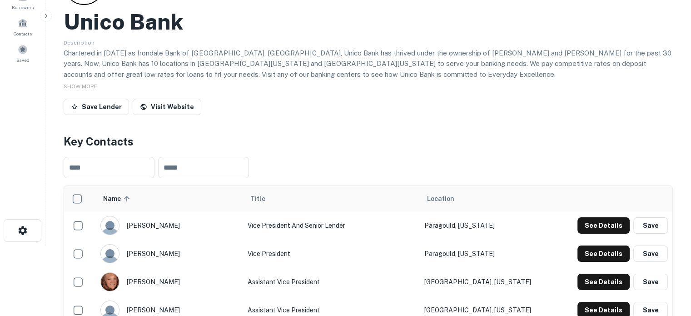
scroll to position [0, 0]
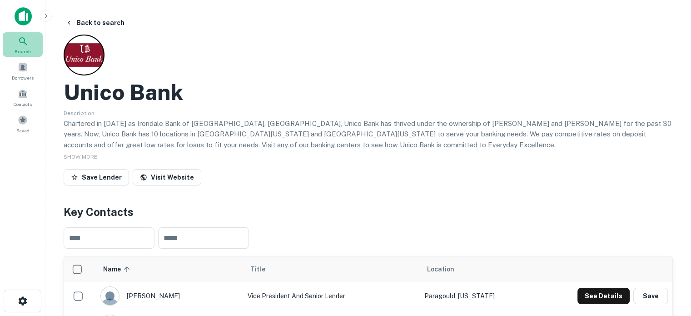
click at [29, 47] on div "Search" at bounding box center [23, 44] width 40 height 25
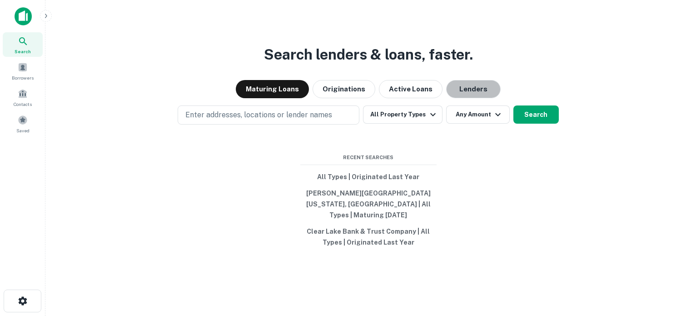
click at [477, 98] on button "Lenders" at bounding box center [473, 89] width 54 height 18
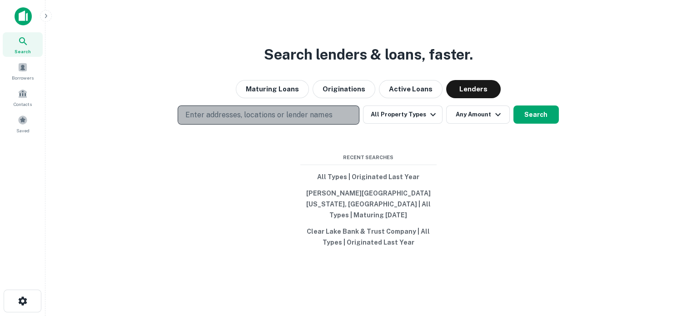
click at [294, 117] on p "Enter addresses, locations or lender names" at bounding box center [258, 114] width 147 height 11
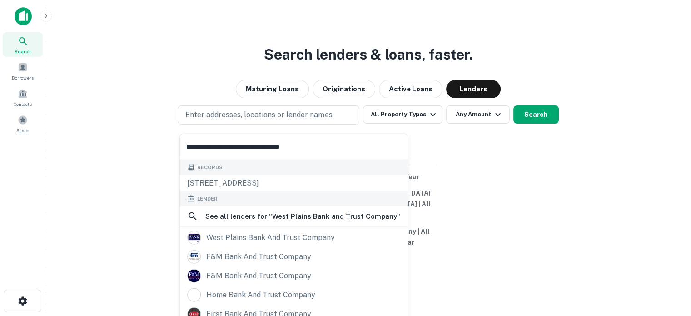
scroll to position [32, 0]
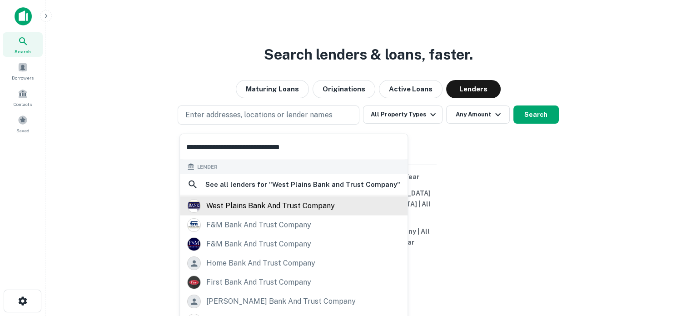
type input "**********"
click at [301, 212] on div "west plains bank and trust company" at bounding box center [294, 205] width 228 height 19
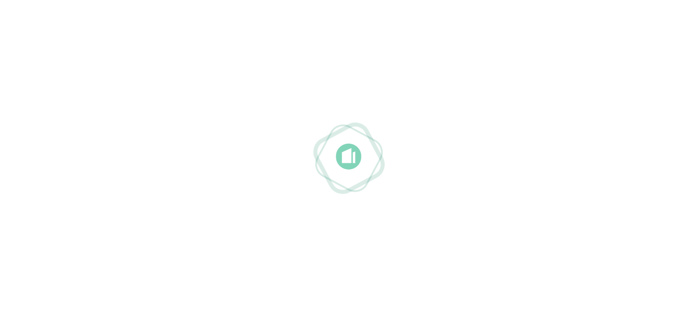
click at [208, 208] on div at bounding box center [349, 158] width 698 height 170
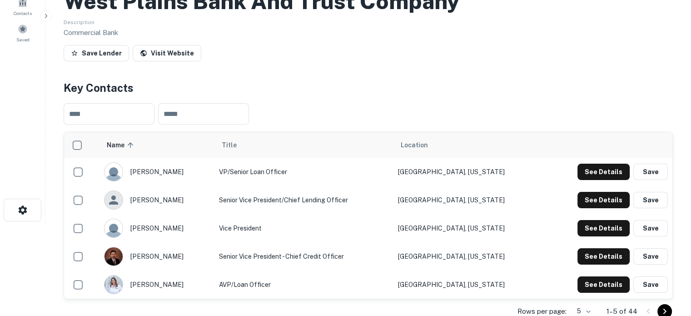
scroll to position [227, 0]
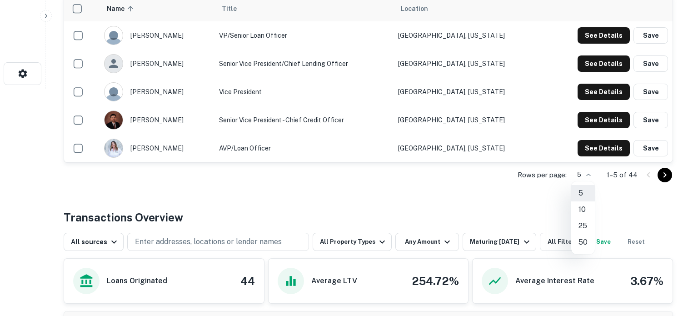
click at [583, 239] on li "50" at bounding box center [583, 242] width 24 height 16
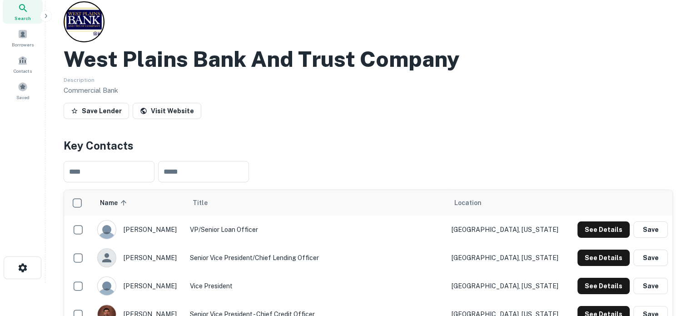
scroll to position [0, 0]
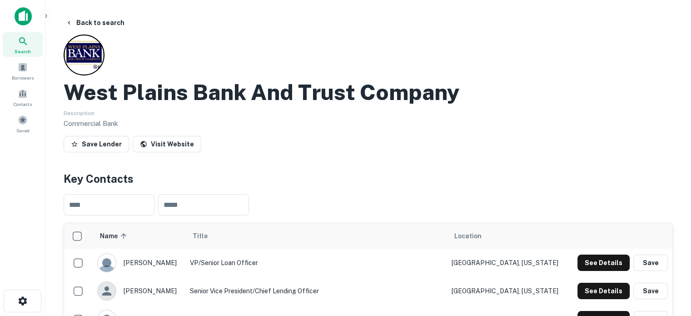
click at [26, 48] on span "Search" at bounding box center [23, 51] width 16 height 7
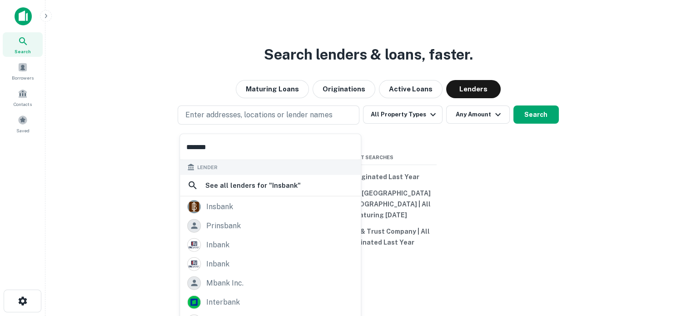
scroll to position [0, 0]
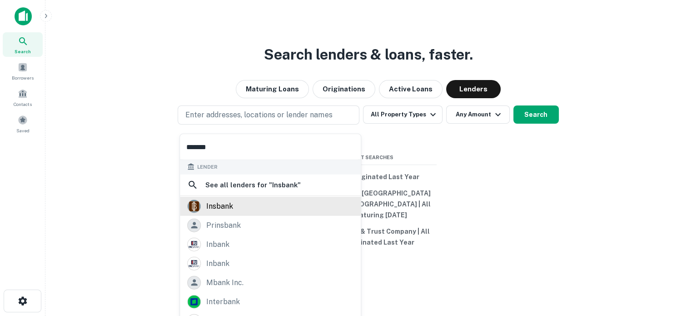
type input "*******"
click at [282, 203] on div "insbank" at bounding box center [270, 206] width 166 height 14
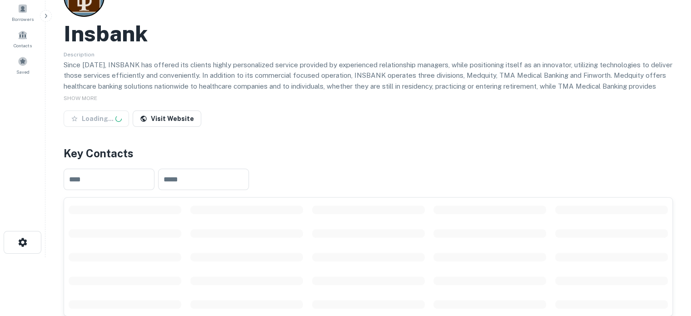
scroll to position [136, 0]
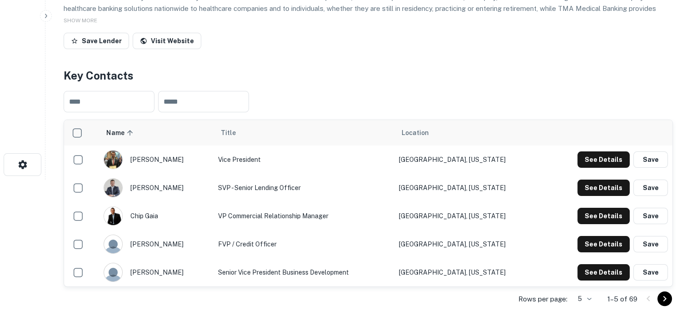
click at [583, 179] on body "Search Borrowers Contacts Saved Back to search Insbank Description Since 2000, …" at bounding box center [345, 22] width 691 height 316
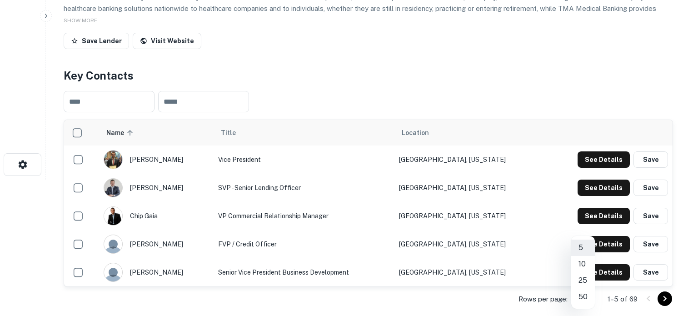
click at [584, 294] on li "50" at bounding box center [583, 296] width 24 height 16
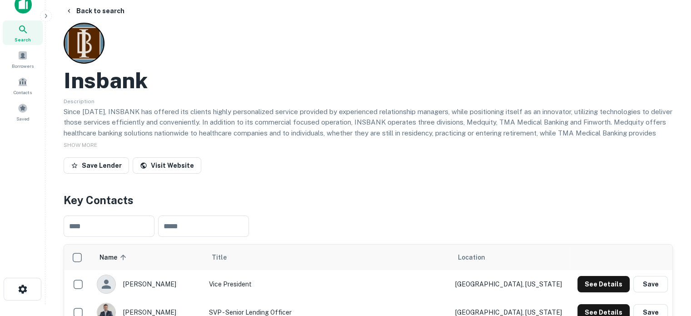
scroll to position [0, 0]
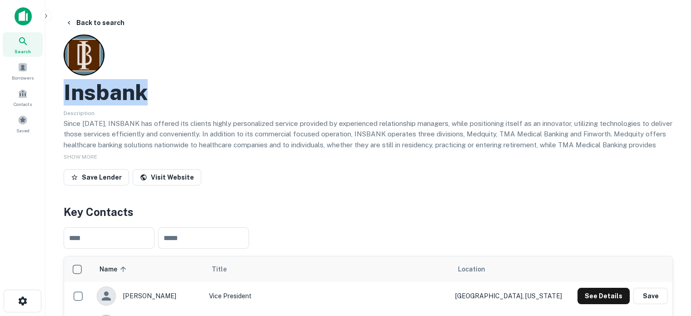
drag, startPoint x: 66, startPoint y: 93, endPoint x: 158, endPoint y: 95, distance: 92.7
copy h2 "Insbank"
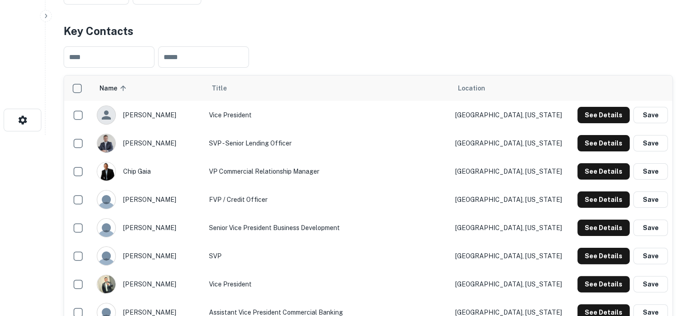
scroll to position [182, 0]
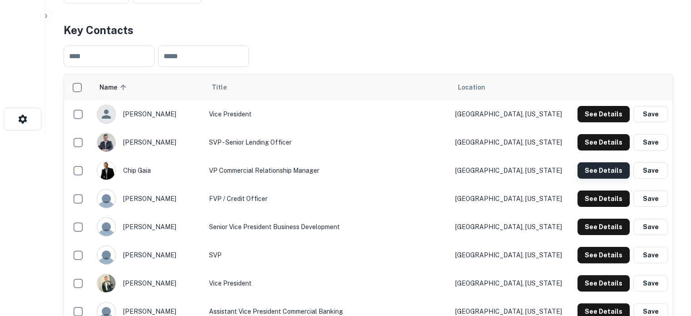
click at [600, 168] on button "See Details" at bounding box center [603, 170] width 52 height 16
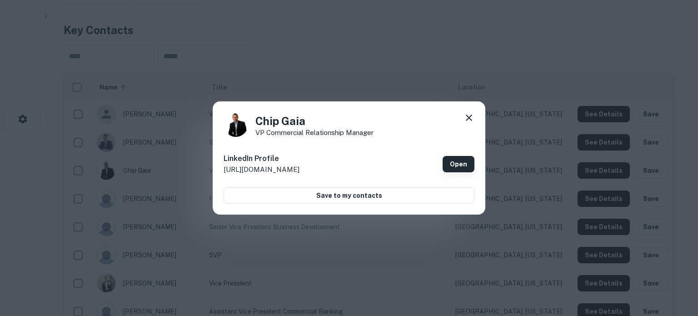
click at [453, 163] on link "Open" at bounding box center [458, 164] width 32 height 16
click at [467, 119] on icon at bounding box center [468, 117] width 11 height 11
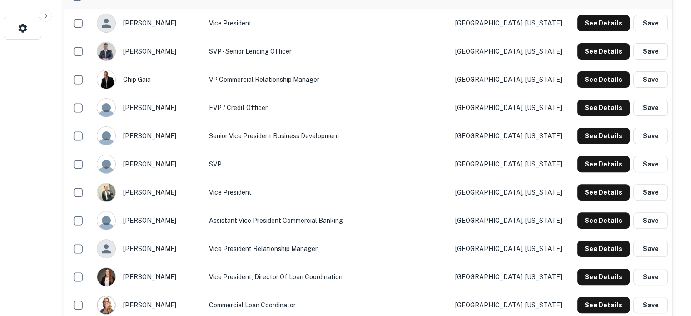
scroll to position [318, 0]
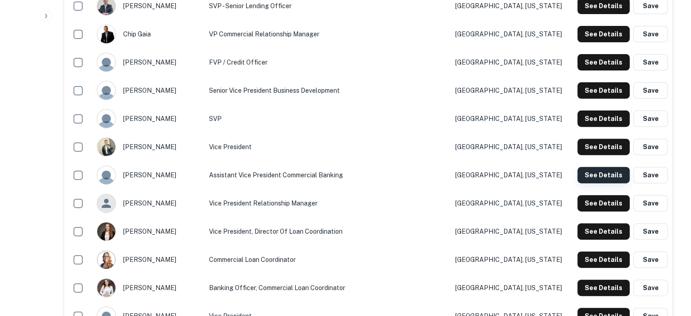
click at [589, 180] on button "See Details" at bounding box center [603, 175] width 52 height 16
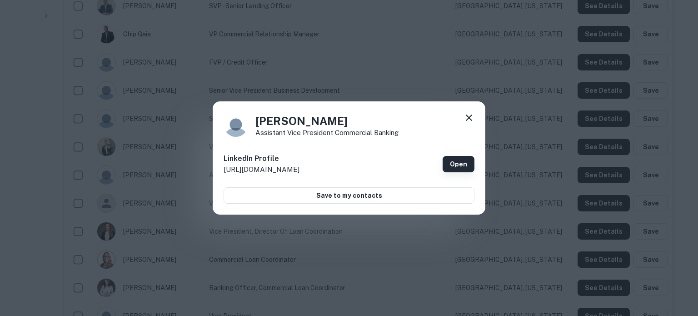
click at [458, 163] on link "Open" at bounding box center [458, 164] width 32 height 16
click at [467, 120] on icon at bounding box center [468, 117] width 11 height 11
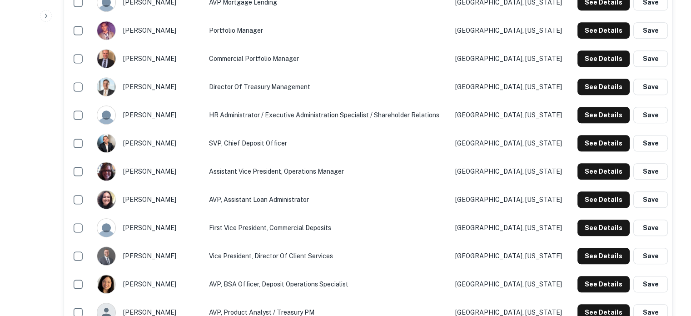
scroll to position [727, 0]
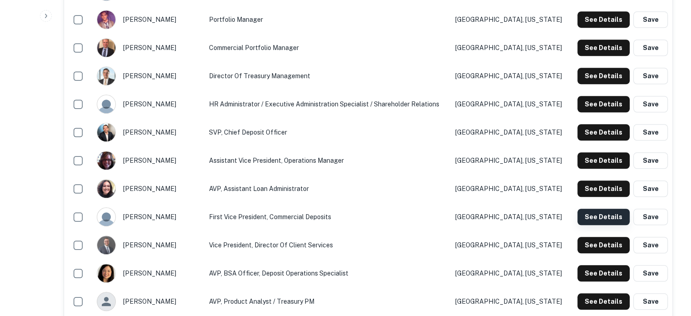
click at [585, 218] on button "See Details" at bounding box center [603, 216] width 52 height 16
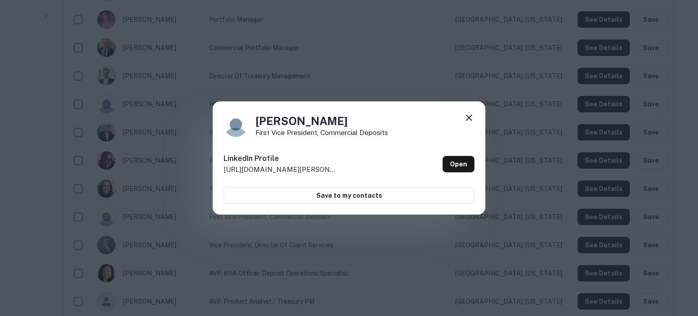
click at [467, 118] on icon at bounding box center [468, 117] width 11 height 11
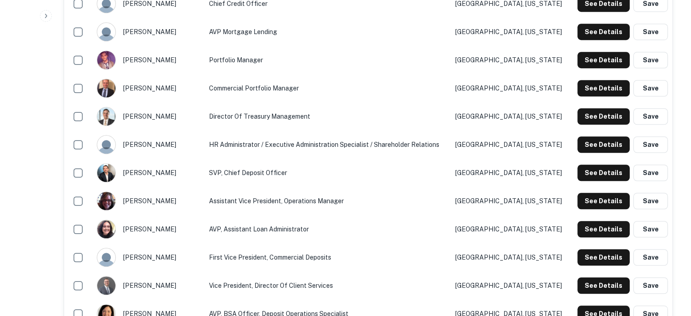
scroll to position [681, 0]
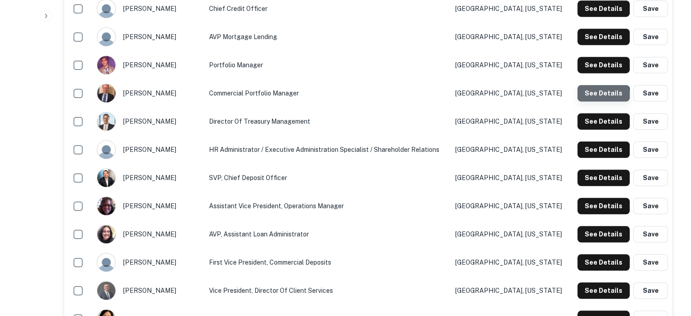
click at [599, 95] on button "See Details" at bounding box center [603, 93] width 52 height 16
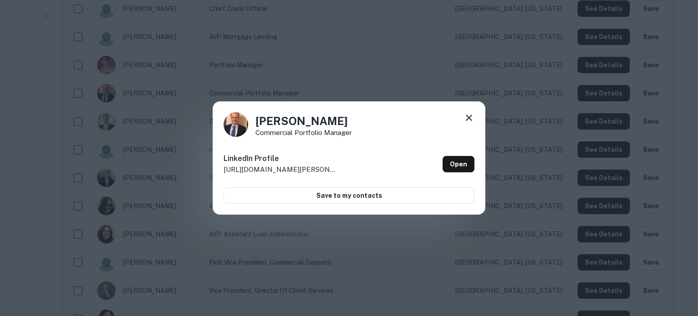
click at [469, 118] on icon at bounding box center [468, 117] width 6 height 6
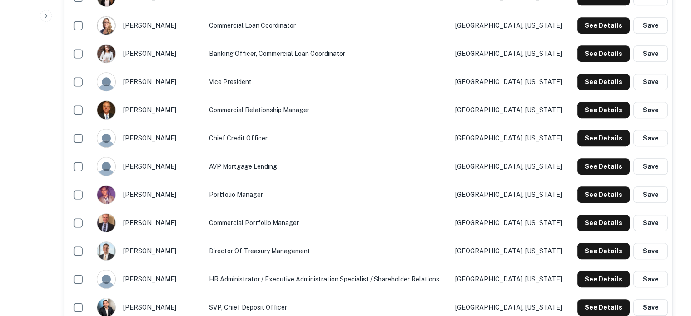
scroll to position [500, 0]
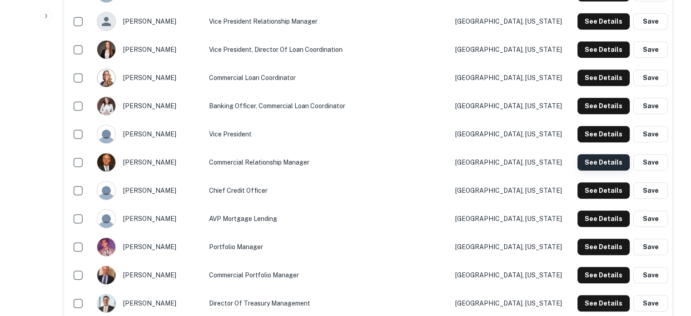
click at [594, 162] on button "See Details" at bounding box center [603, 162] width 52 height 16
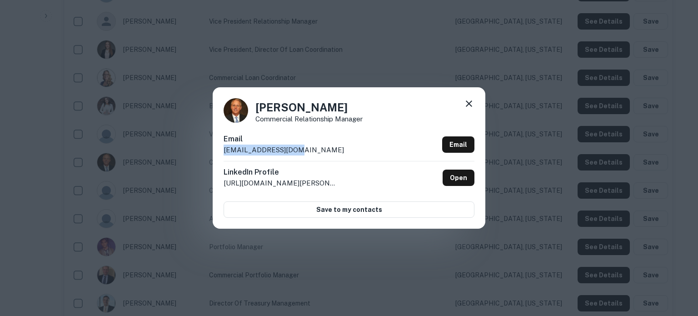
drag, startPoint x: 222, startPoint y: 149, endPoint x: 331, endPoint y: 150, distance: 109.0
click at [331, 150] on div "Patrick Wright Commercial Relationship Manager Email pwright@insbank.com Email …" at bounding box center [349, 157] width 272 height 141
copy p "pwright@insbank.com"
click at [465, 100] on icon at bounding box center [468, 103] width 11 height 11
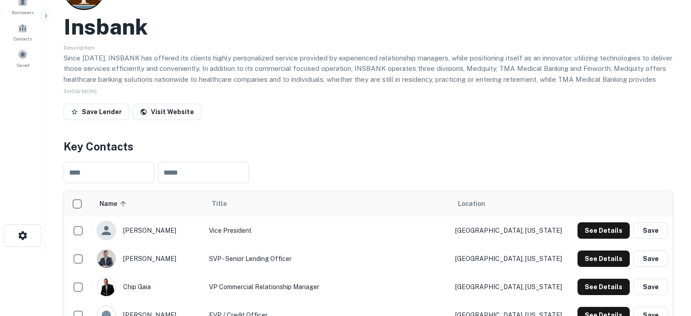
scroll to position [0, 0]
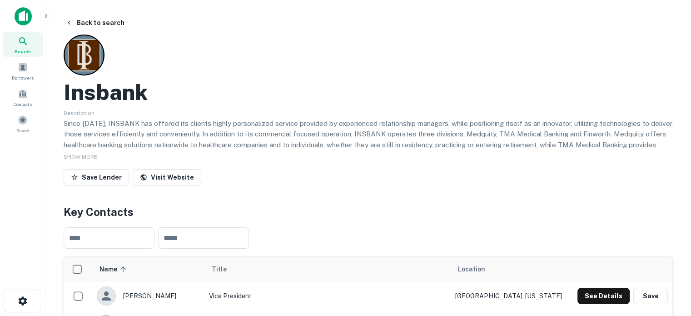
click at [21, 44] on icon at bounding box center [23, 41] width 11 height 11
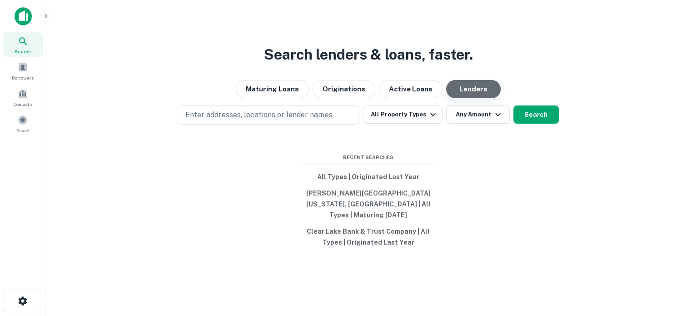
click at [467, 98] on button "Lenders" at bounding box center [473, 89] width 54 height 18
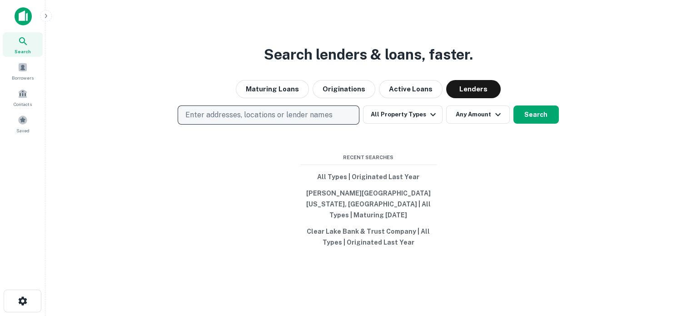
click at [253, 120] on p "Enter addresses, locations or lender names" at bounding box center [258, 114] width 147 height 11
type input "**********"
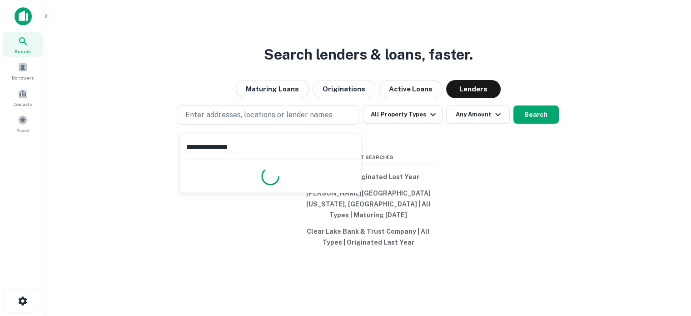
type input "**********"
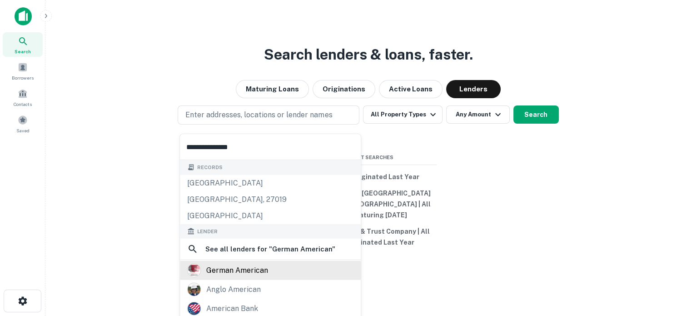
click at [258, 269] on div "german american" at bounding box center [237, 270] width 62 height 14
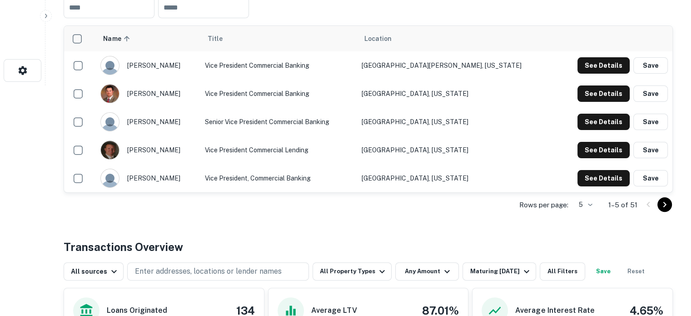
scroll to position [227, 0]
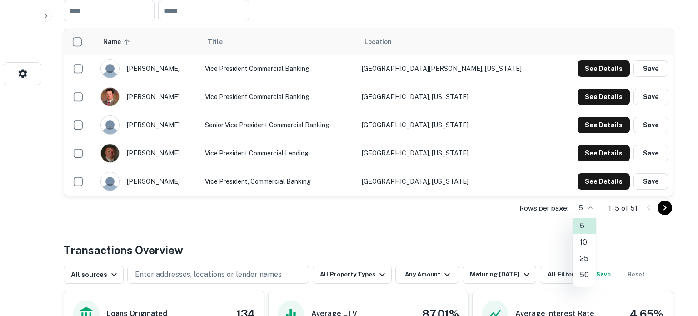
click at [579, 270] on li "50" at bounding box center [584, 275] width 24 height 16
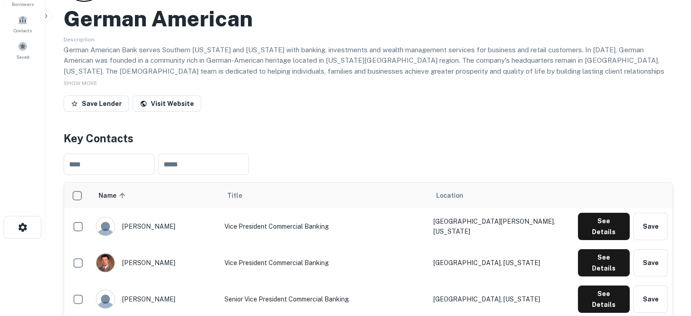
scroll to position [182, 0]
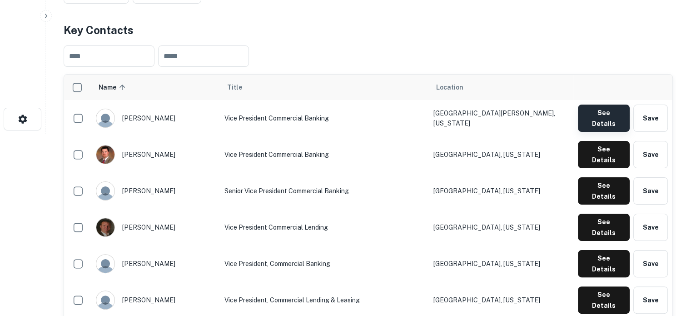
click at [594, 119] on button "See Details" at bounding box center [604, 117] width 52 height 27
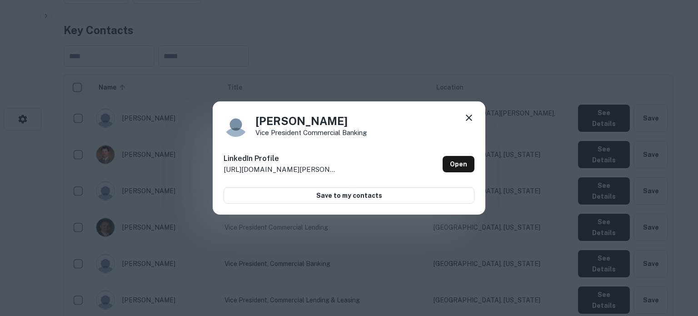
click at [469, 119] on icon at bounding box center [468, 117] width 11 height 11
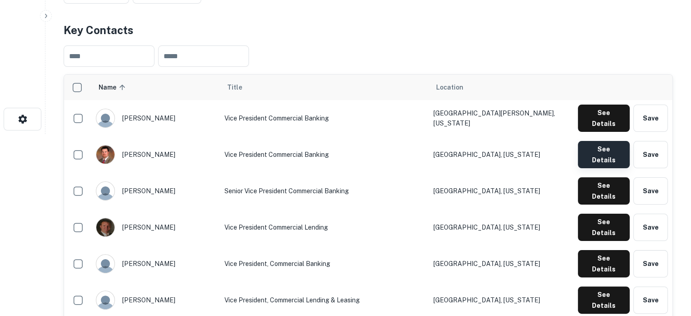
click at [599, 144] on button "See Details" at bounding box center [604, 154] width 52 height 27
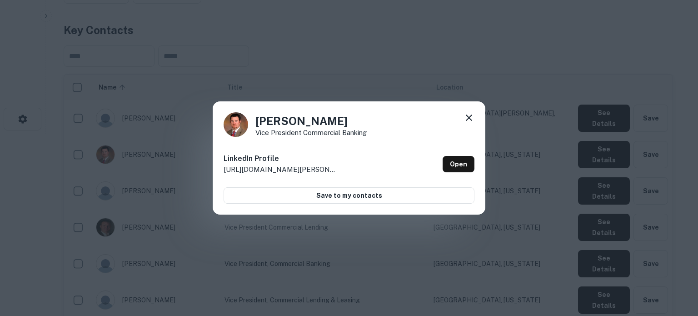
click at [470, 115] on icon at bounding box center [468, 117] width 6 height 6
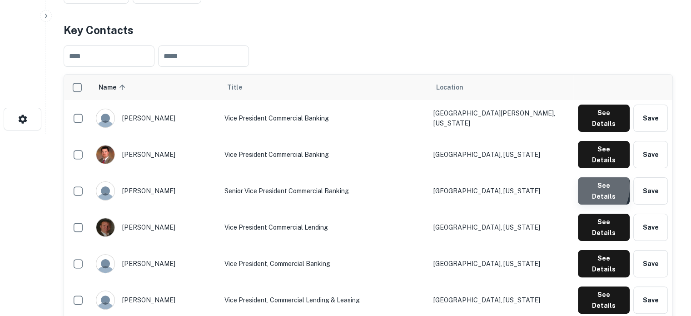
click at [583, 177] on button "See Details" at bounding box center [604, 190] width 52 height 27
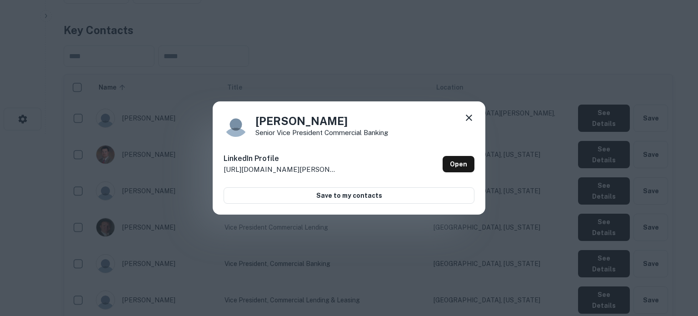
click at [468, 113] on icon at bounding box center [468, 117] width 11 height 11
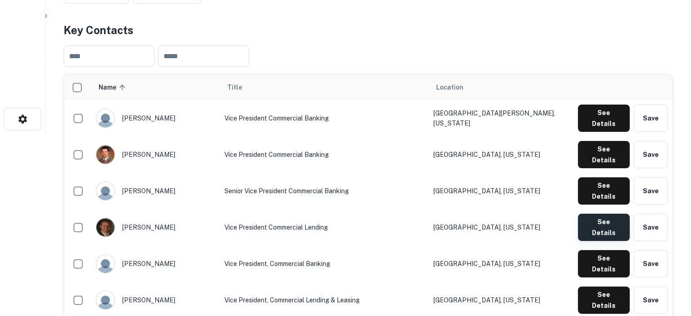
click at [599, 213] on button "See Details" at bounding box center [604, 226] width 52 height 27
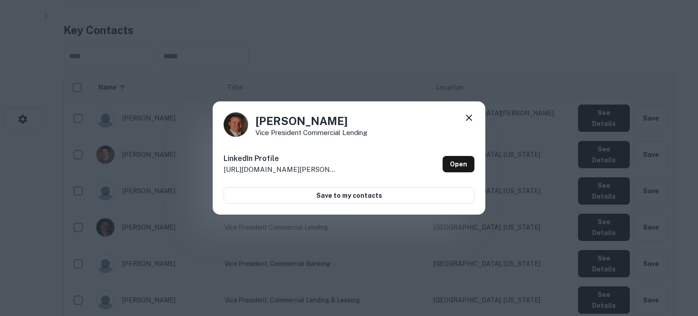
click at [470, 118] on icon at bounding box center [468, 117] width 6 height 6
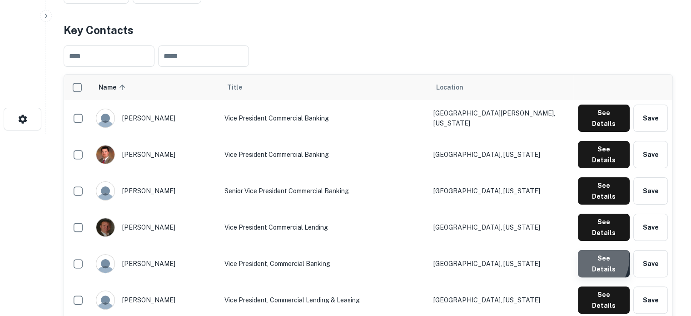
click at [587, 250] on button "See Details" at bounding box center [604, 263] width 52 height 27
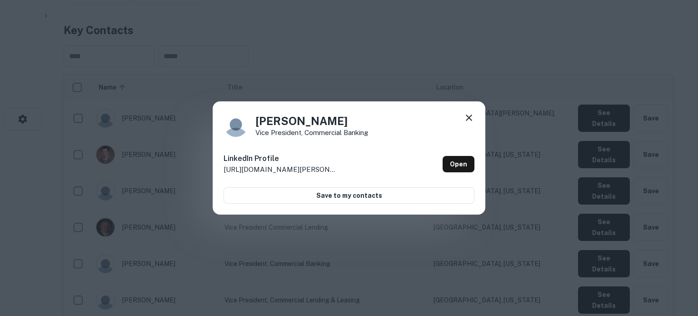
click at [471, 119] on icon at bounding box center [468, 117] width 11 height 11
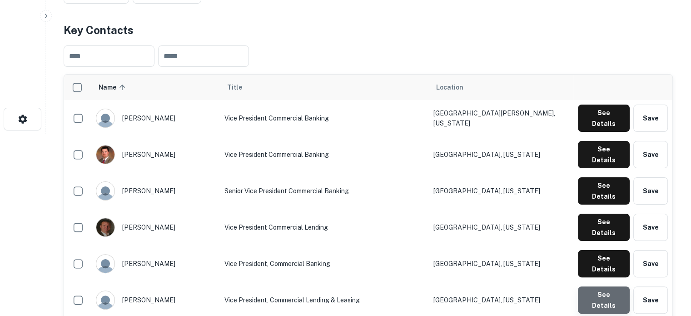
click at [605, 286] on button "See Details" at bounding box center [604, 299] width 52 height 27
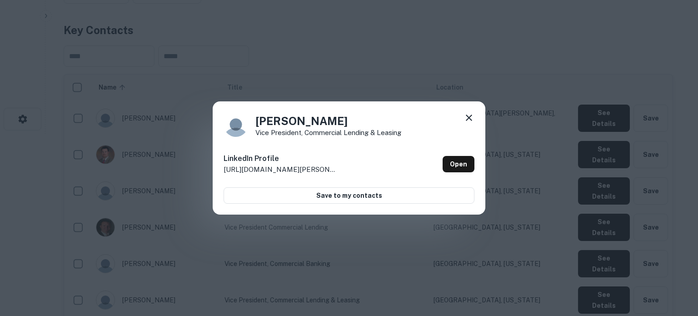
click at [470, 118] on icon at bounding box center [468, 117] width 6 height 6
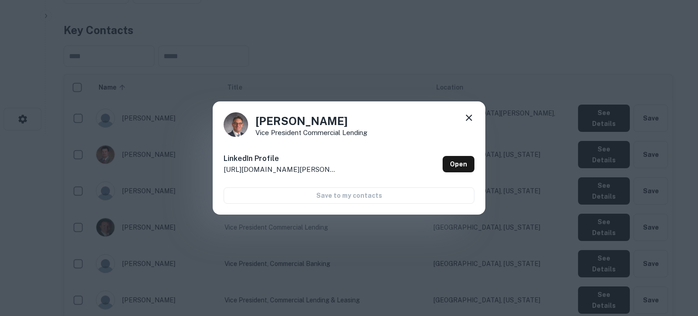
click at [467, 120] on icon at bounding box center [468, 117] width 11 height 11
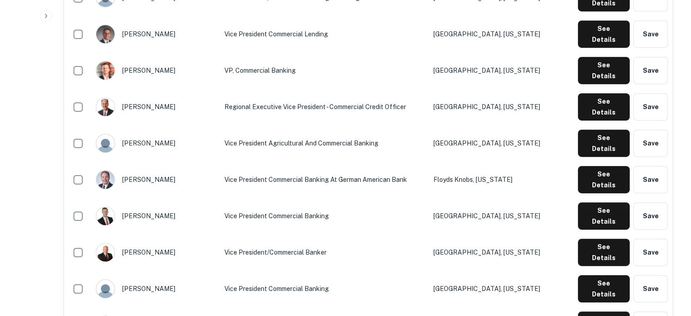
scroll to position [500, 0]
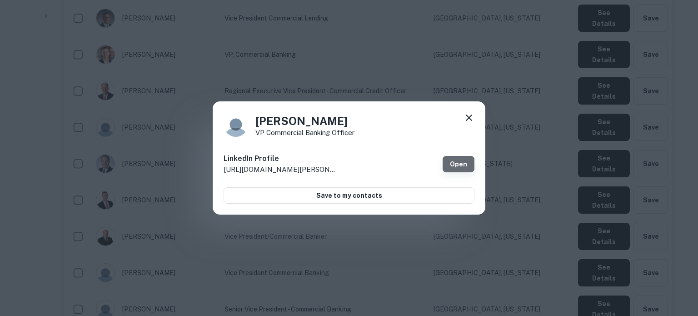
click at [450, 159] on link "Open" at bounding box center [458, 164] width 32 height 16
click at [469, 121] on icon at bounding box center [468, 117] width 11 height 11
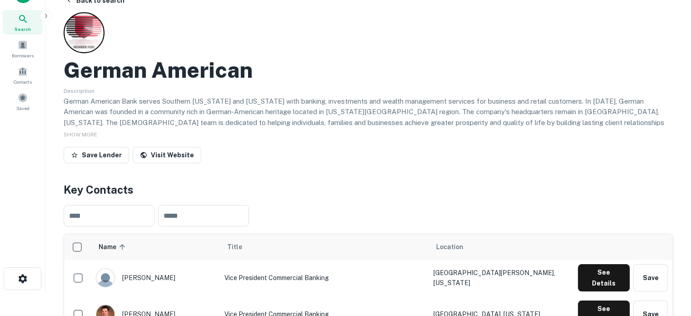
scroll to position [0, 0]
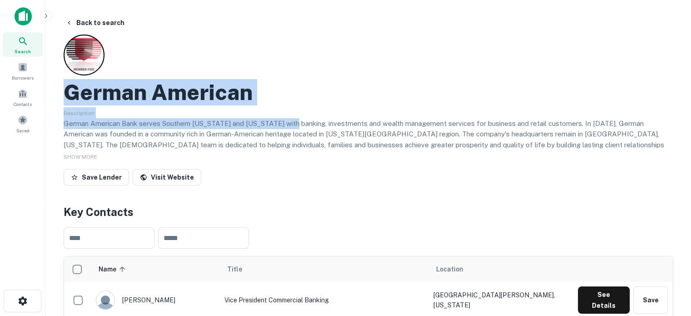
drag, startPoint x: 62, startPoint y: 96, endPoint x: 292, endPoint y: 124, distance: 231.5
click at [283, 106] on div "German American Description German American Bank serves Southern [US_STATE] and…" at bounding box center [368, 112] width 609 height 154
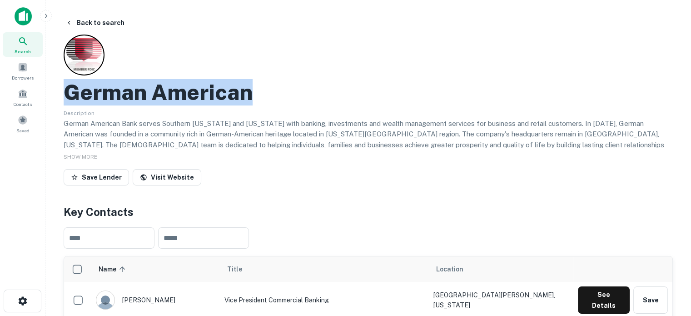
drag, startPoint x: 69, startPoint y: 93, endPoint x: 252, endPoint y: 94, distance: 182.6
click at [252, 94] on h2 "German American" at bounding box center [158, 92] width 189 height 26
copy h2 "German American"
